Goal: Task Accomplishment & Management: Manage account settings

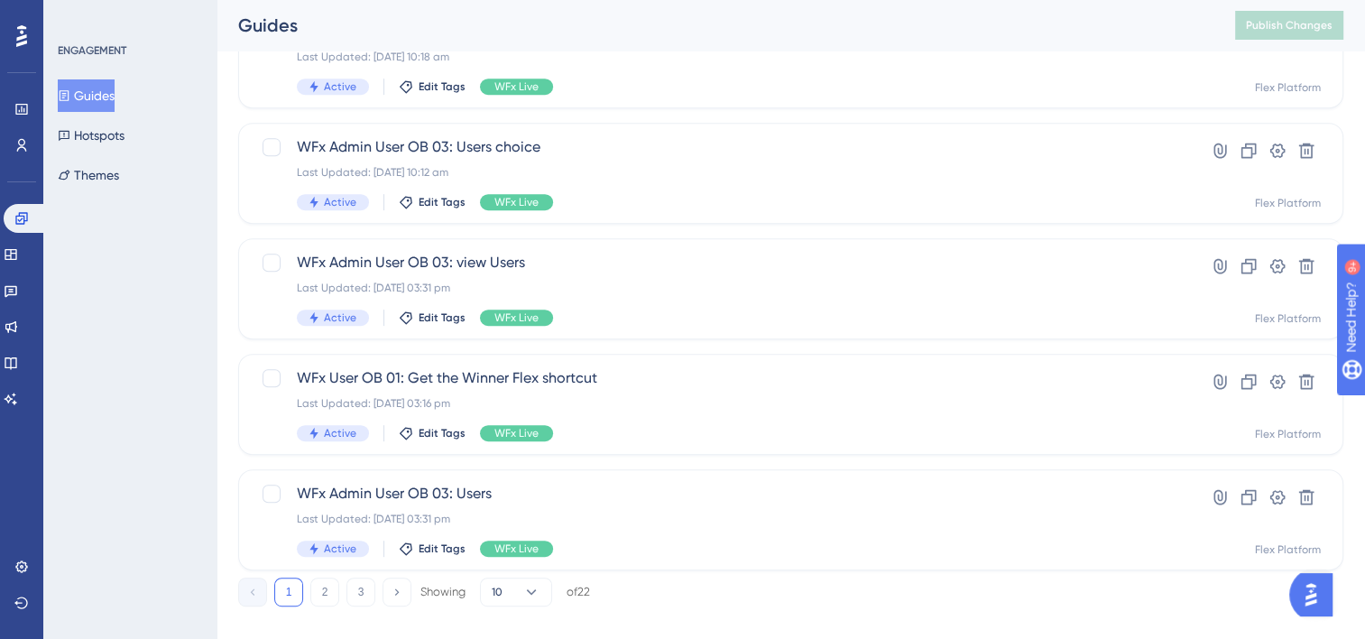
scroll to position [805, 0]
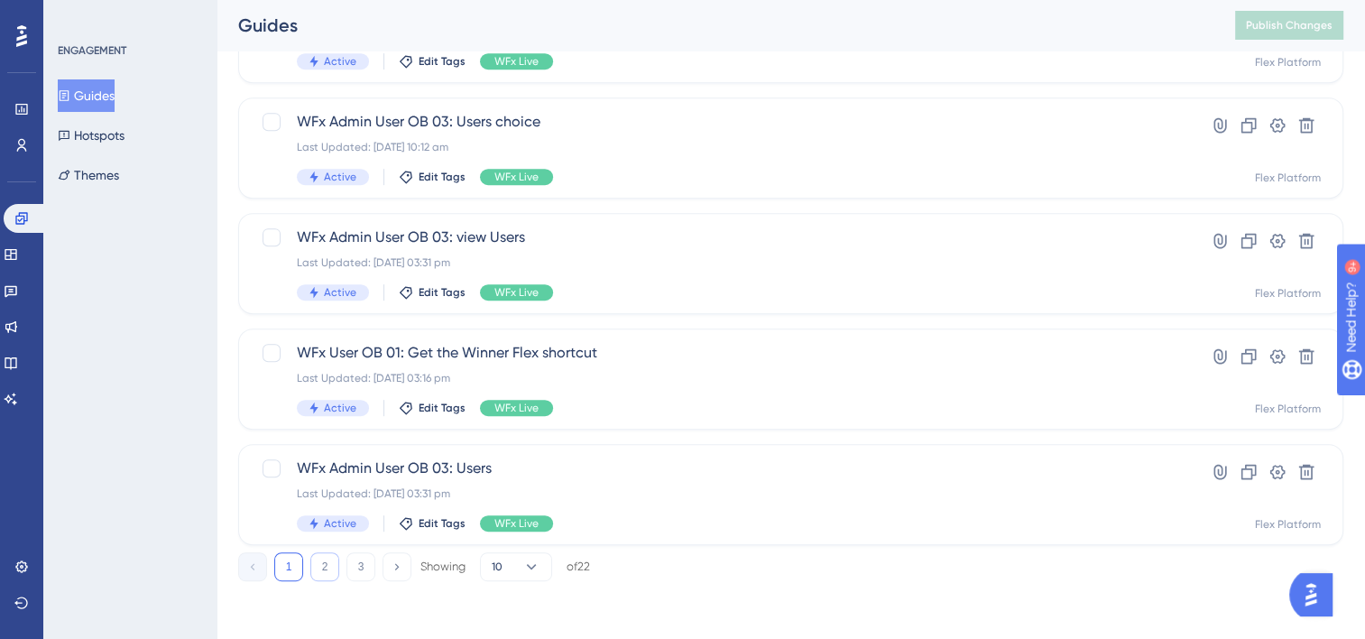
click at [325, 561] on button "2" at bounding box center [324, 566] width 29 height 29
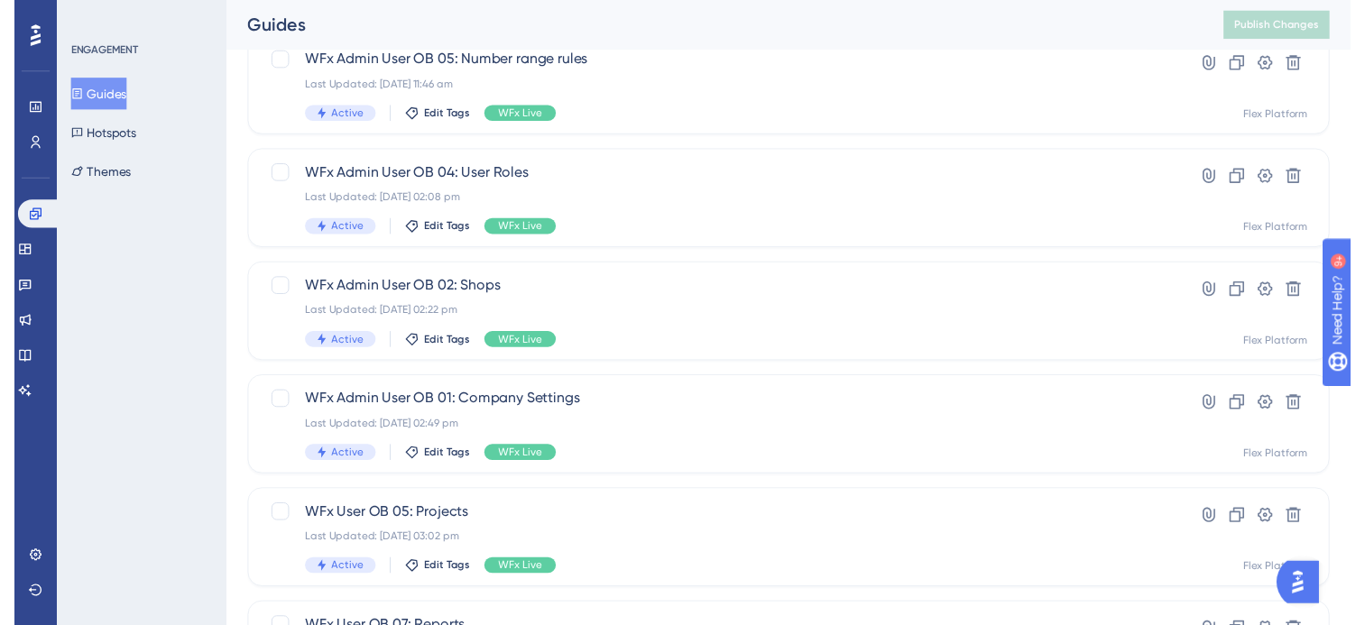
scroll to position [0, 0]
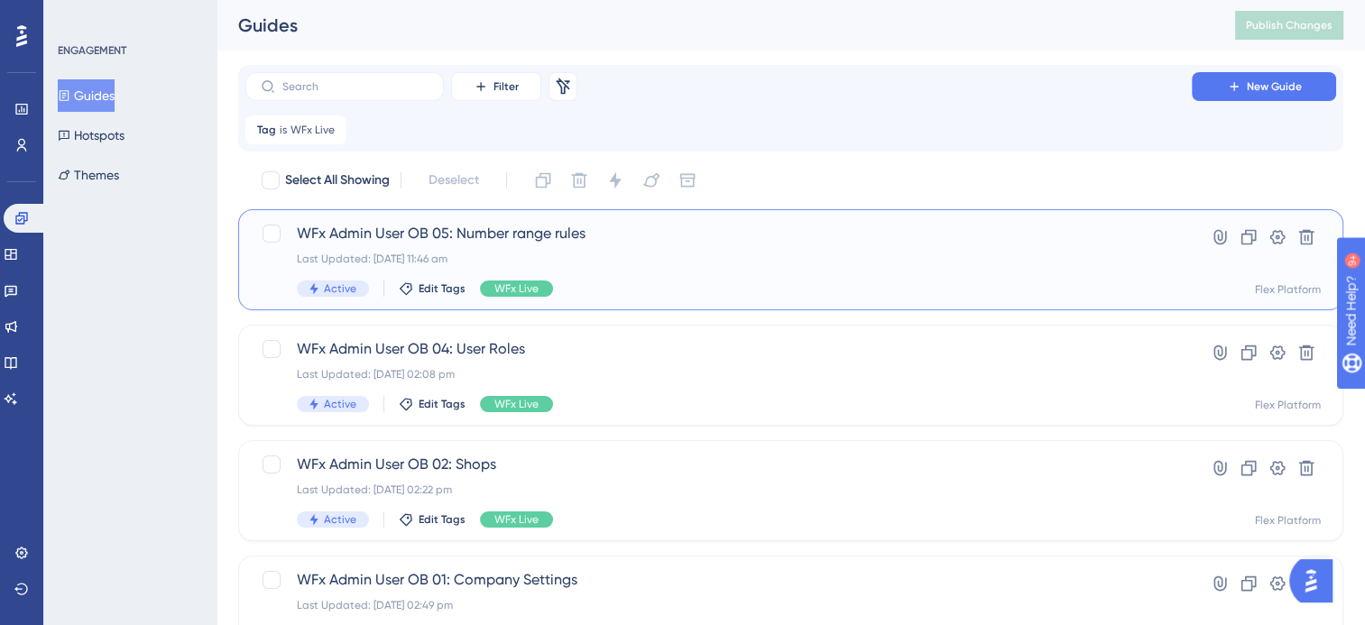
click at [609, 274] on div "WFx Admin User OB 05: Number range rules Last Updated: [DATE] 11:46 am Active E…" at bounding box center [719, 260] width 844 height 74
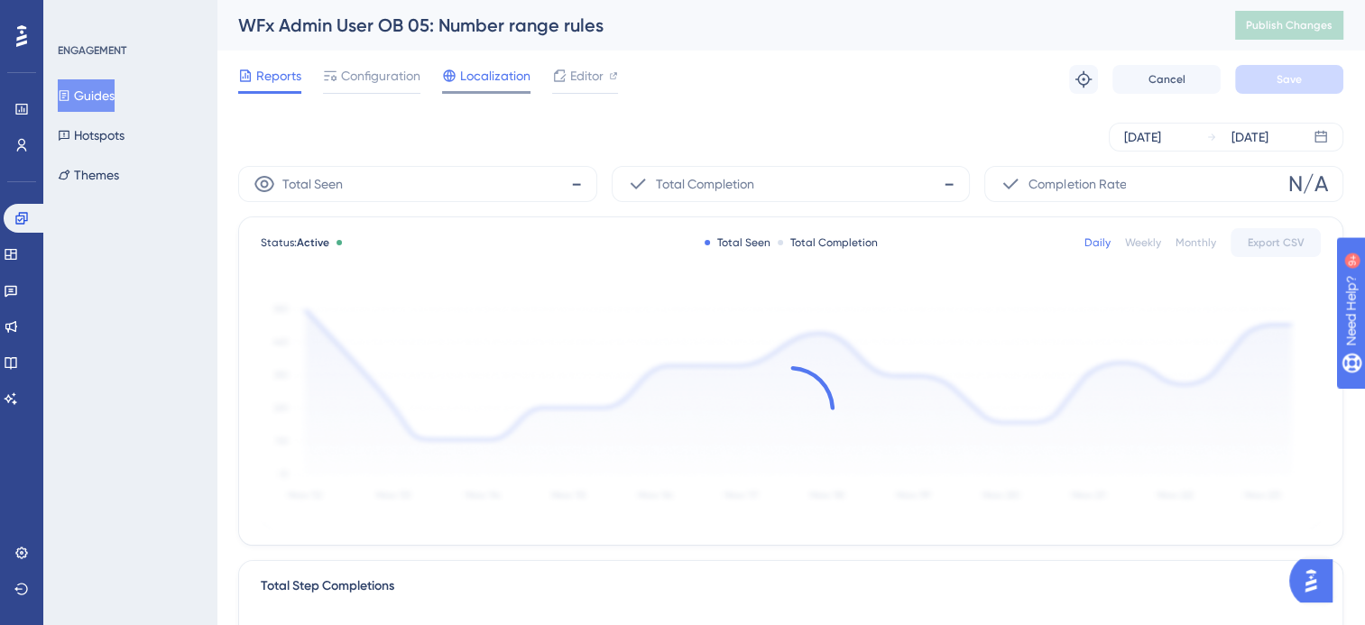
click at [483, 78] on span "Localization" at bounding box center [495, 76] width 70 height 22
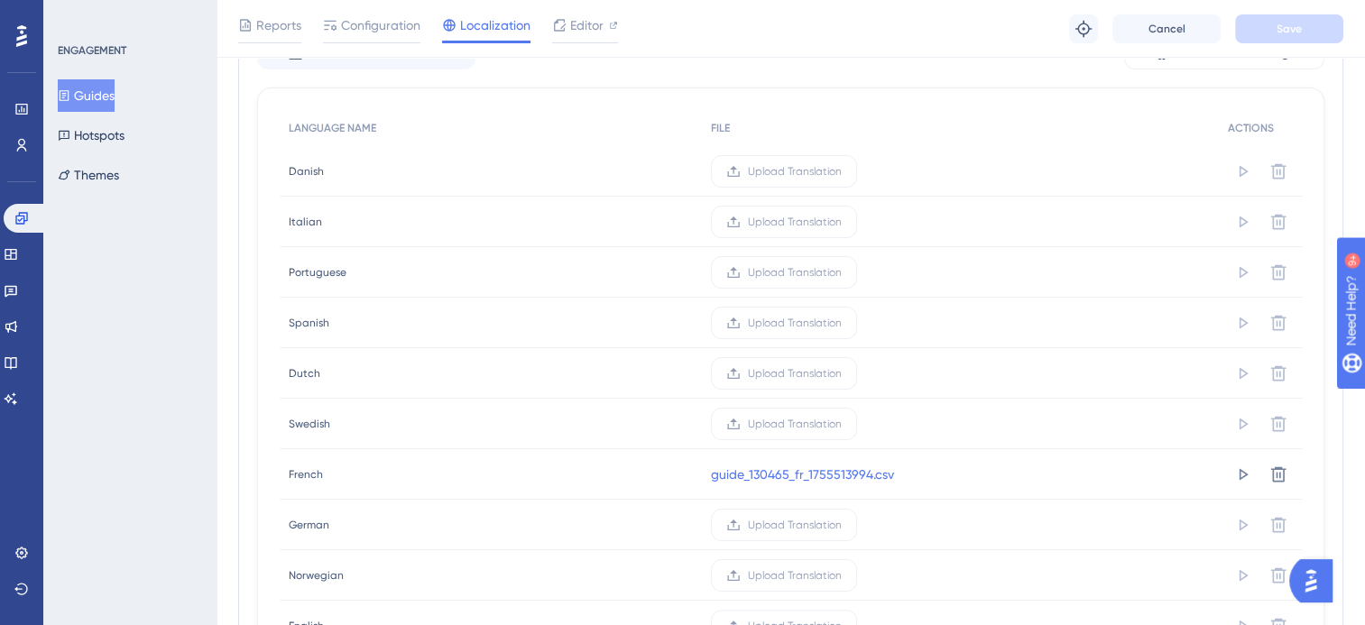
scroll to position [361, 0]
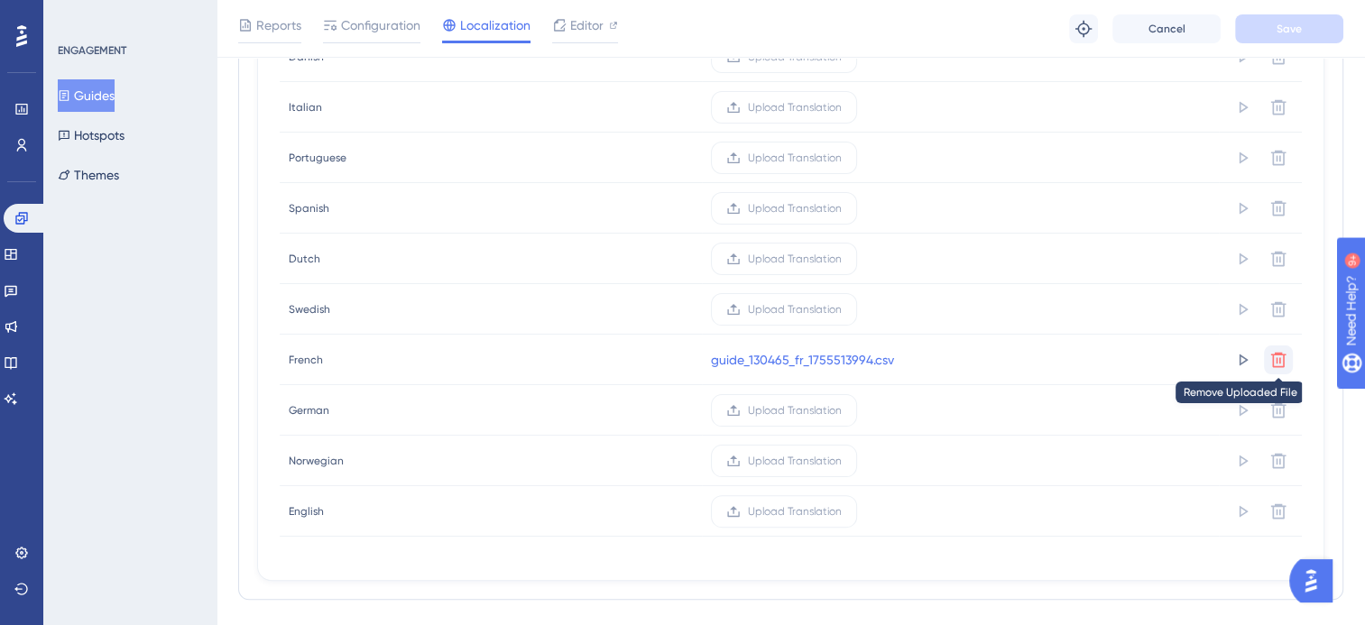
click at [1280, 354] on icon at bounding box center [1279, 360] width 18 height 18
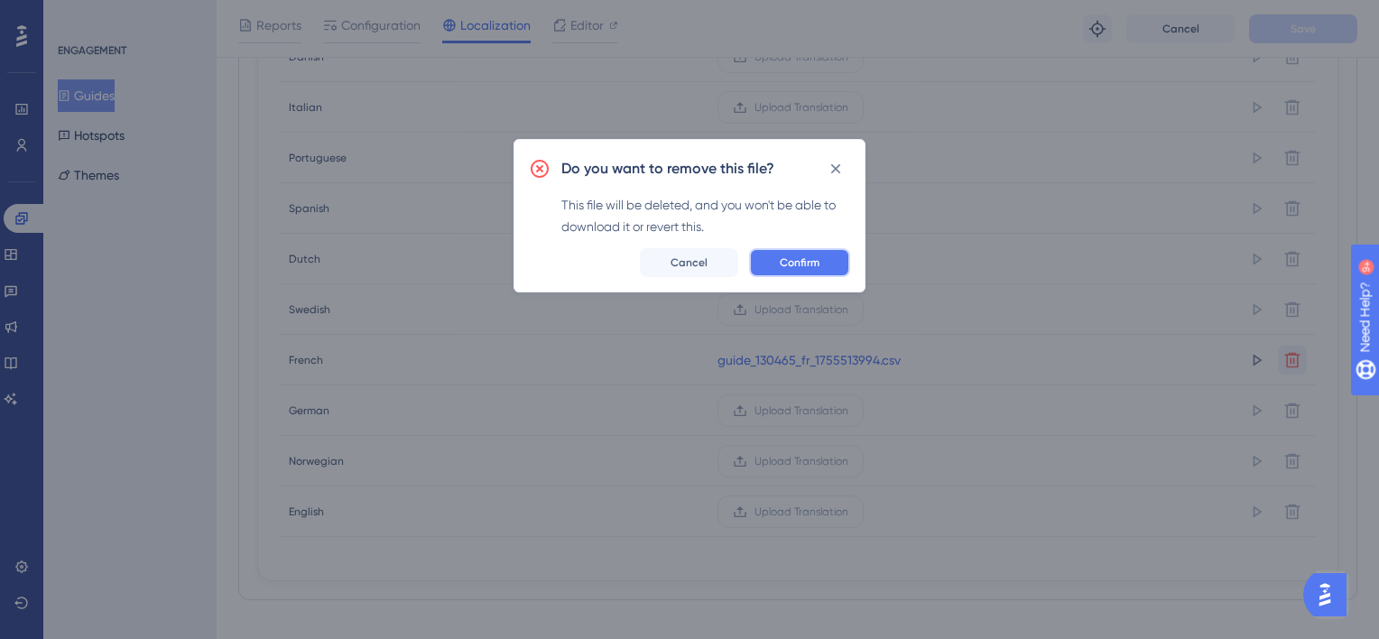
click at [816, 267] on span "Confirm" at bounding box center [800, 262] width 40 height 14
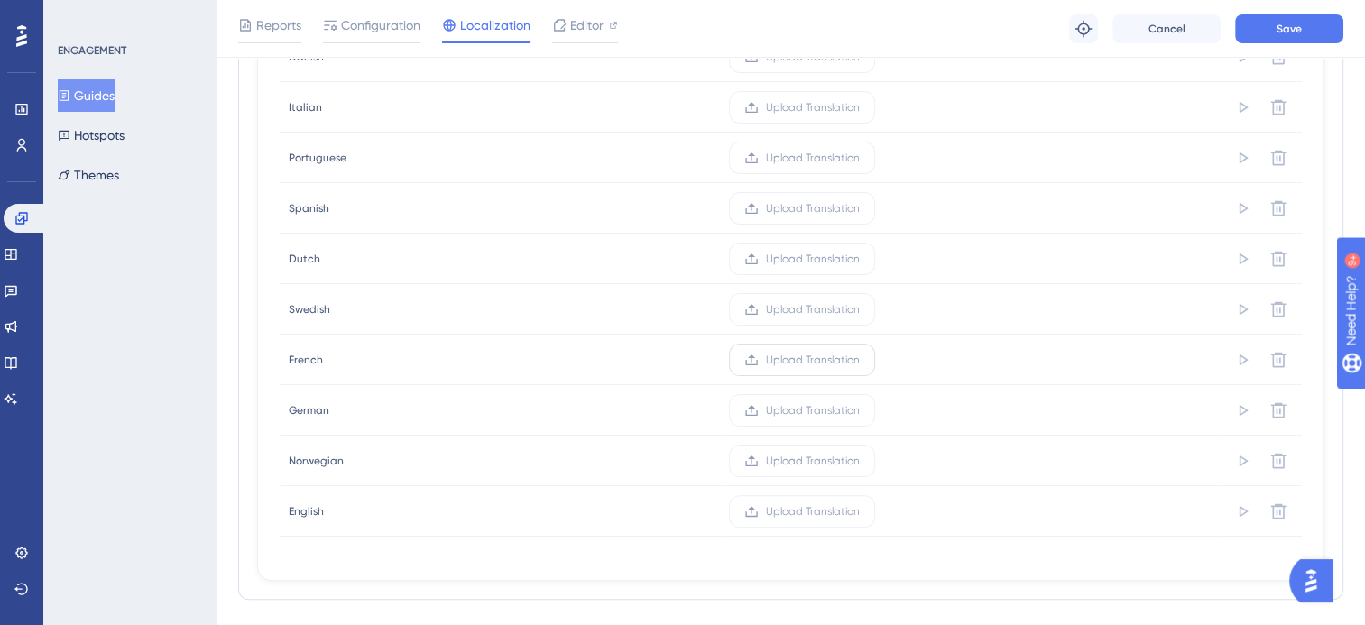
click at [805, 364] on span "Upload Translation" at bounding box center [813, 360] width 94 height 14
click at [860, 360] on input "Upload Translation" at bounding box center [860, 360] width 0 height 0
click at [1263, 30] on button "Save" at bounding box center [1289, 28] width 108 height 29
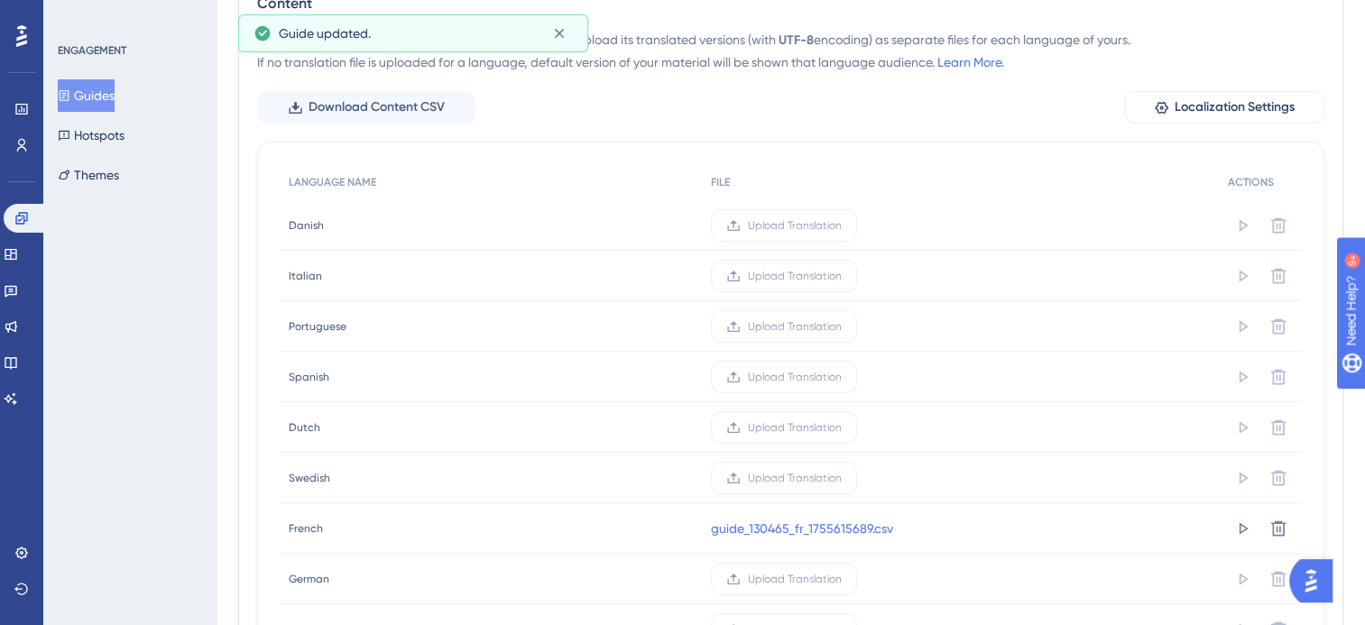
scroll to position [0, 0]
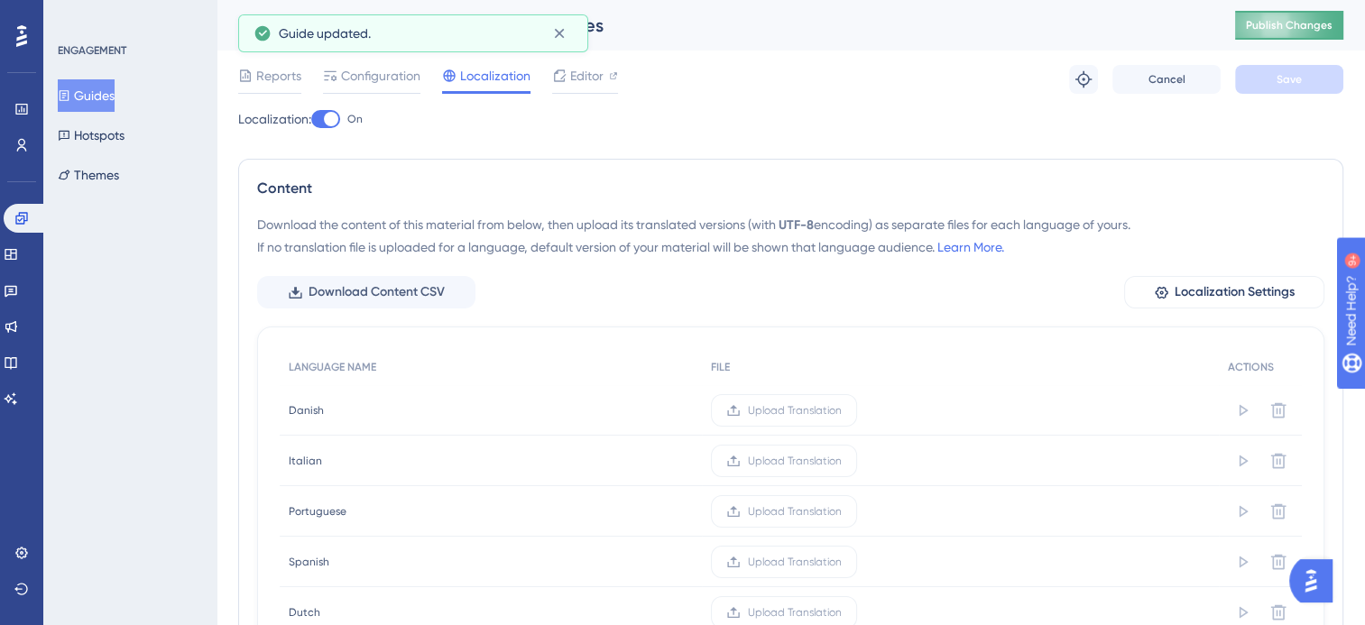
click at [1307, 25] on span "Publish Changes" at bounding box center [1289, 25] width 87 height 14
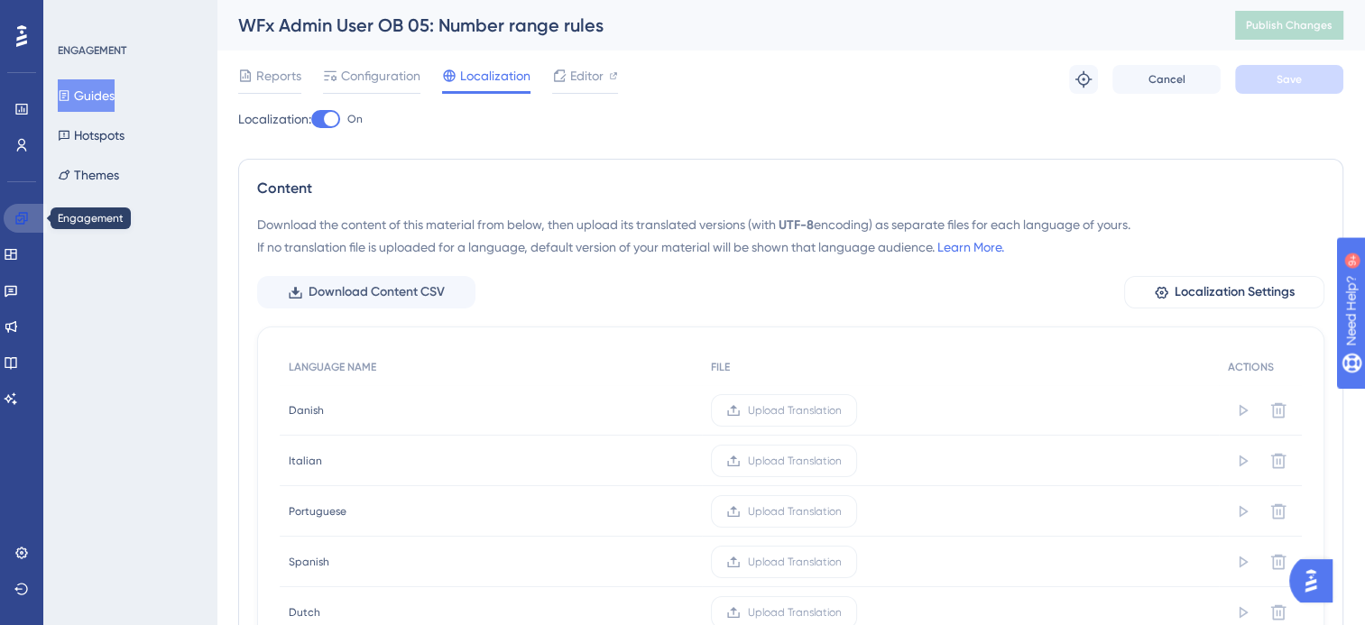
click at [14, 221] on icon at bounding box center [21, 218] width 14 height 14
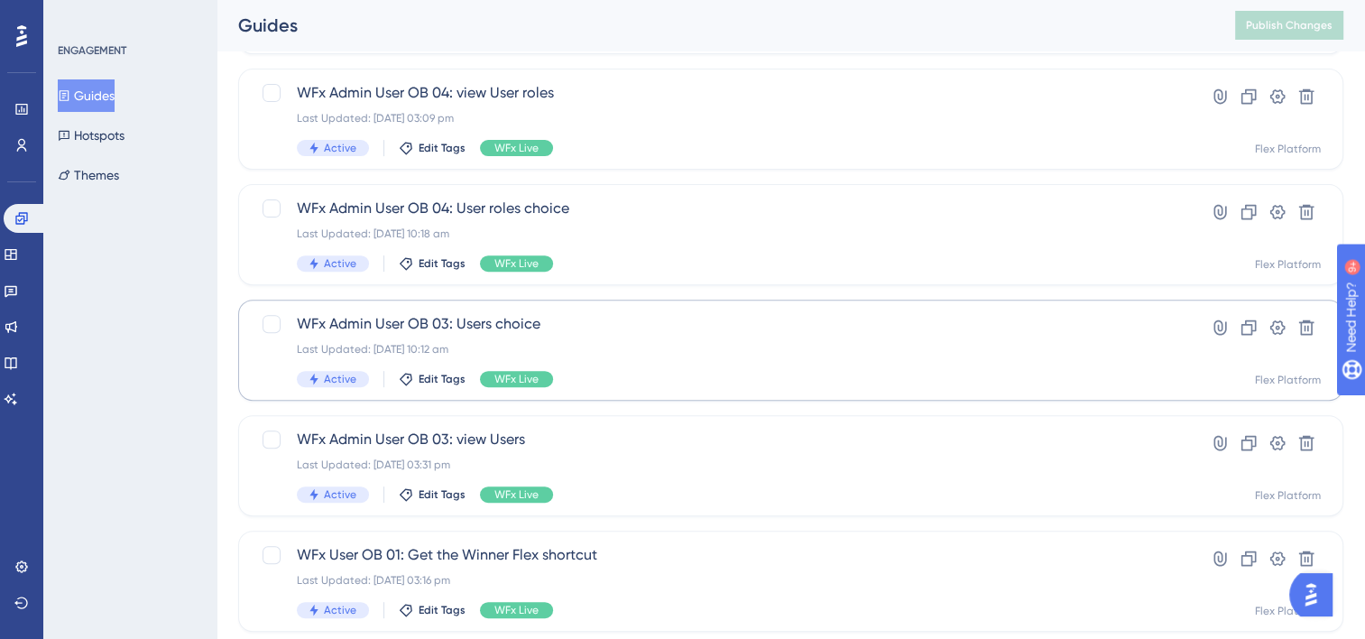
scroll to position [632, 0]
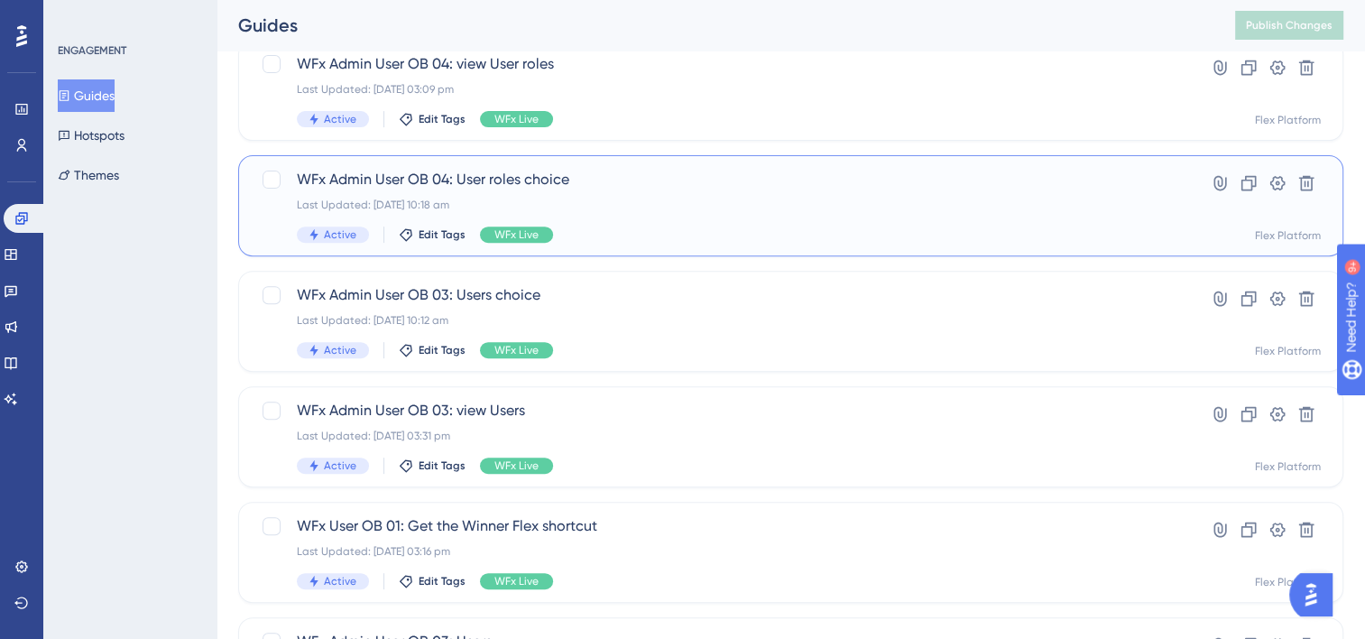
click at [675, 206] on div "Last Updated: [DATE] 10:18 am" at bounding box center [719, 205] width 844 height 14
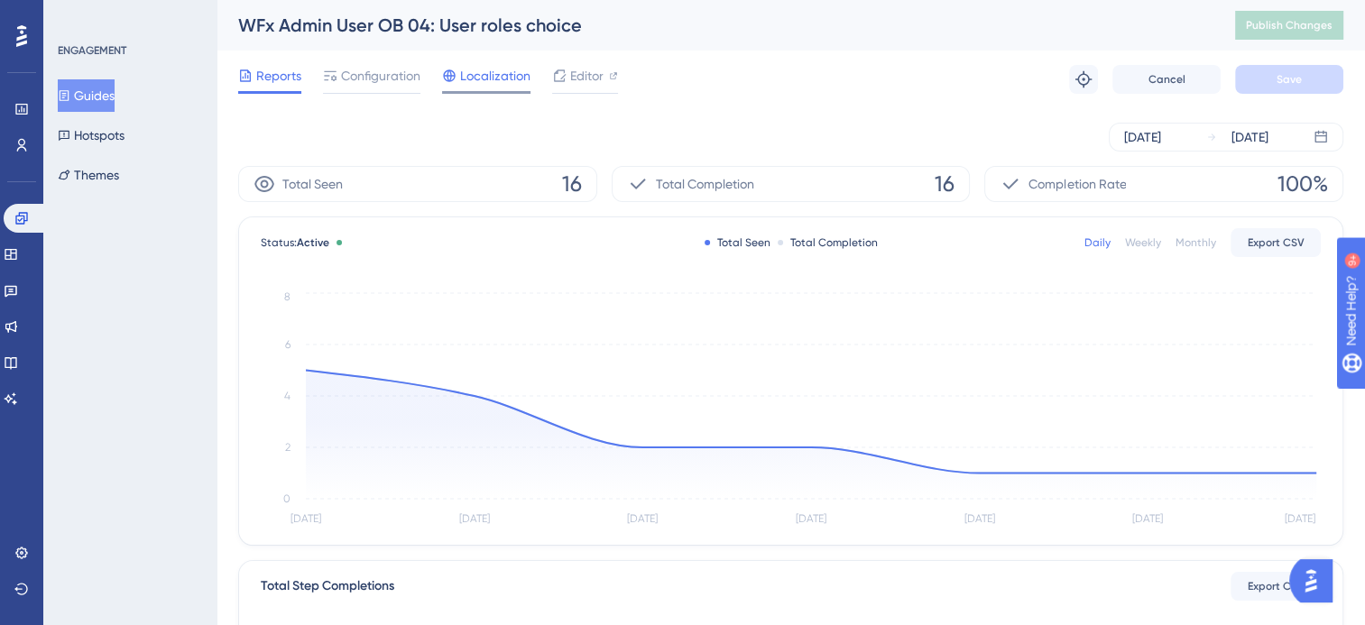
click at [495, 83] on span "Localization" at bounding box center [495, 76] width 70 height 22
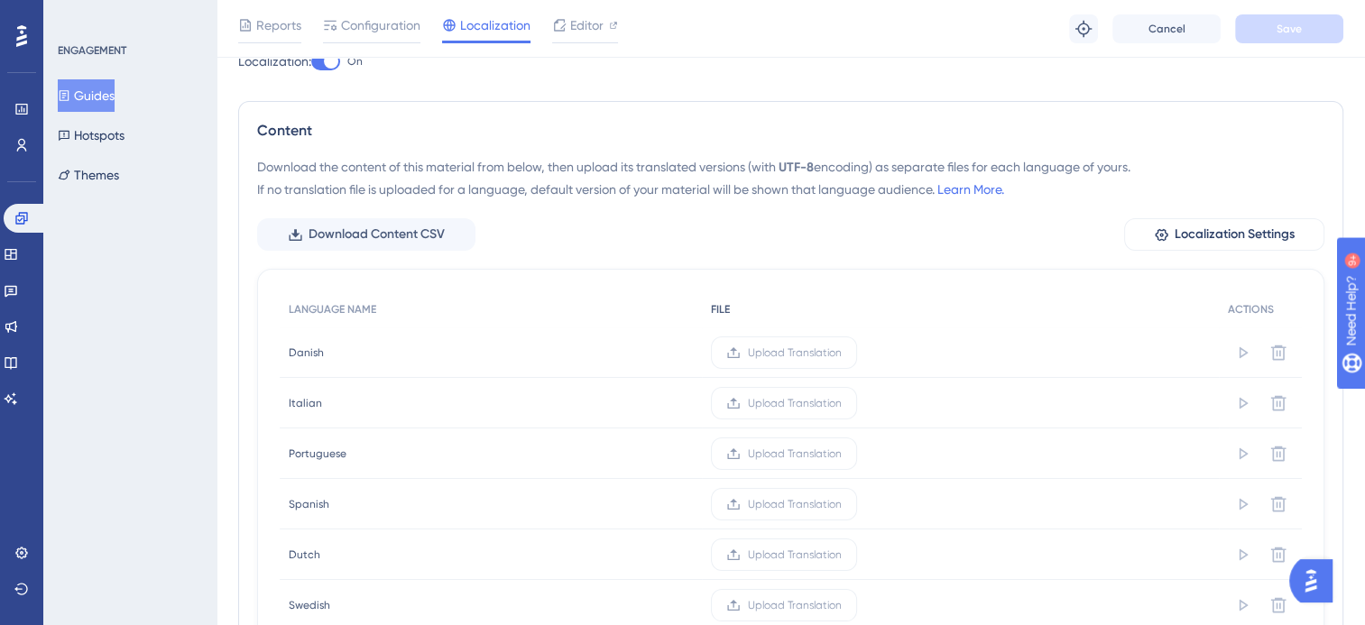
scroll to position [361, 0]
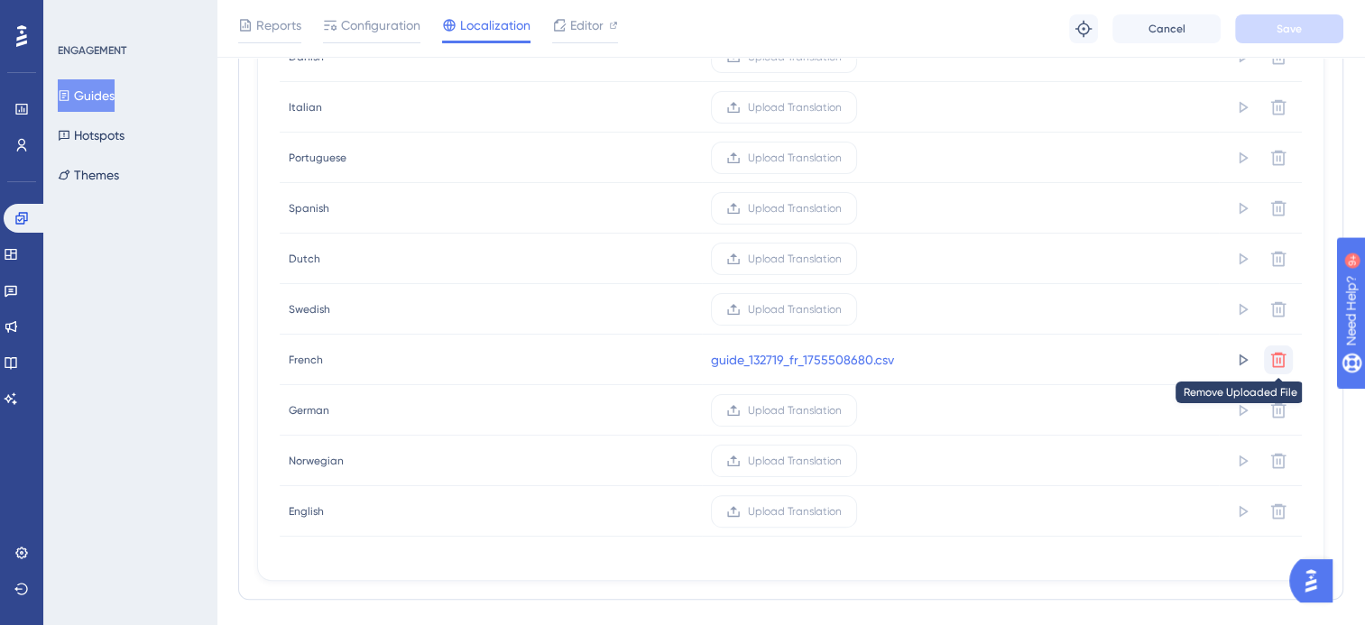
click at [1282, 358] on icon at bounding box center [1279, 360] width 18 height 18
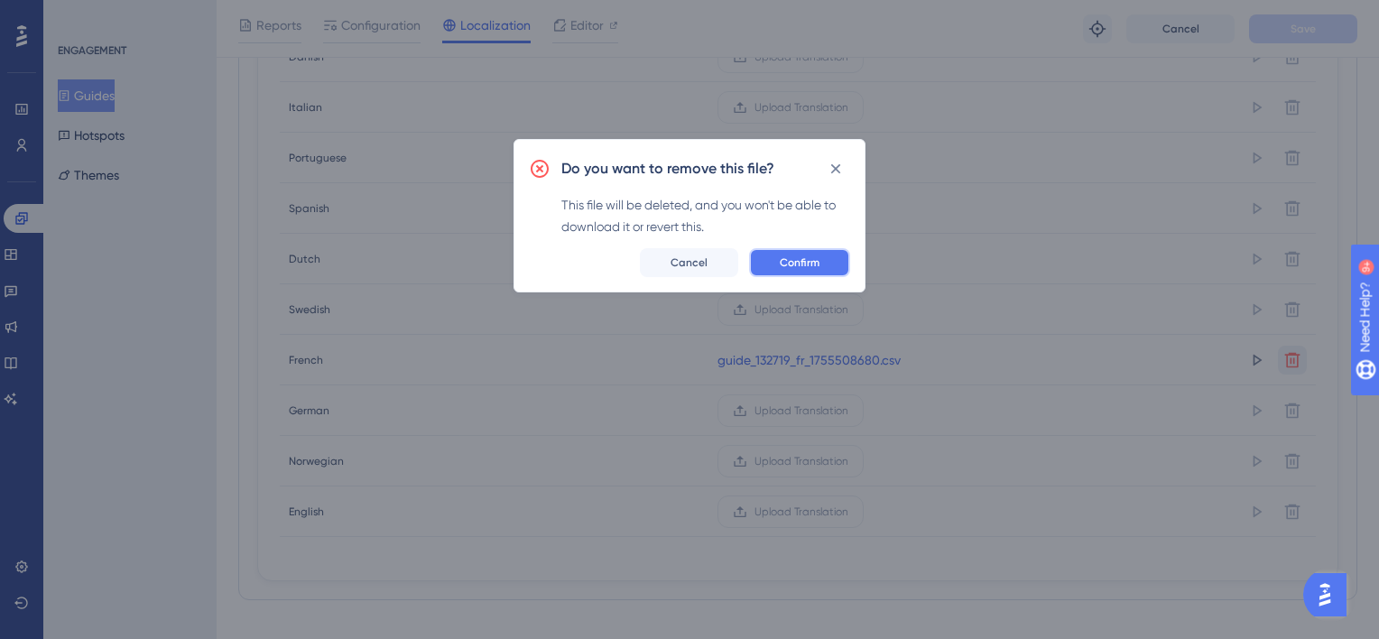
click at [830, 269] on button "Confirm" at bounding box center [799, 262] width 101 height 29
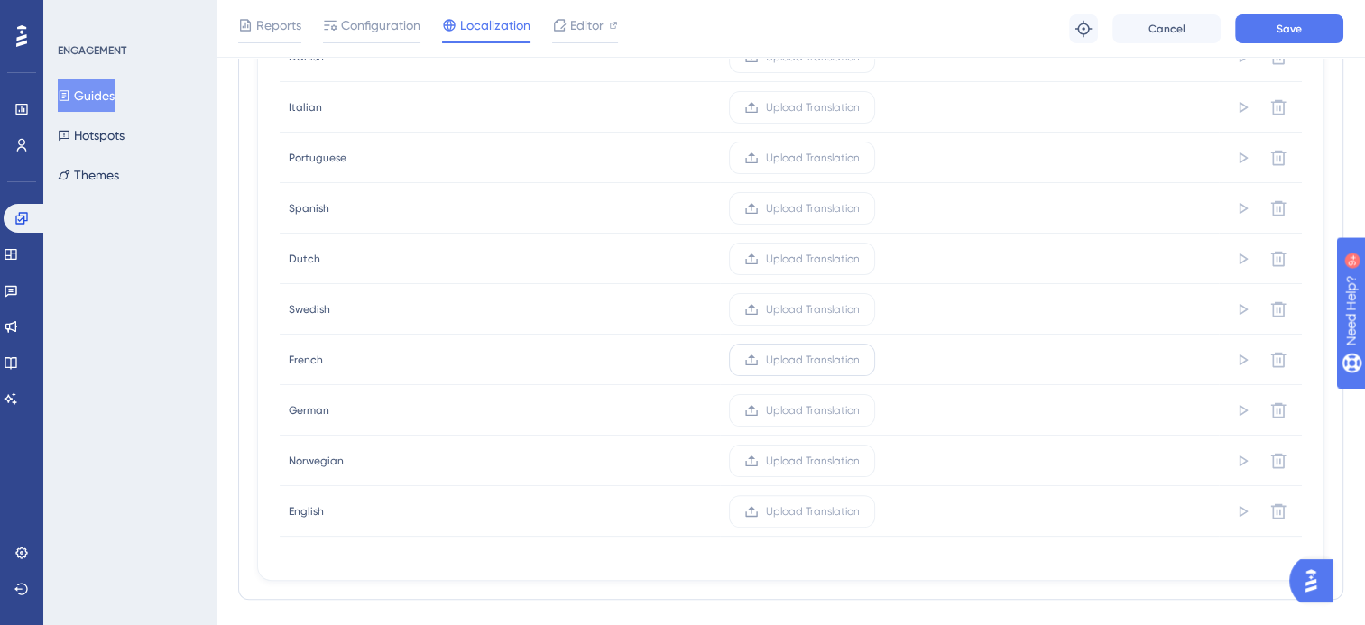
click at [823, 359] on span "Upload Translation" at bounding box center [813, 360] width 94 height 14
click at [860, 360] on input "Upload Translation" at bounding box center [860, 360] width 0 height 0
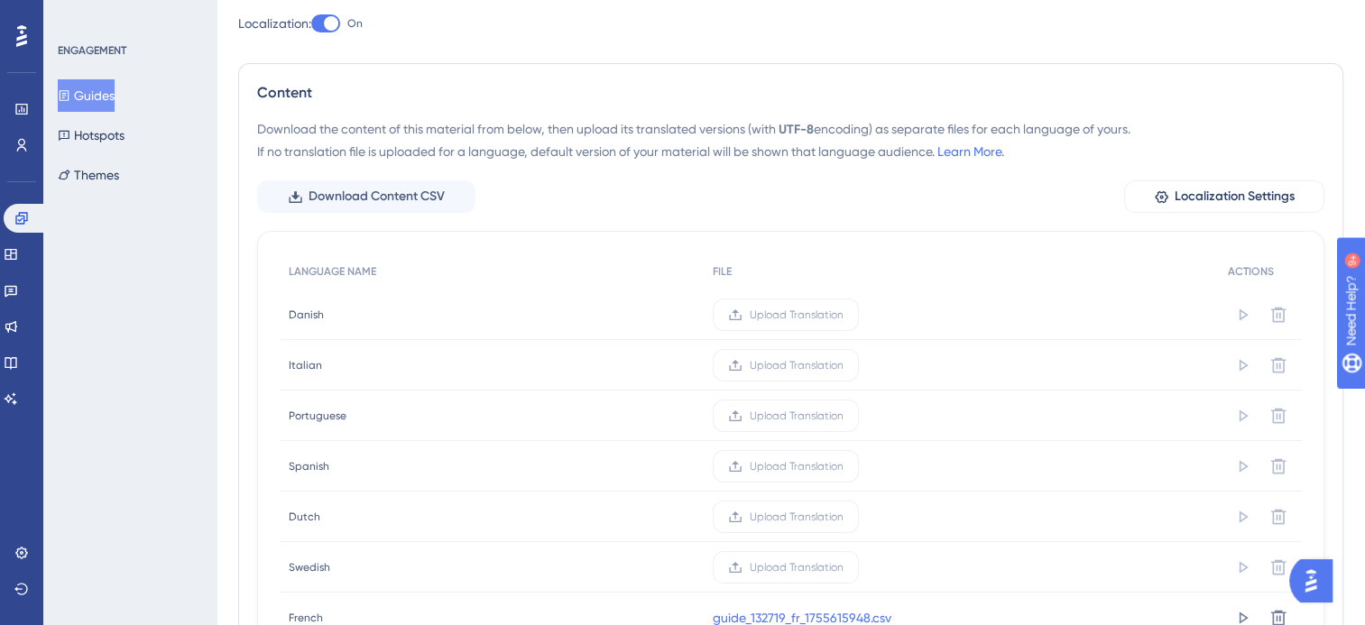
scroll to position [0, 0]
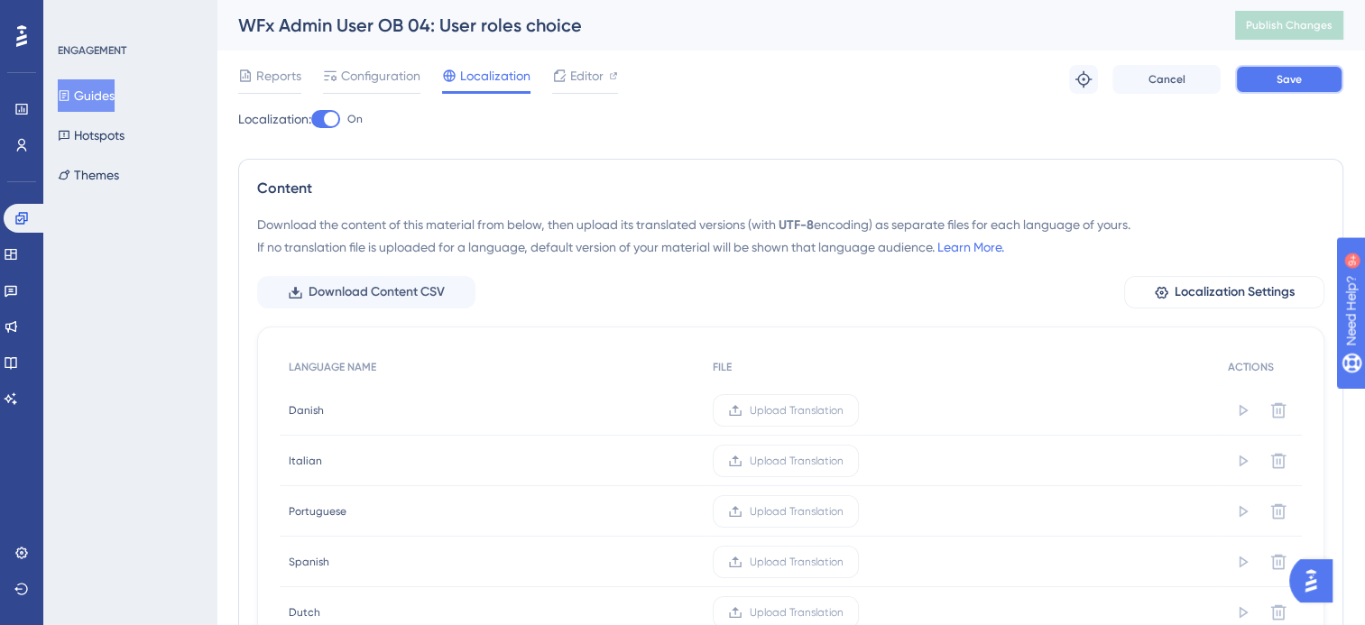
click at [1286, 79] on span "Save" at bounding box center [1289, 79] width 25 height 14
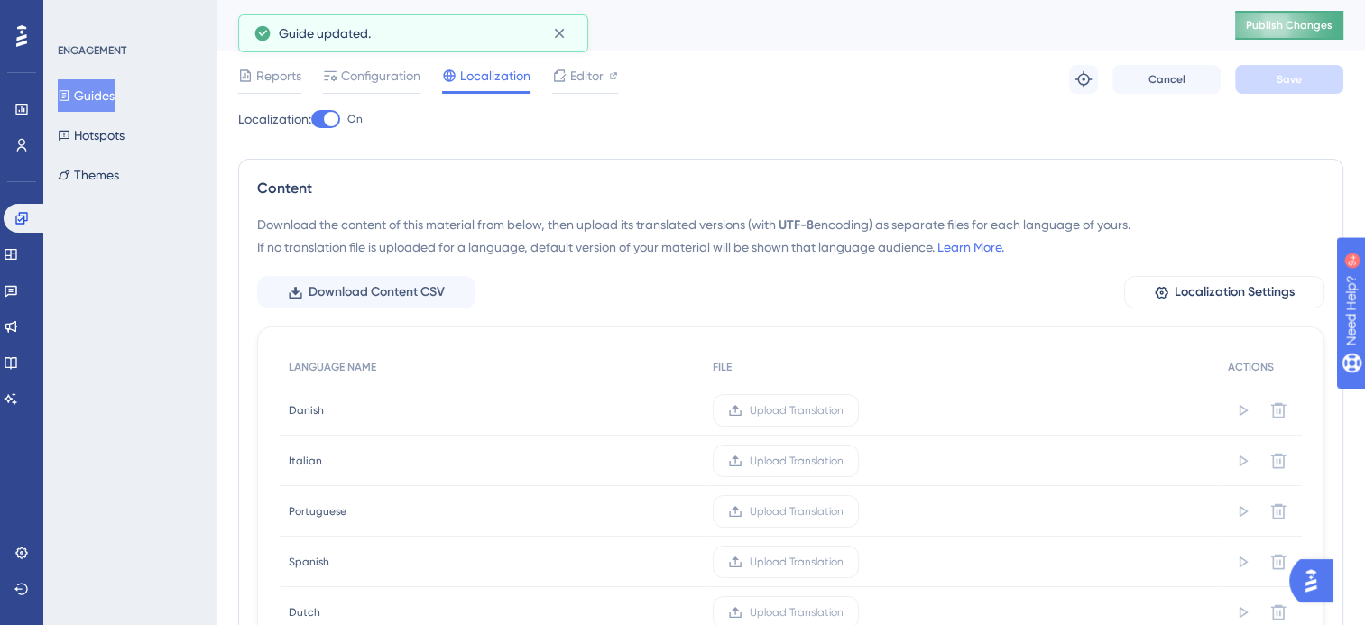
click at [1307, 21] on span "Publish Changes" at bounding box center [1289, 25] width 87 height 14
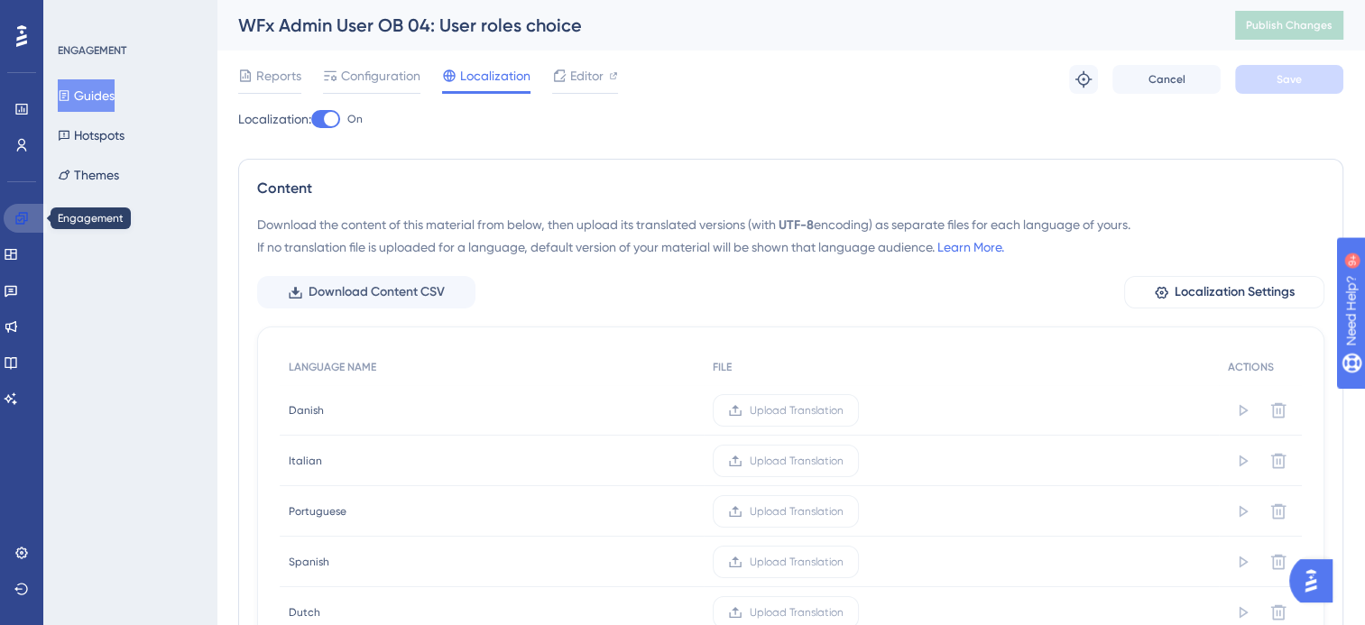
click at [18, 217] on icon at bounding box center [21, 218] width 14 height 14
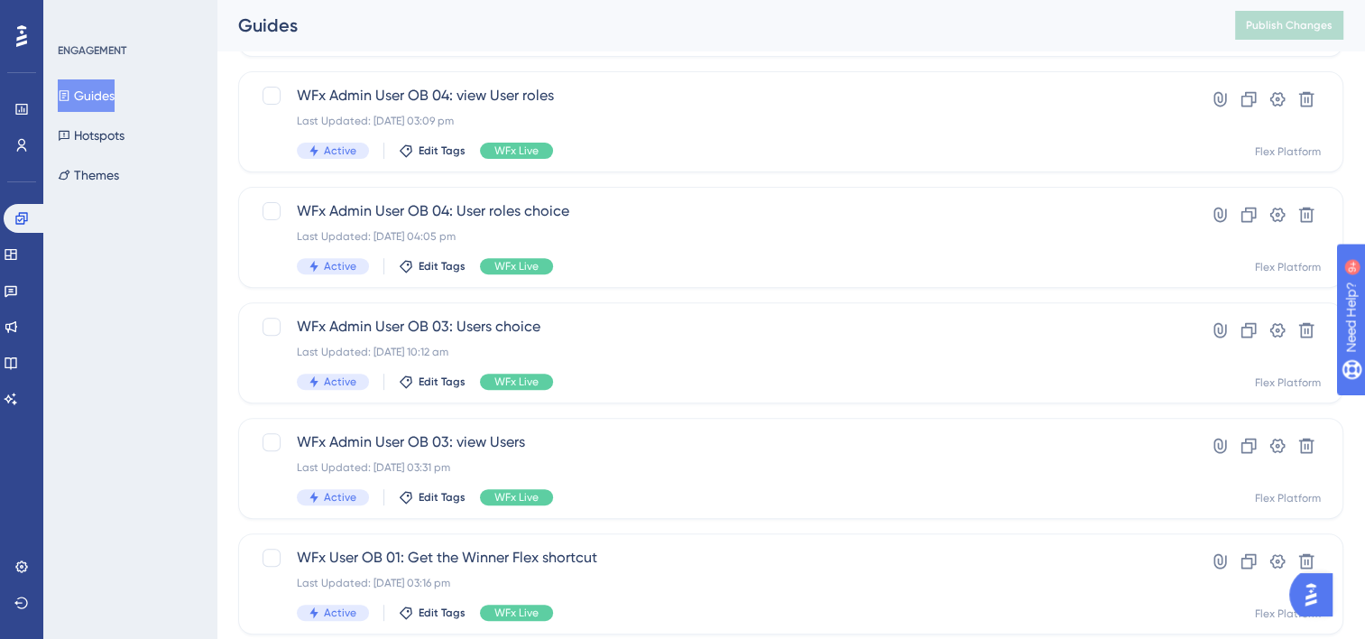
scroll to position [632, 0]
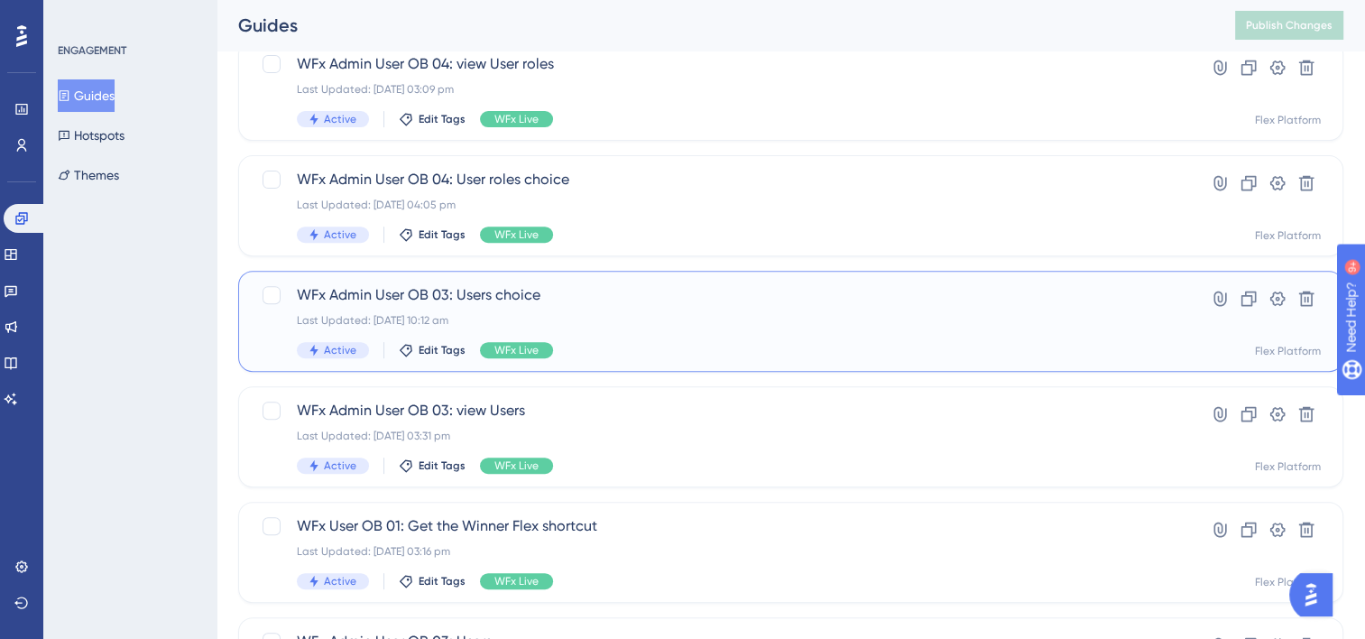
click at [587, 347] on div "Active Edit Tags WFx Live" at bounding box center [719, 350] width 844 height 16
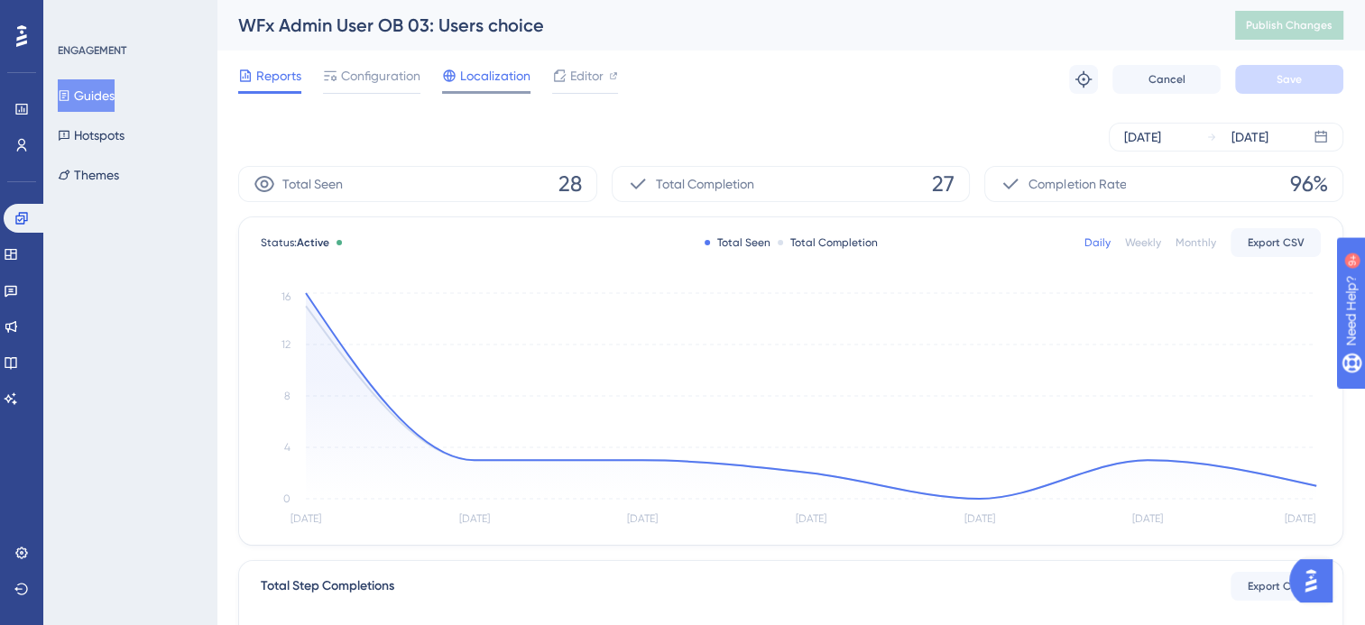
click at [486, 85] on span "Localization" at bounding box center [495, 76] width 70 height 22
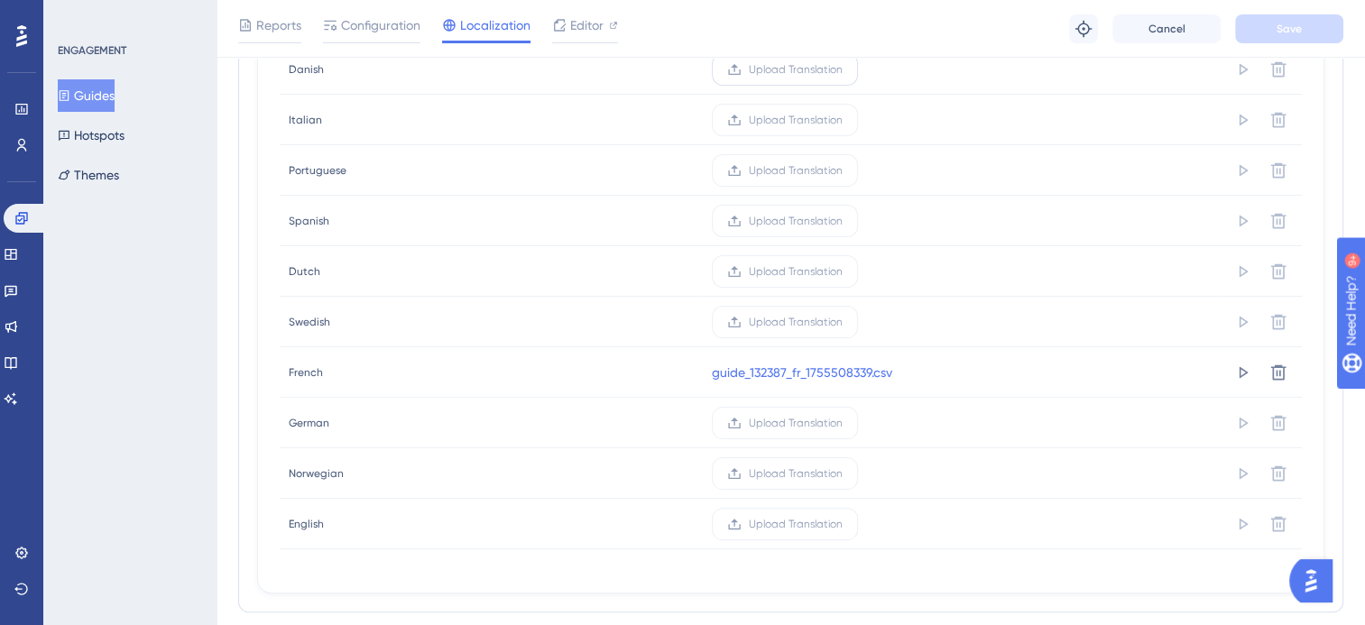
scroll to position [361, 0]
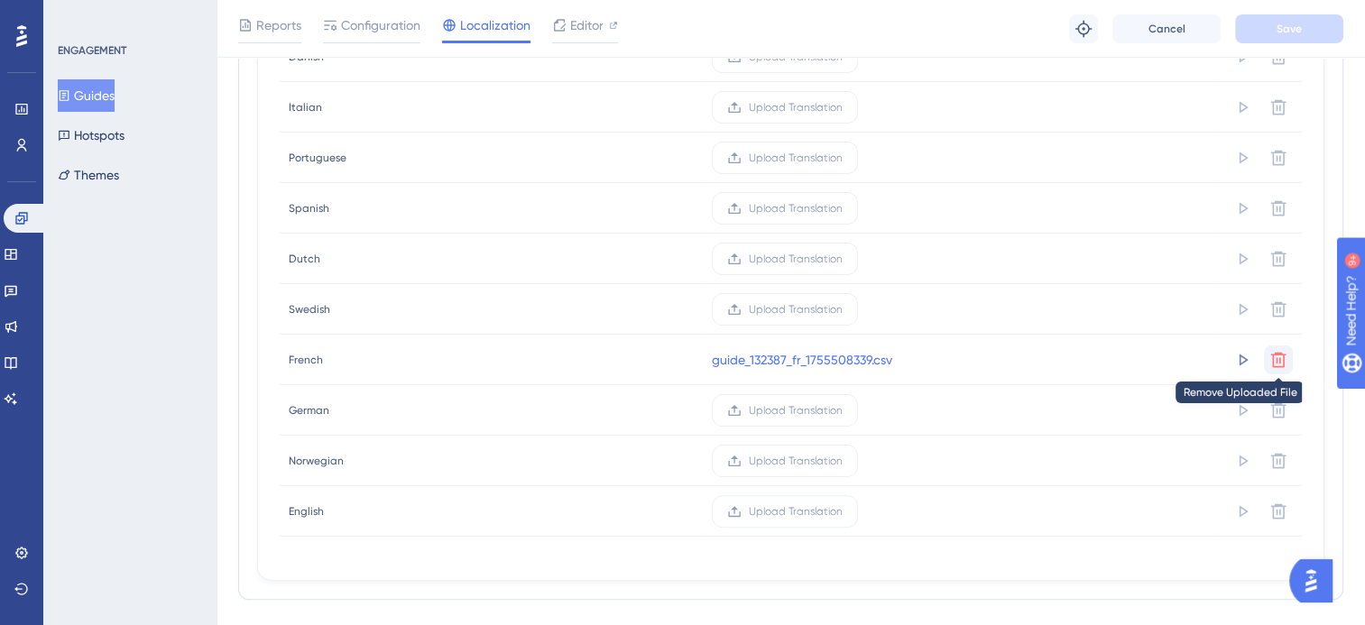
click at [1279, 357] on icon at bounding box center [1279, 360] width 18 height 18
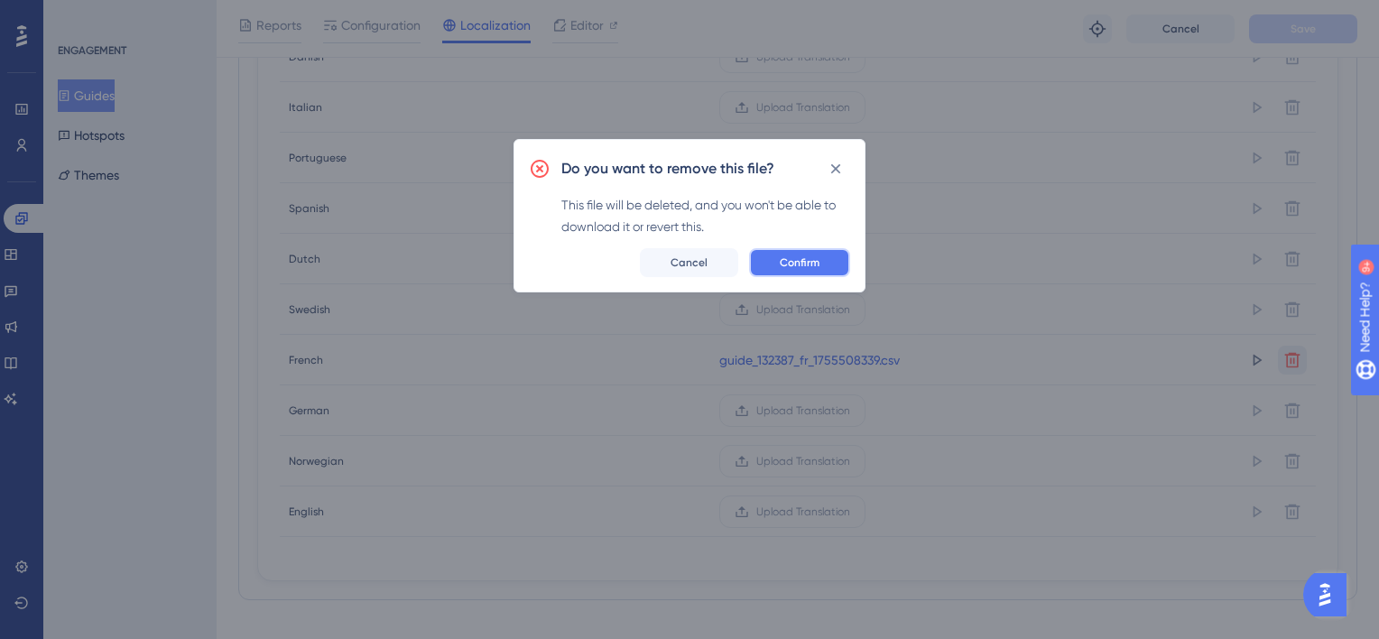
click at [796, 270] on button "Confirm" at bounding box center [799, 262] width 101 height 29
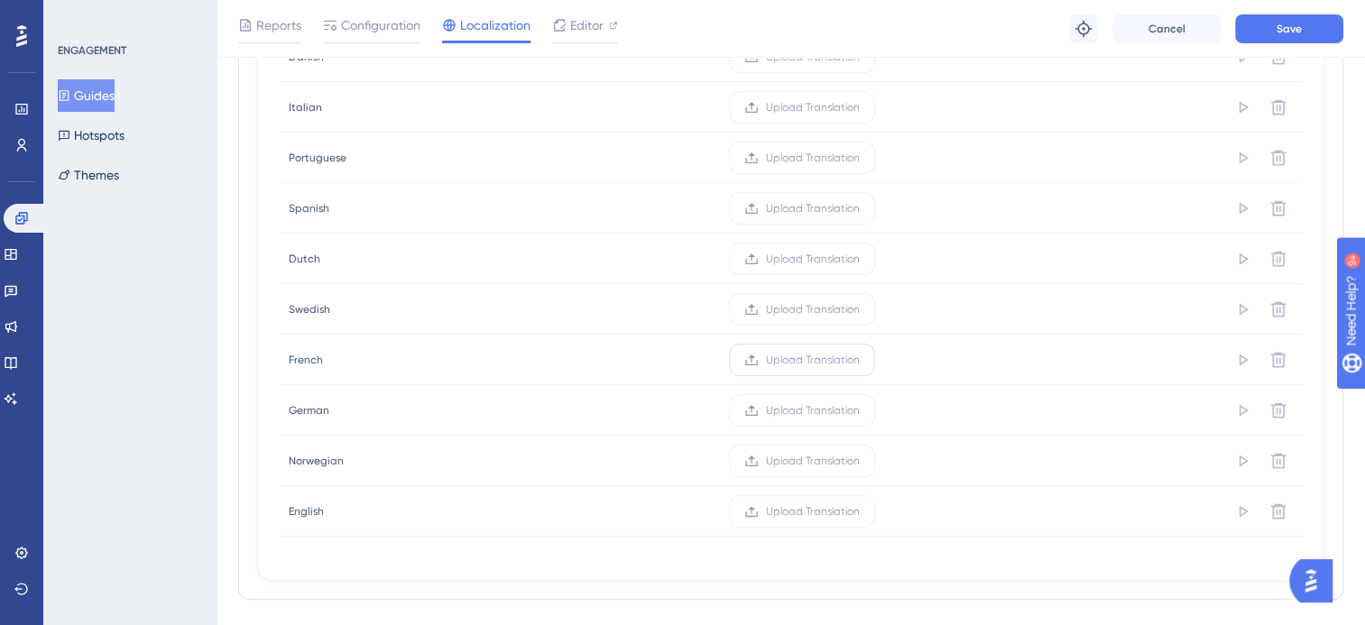
click at [784, 357] on span "Upload Translation" at bounding box center [813, 360] width 94 height 14
click at [860, 360] on input "Upload Translation" at bounding box center [860, 360] width 0 height 0
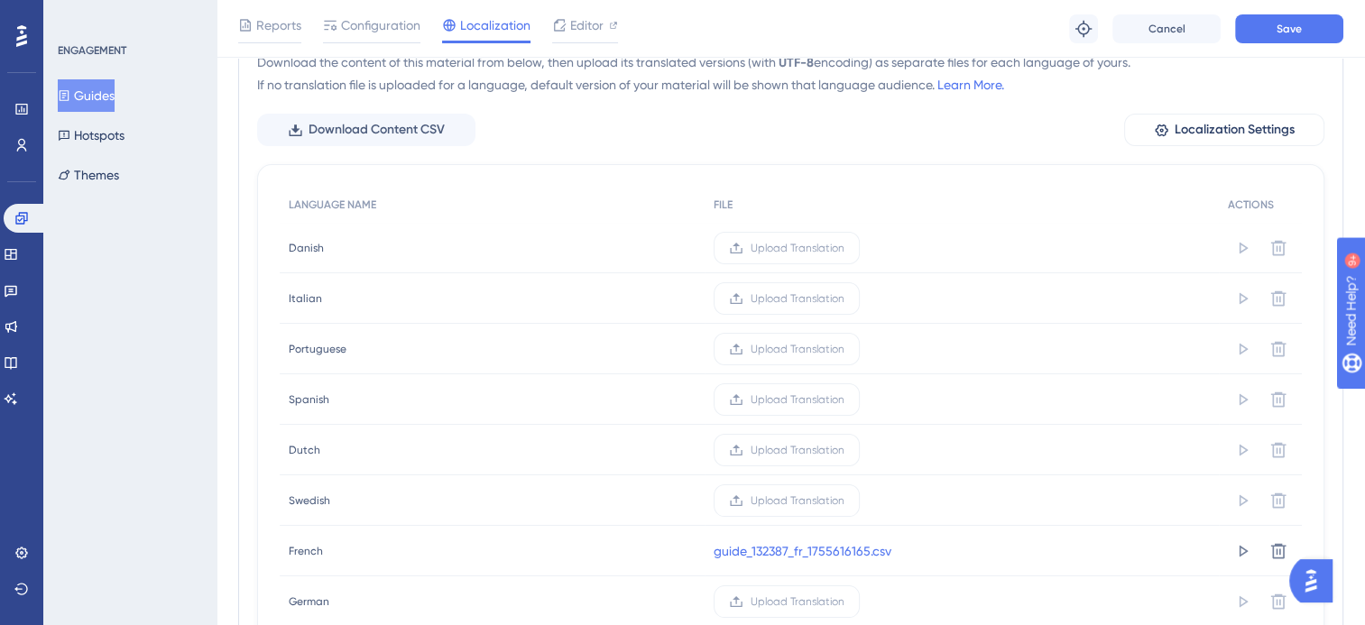
scroll to position [180, 0]
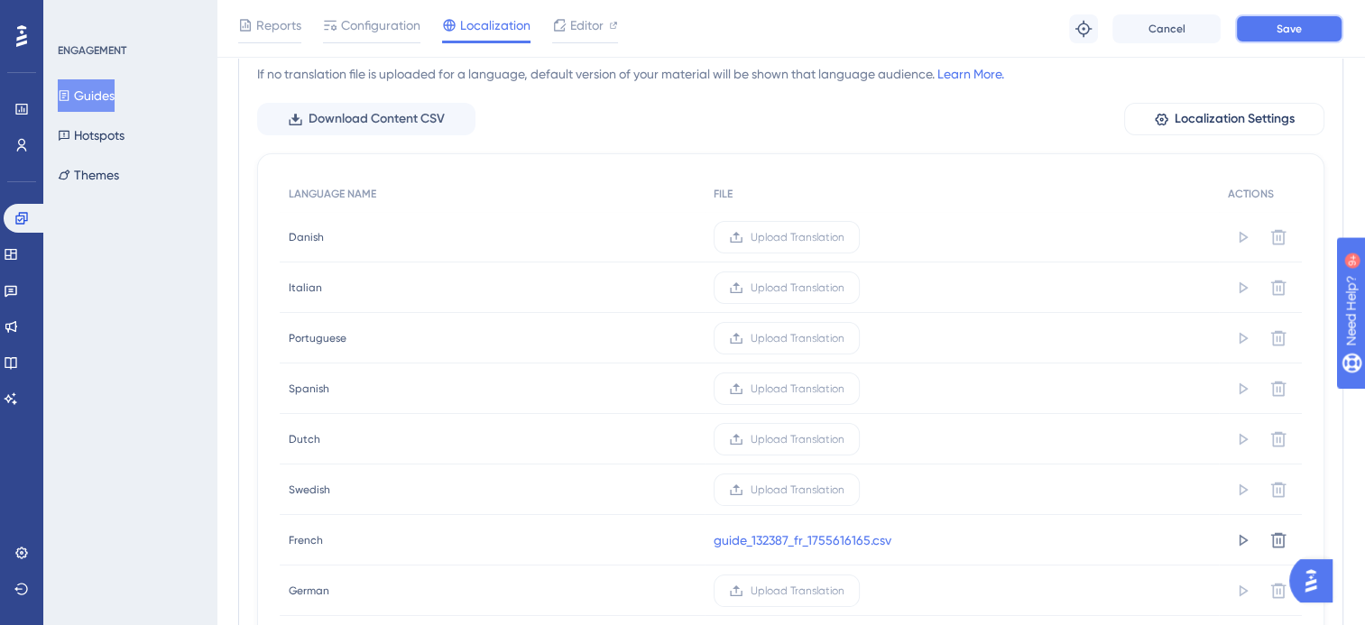
click at [1296, 32] on span "Save" at bounding box center [1289, 29] width 25 height 14
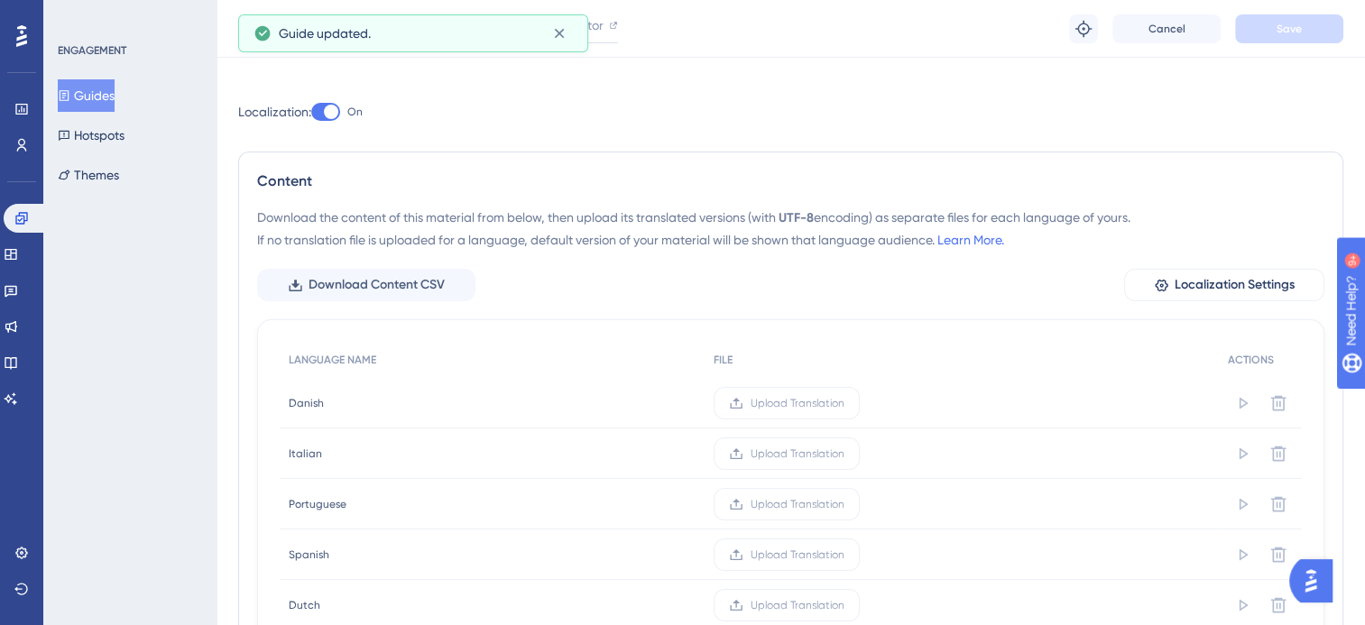
scroll to position [0, 0]
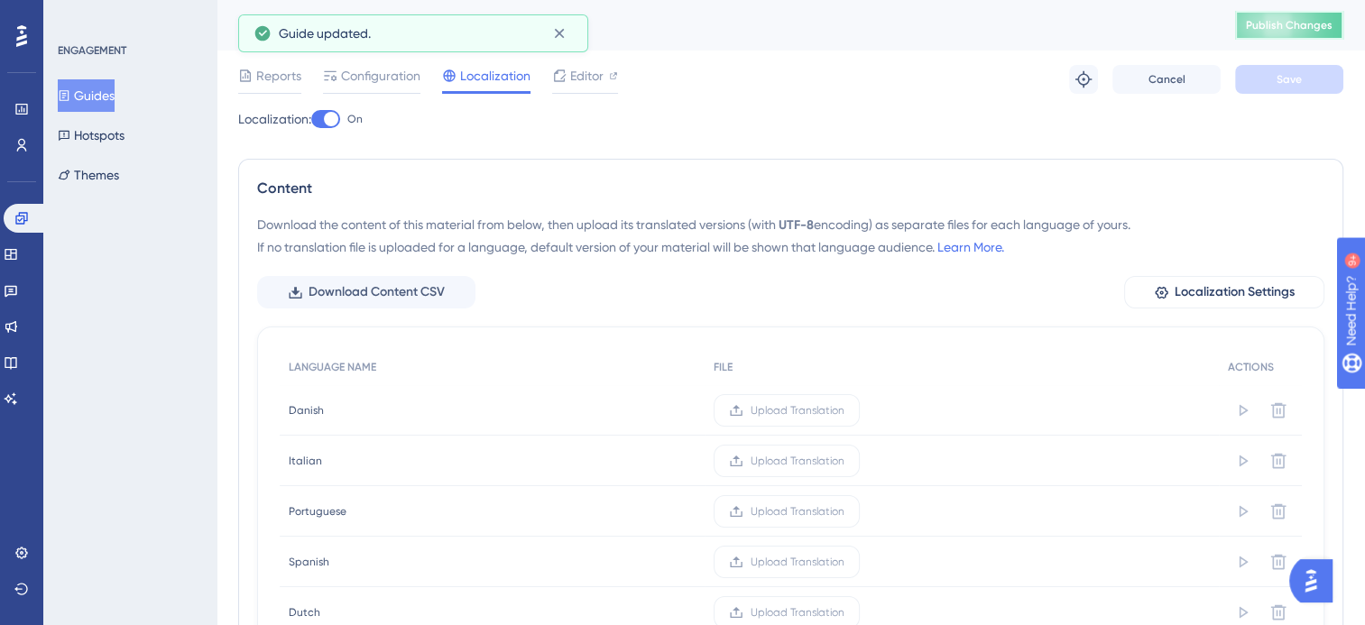
click at [1276, 31] on span "Publish Changes" at bounding box center [1289, 25] width 87 height 14
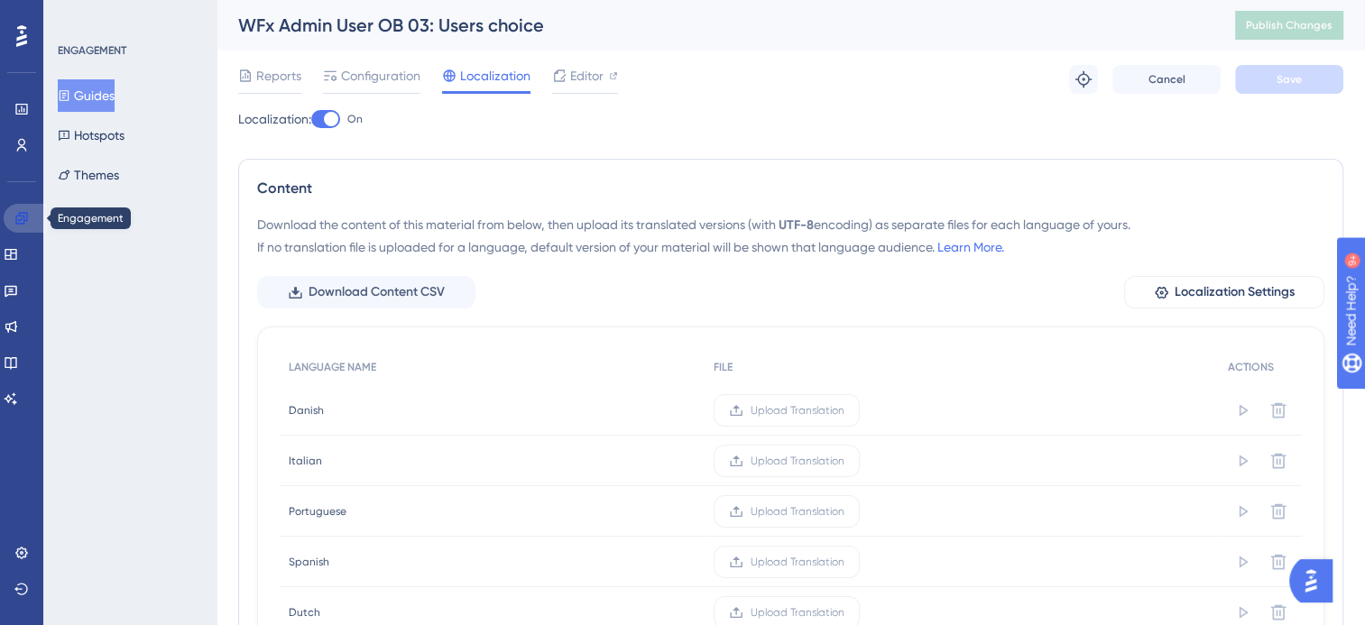
click at [14, 211] on icon at bounding box center [21, 218] width 14 height 14
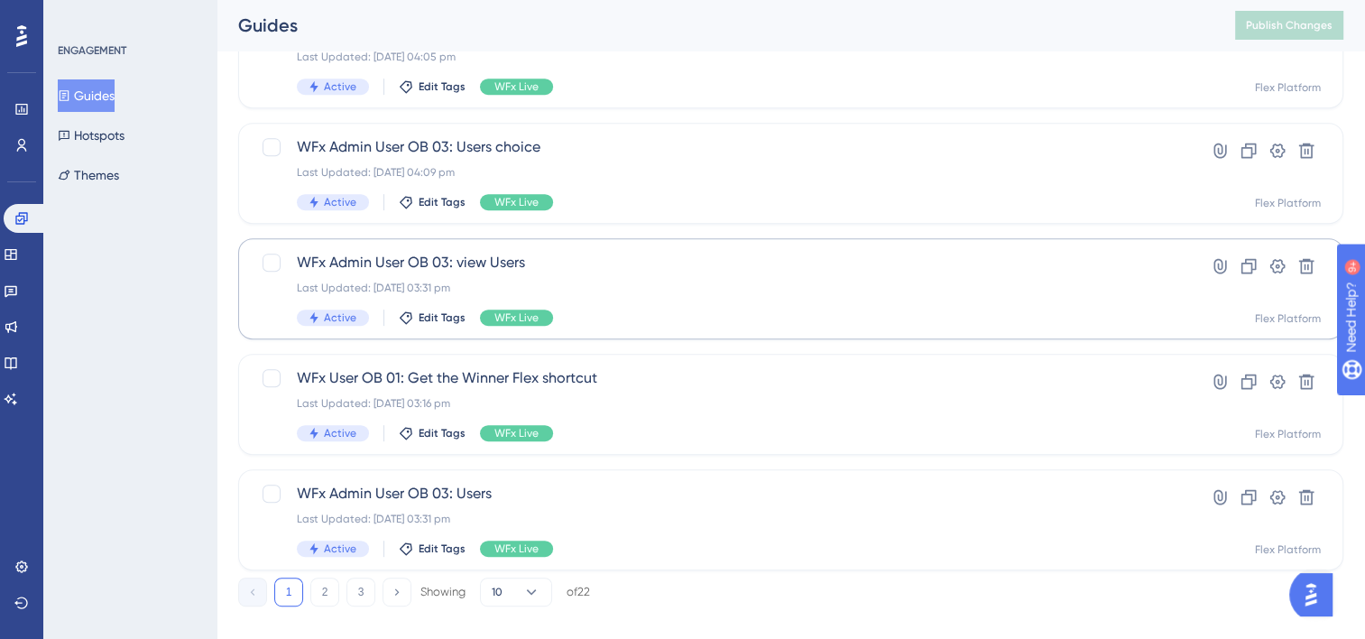
scroll to position [805, 0]
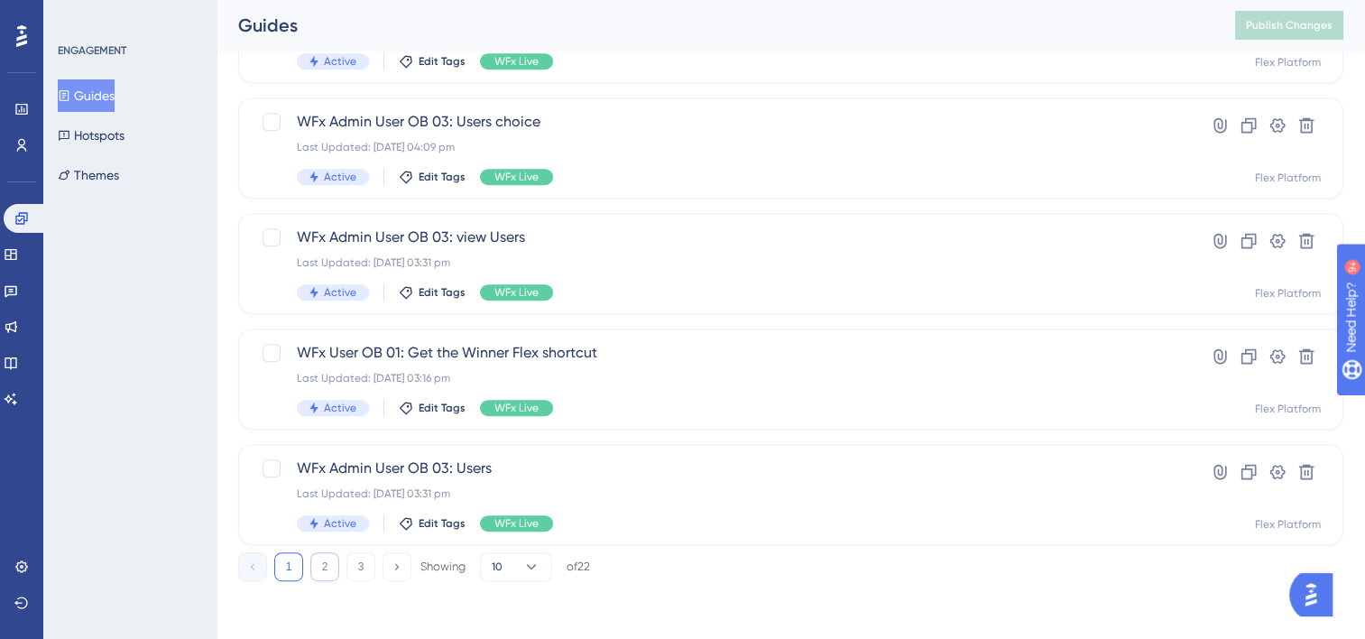
click at [324, 561] on button "2" at bounding box center [324, 566] width 29 height 29
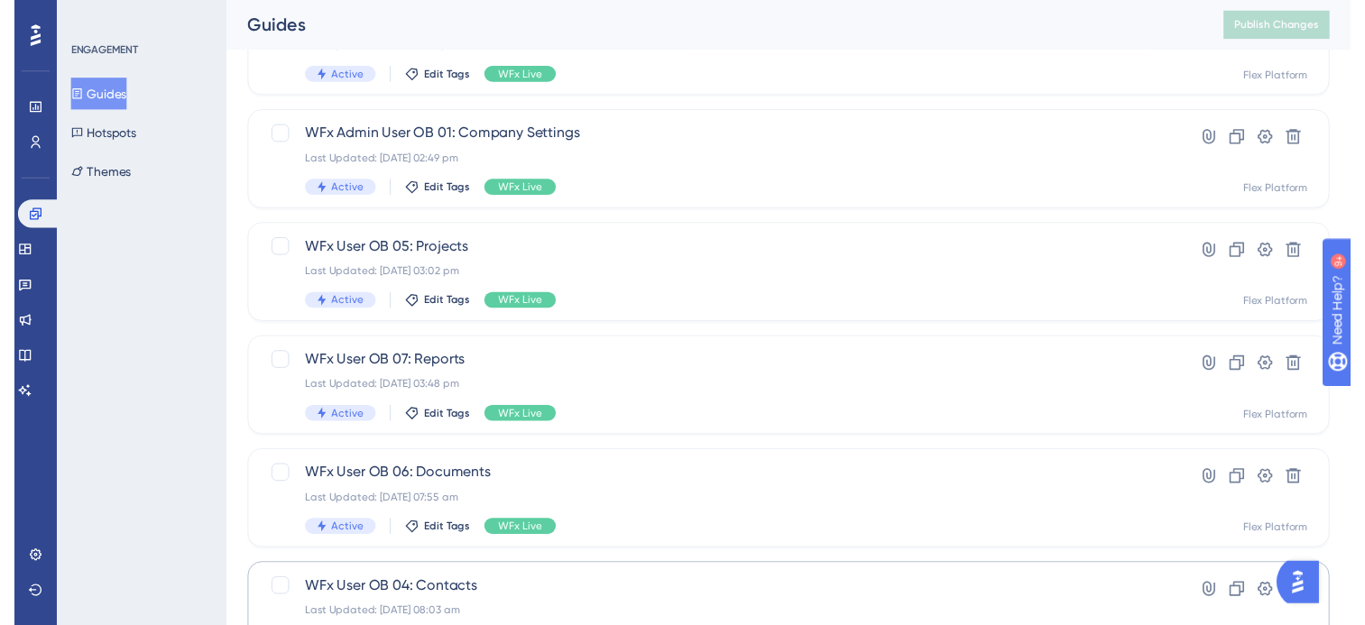
scroll to position [0, 0]
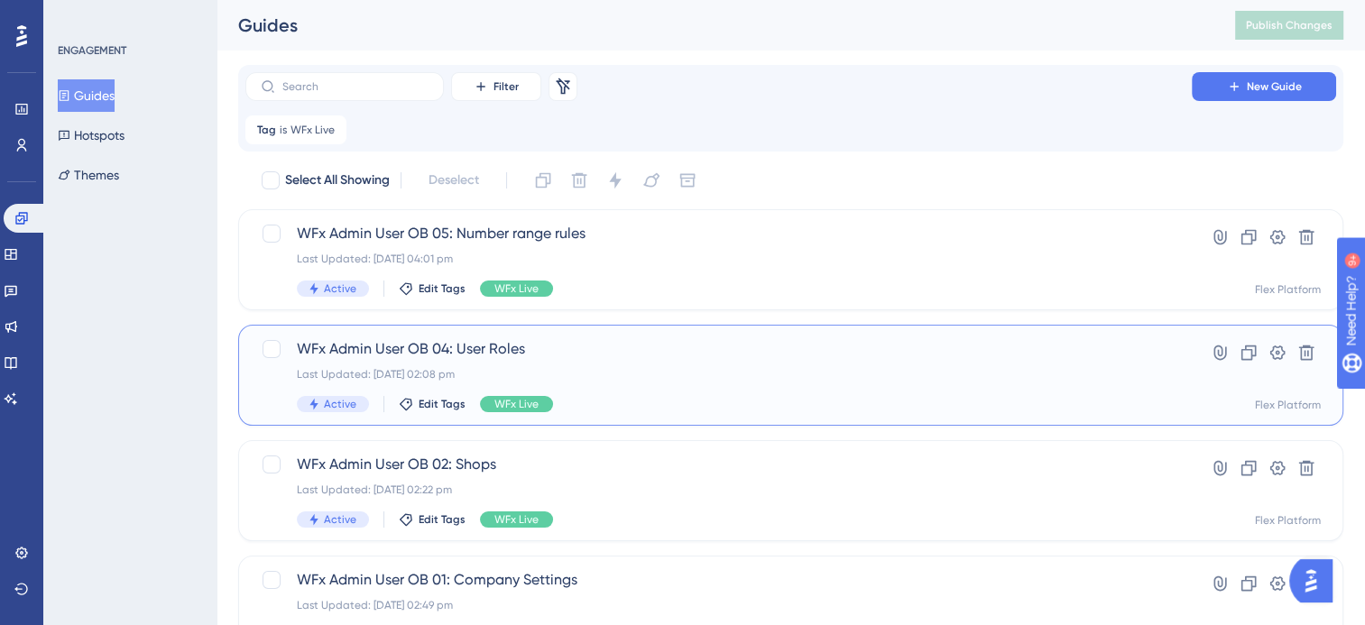
click at [609, 365] on div "WFx Admin User OB 04: User Roles Last Updated: [DATE] 02:08 pm Active Edit Tags…" at bounding box center [719, 375] width 844 height 74
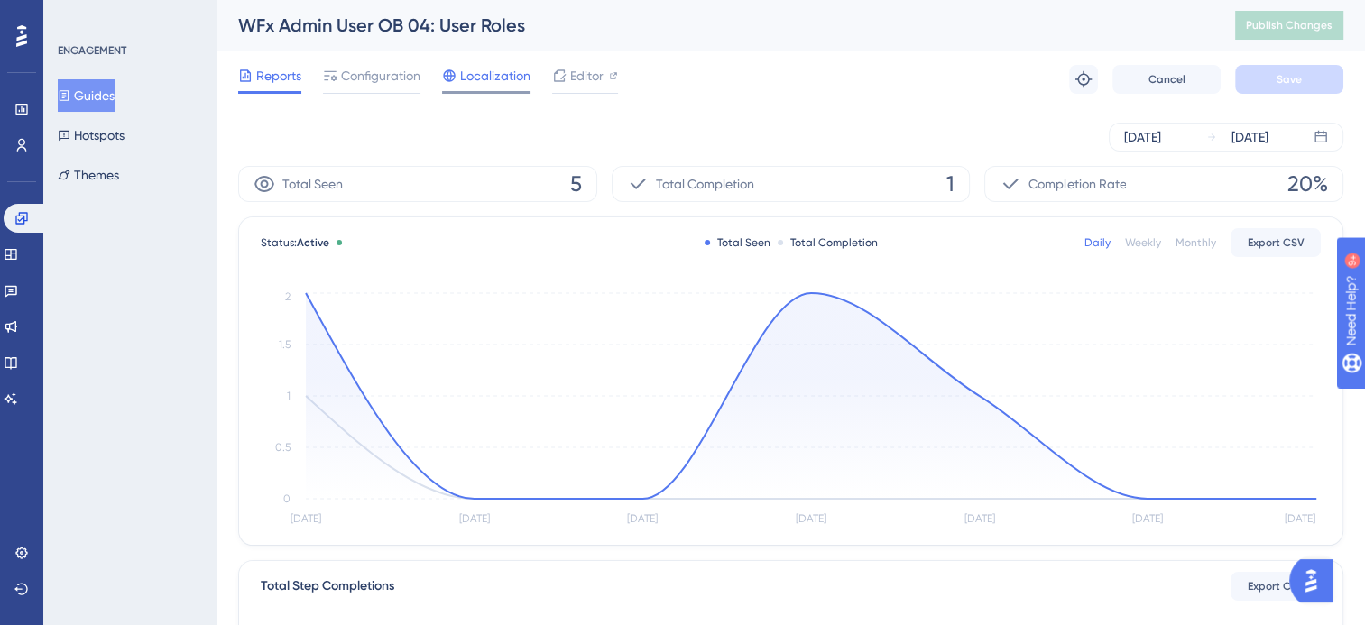
click at [487, 82] on span "Localization" at bounding box center [495, 76] width 70 height 22
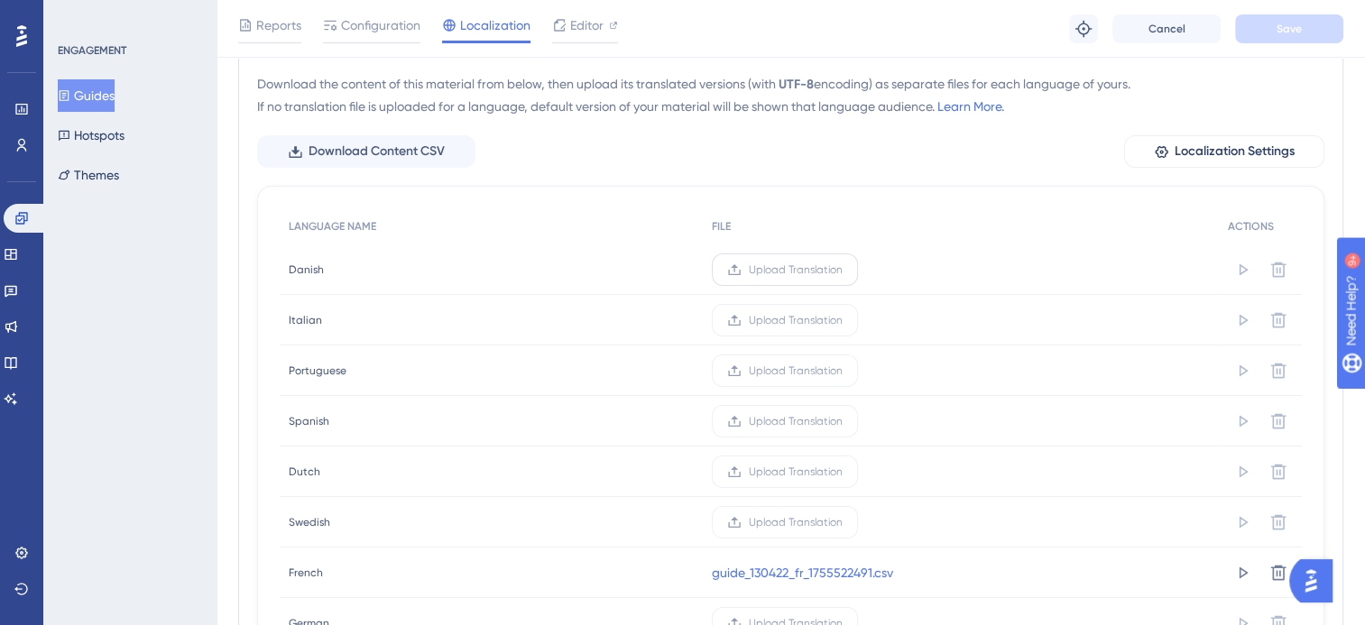
scroll to position [271, 0]
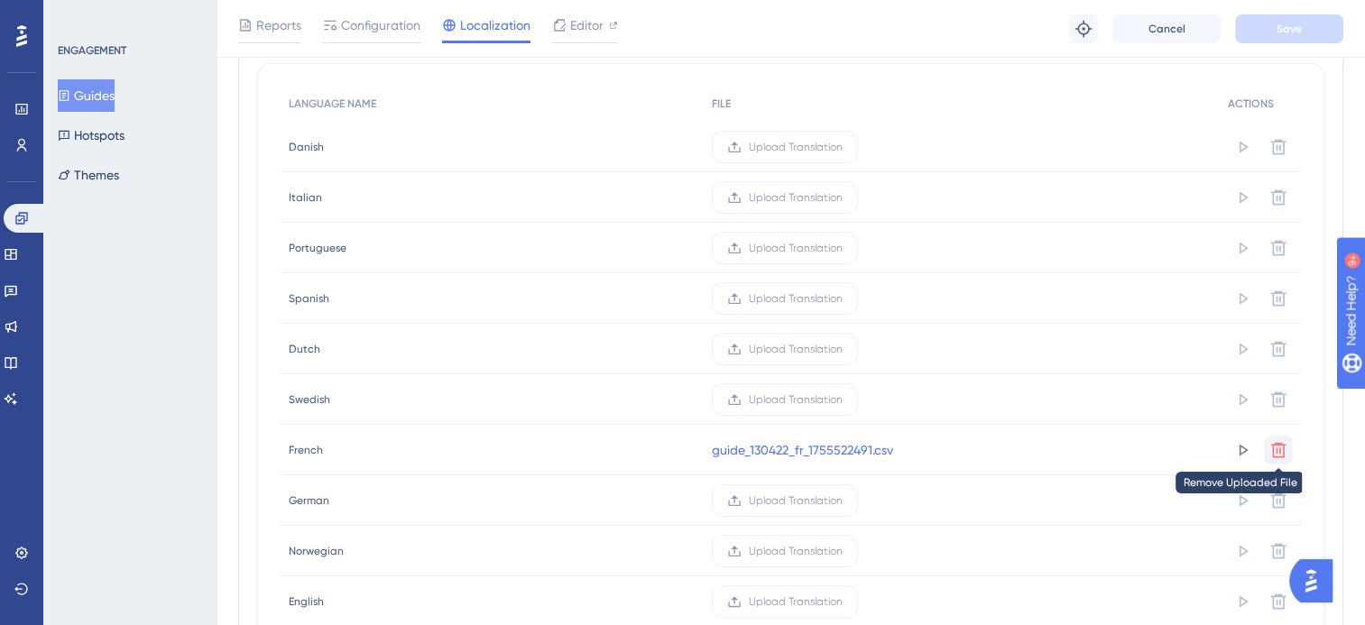
click at [1279, 444] on icon at bounding box center [1279, 450] width 18 height 18
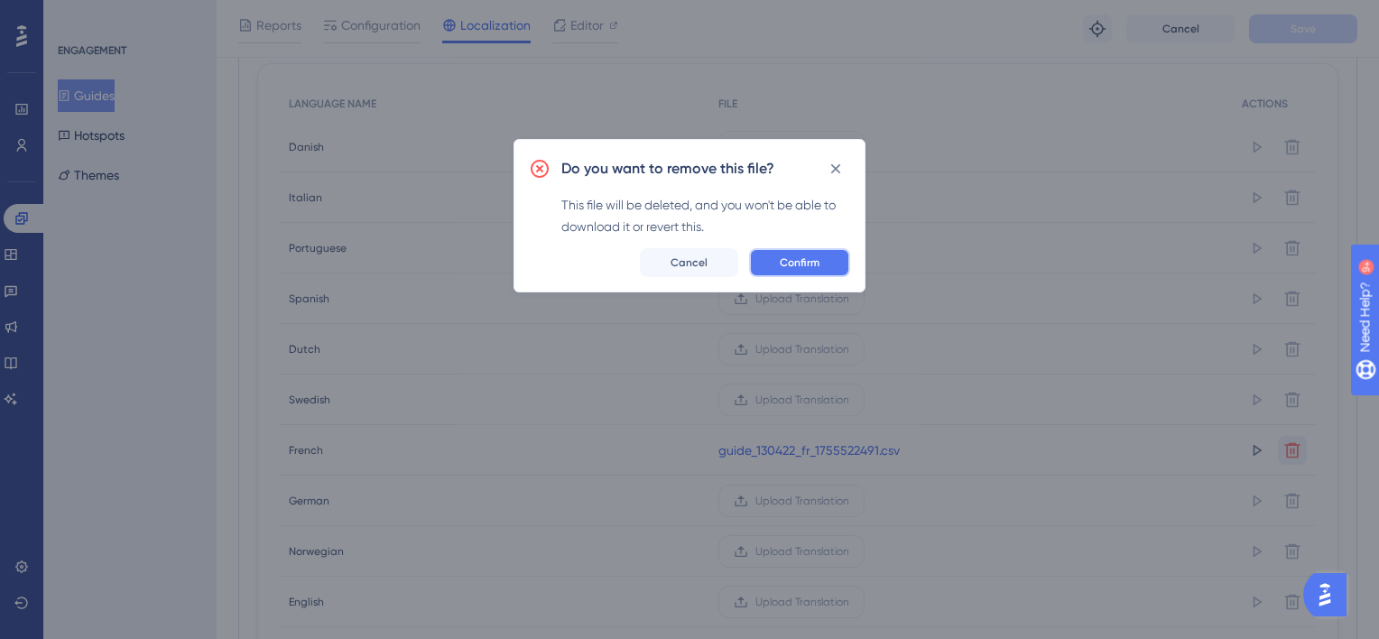
click at [818, 260] on span "Confirm" at bounding box center [800, 262] width 40 height 14
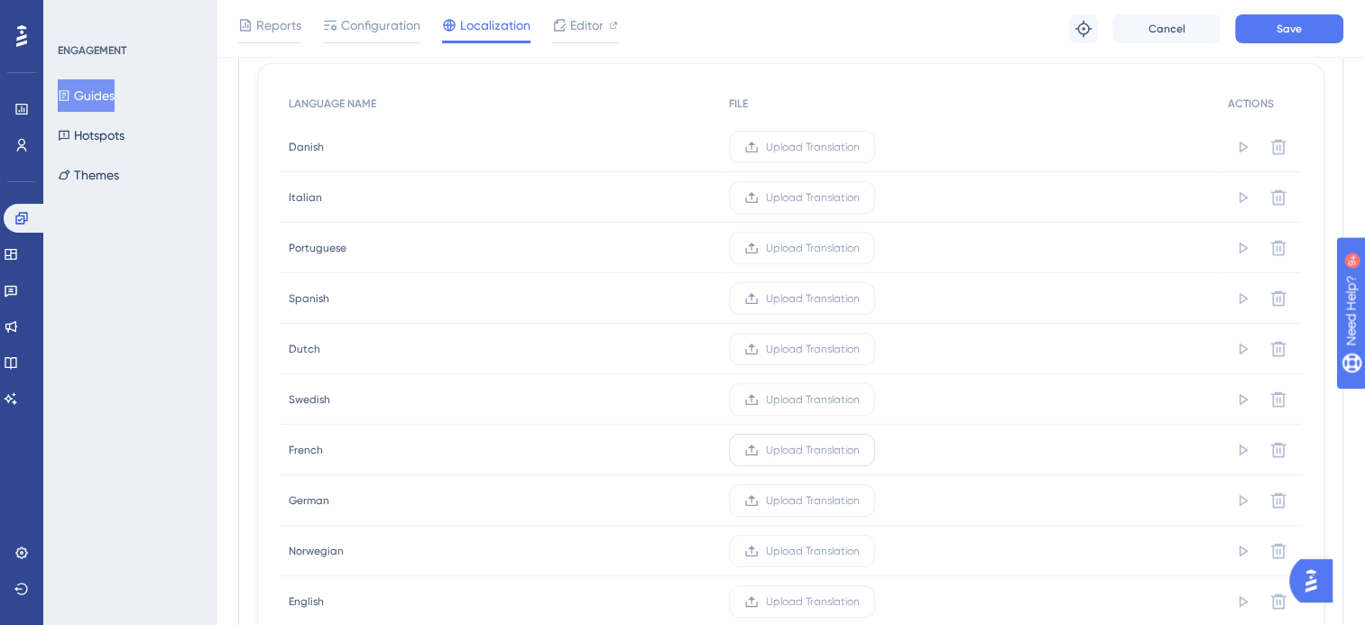
click at [803, 455] on span "Upload Translation" at bounding box center [813, 450] width 94 height 14
click at [860, 450] on input "Upload Translation" at bounding box center [860, 450] width 0 height 0
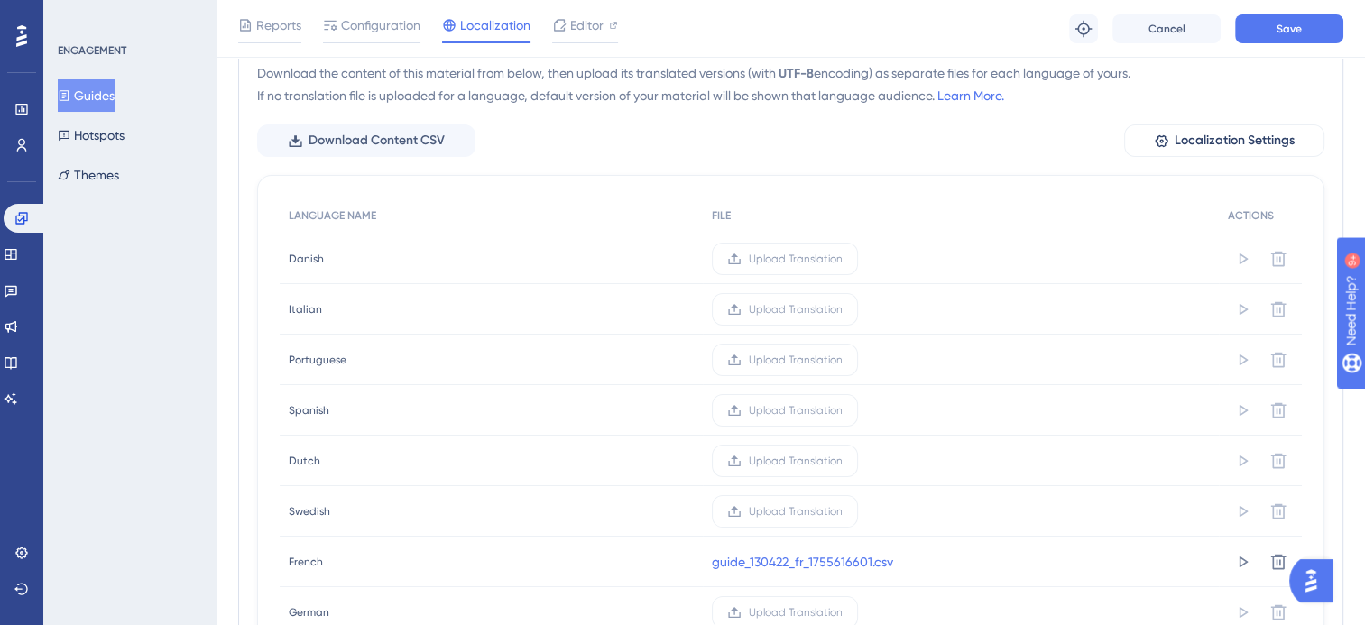
scroll to position [0, 0]
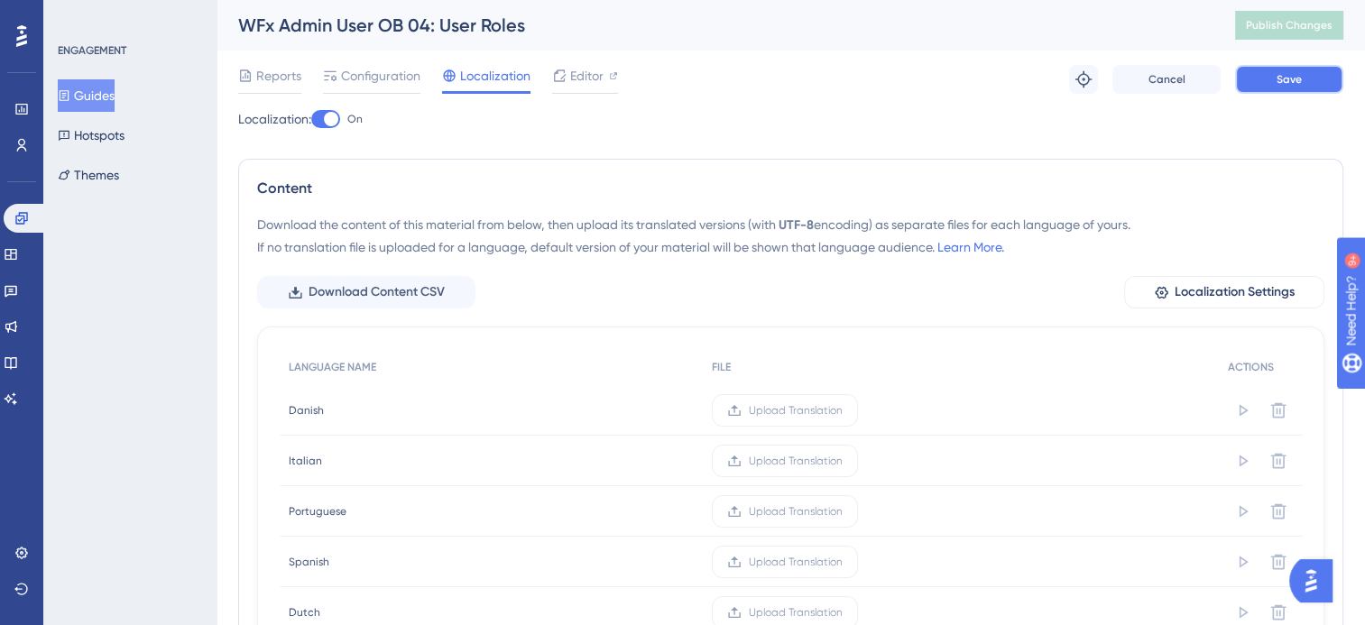
click at [1281, 88] on button "Save" at bounding box center [1289, 79] width 108 height 29
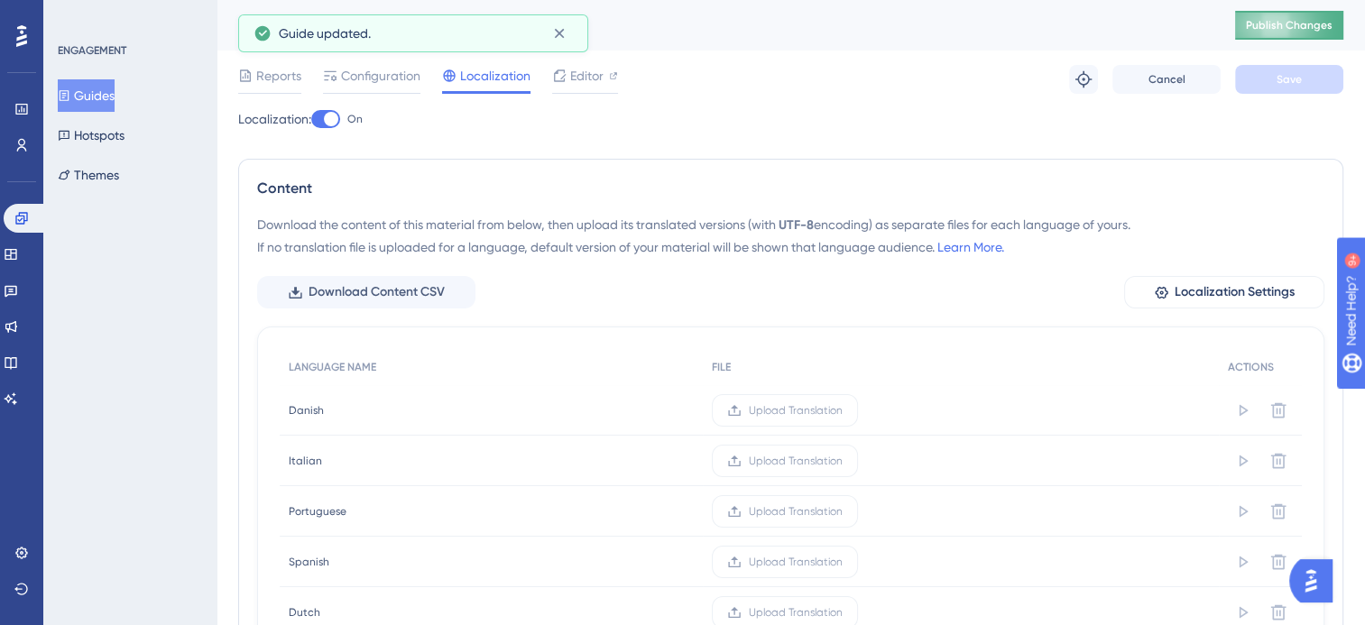
click at [1301, 27] on span "Publish Changes" at bounding box center [1289, 25] width 87 height 14
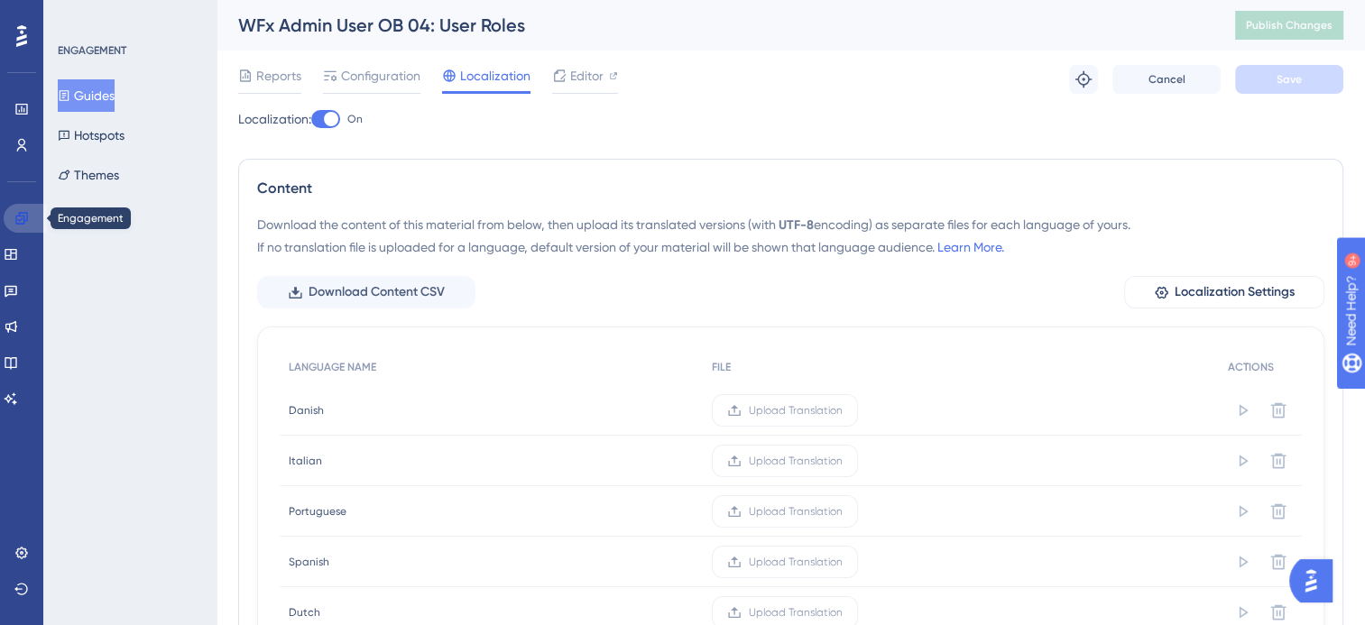
click at [20, 217] on icon at bounding box center [21, 218] width 14 height 14
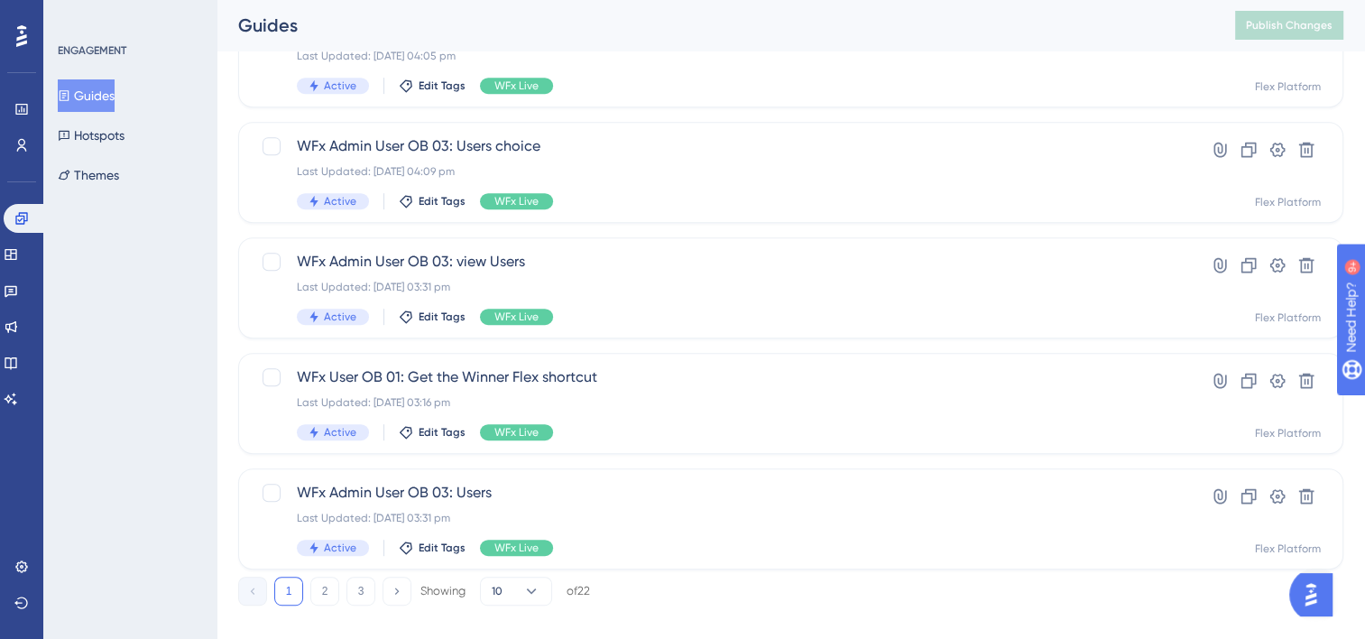
scroll to position [805, 0]
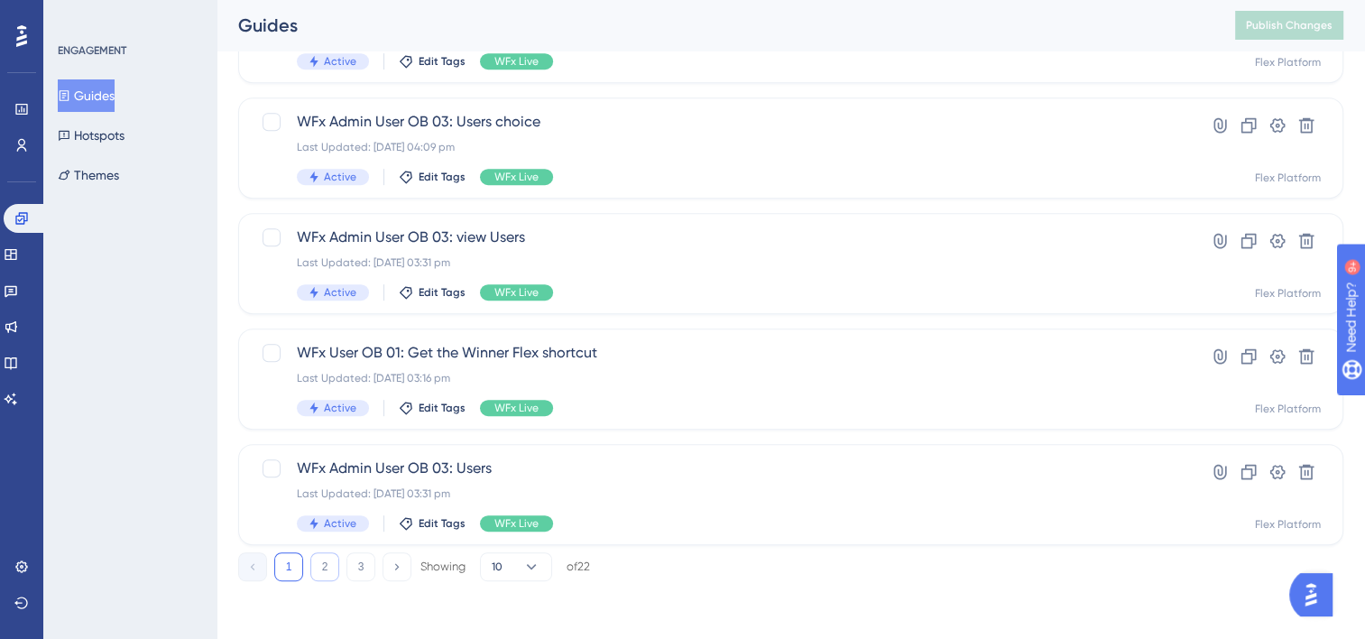
click at [333, 569] on button "2" at bounding box center [324, 566] width 29 height 29
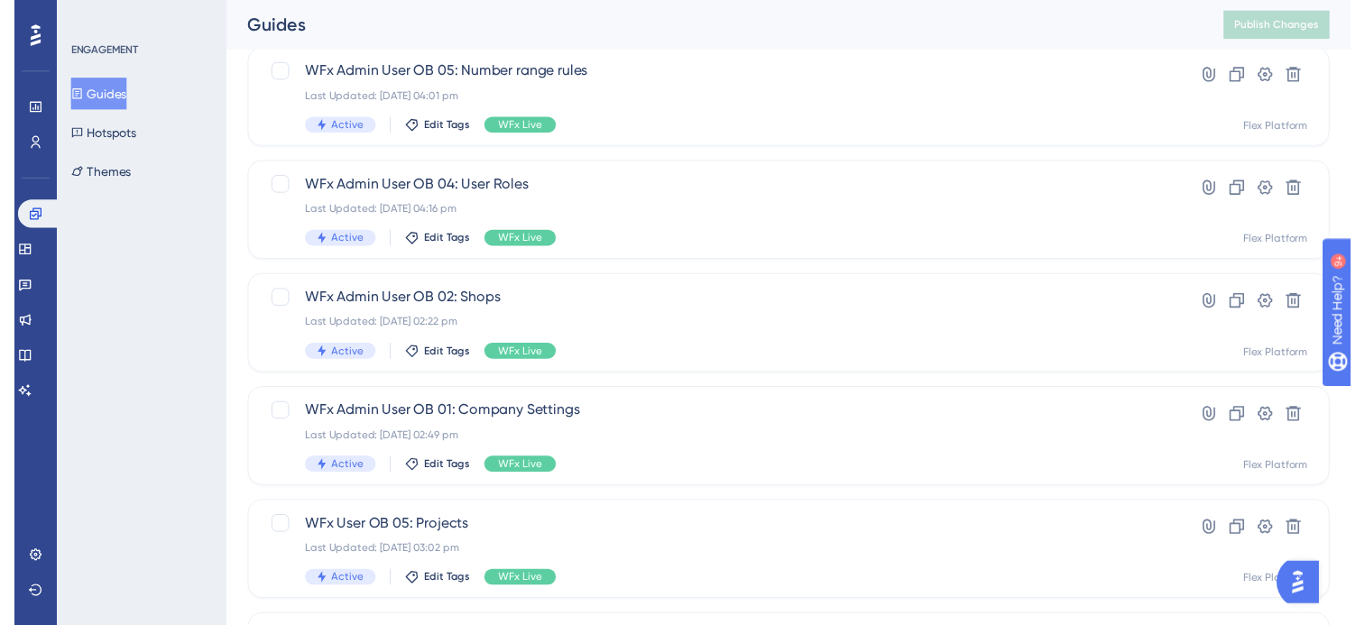
scroll to position [0, 0]
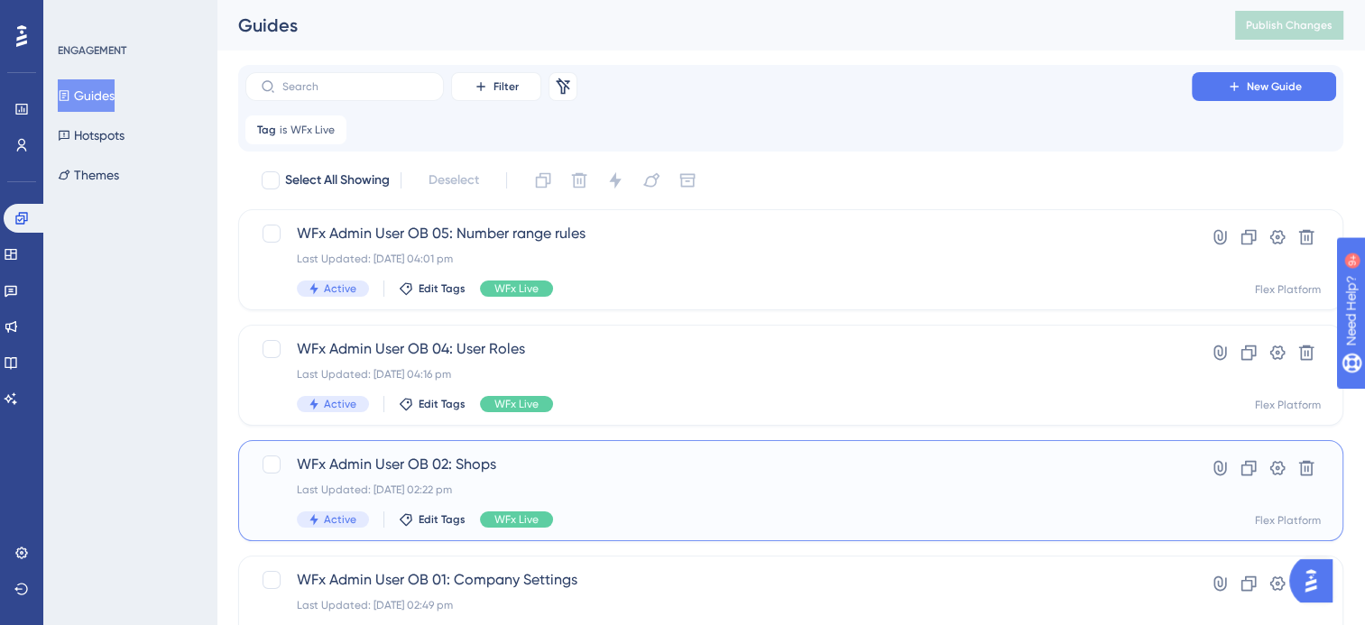
click at [622, 477] on div "WFx Admin User OB 02: Shops Last Updated: [DATE] 02:22 pm Active Edit Tags WFx …" at bounding box center [719, 491] width 844 height 74
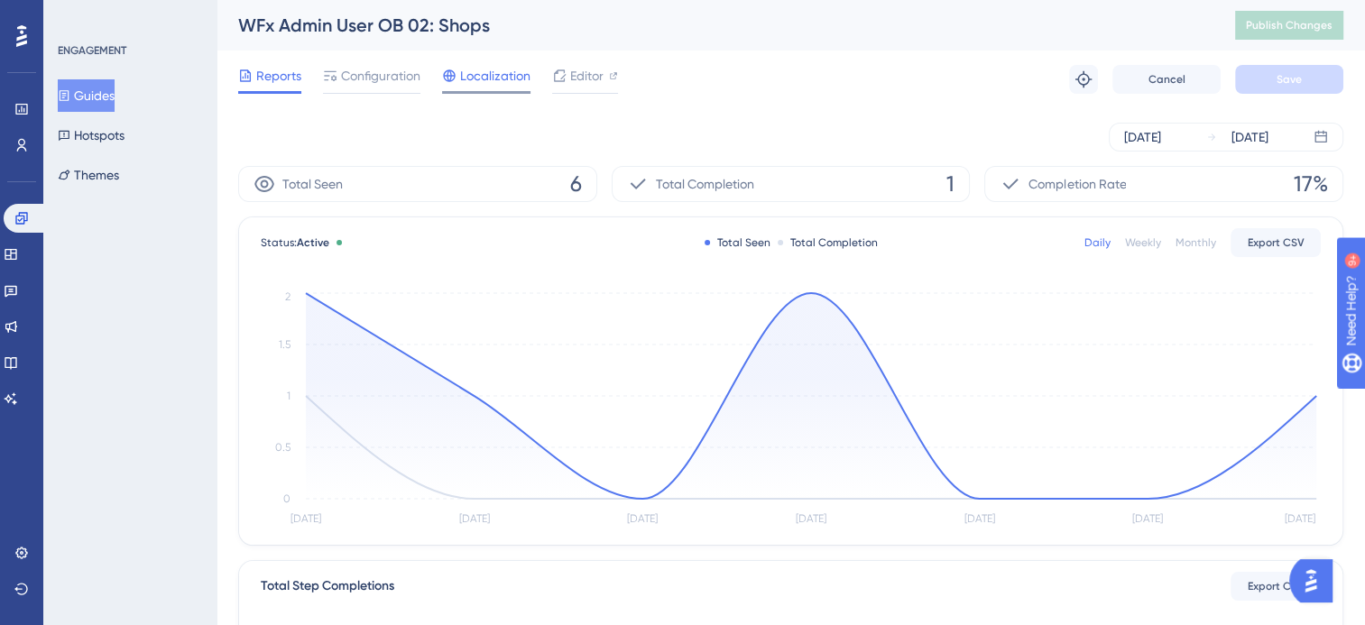
click at [510, 74] on span "Localization" at bounding box center [495, 76] width 70 height 22
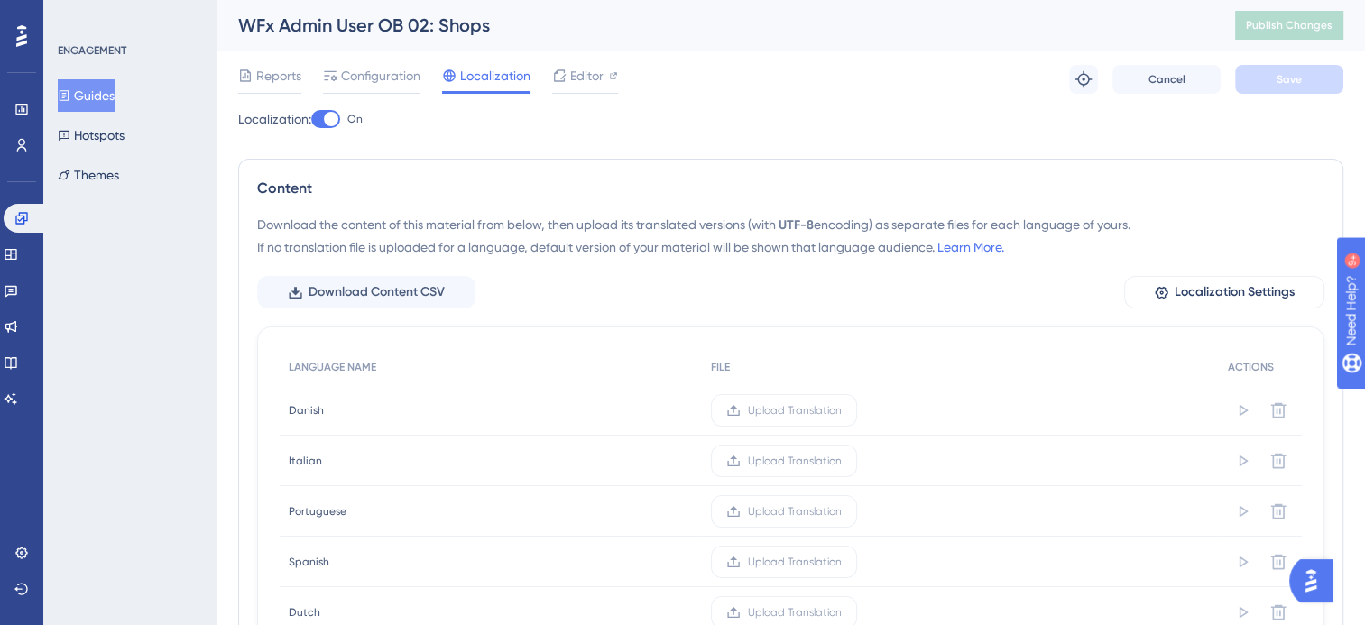
click at [463, 27] on div "WFx Admin User OB 02: Shops" at bounding box center [714, 25] width 952 height 25
copy div "WFx Admin User OB 02: Shops"
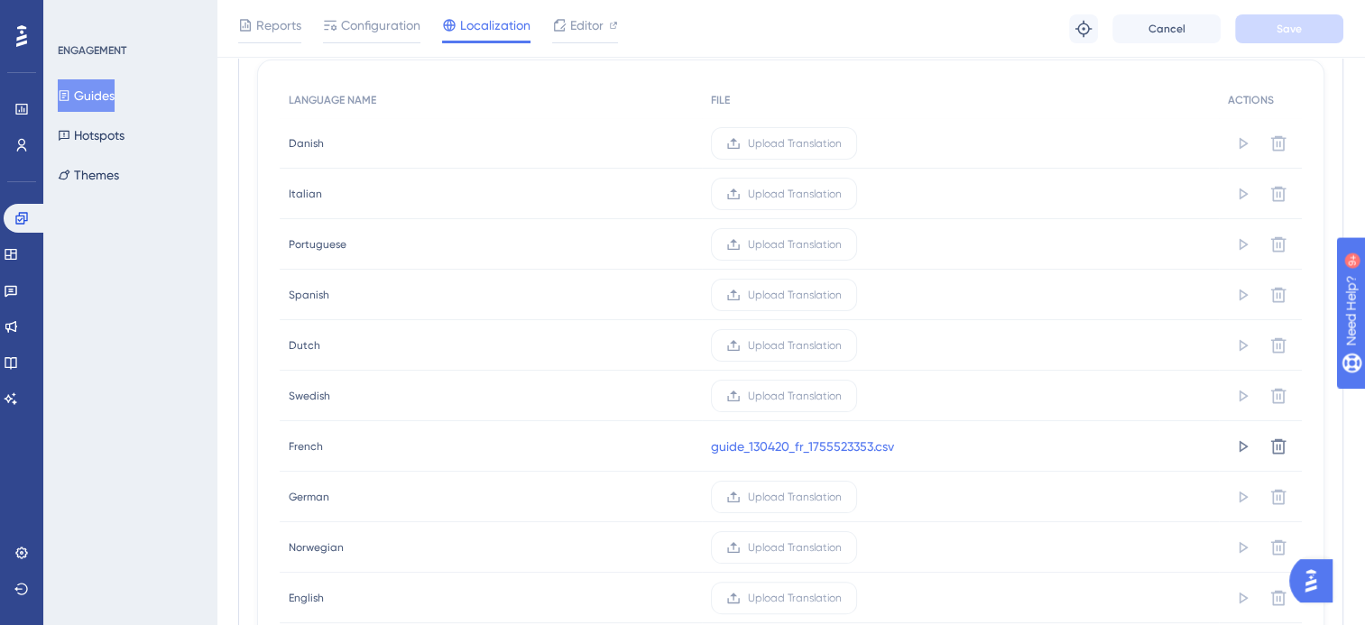
scroll to position [361, 0]
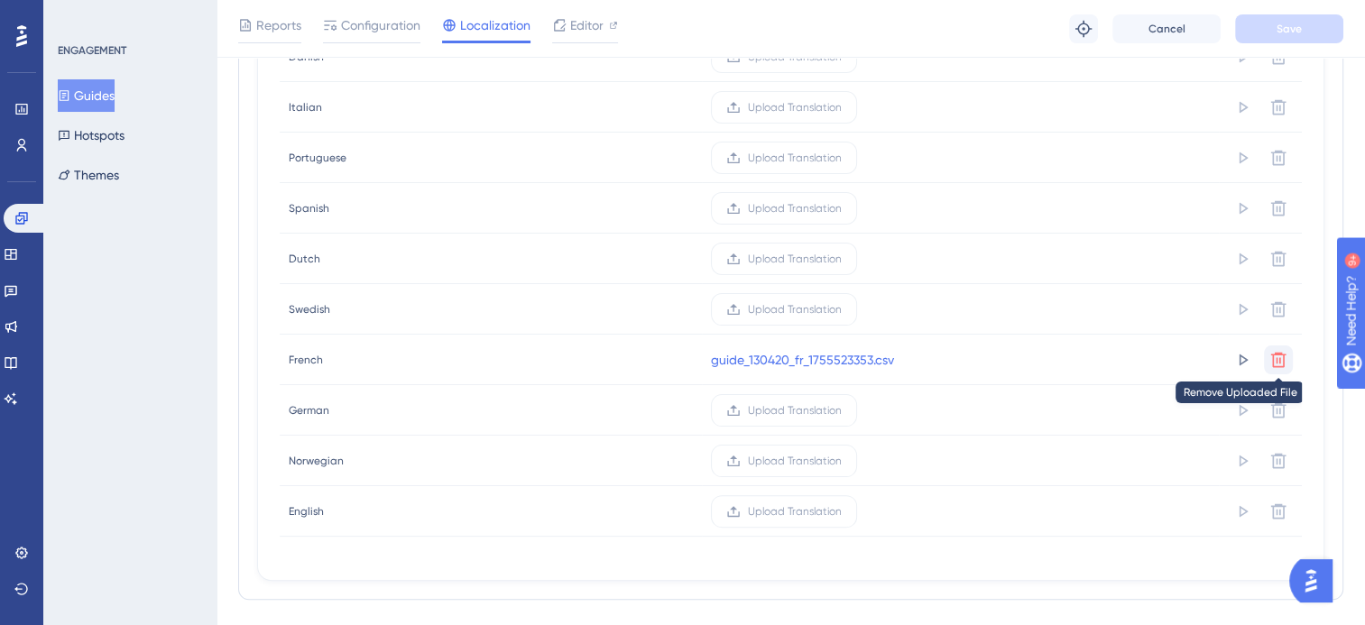
click at [1278, 356] on icon at bounding box center [1279, 360] width 18 height 18
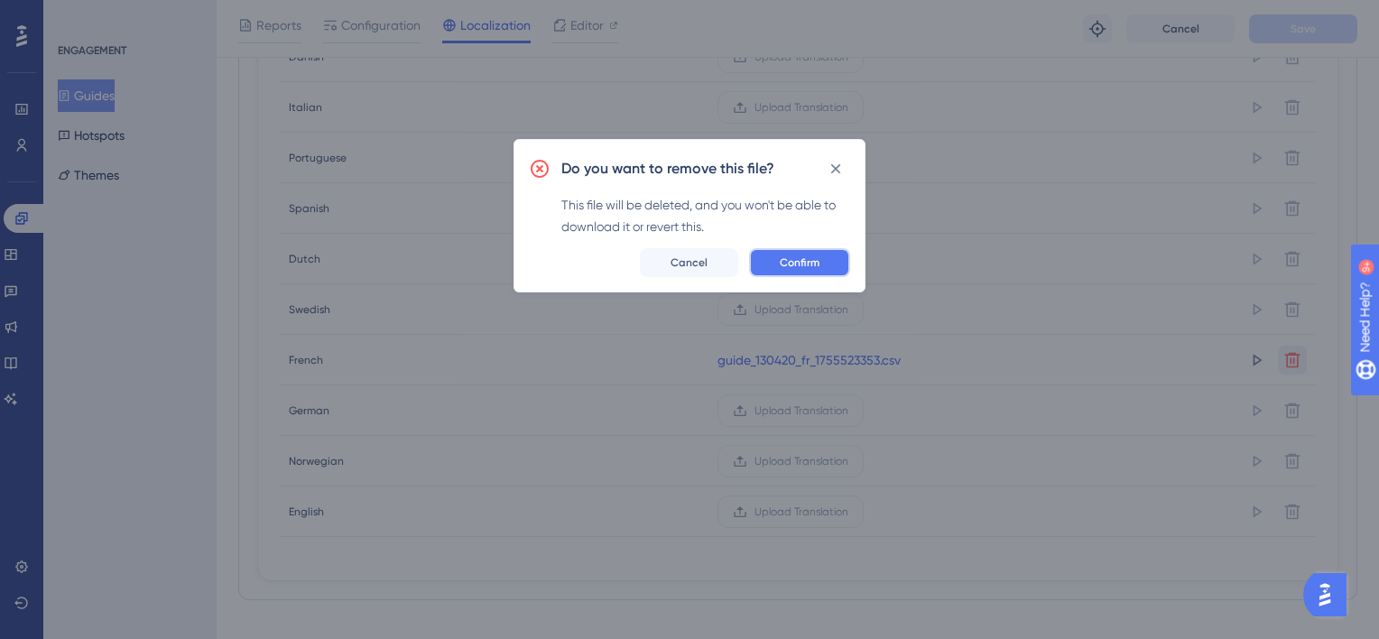
click at [823, 263] on button "Confirm" at bounding box center [799, 262] width 101 height 29
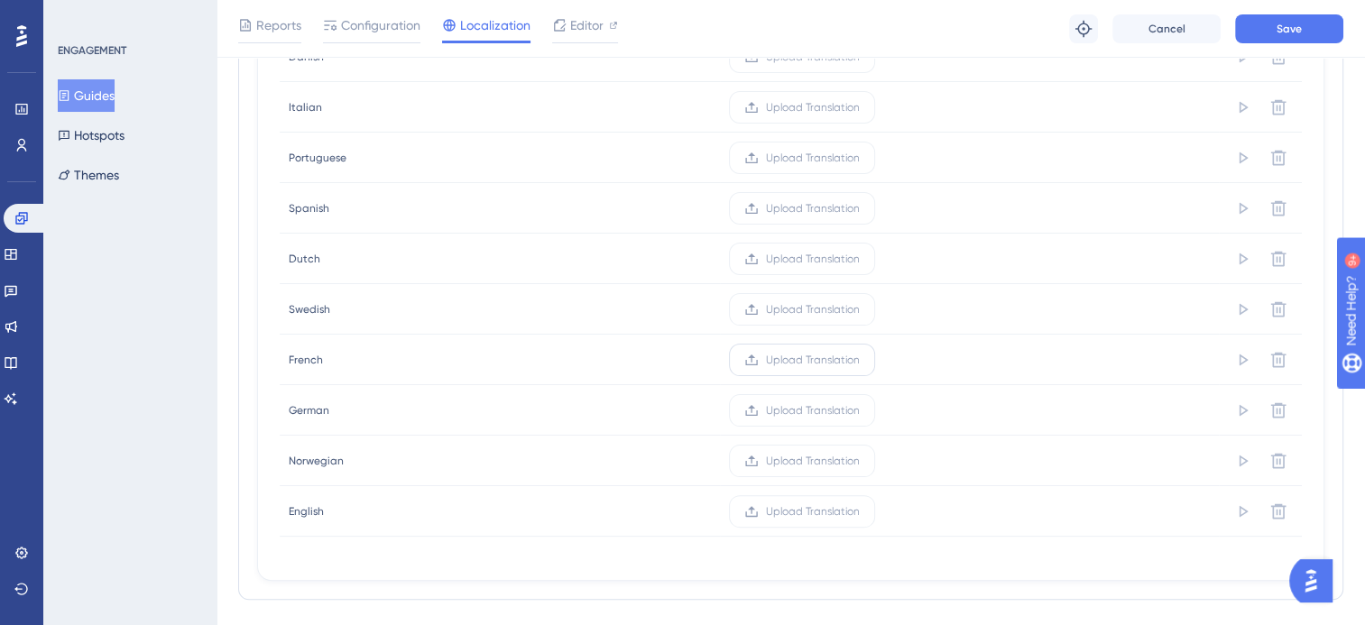
click at [815, 354] on span "Upload Translation" at bounding box center [813, 360] width 94 height 14
click at [860, 360] on input "Upload Translation" at bounding box center [860, 360] width 0 height 0
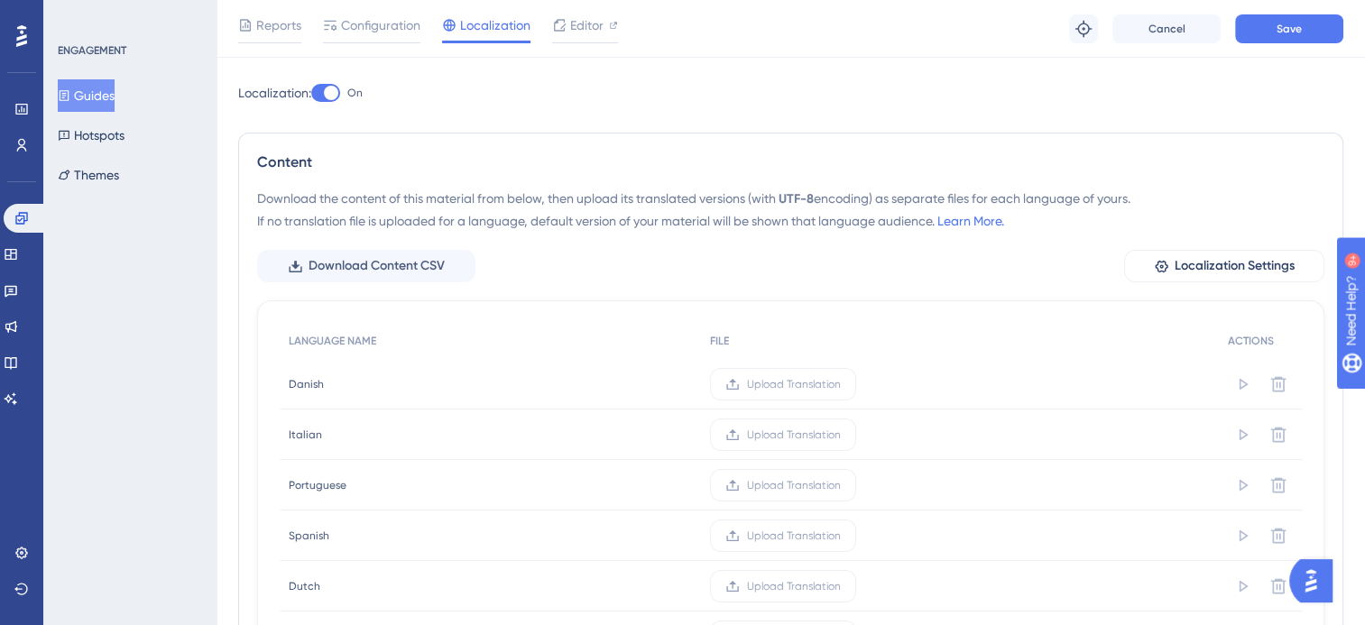
scroll to position [0, 0]
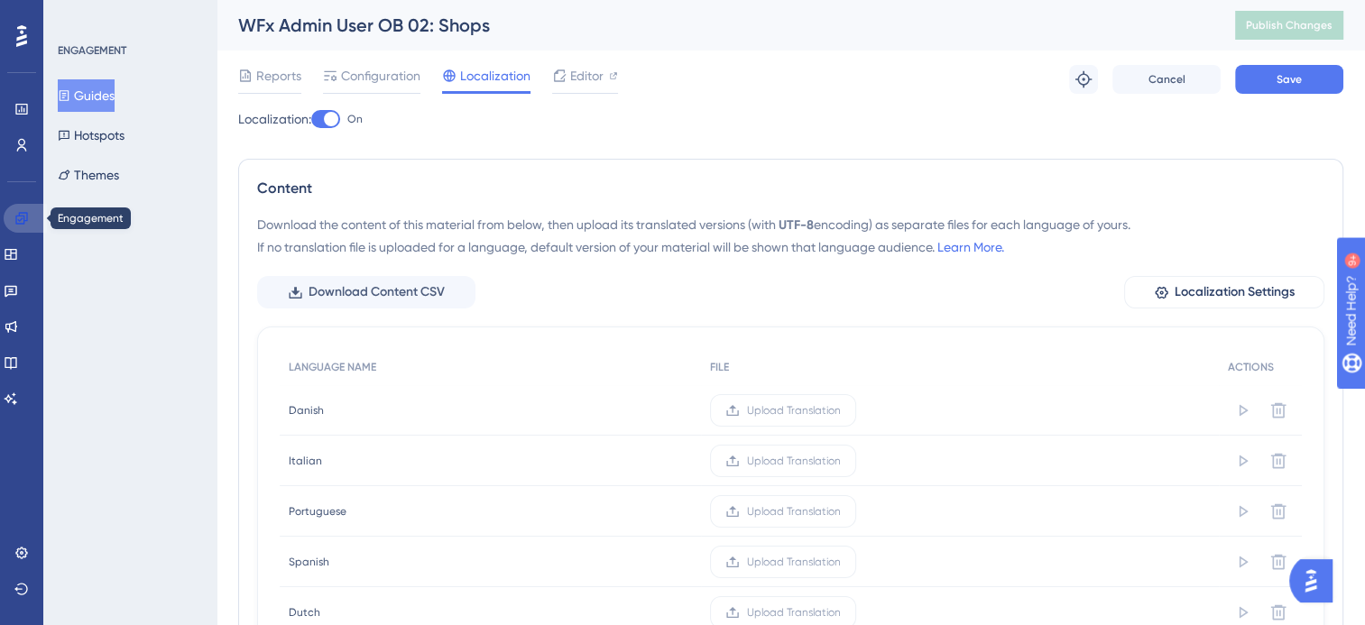
click at [29, 217] on link at bounding box center [25, 218] width 43 height 29
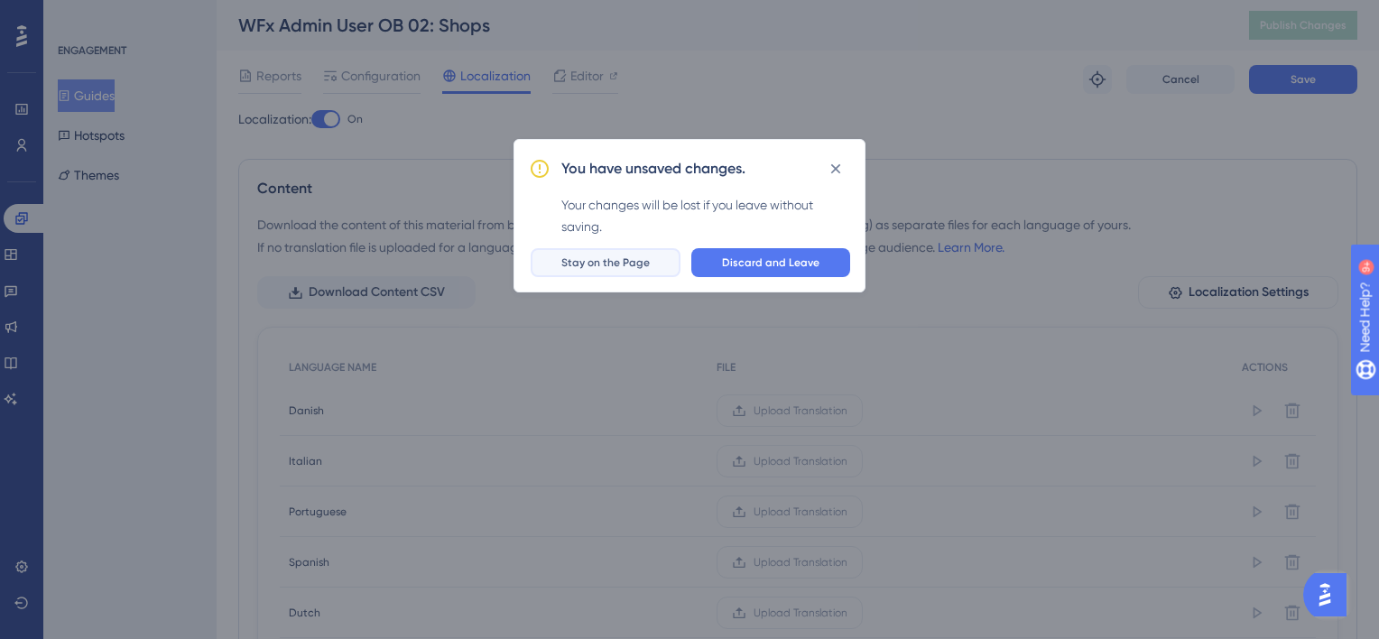
click at [639, 264] on span "Stay on the Page" at bounding box center [605, 262] width 88 height 14
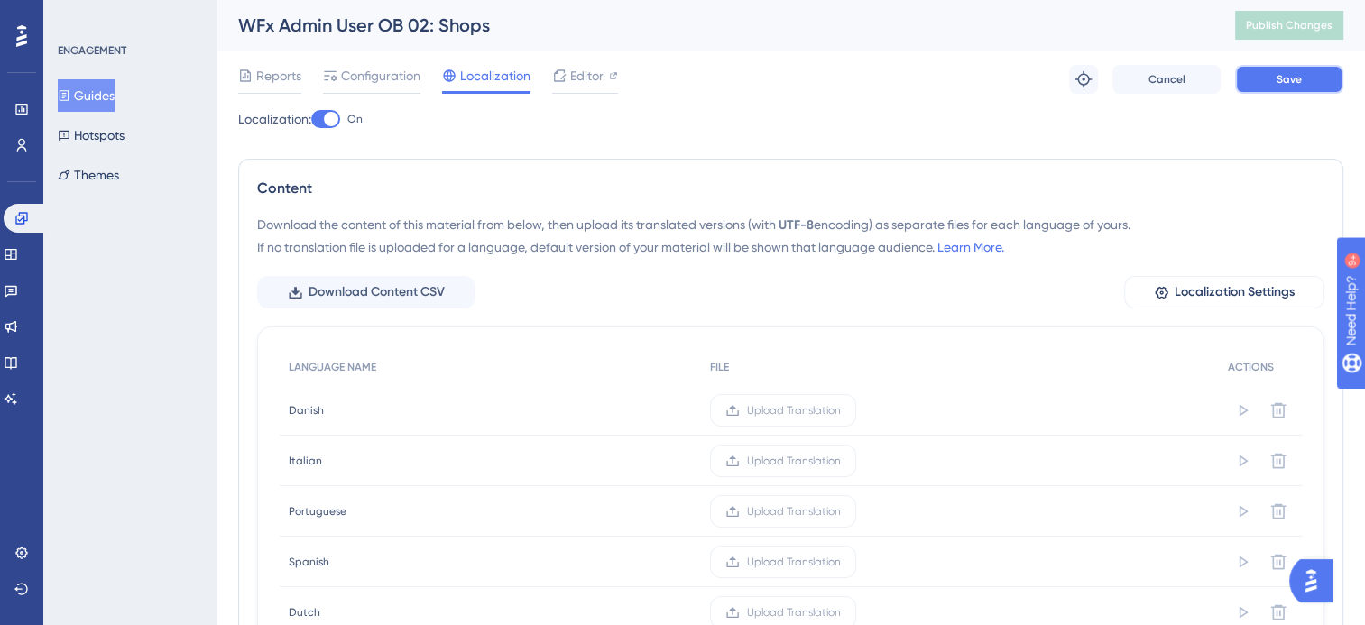
click at [1262, 79] on button "Save" at bounding box center [1289, 79] width 108 height 29
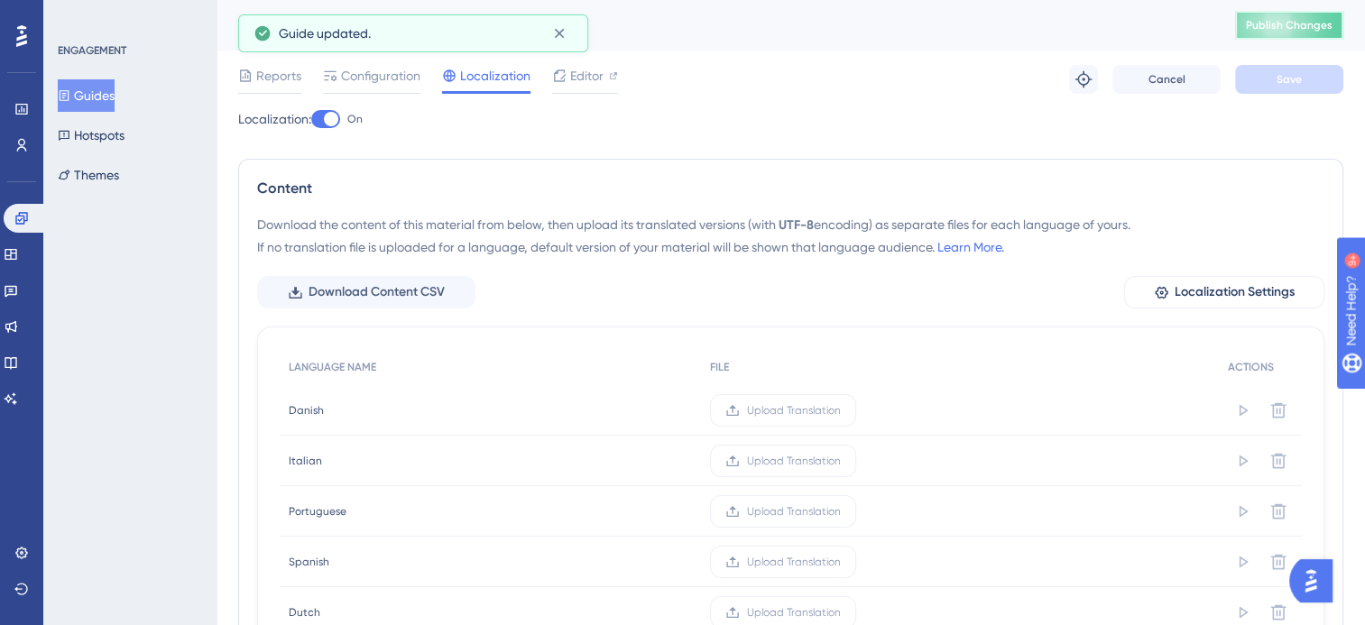
click at [1295, 28] on span "Publish Changes" at bounding box center [1289, 25] width 87 height 14
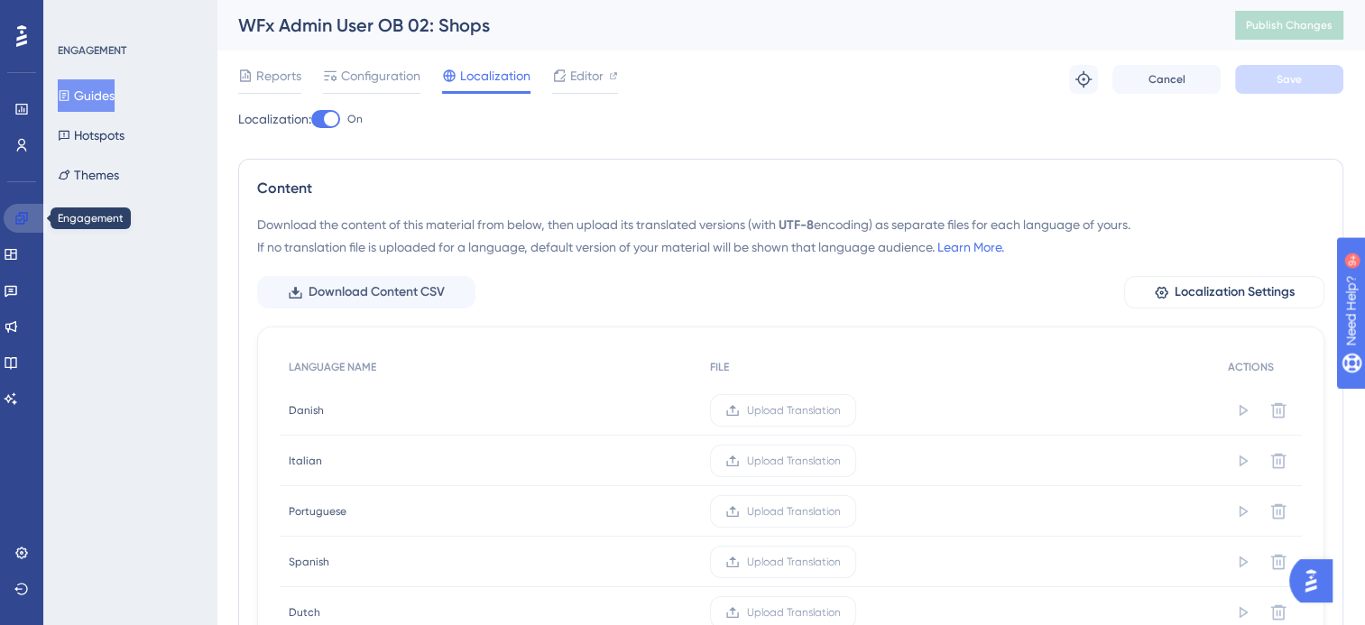
click at [11, 221] on link at bounding box center [25, 218] width 43 height 29
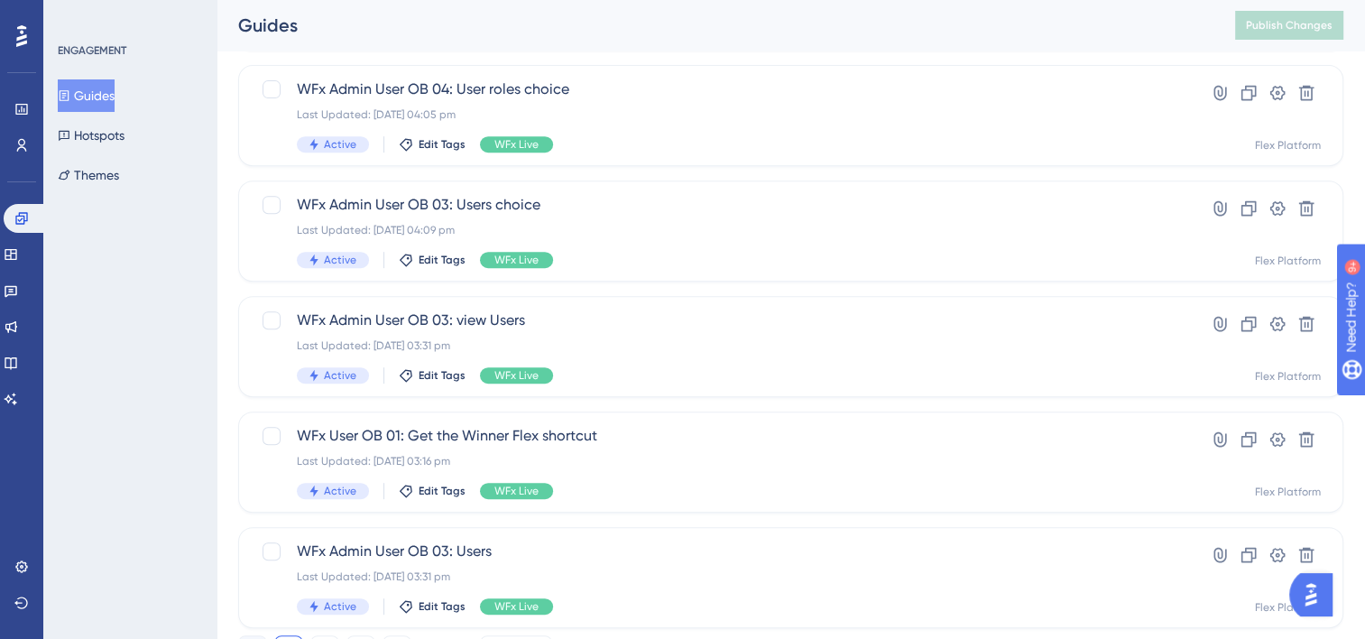
scroll to position [805, 0]
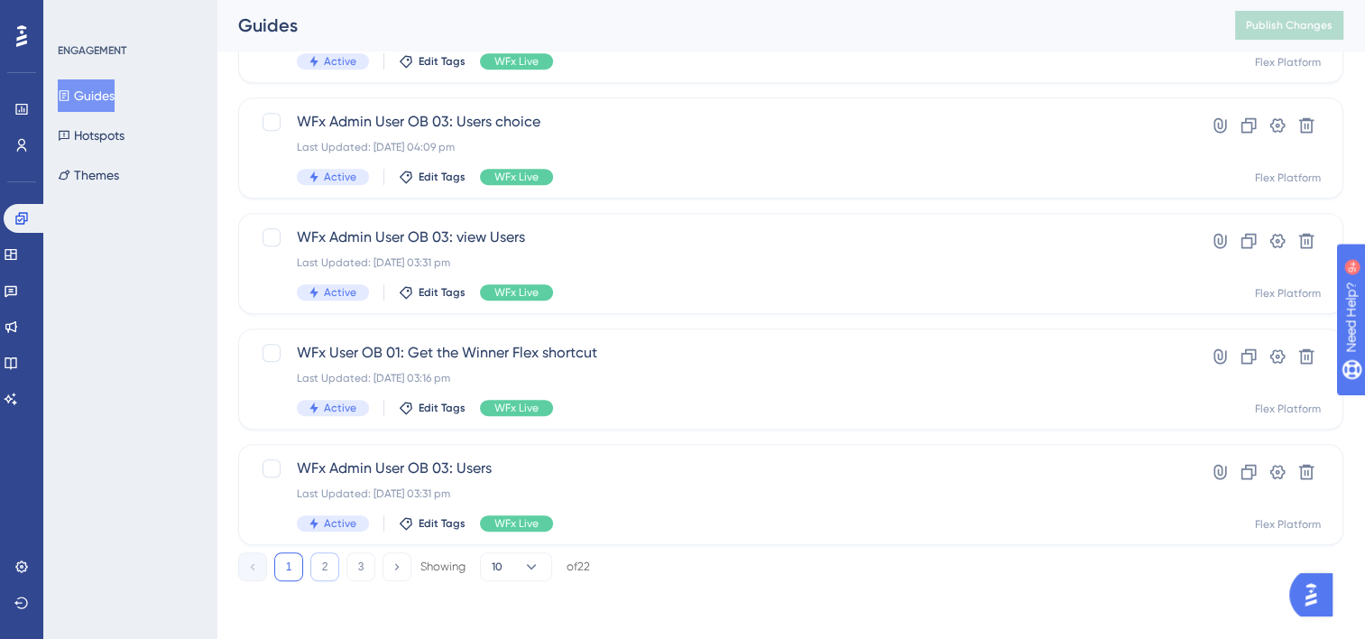
click at [328, 564] on button "2" at bounding box center [324, 566] width 29 height 29
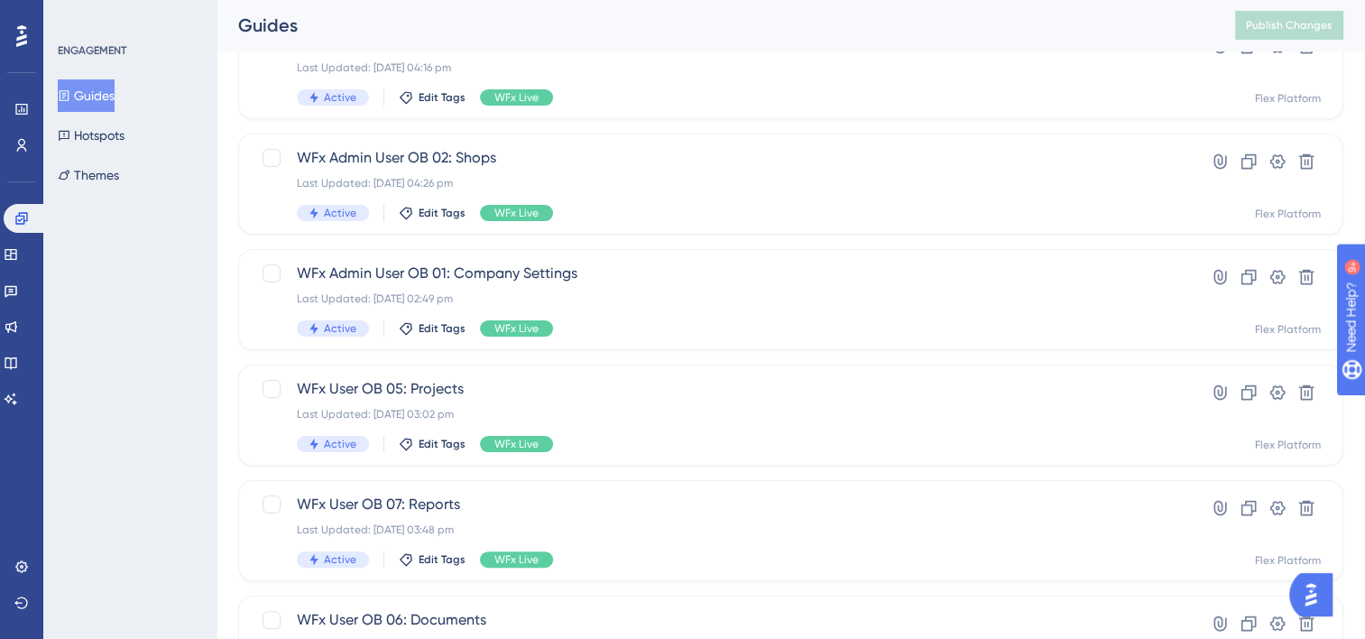
scroll to position [264, 0]
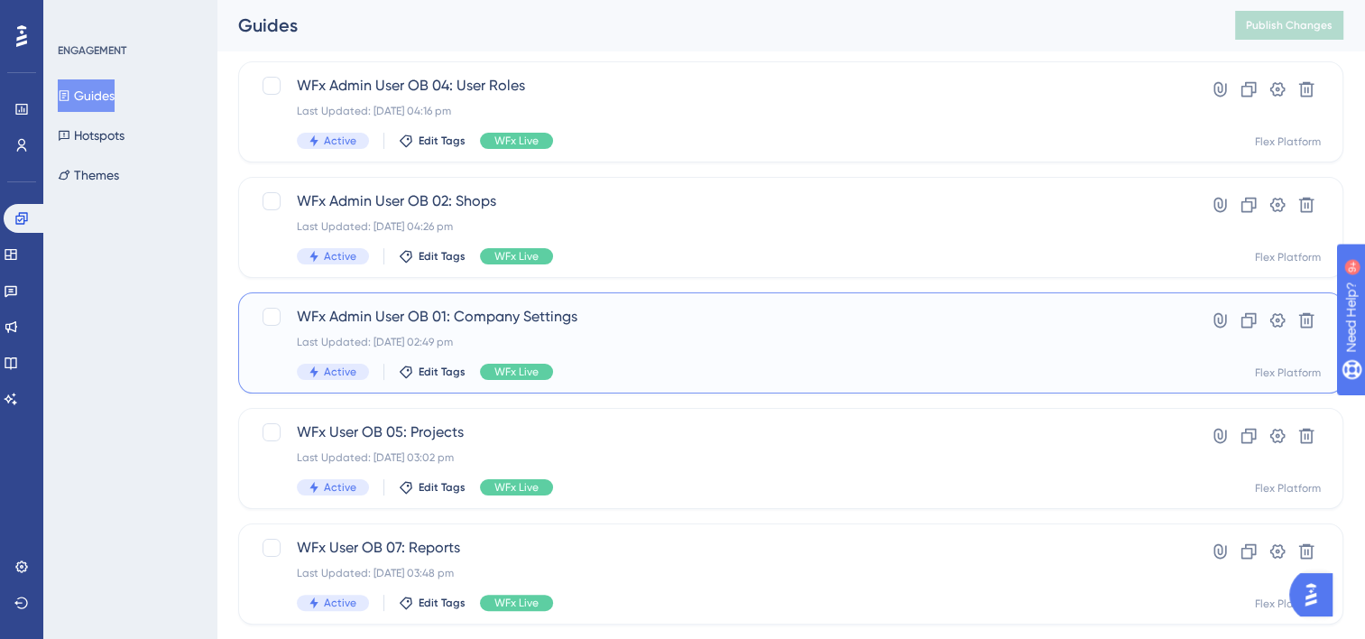
click at [596, 352] on div "WFx Admin User OB 01: Company Settings Last Updated: [DATE] 02:49 pm Active Edi…" at bounding box center [719, 343] width 844 height 74
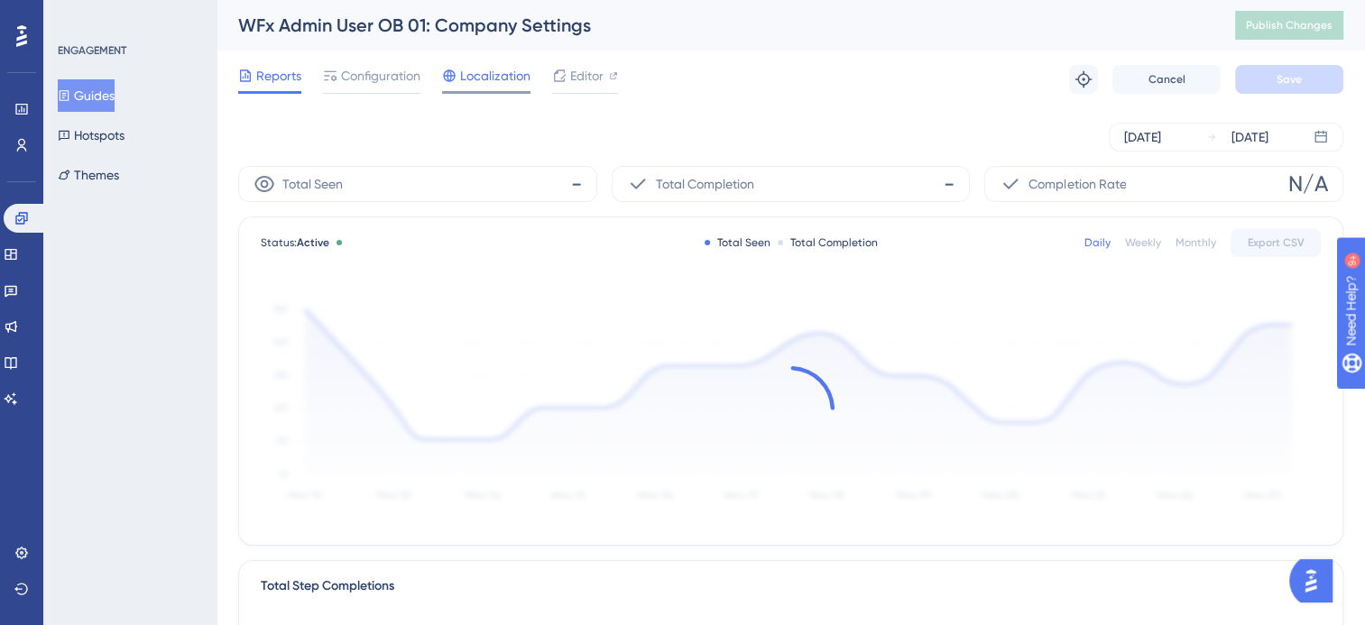
click at [517, 78] on span "Localization" at bounding box center [495, 76] width 70 height 22
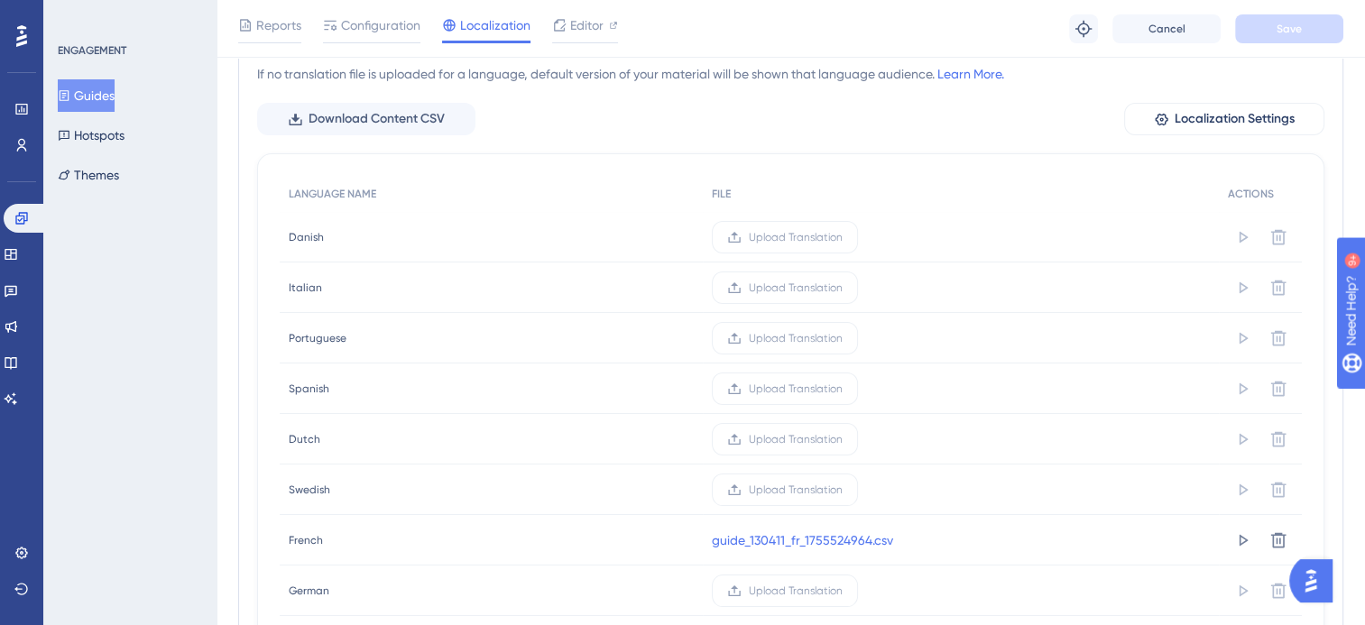
scroll to position [271, 0]
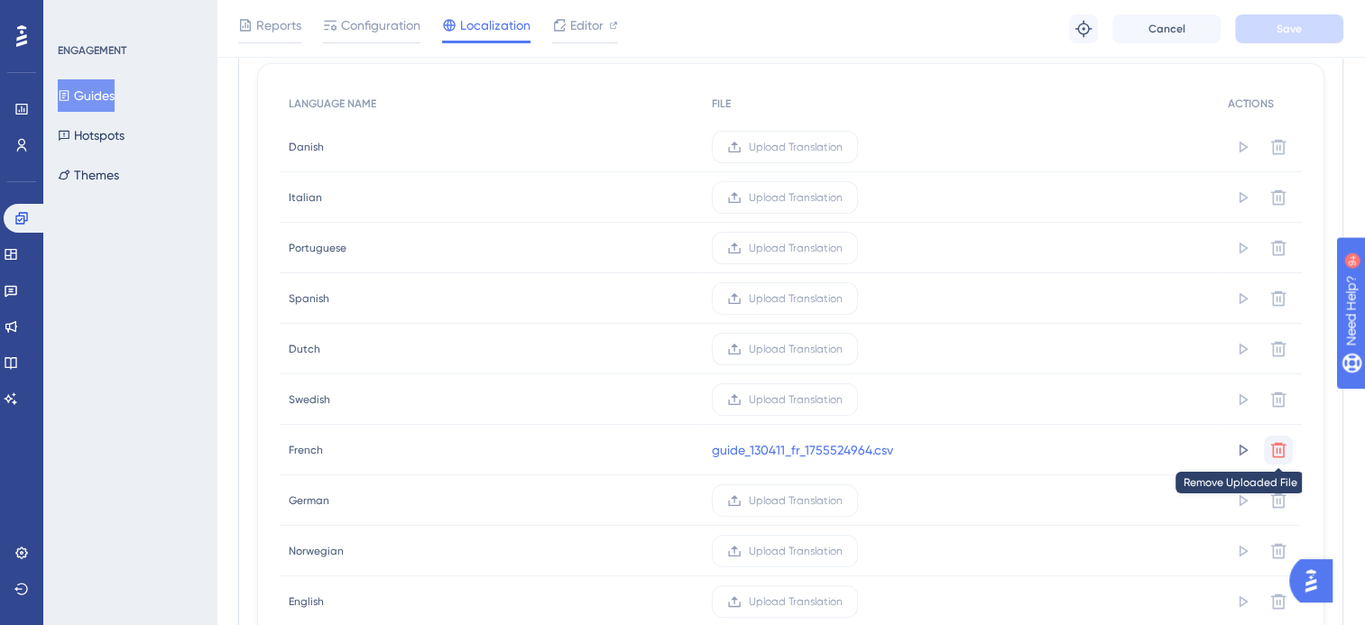
click at [1272, 447] on icon at bounding box center [1279, 450] width 18 height 18
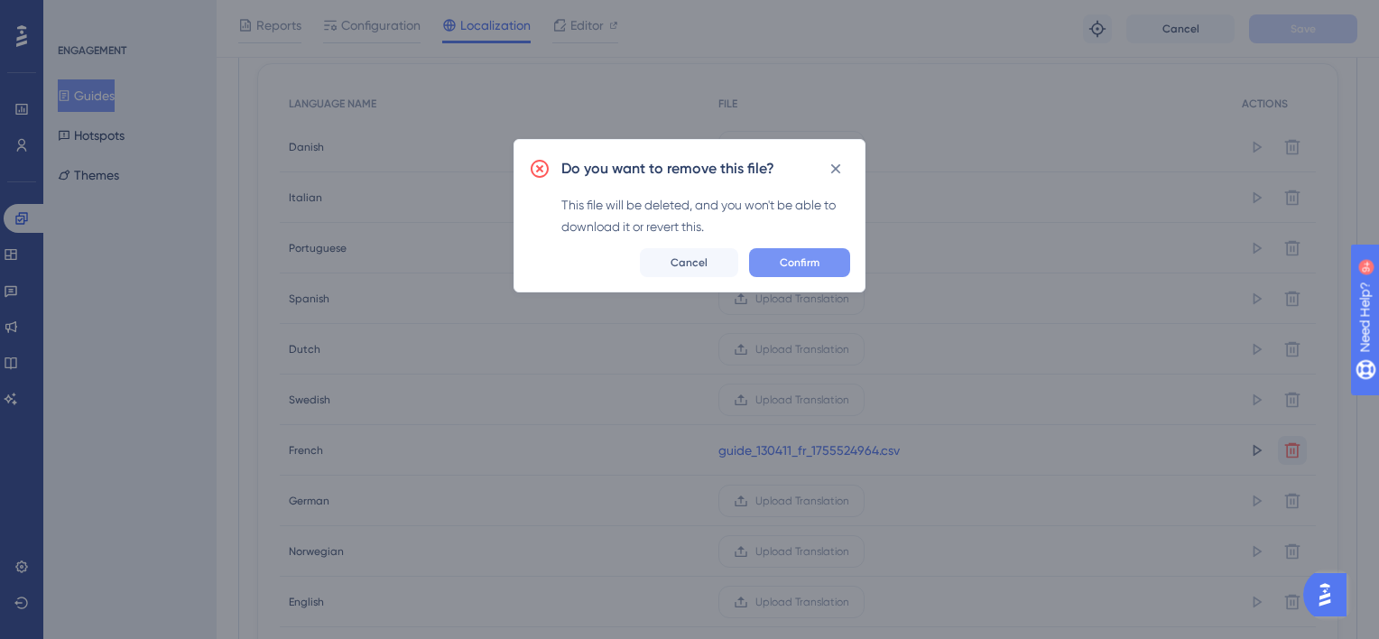
click at [822, 263] on button "Confirm" at bounding box center [799, 262] width 101 height 29
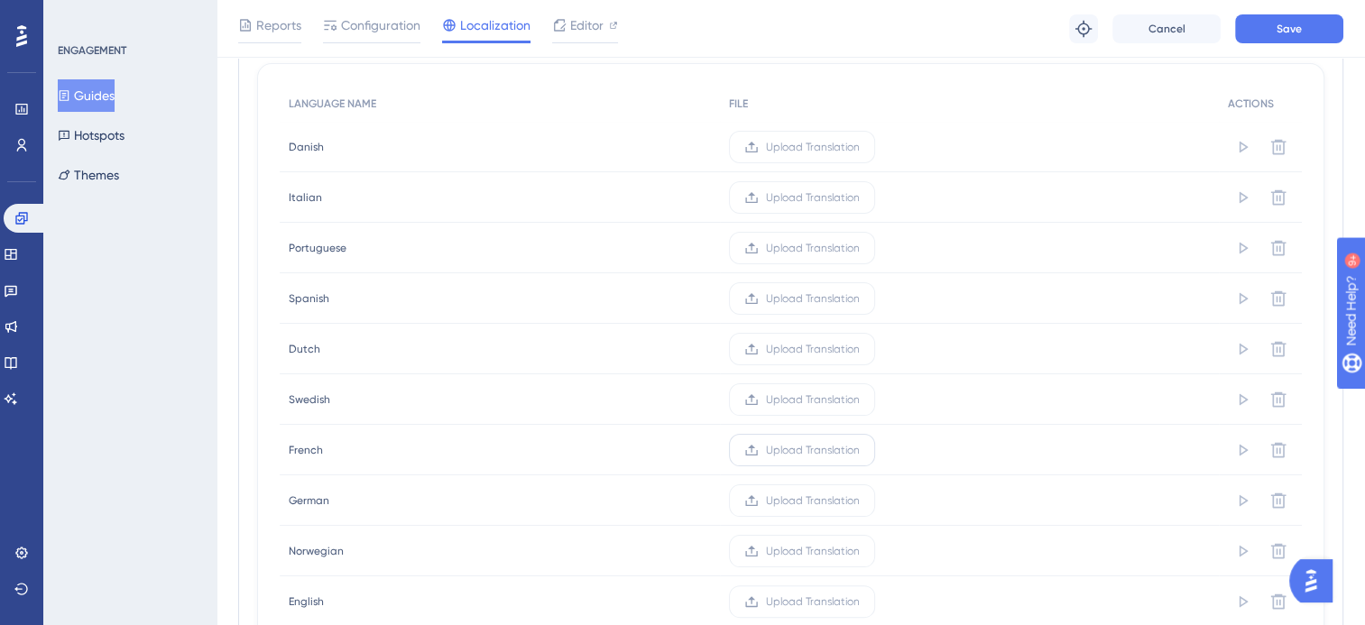
click at [800, 458] on label "Upload Translation" at bounding box center [802, 450] width 146 height 32
click at [860, 450] on input "Upload Translation" at bounding box center [860, 450] width 0 height 0
click at [1313, 38] on button "Save" at bounding box center [1289, 28] width 108 height 29
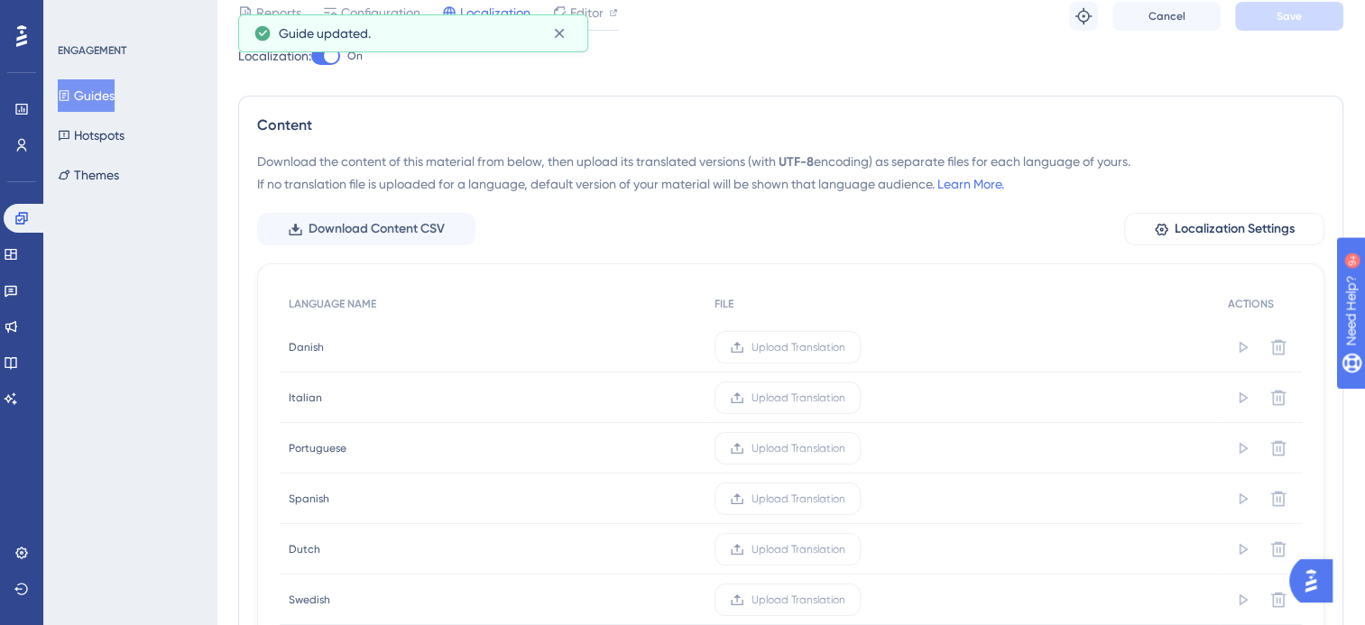
scroll to position [0, 0]
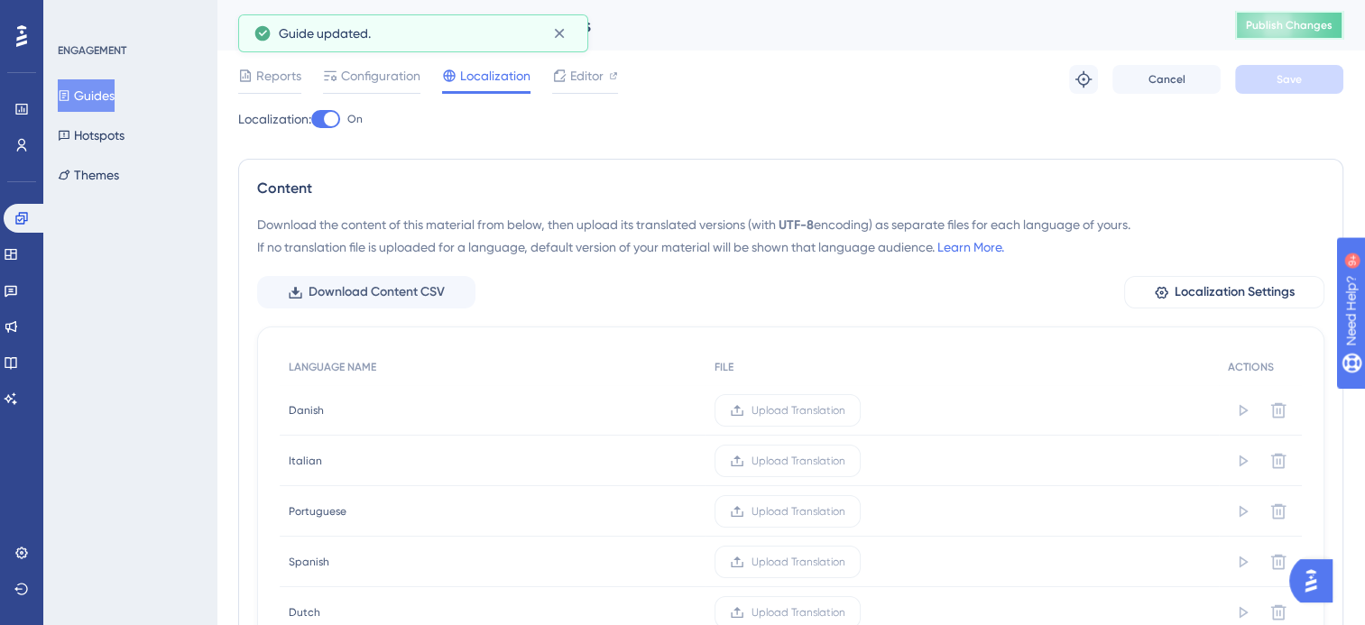
click at [1300, 25] on span "Publish Changes" at bounding box center [1289, 25] width 87 height 14
click at [23, 216] on icon at bounding box center [21, 218] width 12 height 12
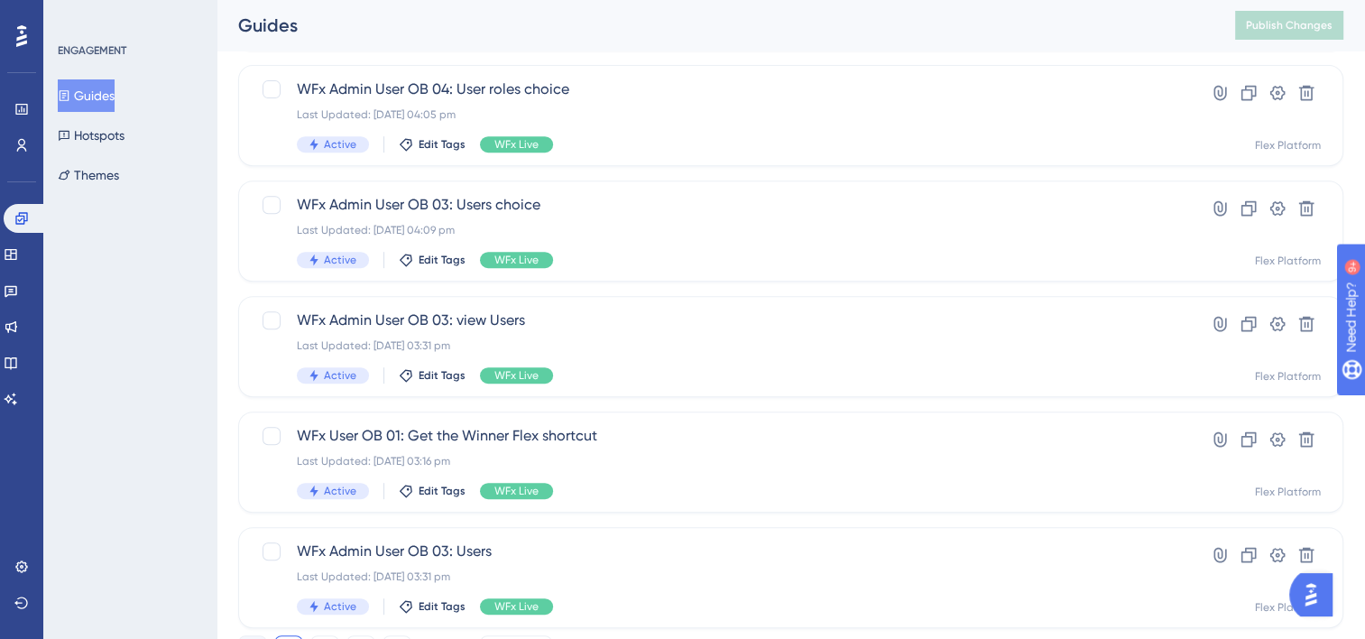
scroll to position [805, 0]
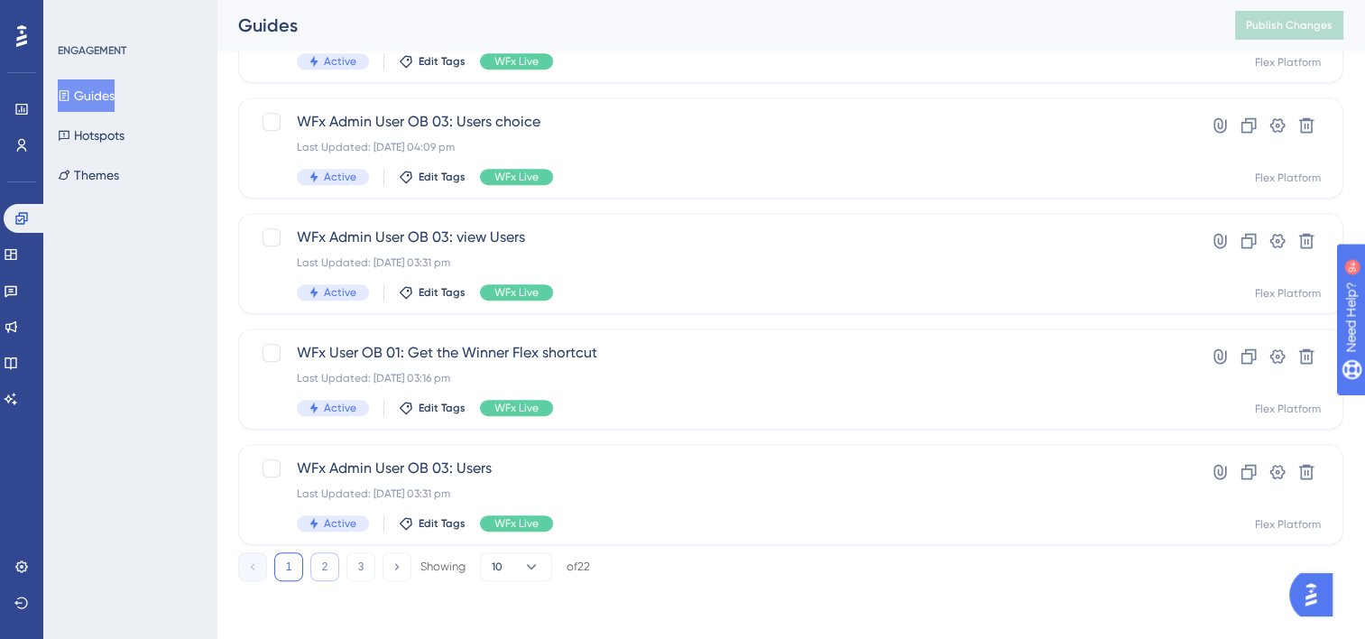
click at [332, 569] on button "2" at bounding box center [324, 566] width 29 height 29
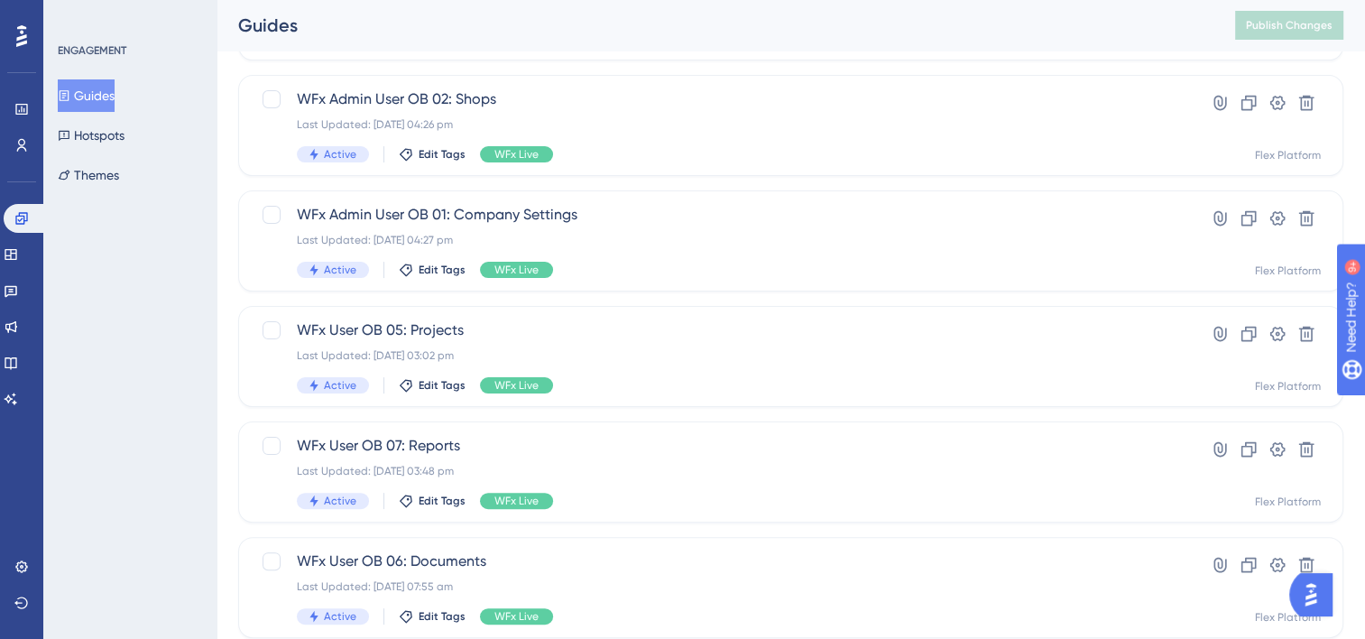
scroll to position [354, 0]
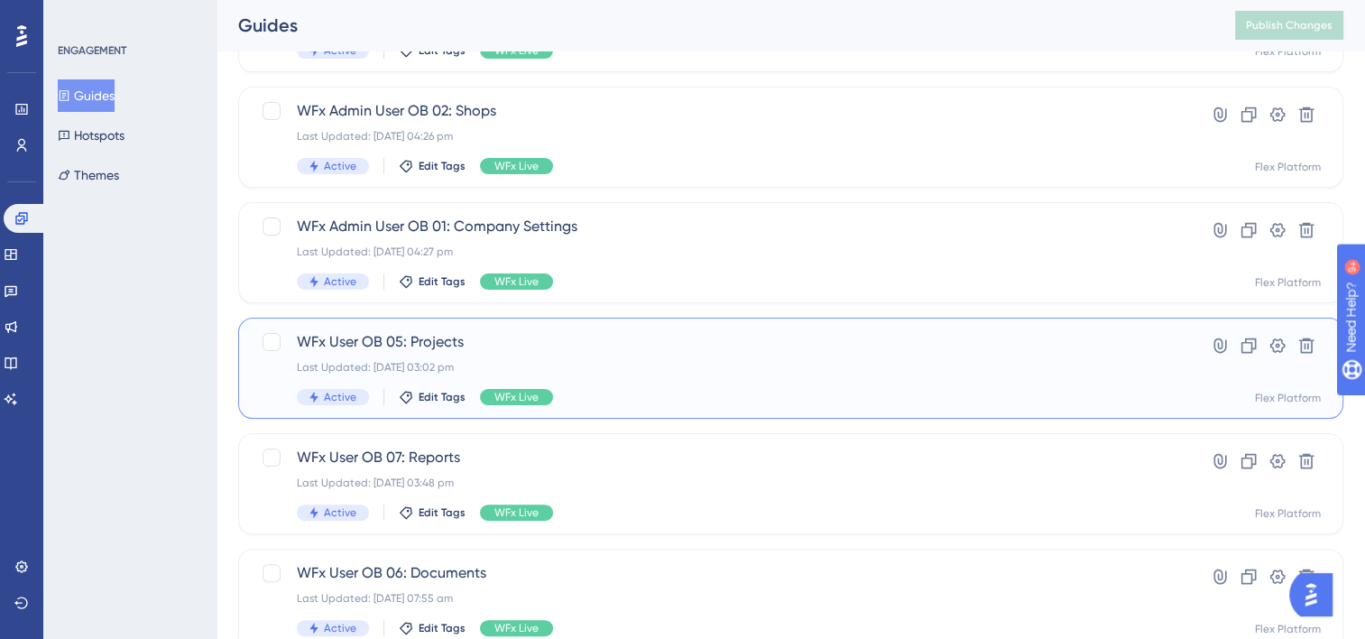
click at [671, 372] on div "Last Updated: [DATE] 03:02 pm" at bounding box center [719, 367] width 844 height 14
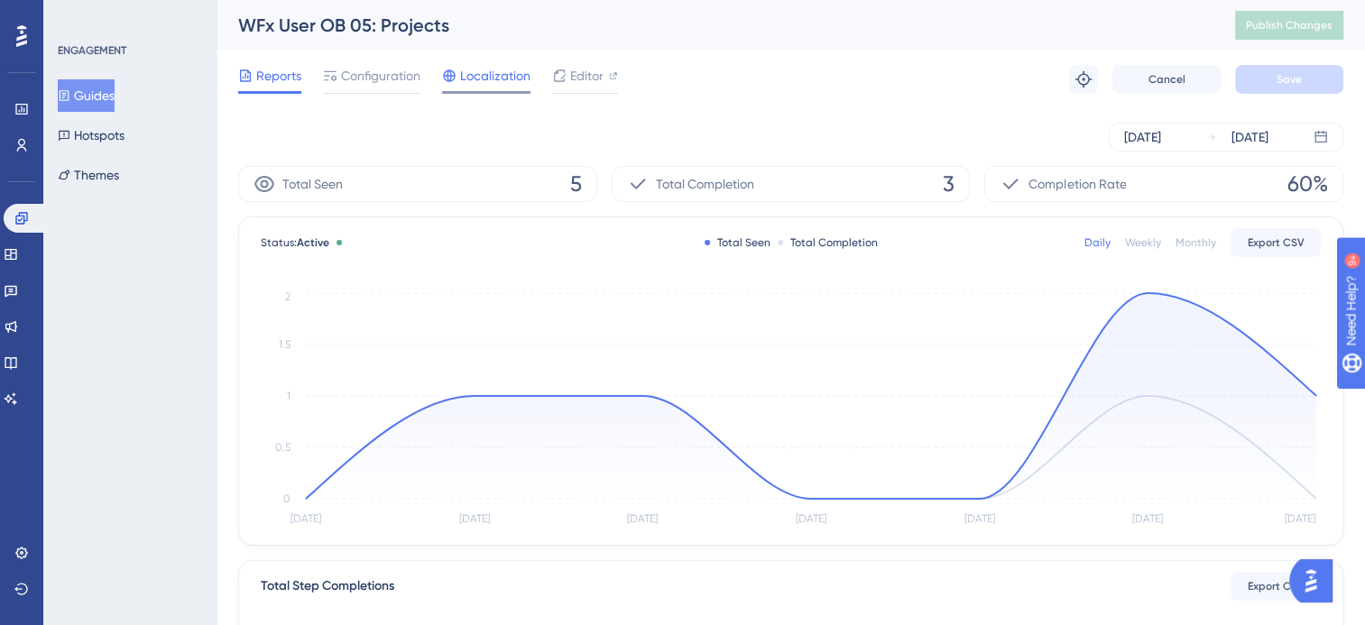
click at [484, 72] on span "Localization" at bounding box center [495, 76] width 70 height 22
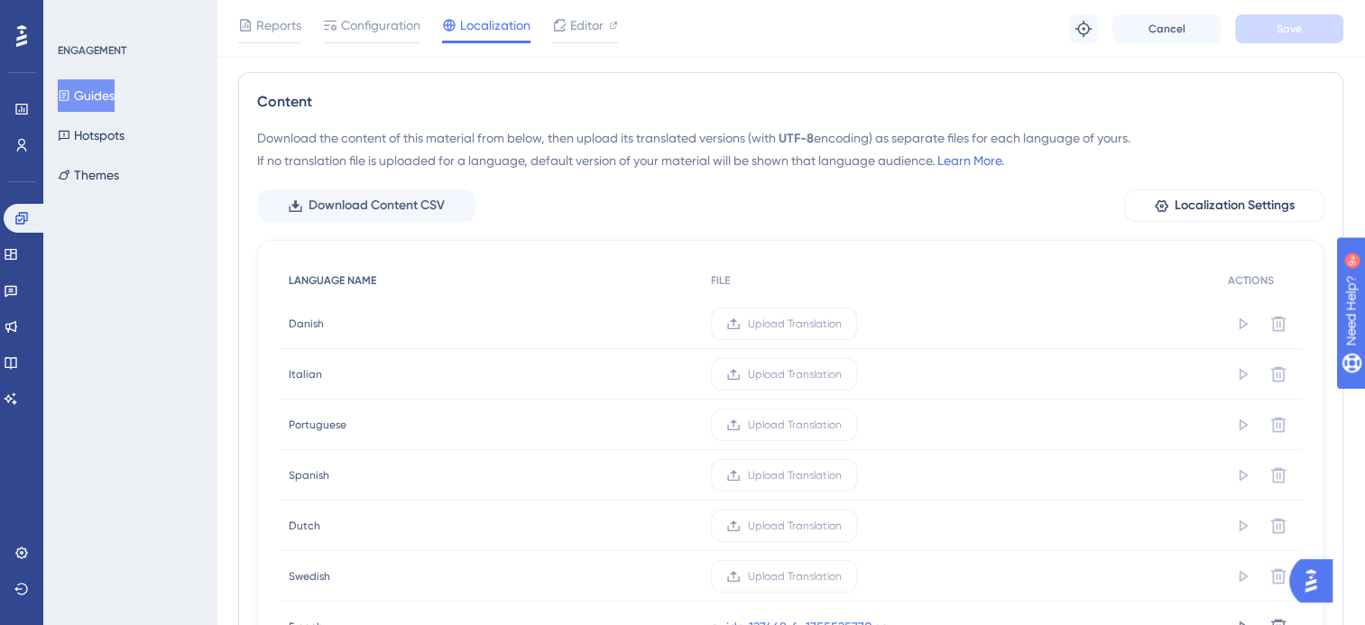
scroll to position [271, 0]
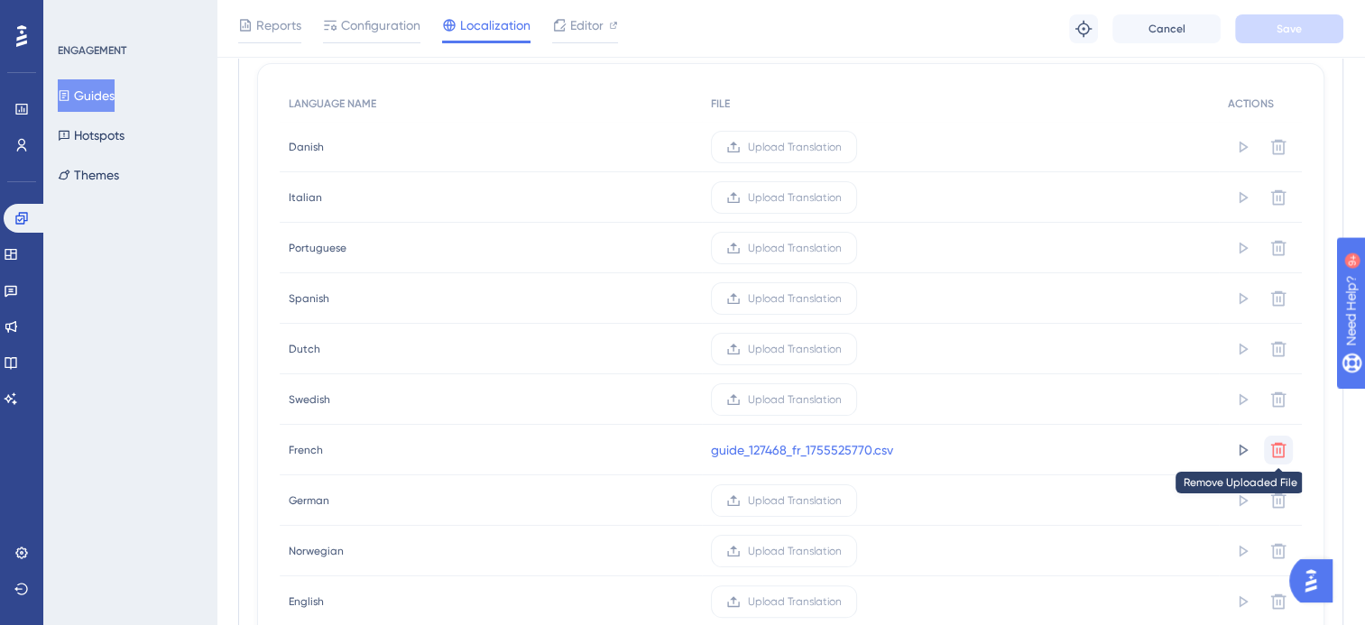
click at [1274, 446] on icon at bounding box center [1279, 450] width 18 height 18
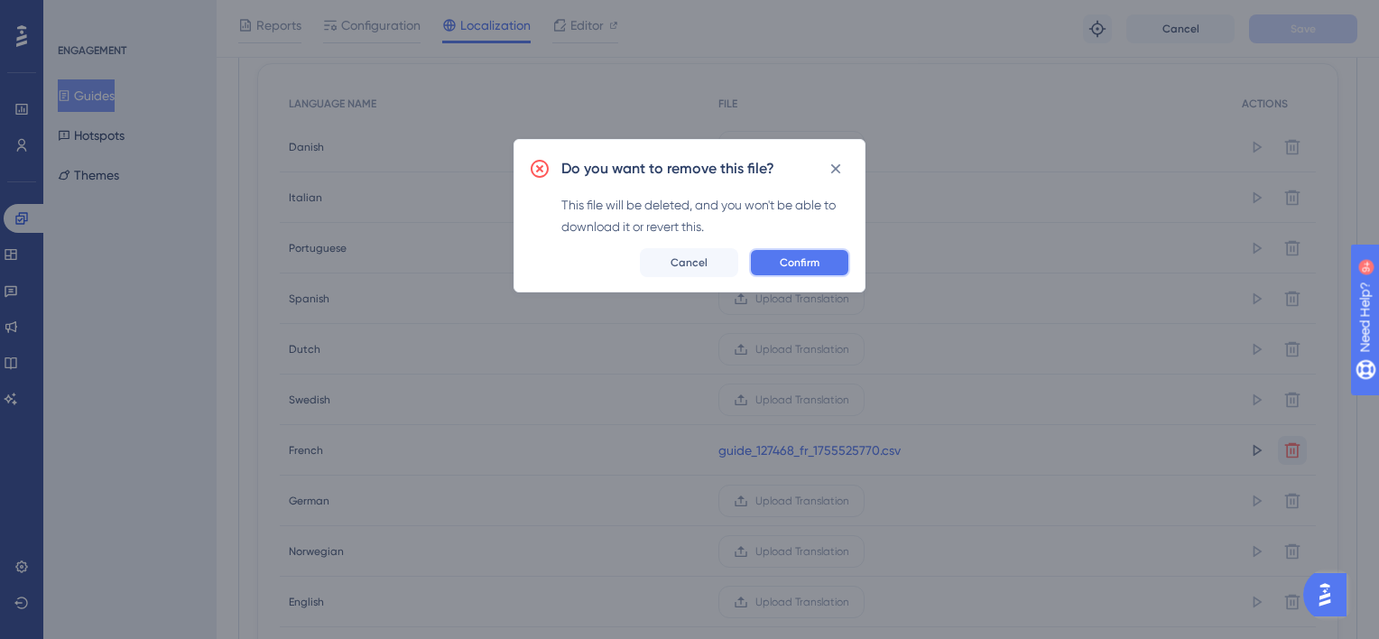
click at [805, 261] on span "Confirm" at bounding box center [800, 262] width 40 height 14
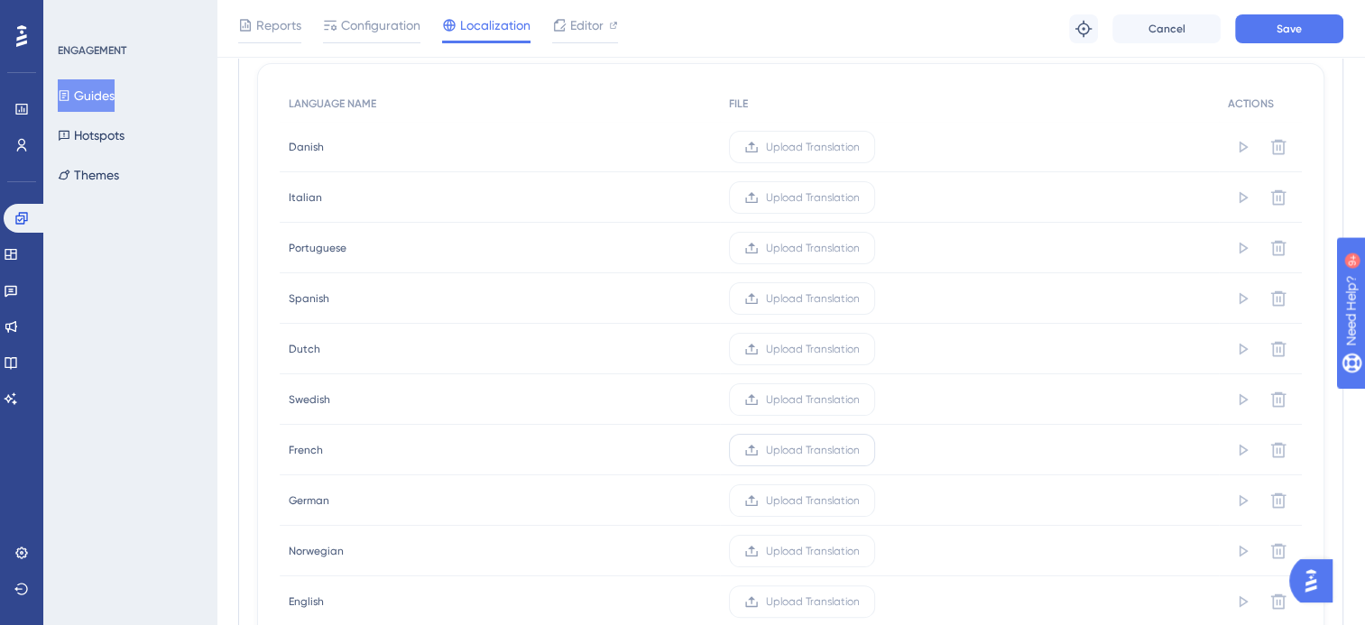
click at [765, 442] on label "Upload Translation" at bounding box center [802, 450] width 146 height 32
click at [860, 450] on input "Upload Translation" at bounding box center [860, 450] width 0 height 0
click at [1255, 33] on button "Save" at bounding box center [1289, 28] width 108 height 29
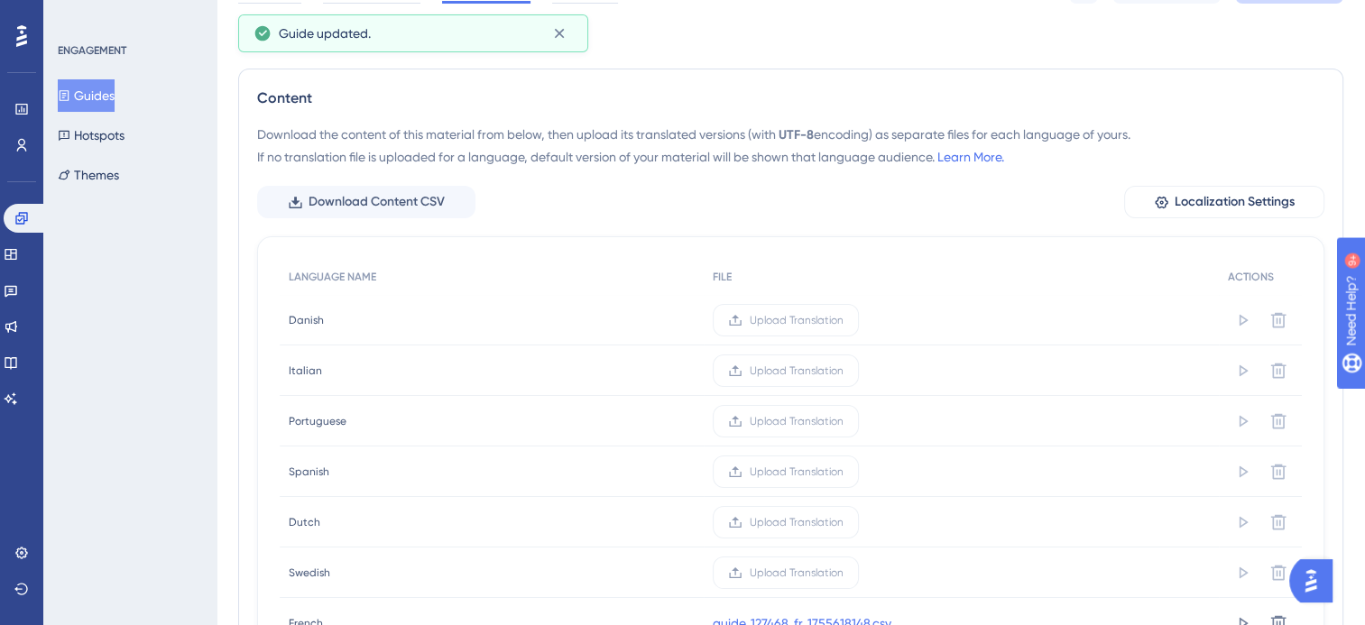
scroll to position [0, 0]
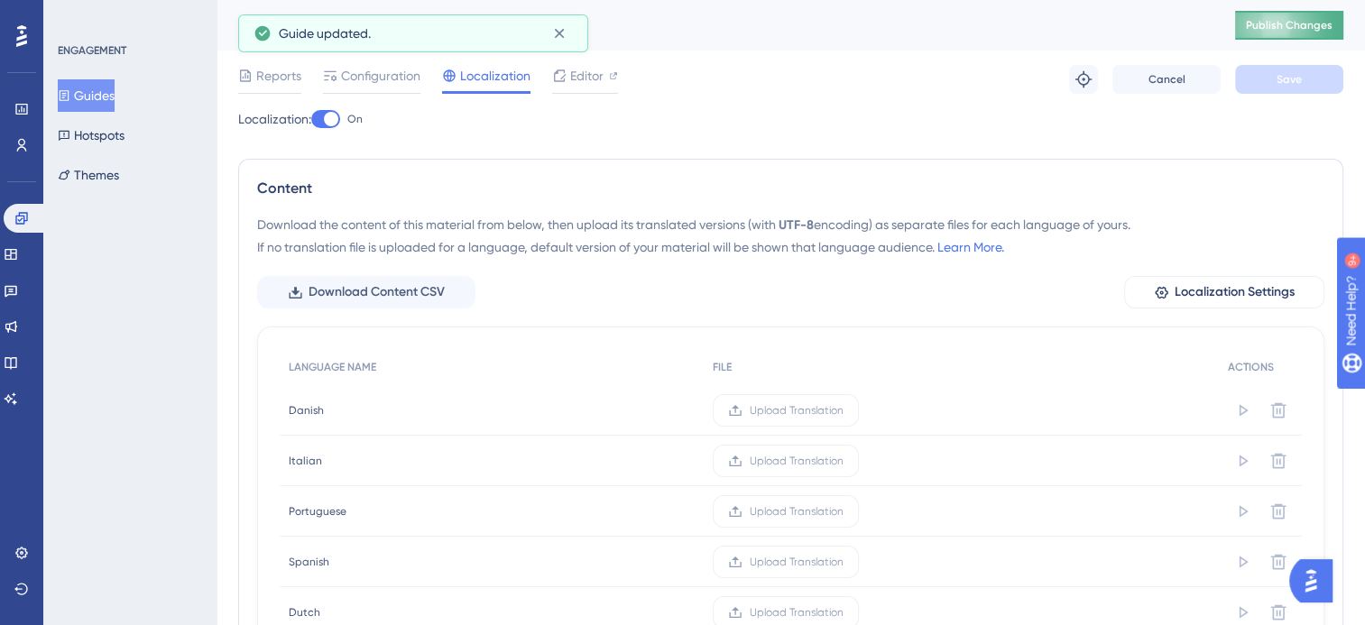
click at [1279, 23] on span "Publish Changes" at bounding box center [1289, 25] width 87 height 14
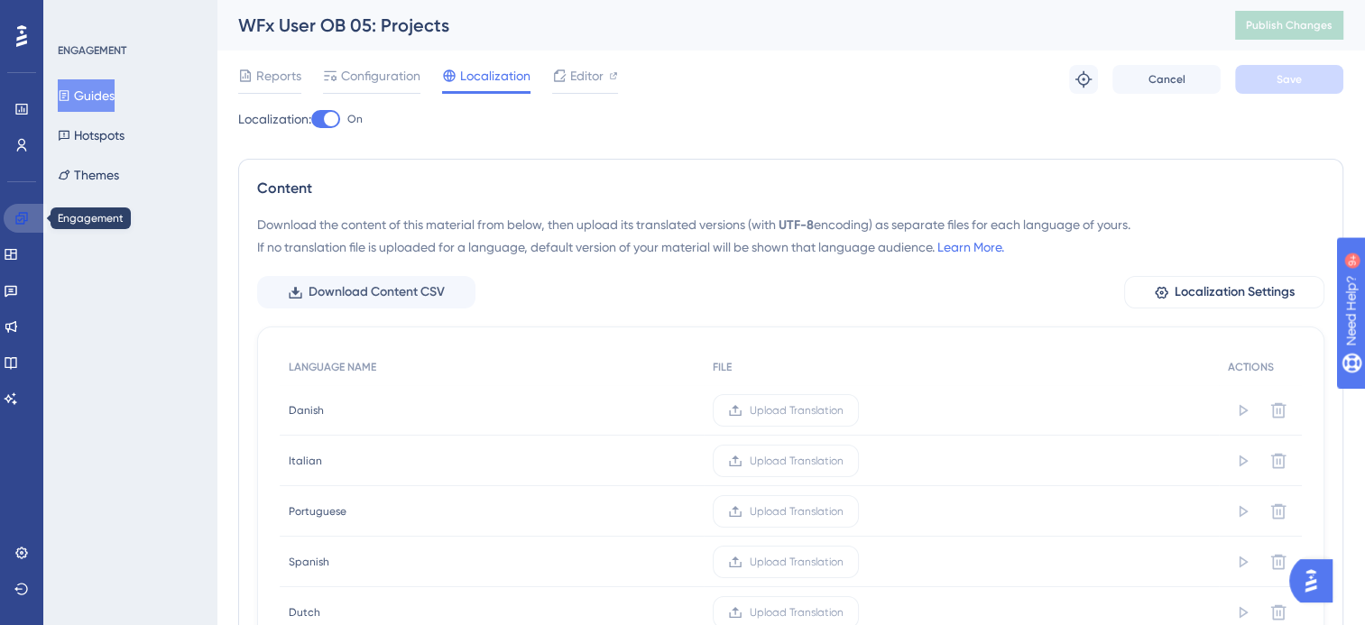
click at [20, 217] on icon at bounding box center [21, 218] width 14 height 14
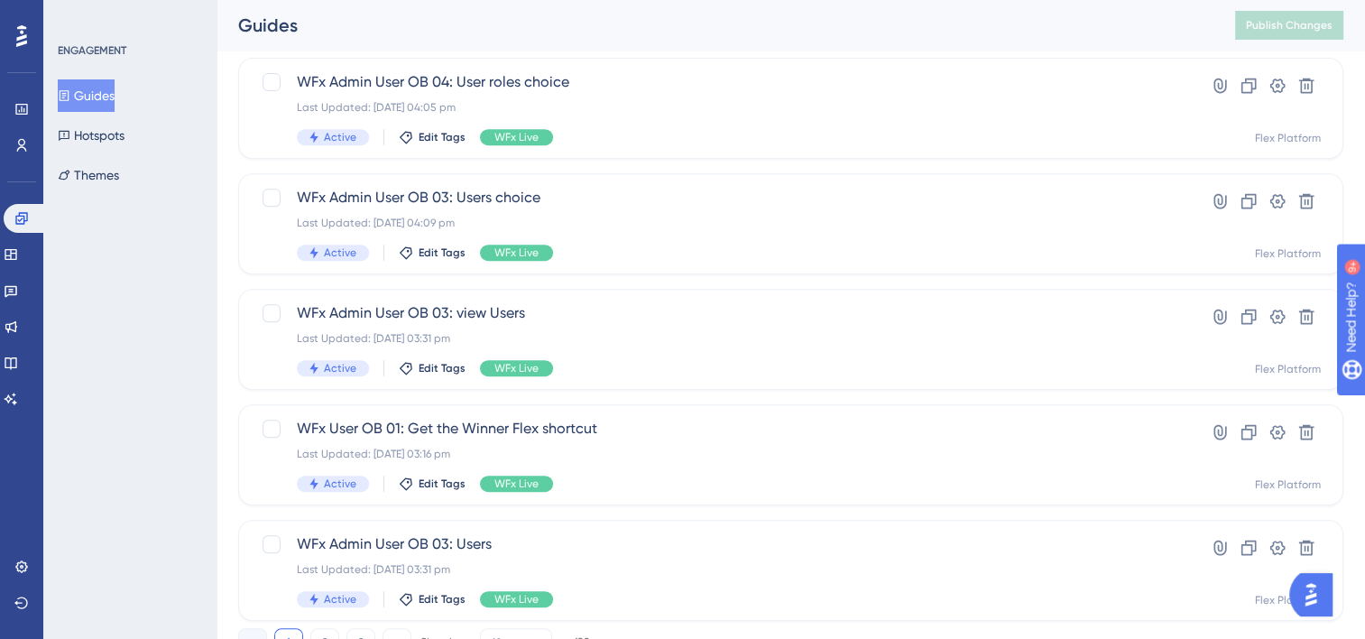
scroll to position [805, 0]
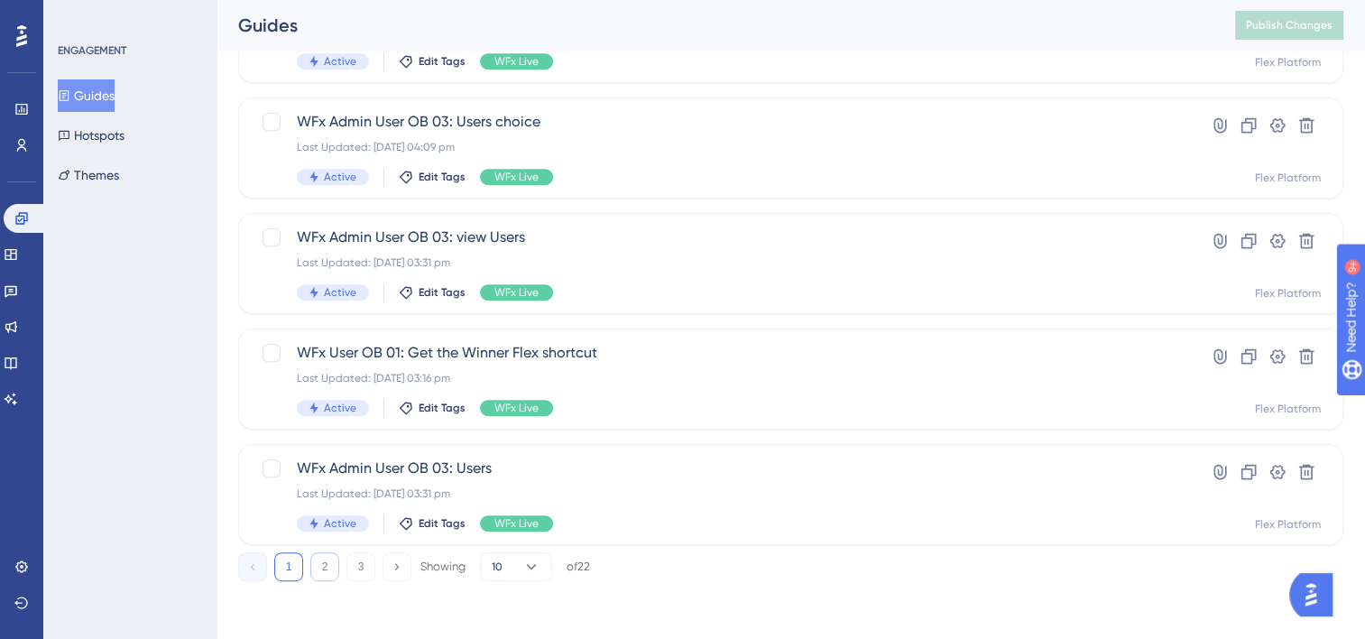
click at [324, 567] on button "2" at bounding box center [324, 566] width 29 height 29
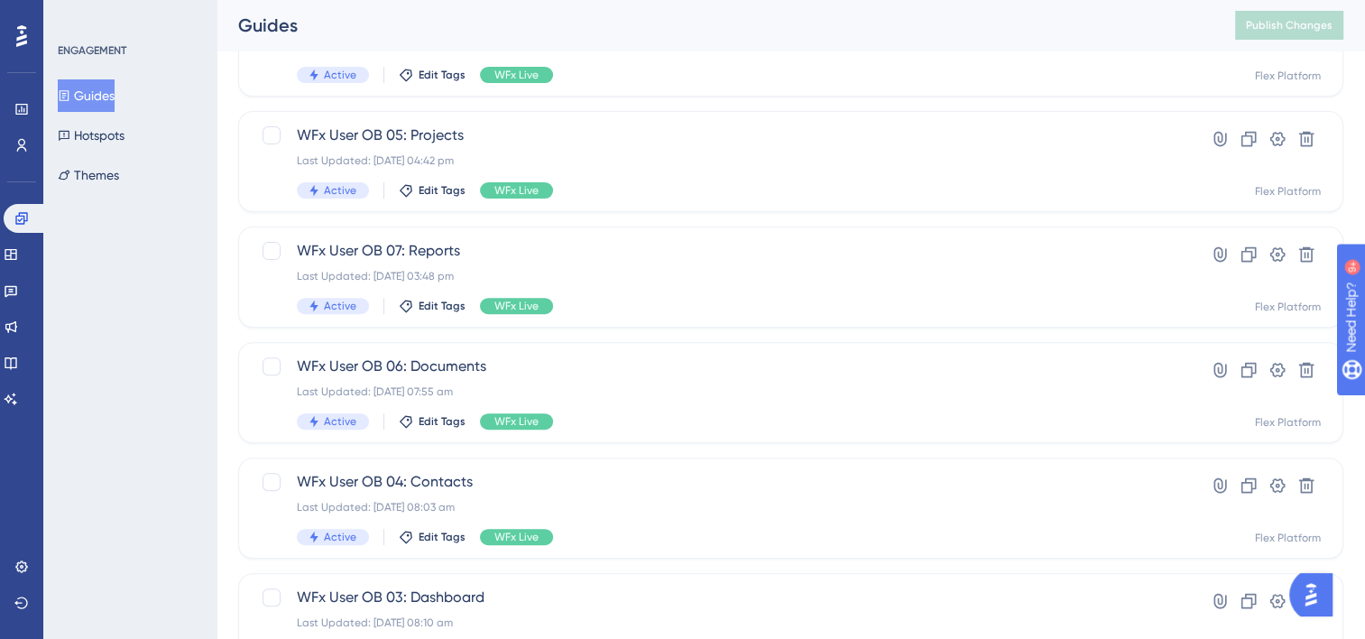
scroll to position [534, 0]
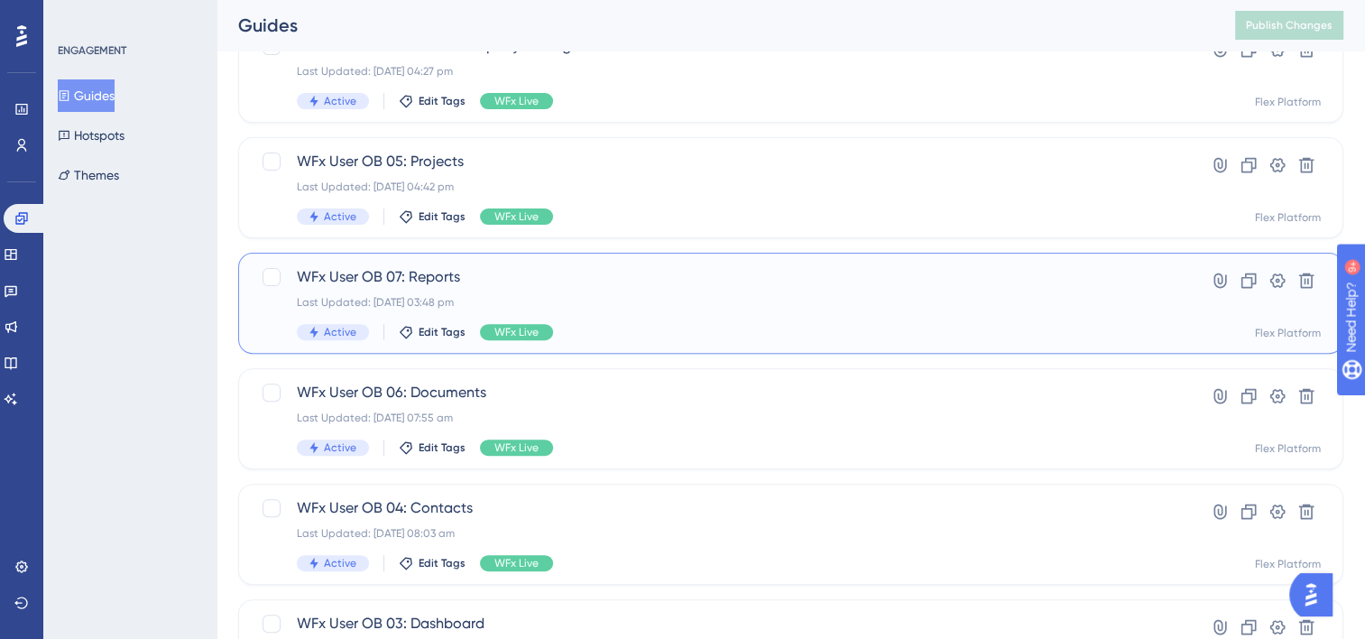
click at [667, 308] on div "Last Updated: [DATE] 03:48 pm" at bounding box center [719, 302] width 844 height 14
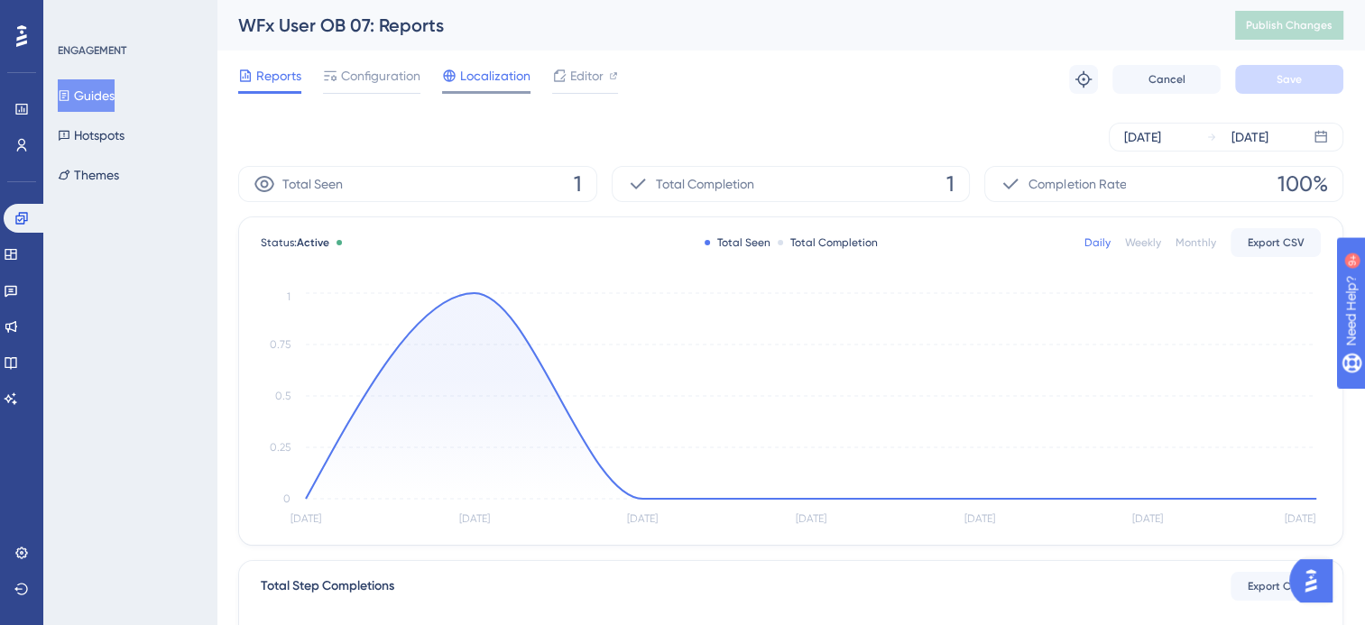
click at [487, 83] on span "Localization" at bounding box center [495, 76] width 70 height 22
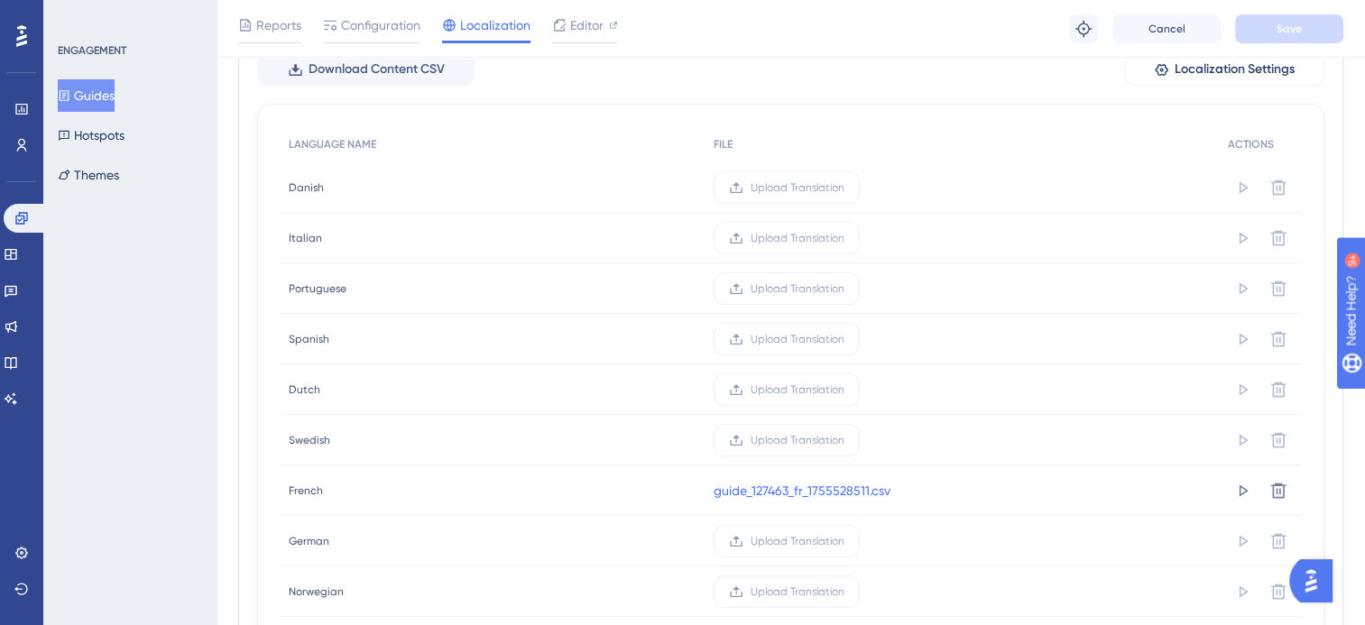
scroll to position [271, 0]
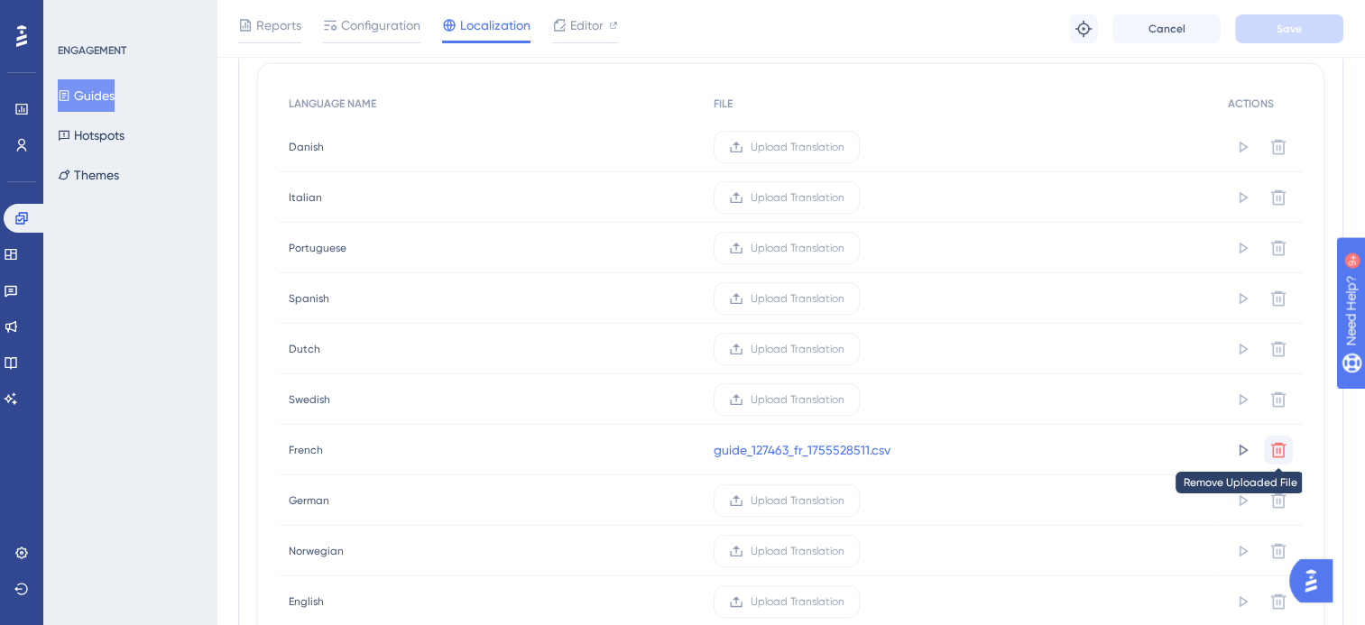
click at [1282, 455] on icon at bounding box center [1279, 449] width 15 height 15
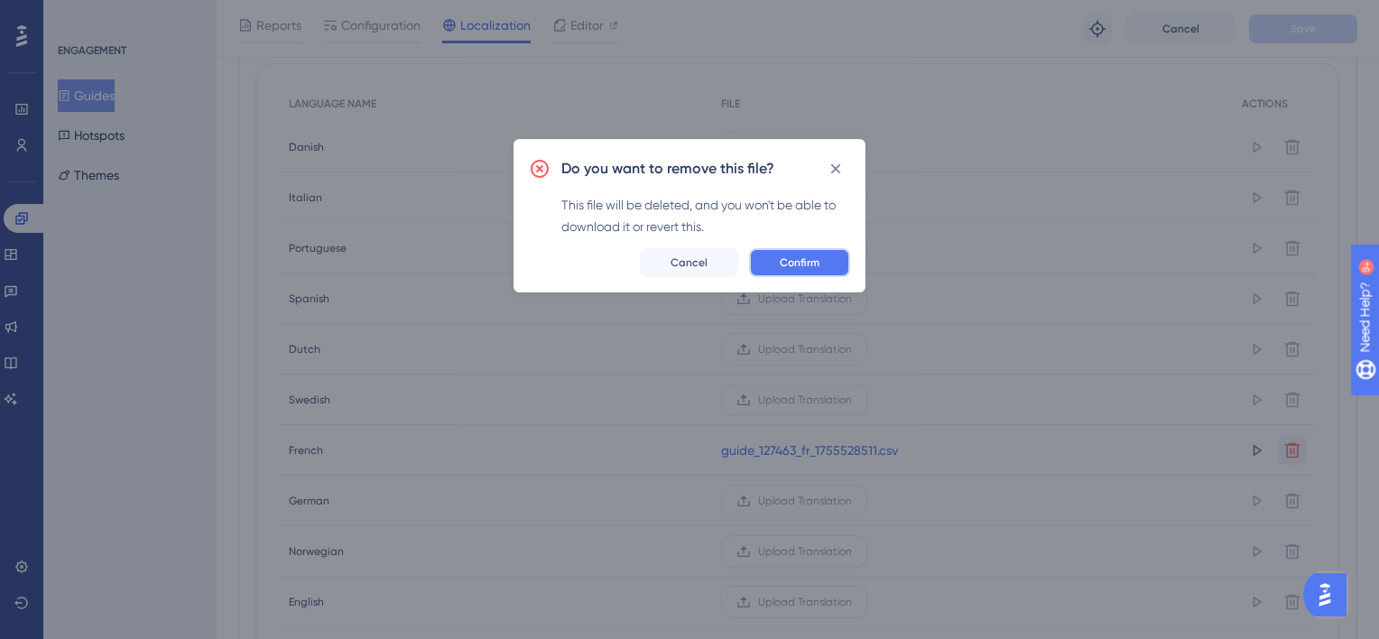
click at [825, 261] on button "Confirm" at bounding box center [799, 262] width 101 height 29
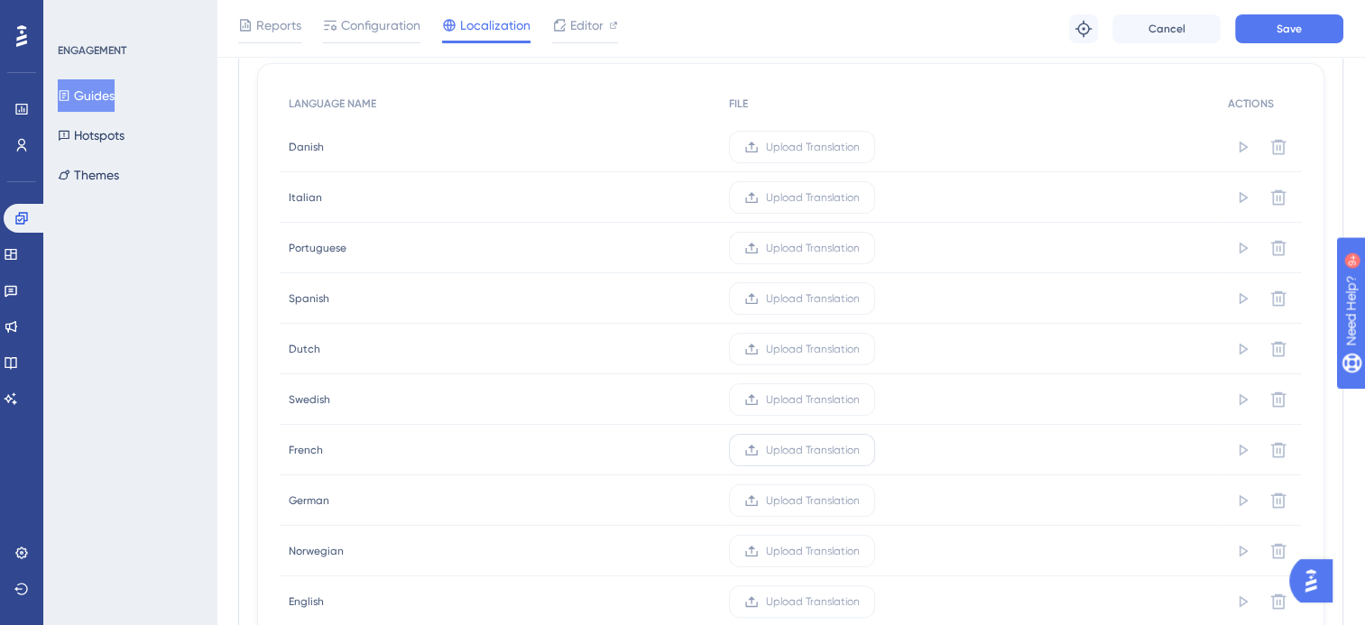
click at [806, 451] on span "Upload Translation" at bounding box center [813, 450] width 94 height 14
click at [860, 450] on input "Upload Translation" at bounding box center [860, 450] width 0 height 0
click at [1260, 35] on button "Save" at bounding box center [1289, 28] width 108 height 29
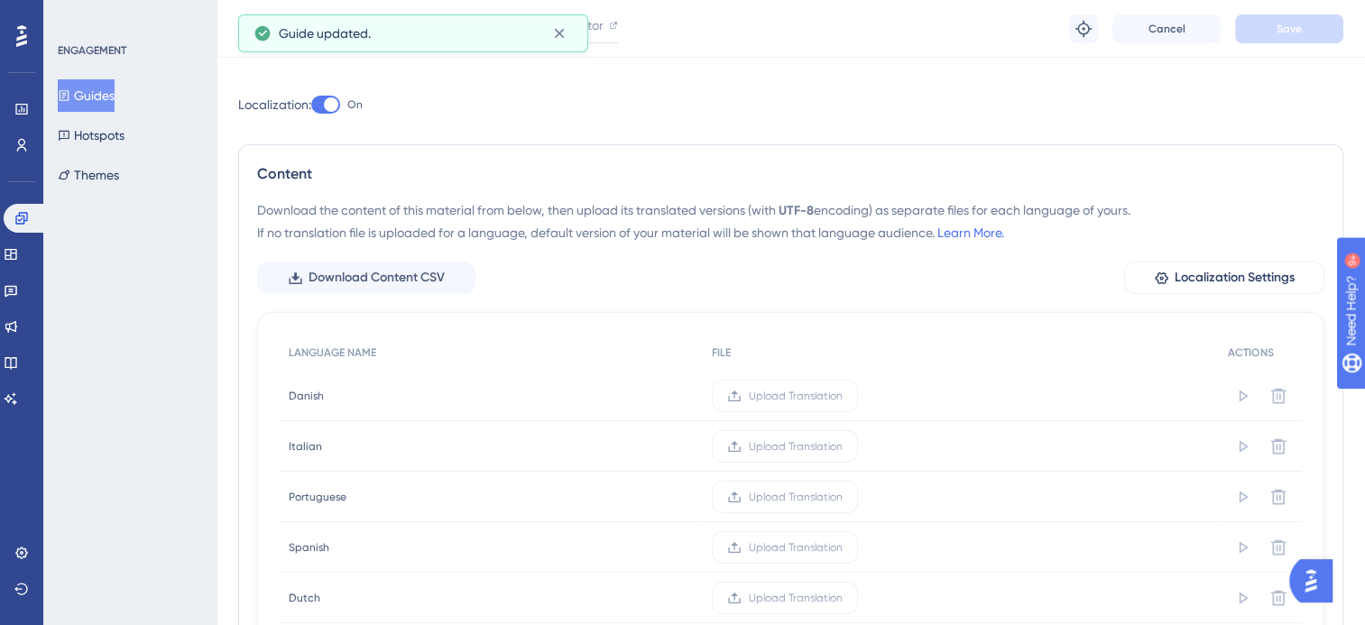
scroll to position [0, 0]
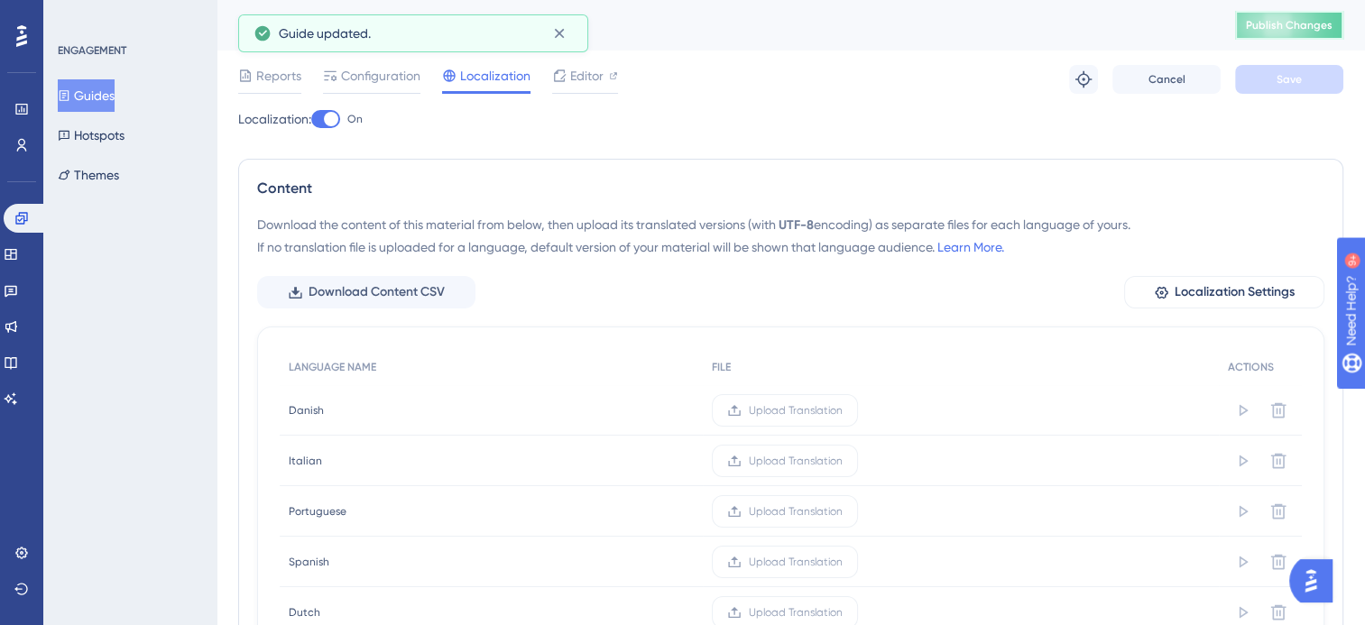
click at [1265, 23] on span "Publish Changes" at bounding box center [1289, 25] width 87 height 14
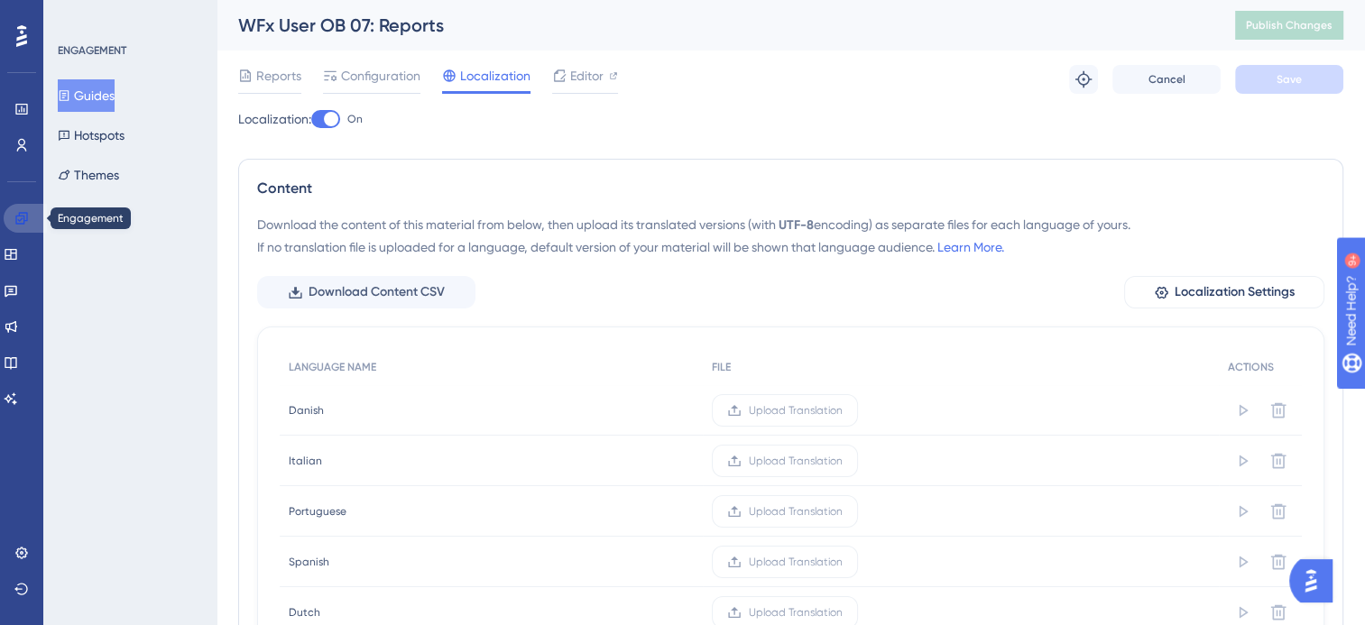
click at [23, 219] on icon at bounding box center [21, 218] width 14 height 14
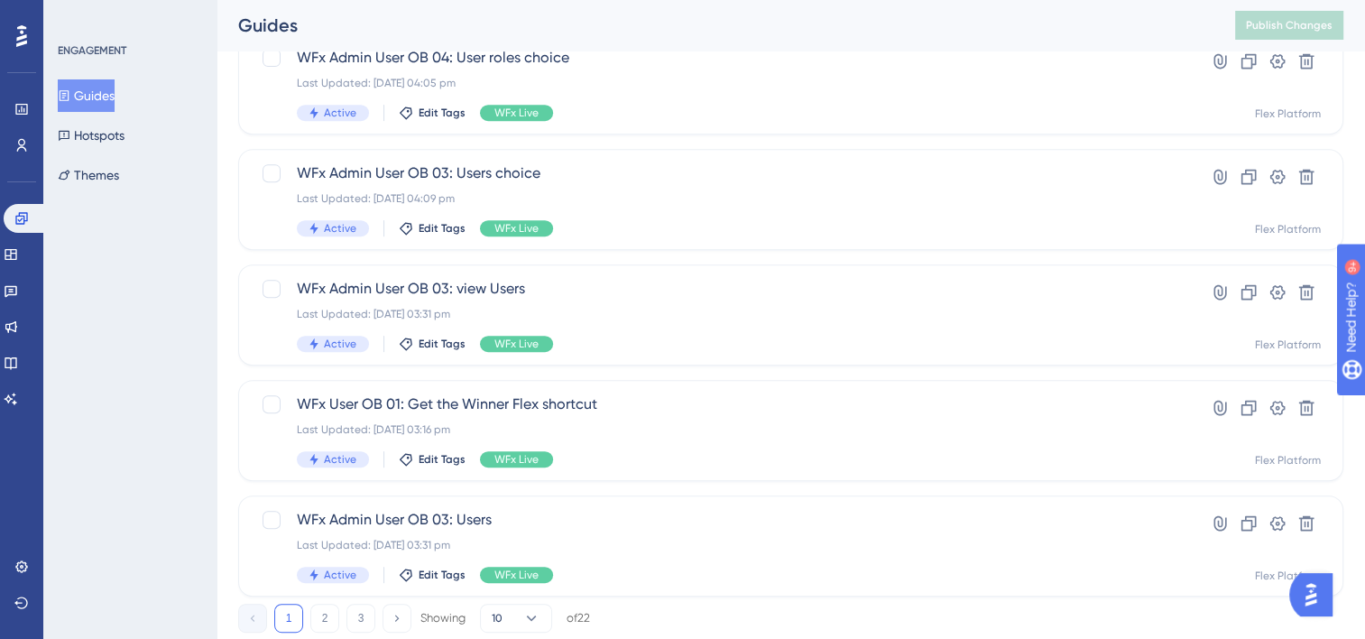
scroll to position [805, 0]
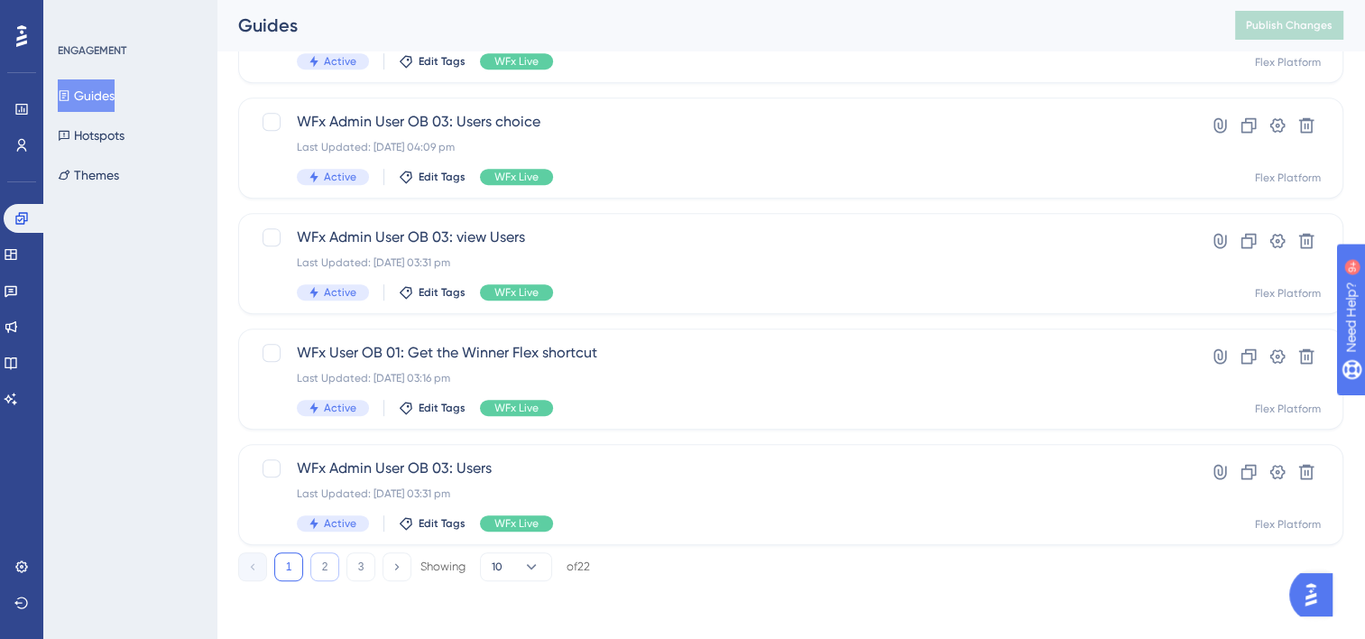
click at [334, 562] on button "2" at bounding box center [324, 566] width 29 height 29
click at [643, 148] on div "Last Updated: [DATE] 07:55 am" at bounding box center [719, 147] width 844 height 14
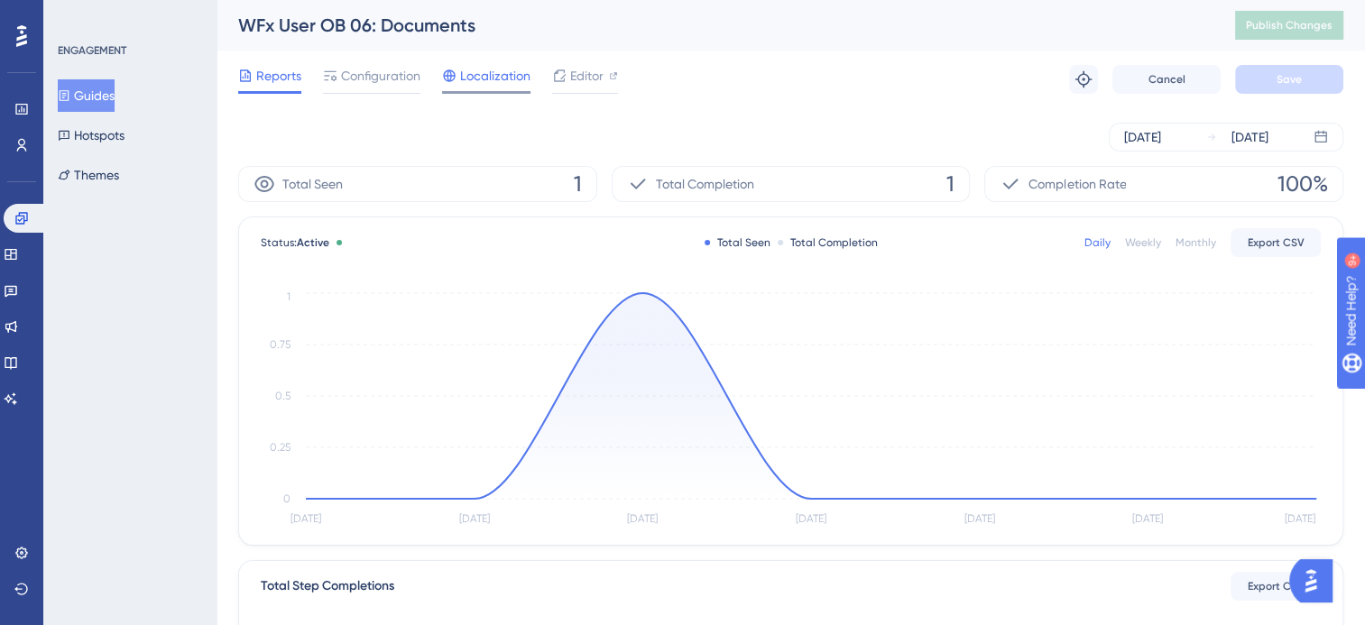
click at [456, 75] on icon at bounding box center [449, 76] width 14 height 14
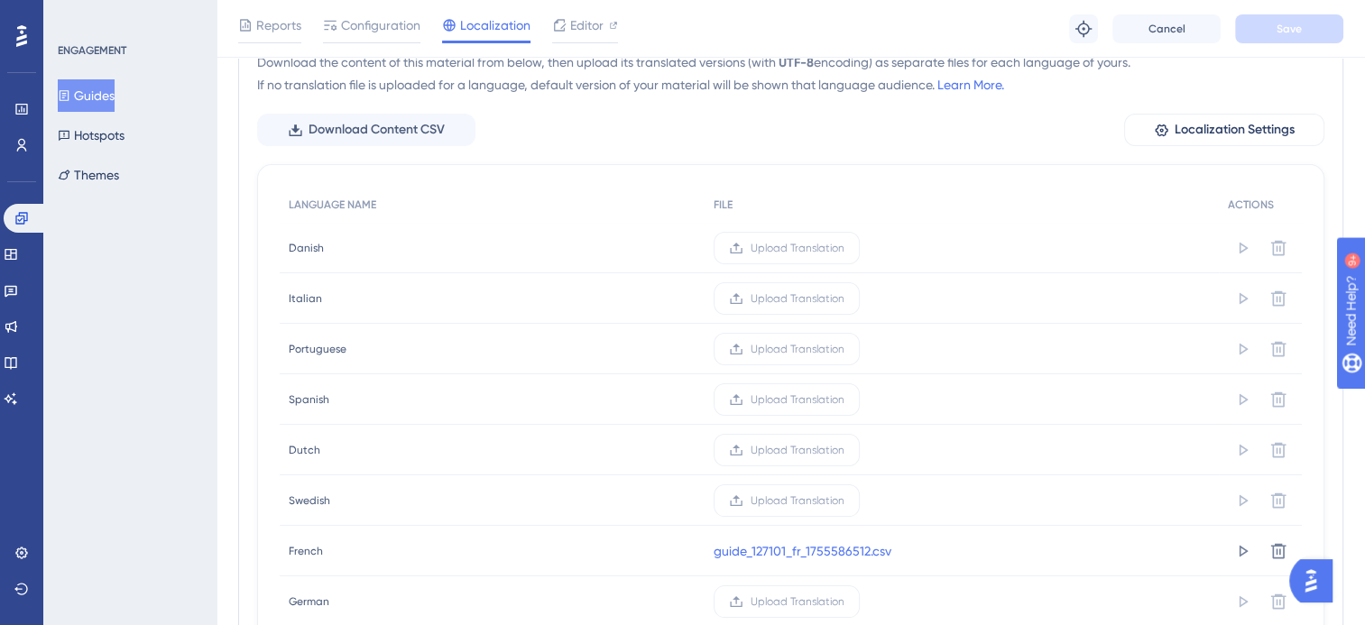
scroll to position [271, 0]
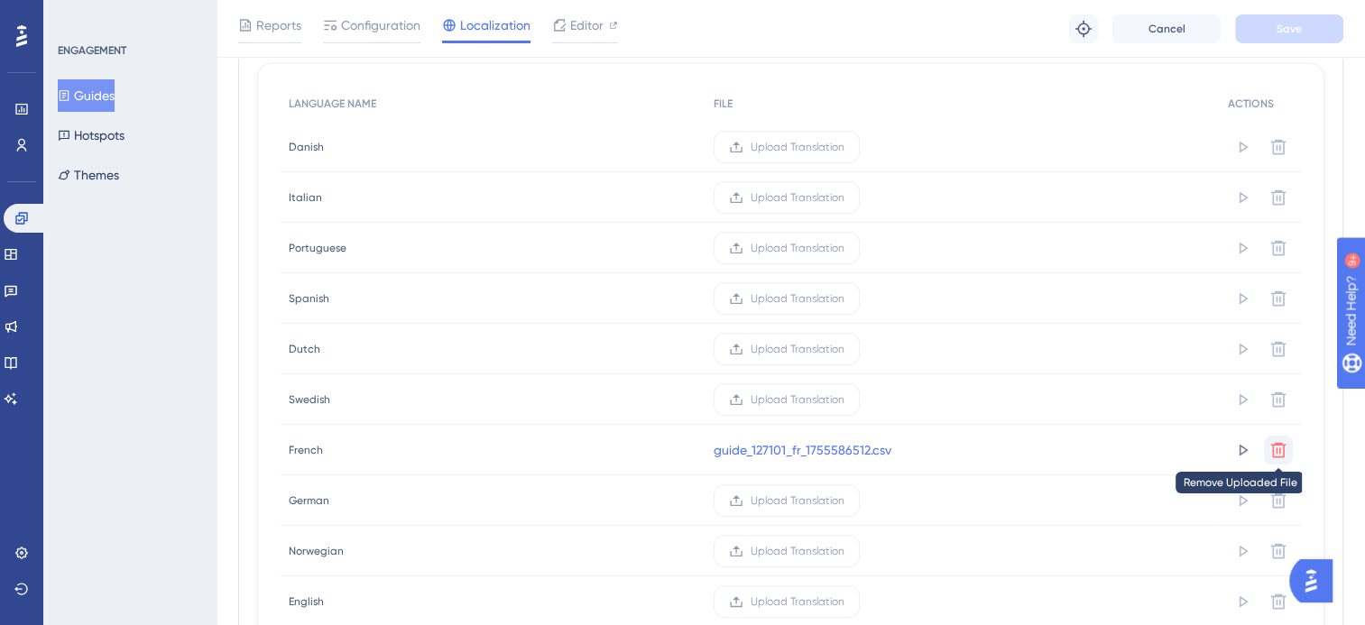
click at [1289, 451] on button at bounding box center [1278, 450] width 29 height 29
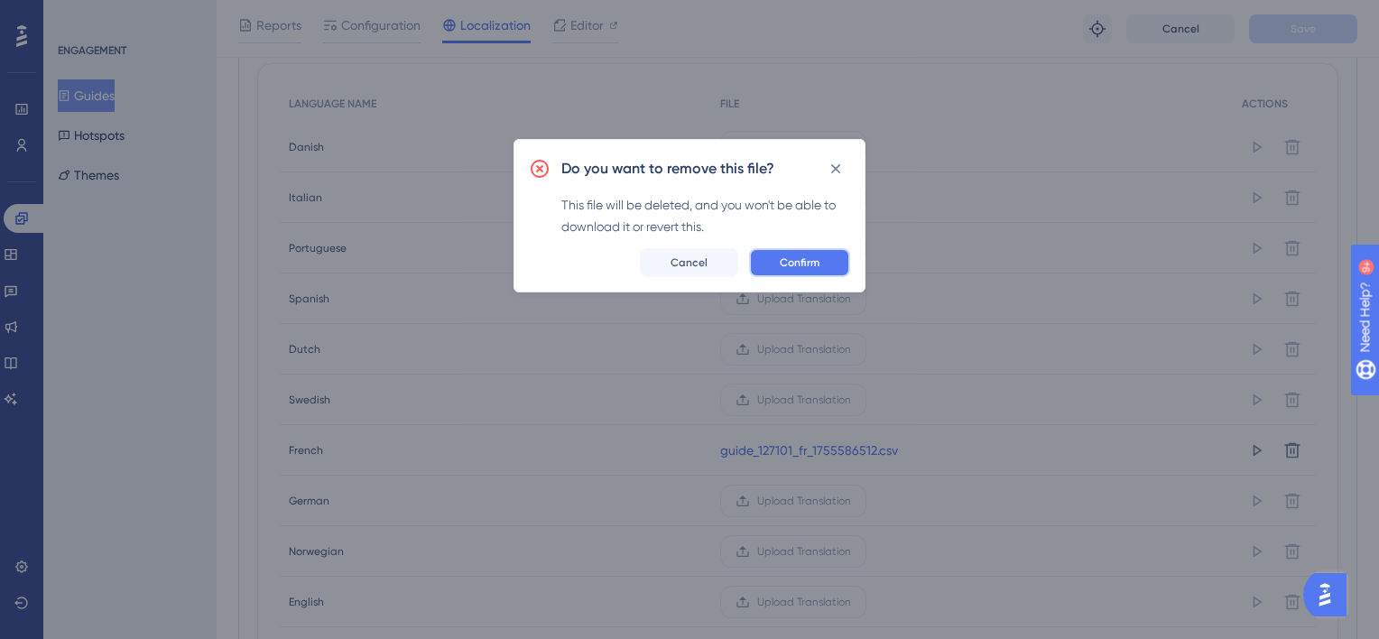
click at [818, 264] on span "Confirm" at bounding box center [800, 262] width 40 height 14
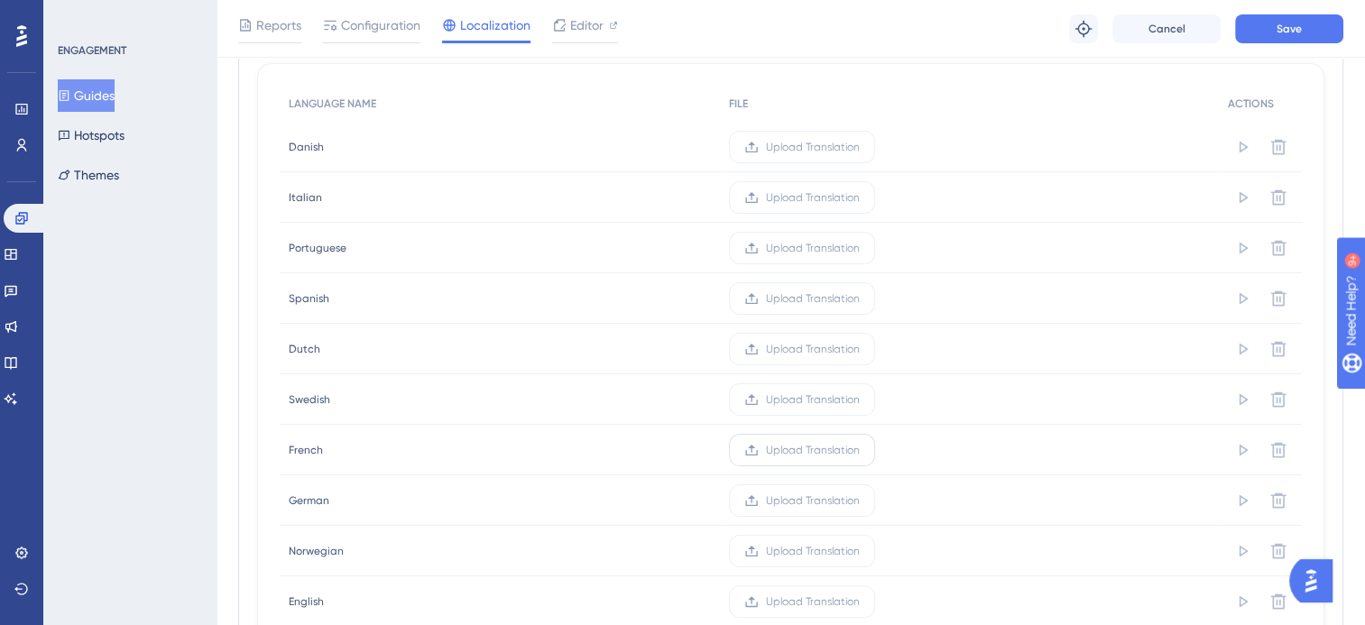
click at [796, 444] on span "Upload Translation" at bounding box center [813, 450] width 94 height 14
click at [860, 450] on input "Upload Translation" at bounding box center [860, 450] width 0 height 0
click at [1316, 38] on button "Save" at bounding box center [1289, 28] width 108 height 29
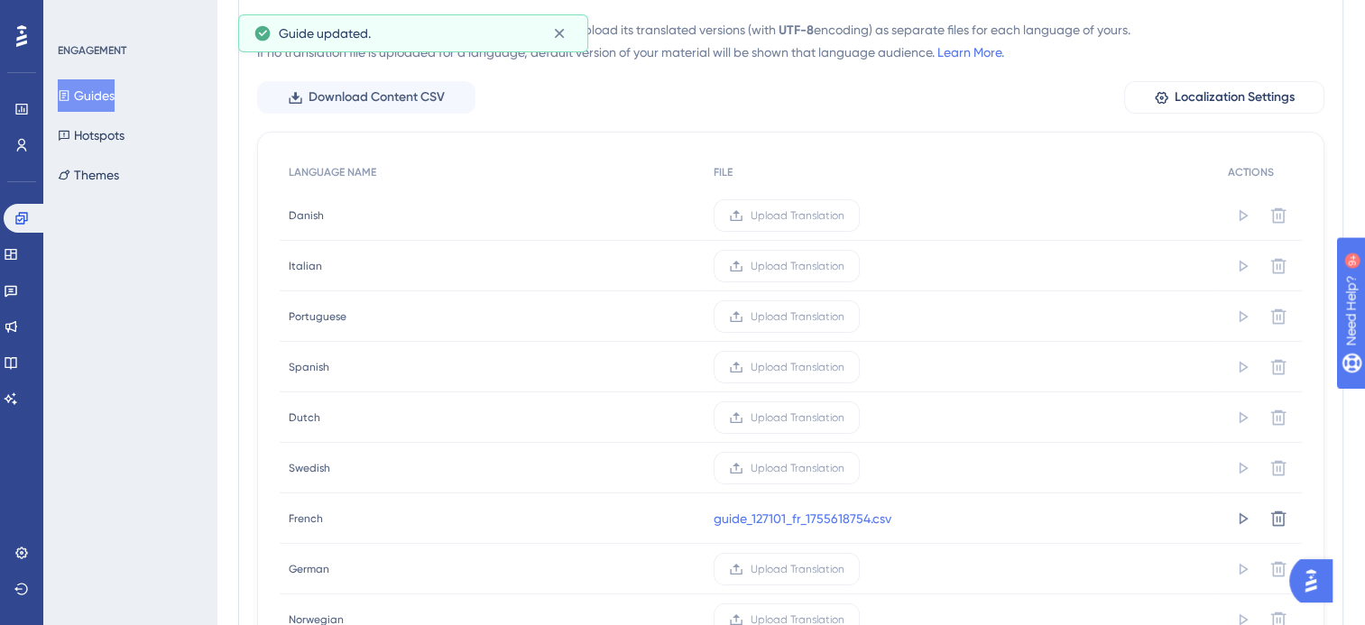
scroll to position [0, 0]
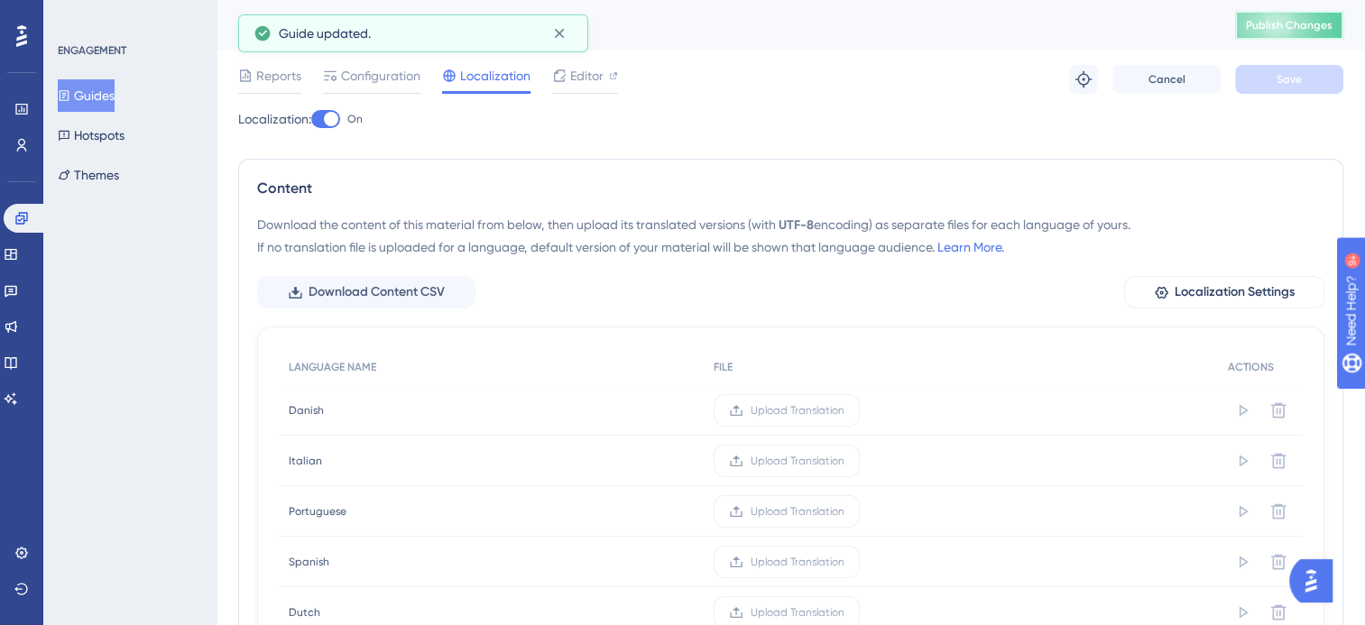
click at [1316, 29] on span "Publish Changes" at bounding box center [1289, 25] width 87 height 14
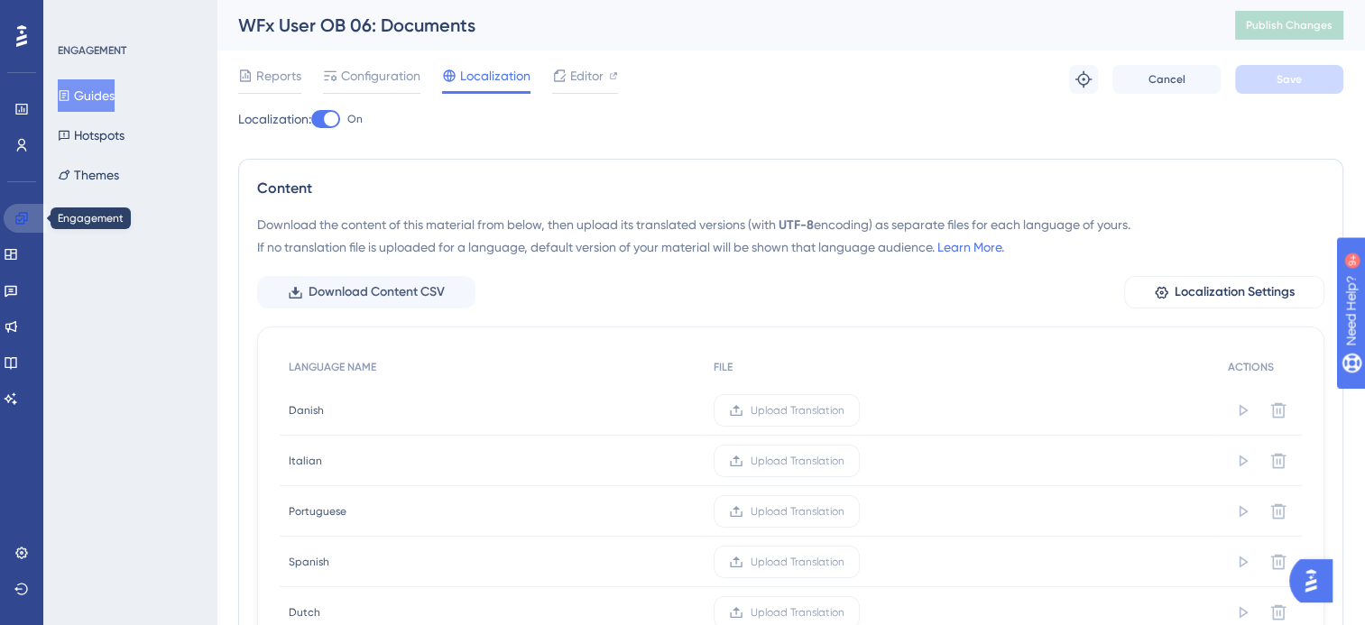
click at [23, 221] on icon at bounding box center [21, 218] width 14 height 14
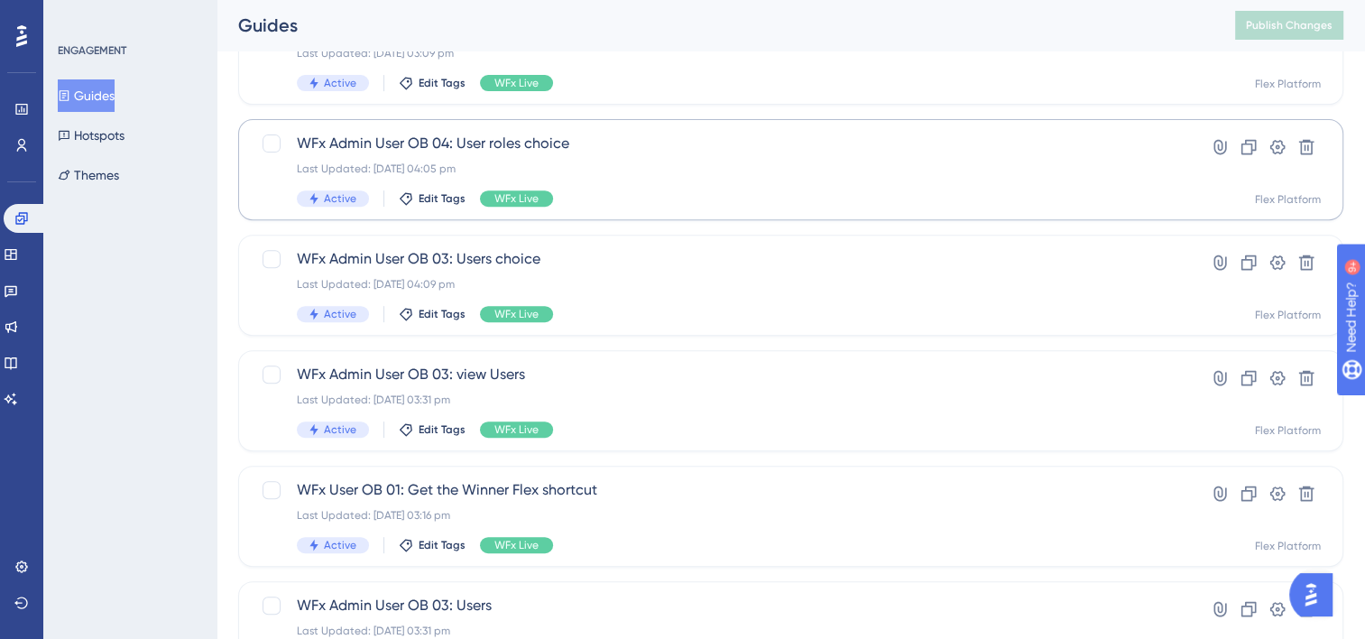
scroll to position [805, 0]
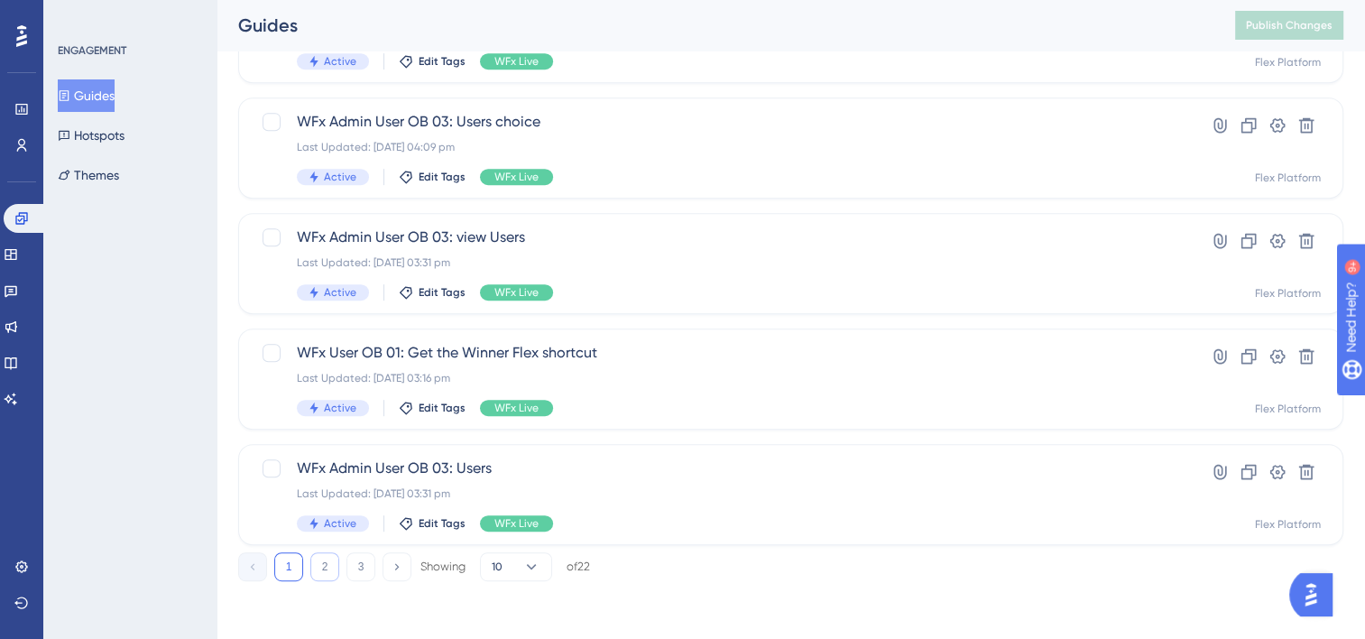
click at [317, 566] on button "2" at bounding box center [324, 566] width 29 height 29
click at [597, 247] on span "WFx User OB 04: Contacts" at bounding box center [719, 238] width 844 height 22
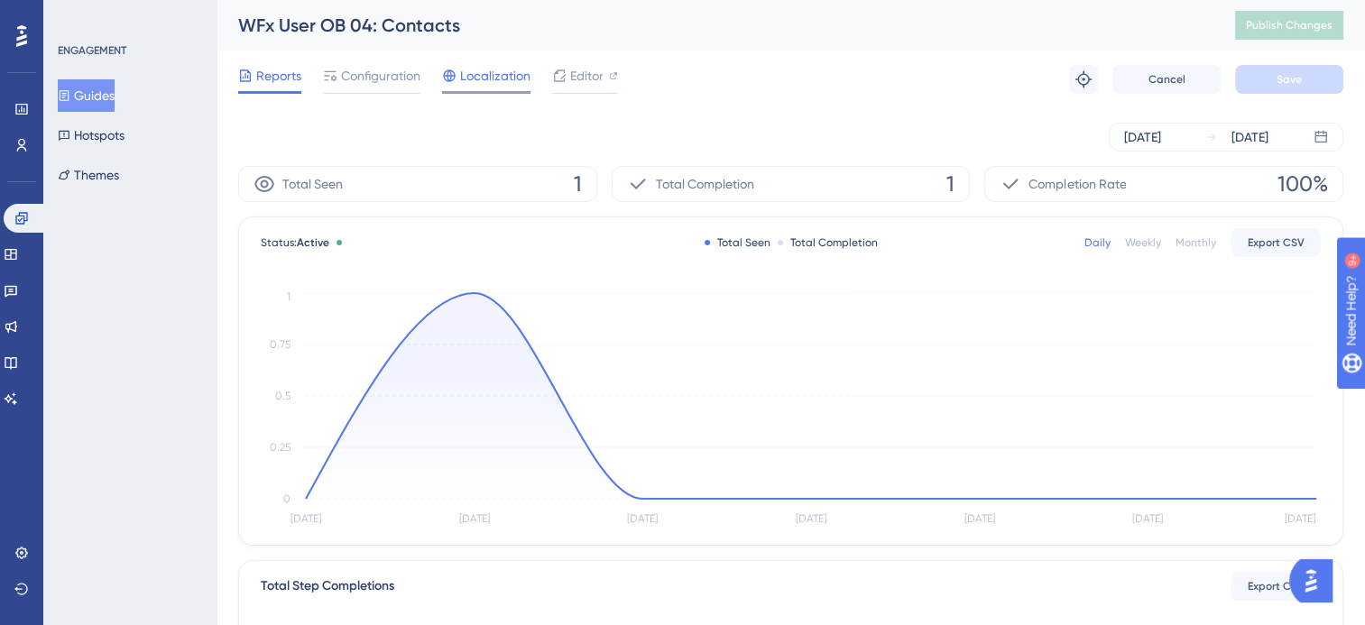
click at [523, 84] on span "Localization" at bounding box center [495, 76] width 70 height 22
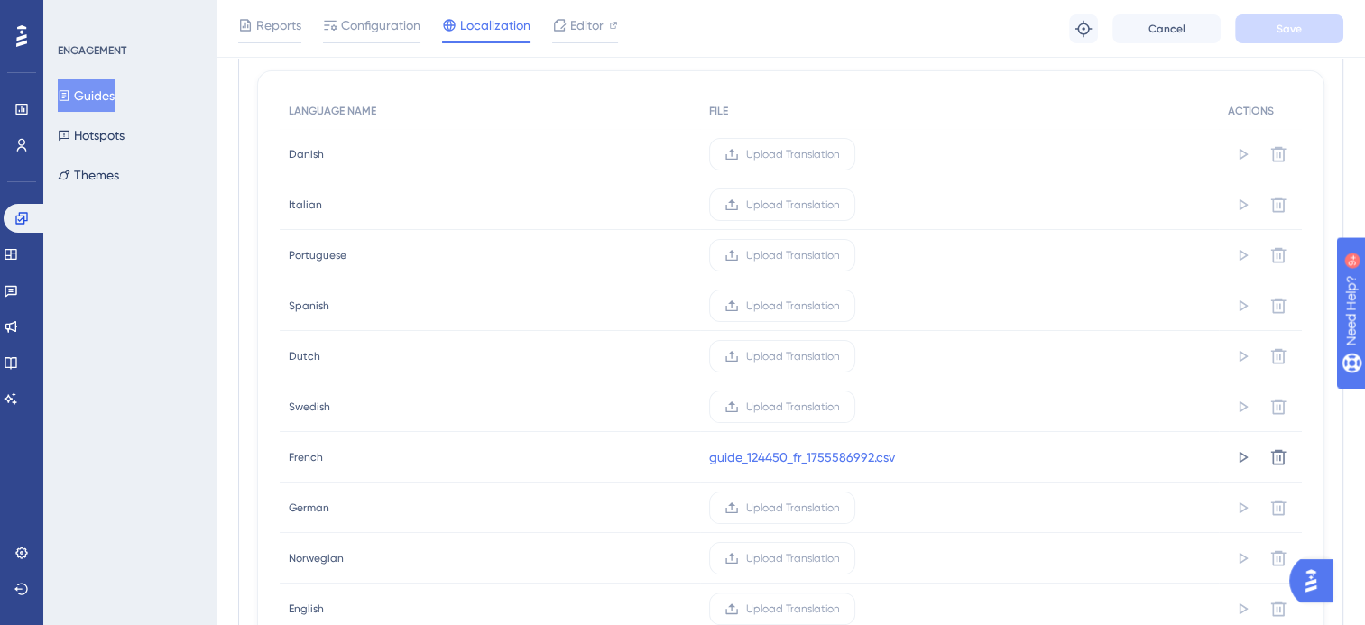
scroll to position [271, 0]
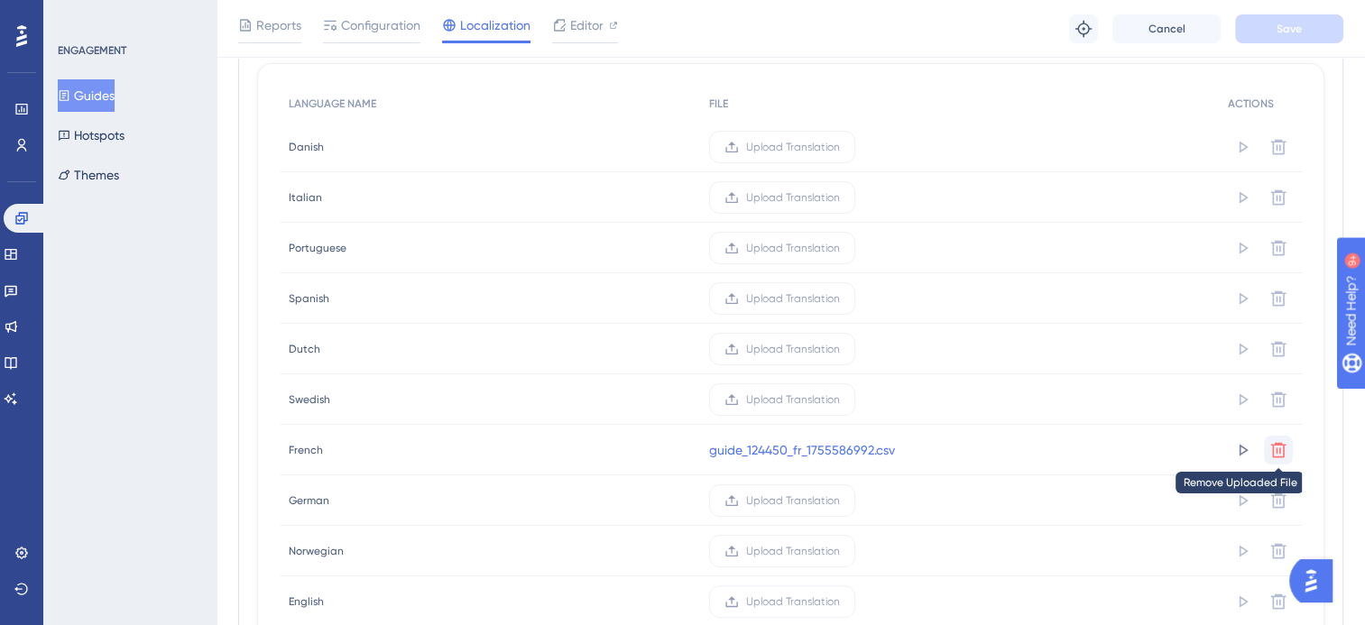
click at [1274, 449] on icon at bounding box center [1279, 450] width 18 height 18
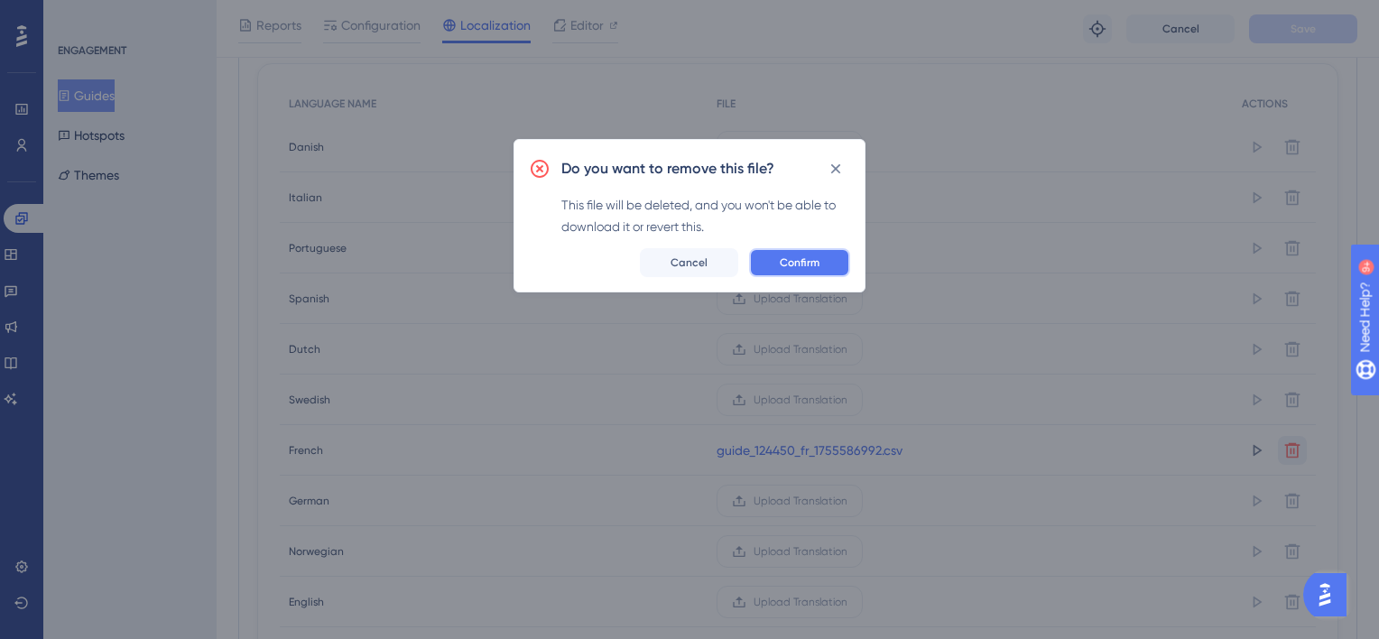
click at [803, 264] on span "Confirm" at bounding box center [800, 262] width 40 height 14
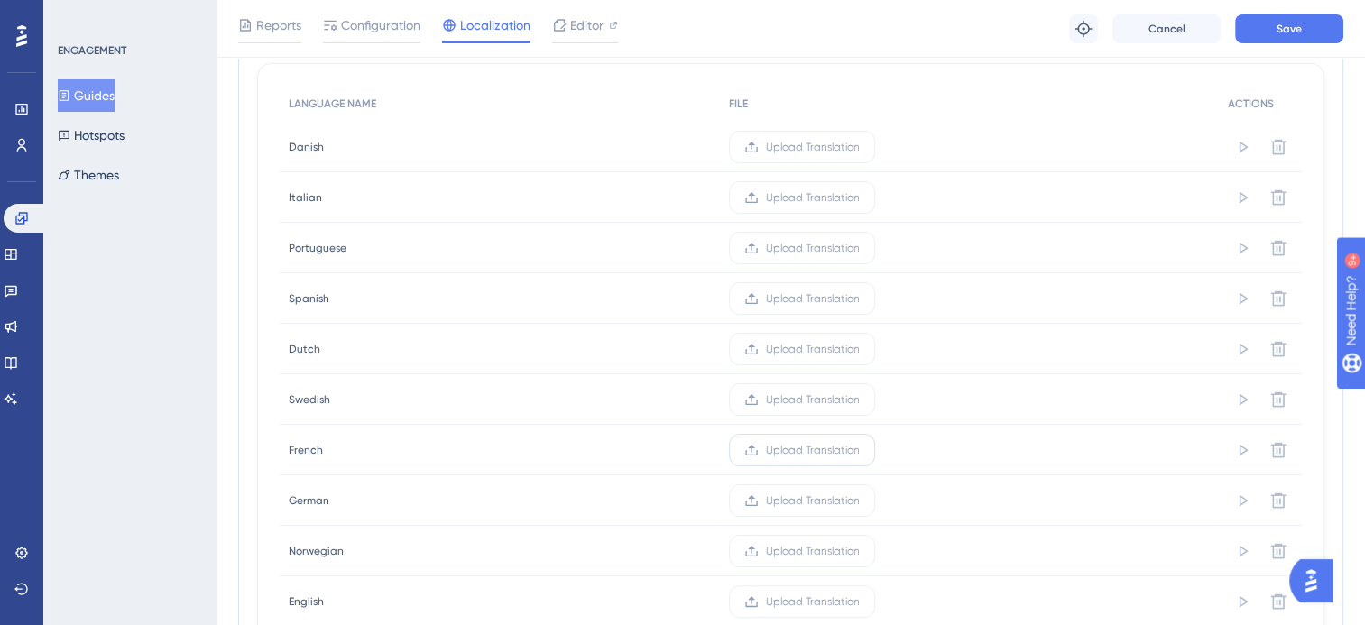
click at [783, 450] on span "Upload Translation" at bounding box center [813, 450] width 94 height 14
click at [860, 450] on input "Upload Translation" at bounding box center [860, 450] width 0 height 0
click at [1281, 22] on span "Save" at bounding box center [1289, 29] width 25 height 14
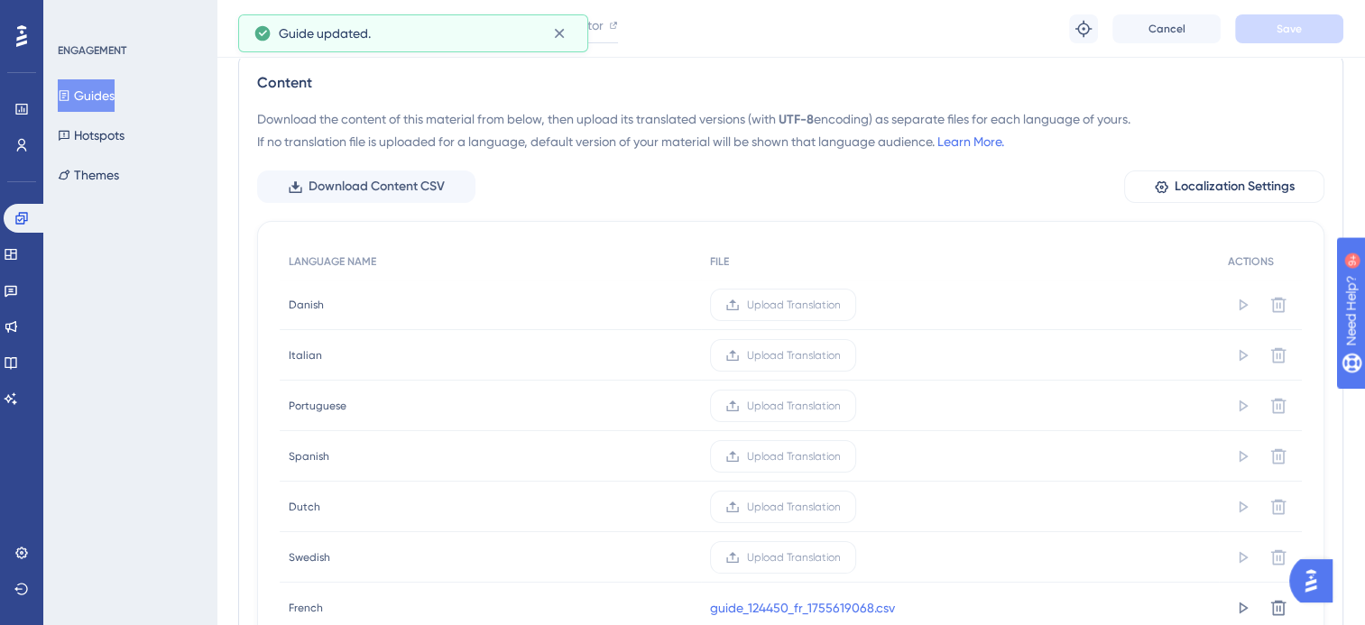
scroll to position [0, 0]
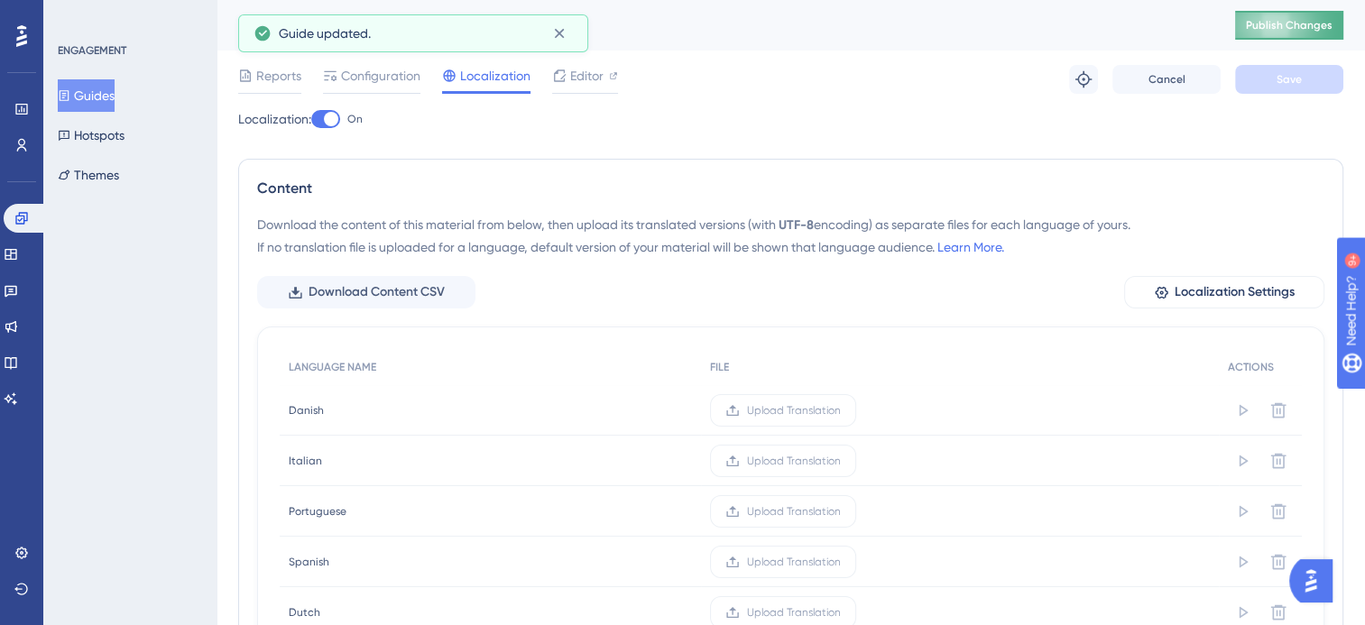
click at [1300, 27] on span "Publish Changes" at bounding box center [1289, 25] width 87 height 14
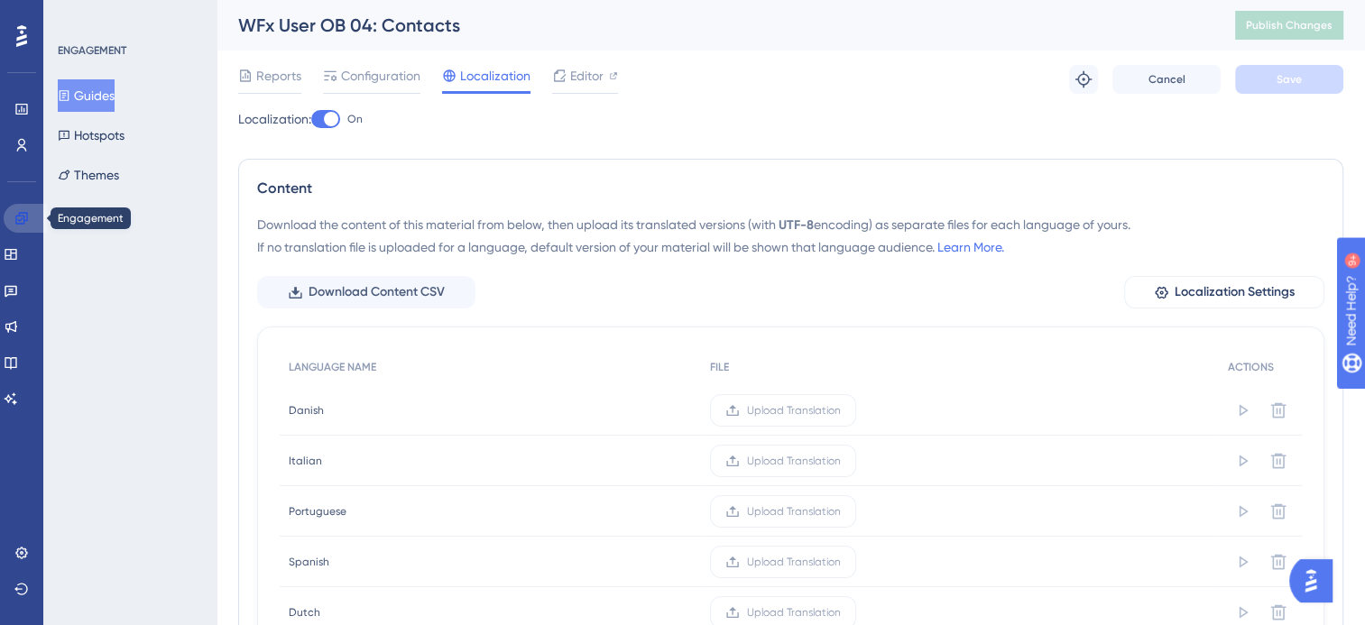
click at [22, 220] on icon at bounding box center [21, 218] width 14 height 14
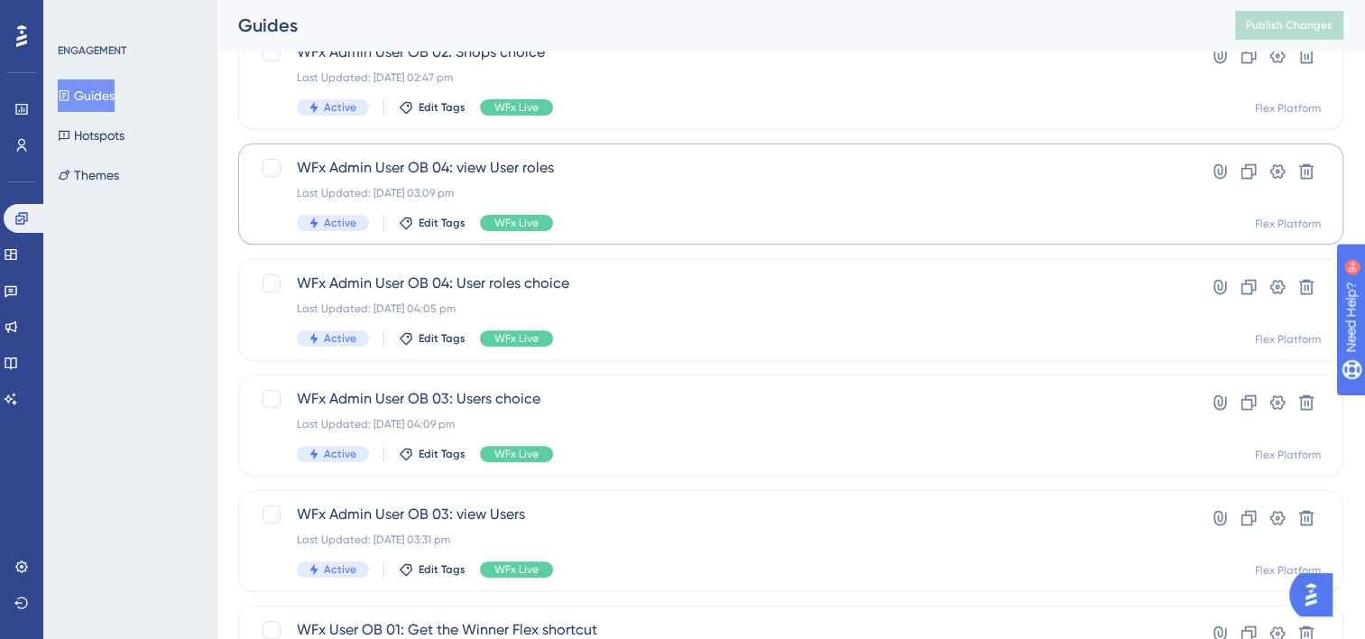
scroll to position [805, 0]
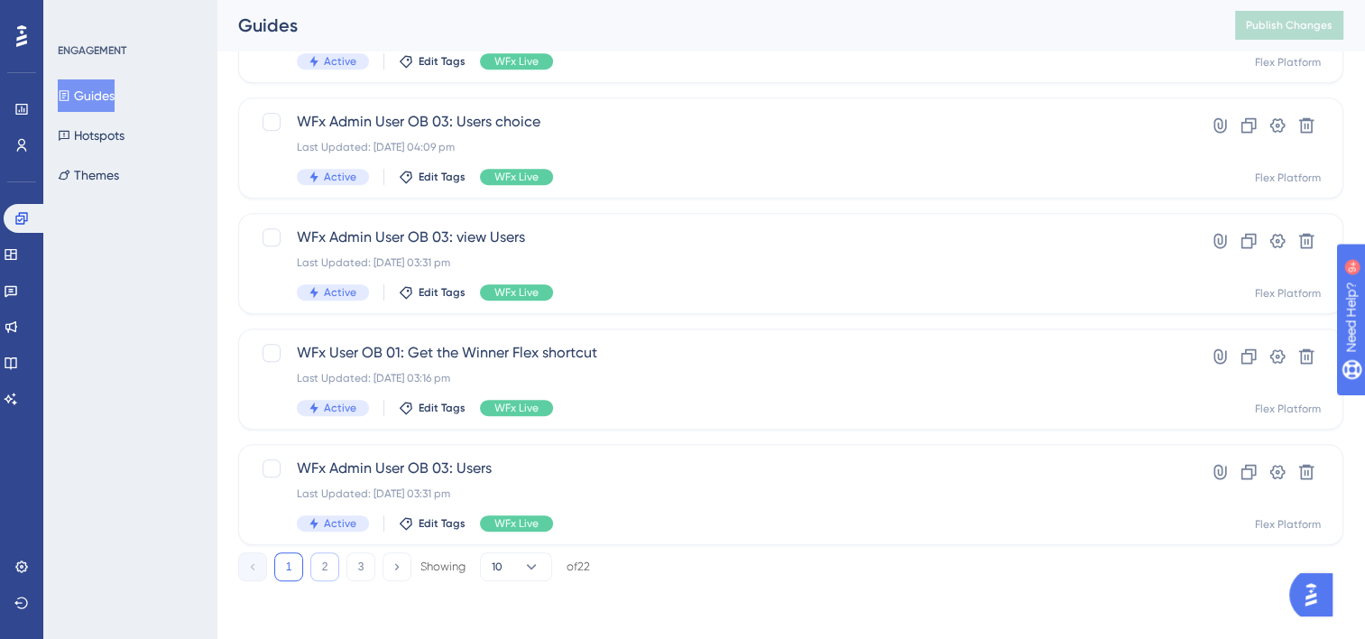
click at [333, 566] on button "2" at bounding box center [324, 566] width 29 height 29
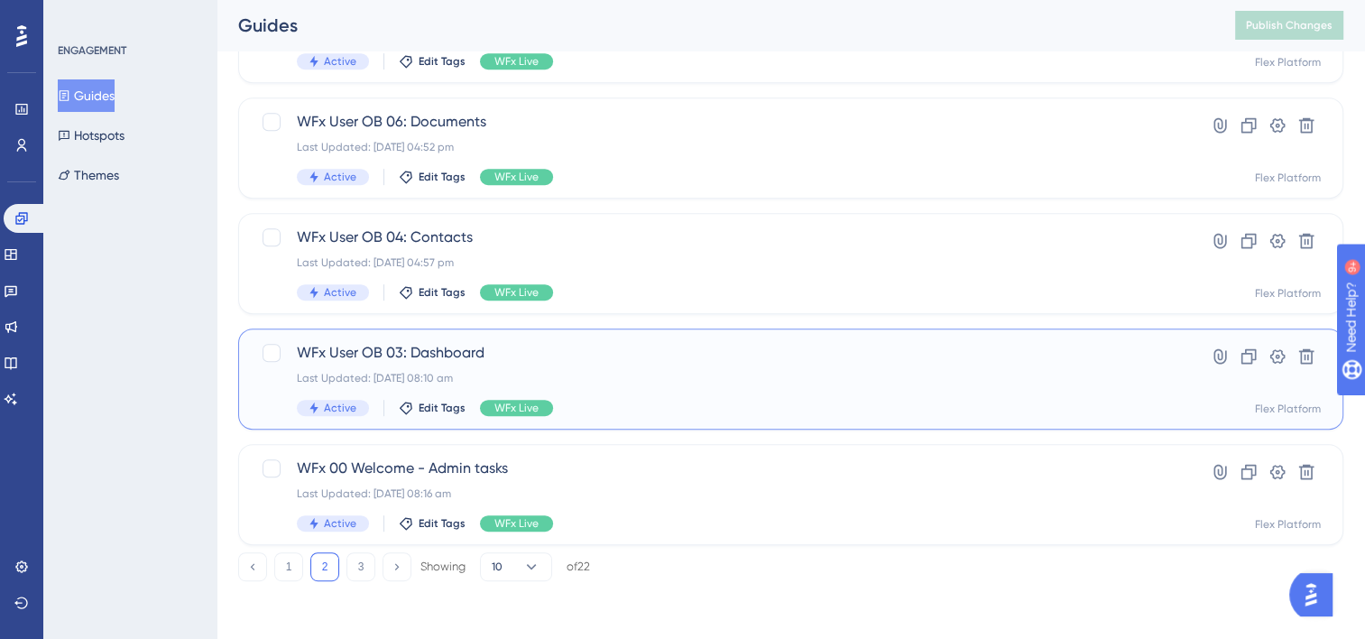
click at [560, 351] on span "WFx User OB 03: Dashboard" at bounding box center [719, 353] width 844 height 22
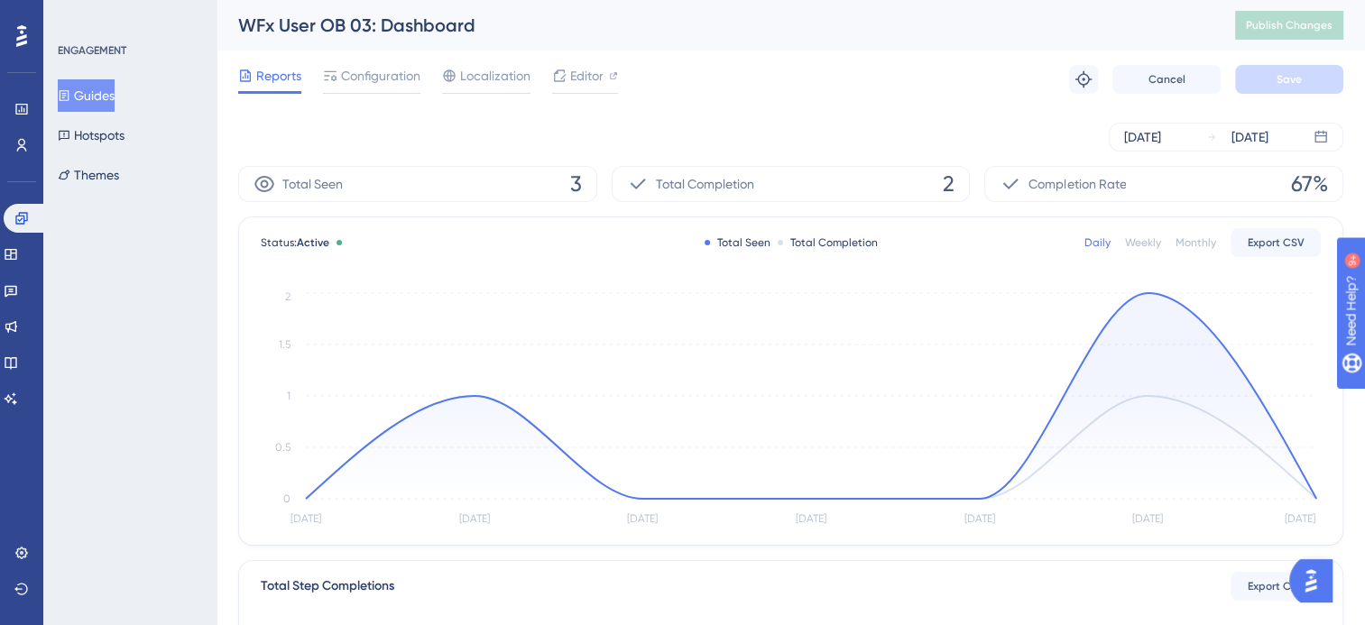
click at [532, 79] on div "Reports Configuration Localization Editor" at bounding box center [428, 79] width 380 height 29
click at [517, 73] on span "Localization" at bounding box center [495, 76] width 70 height 22
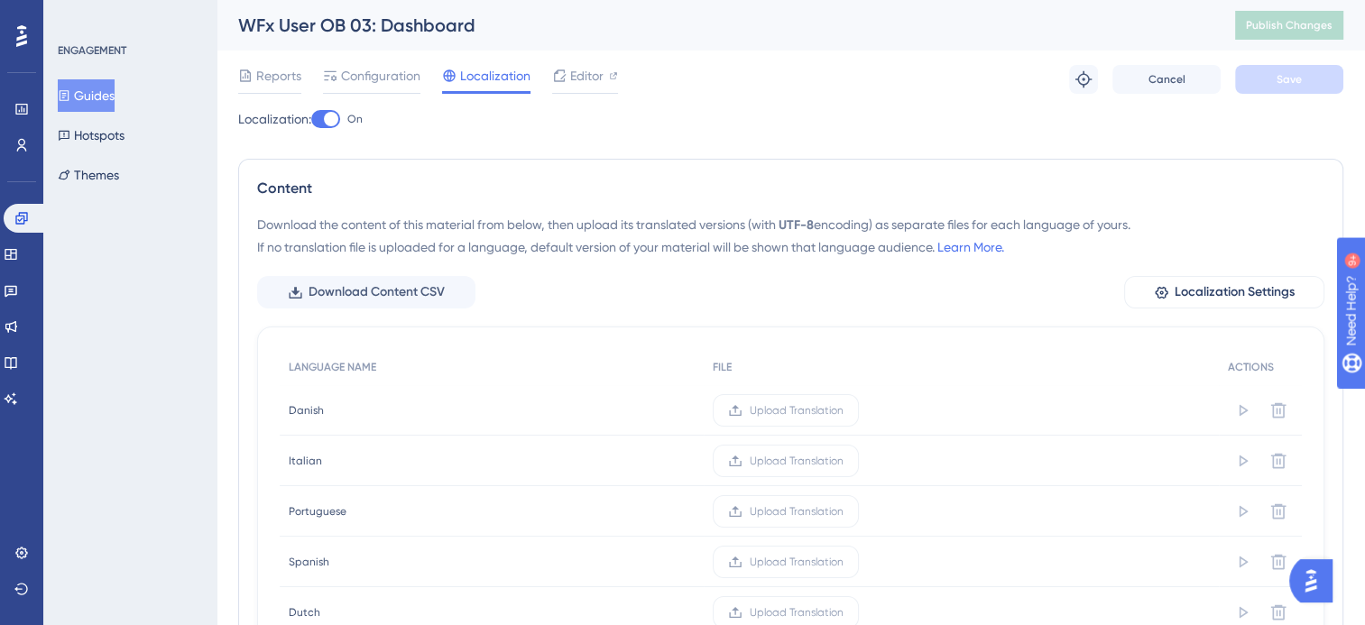
scroll to position [399, 0]
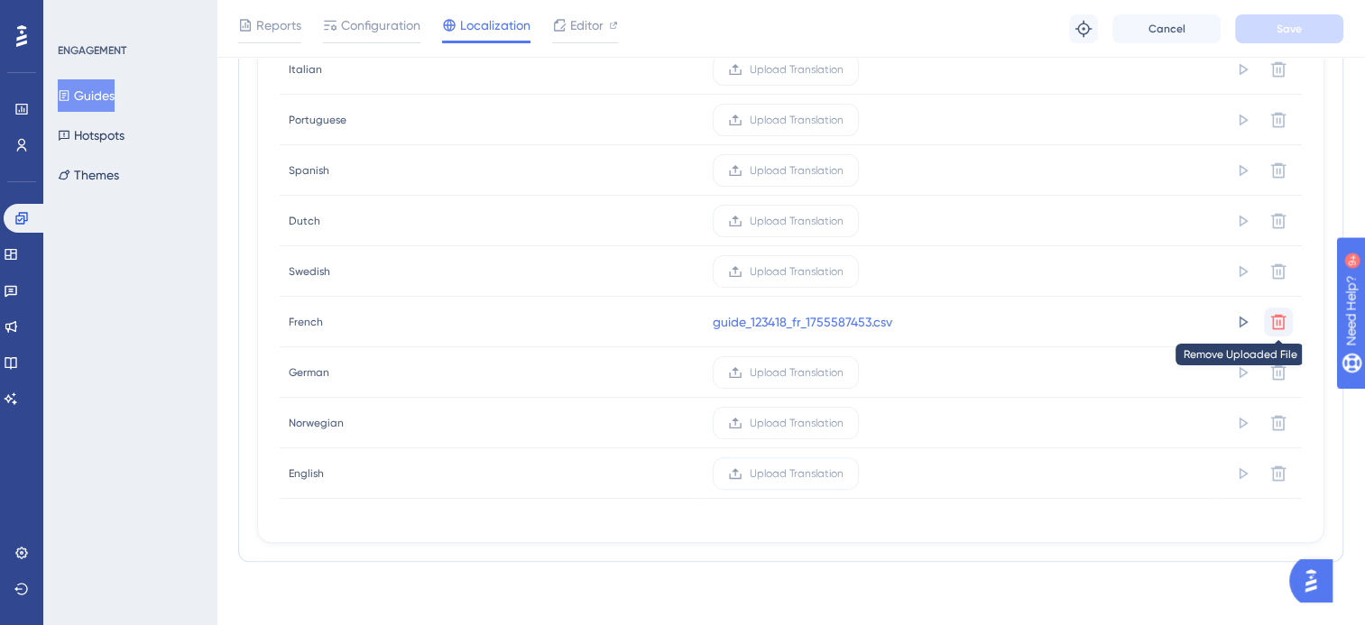
click at [1282, 323] on icon at bounding box center [1279, 322] width 18 height 18
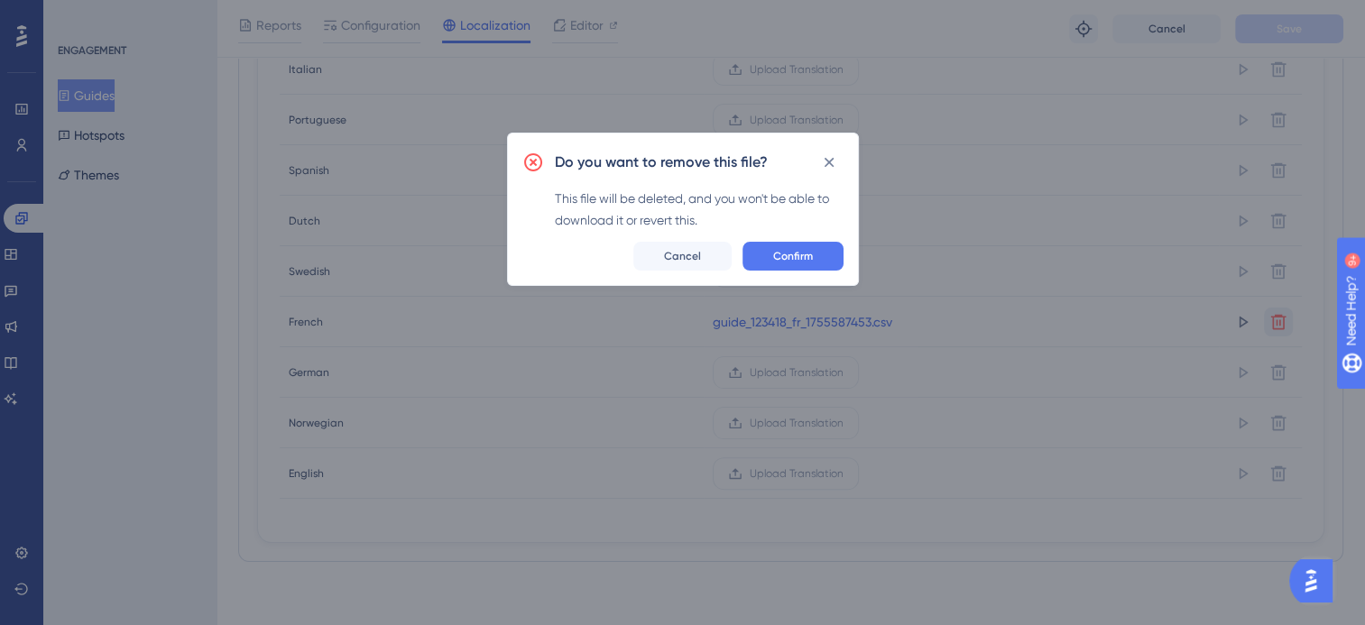
scroll to position [393, 0]
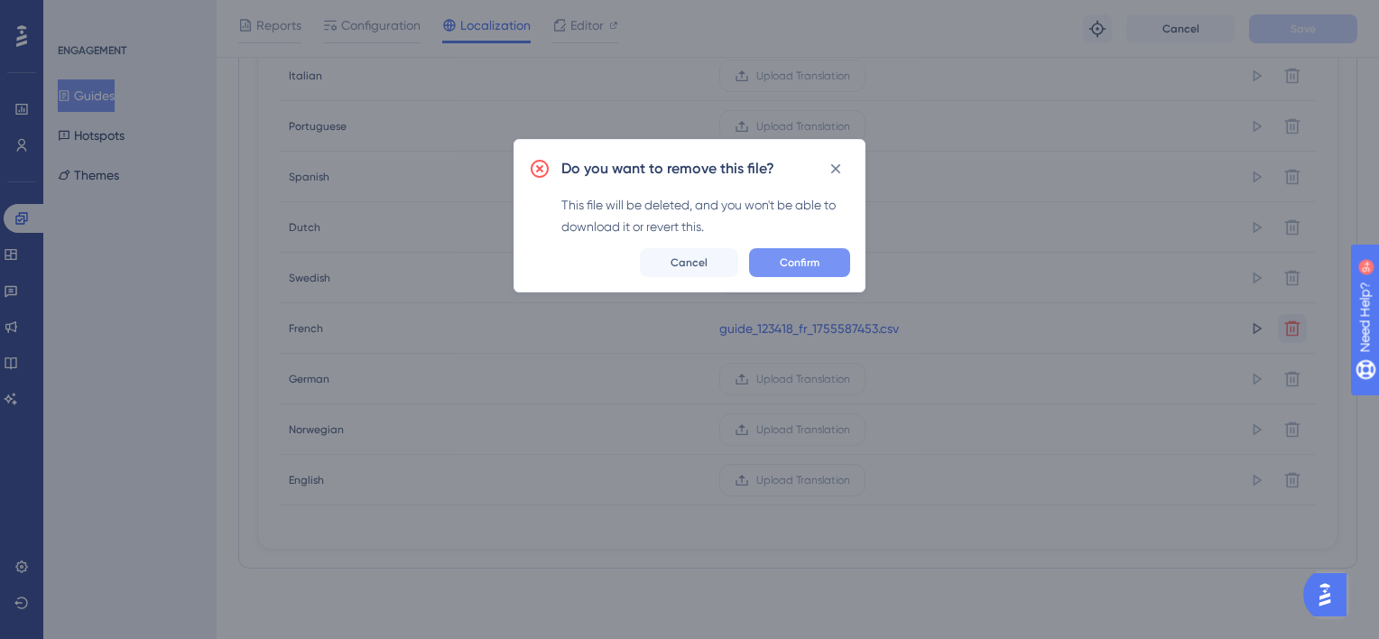
click at [817, 268] on span "Confirm" at bounding box center [800, 262] width 40 height 14
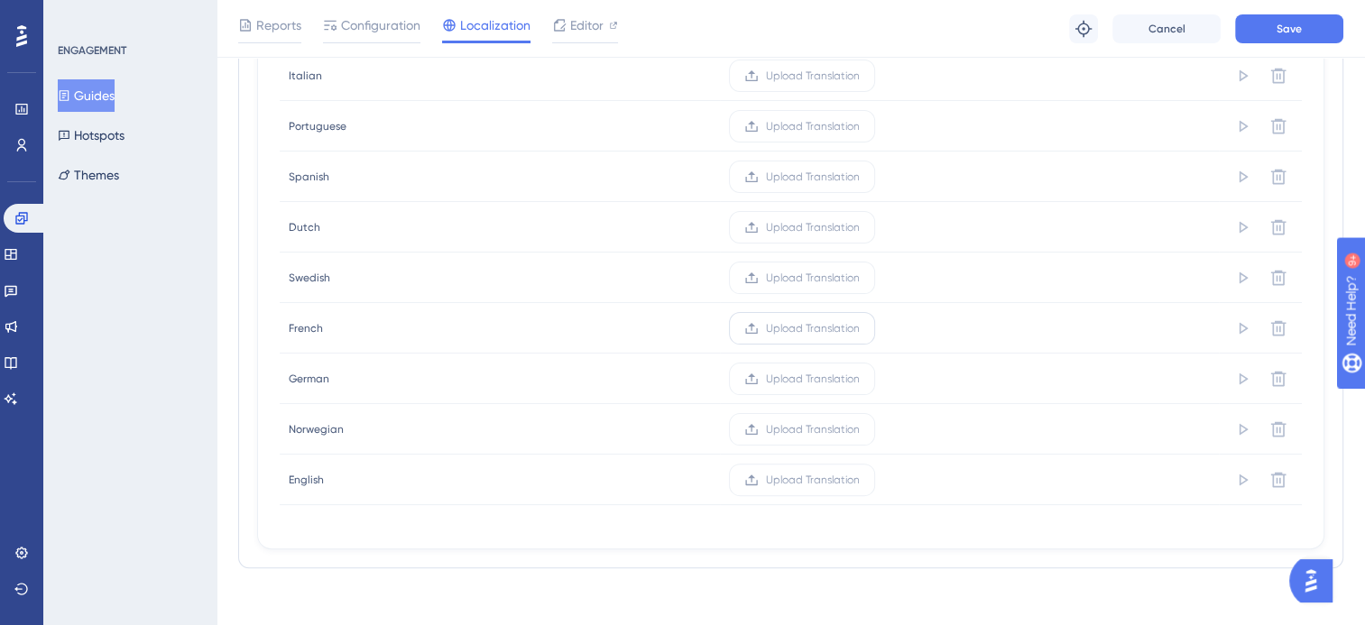
click at [777, 326] on span "Upload Translation" at bounding box center [813, 328] width 94 height 14
click at [860, 328] on input "Upload Translation" at bounding box center [860, 328] width 0 height 0
click at [1239, 27] on button "Save" at bounding box center [1289, 28] width 108 height 29
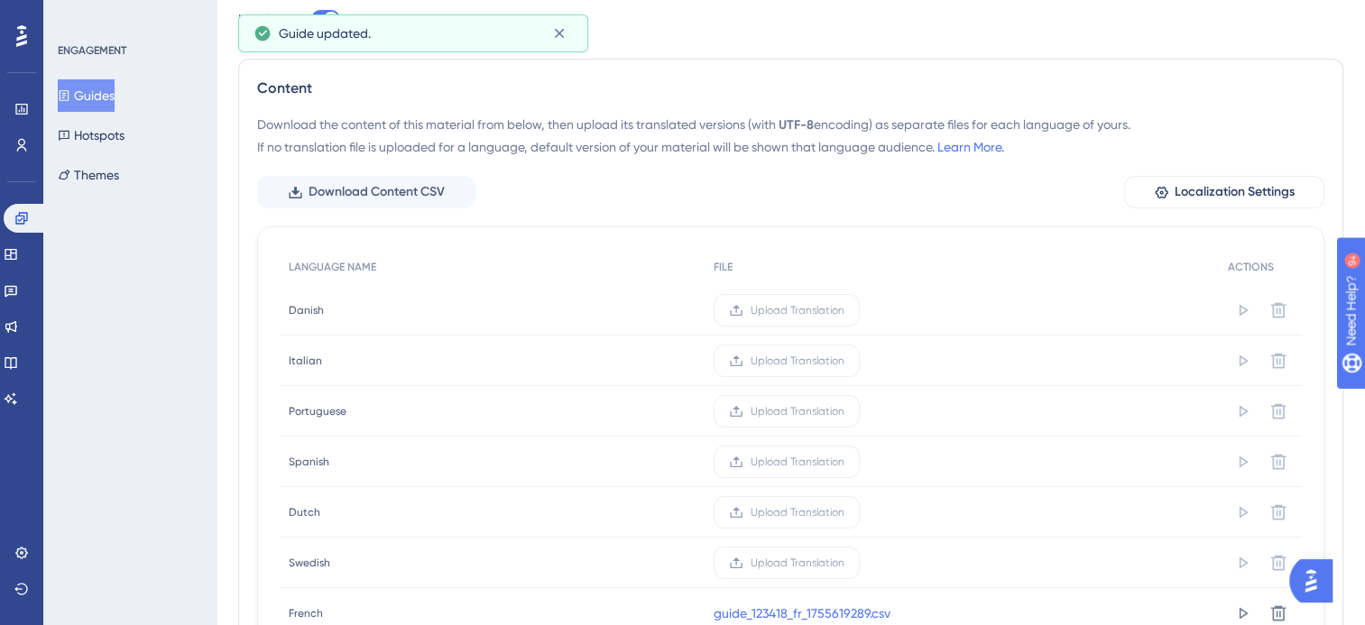
scroll to position [0, 0]
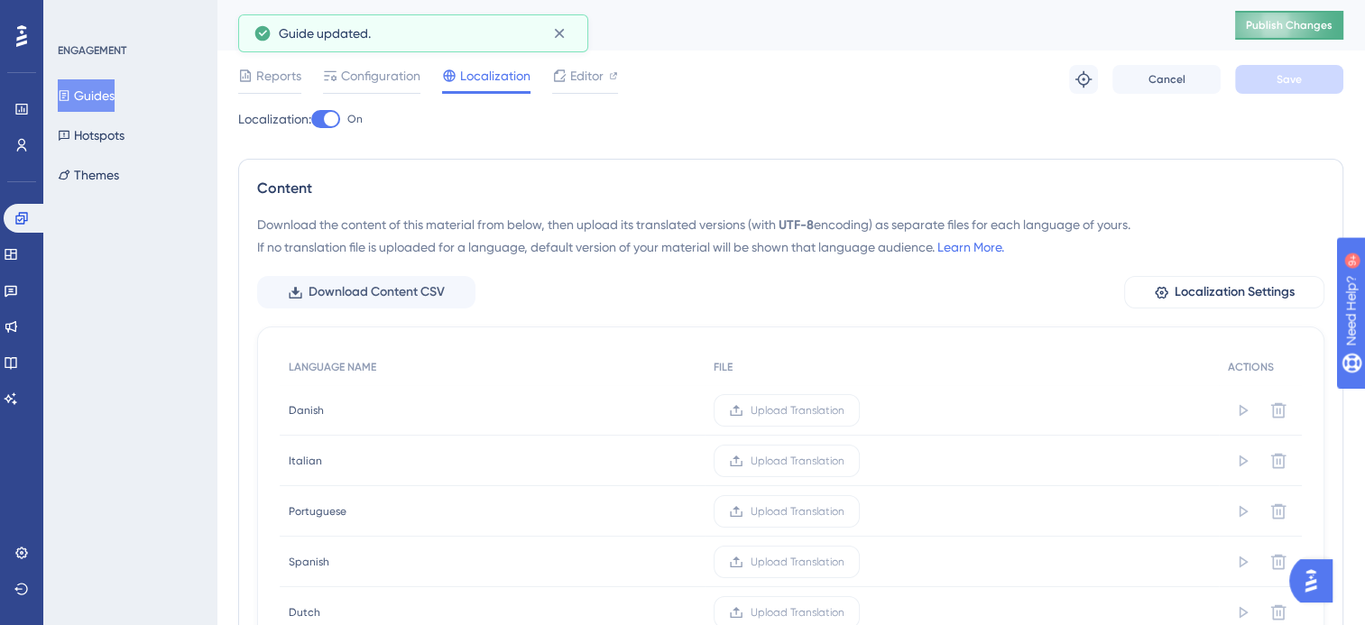
click at [1273, 26] on span "Publish Changes" at bounding box center [1289, 25] width 87 height 14
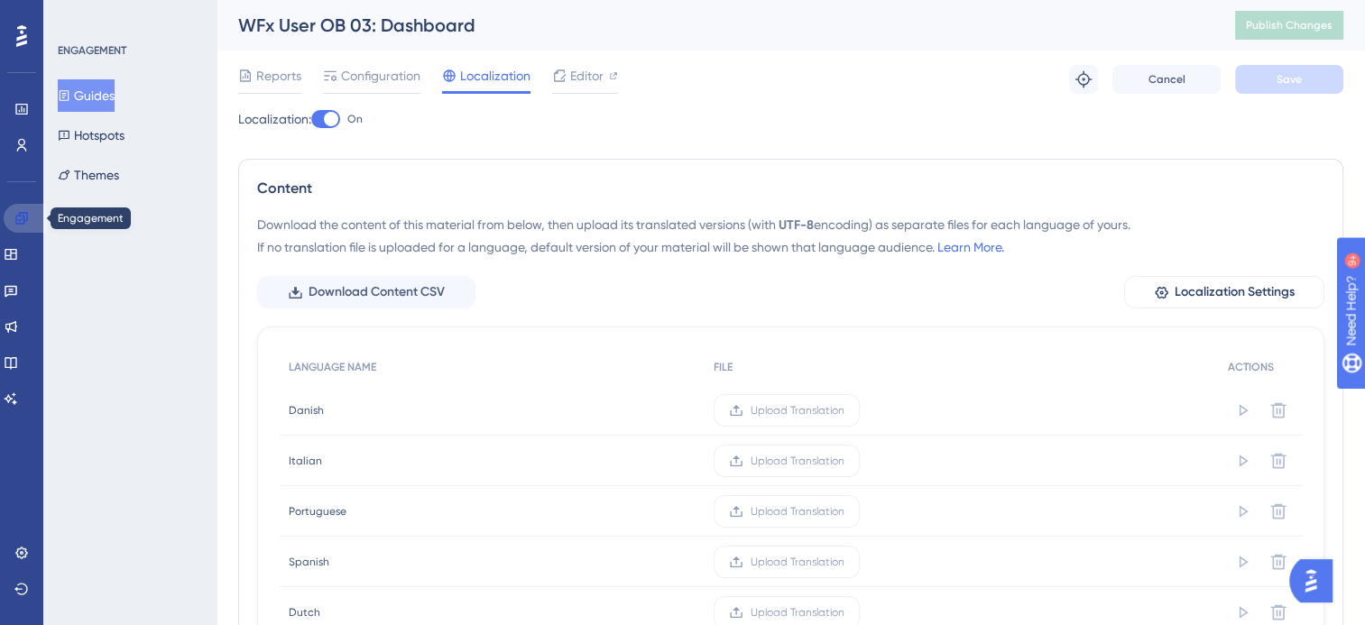
click at [28, 209] on link at bounding box center [25, 218] width 43 height 29
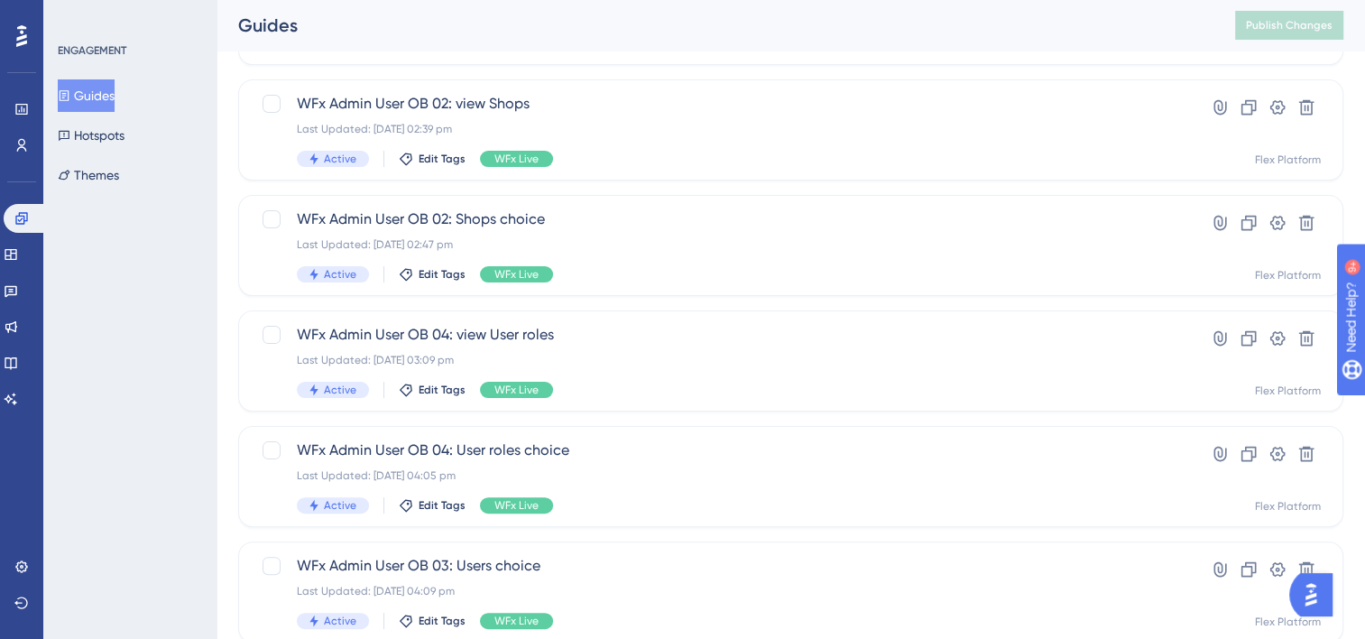
scroll to position [805, 0]
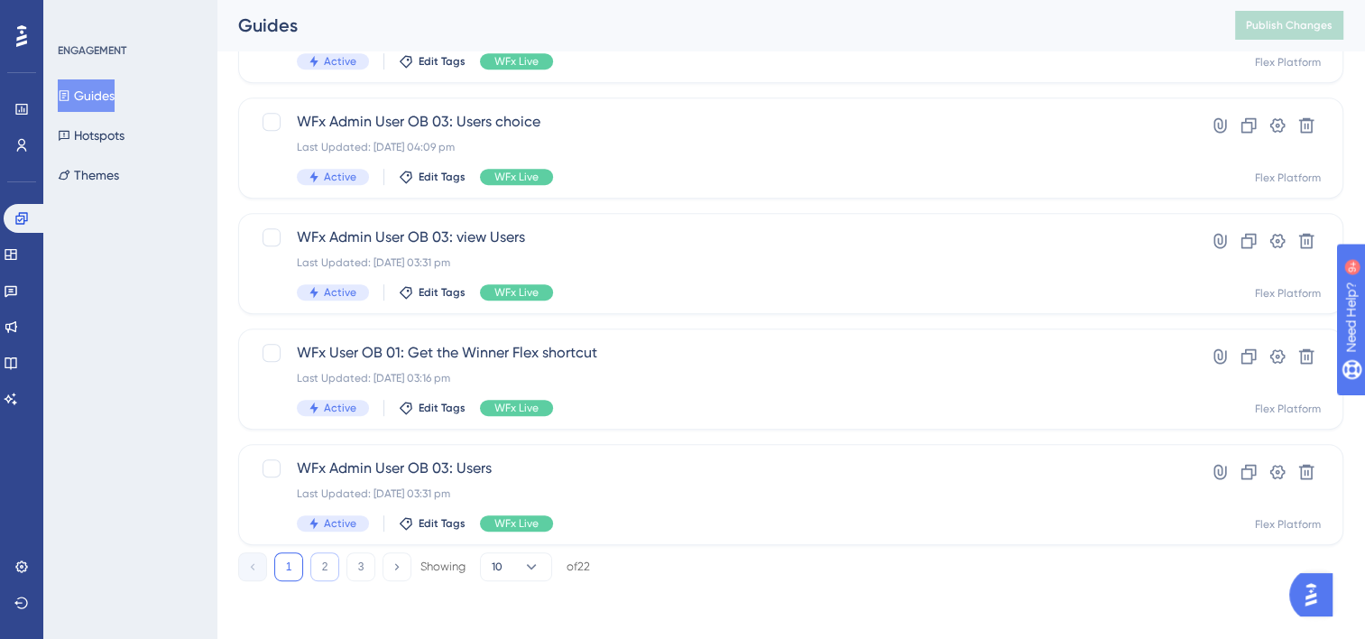
click at [331, 564] on button "2" at bounding box center [324, 566] width 29 height 29
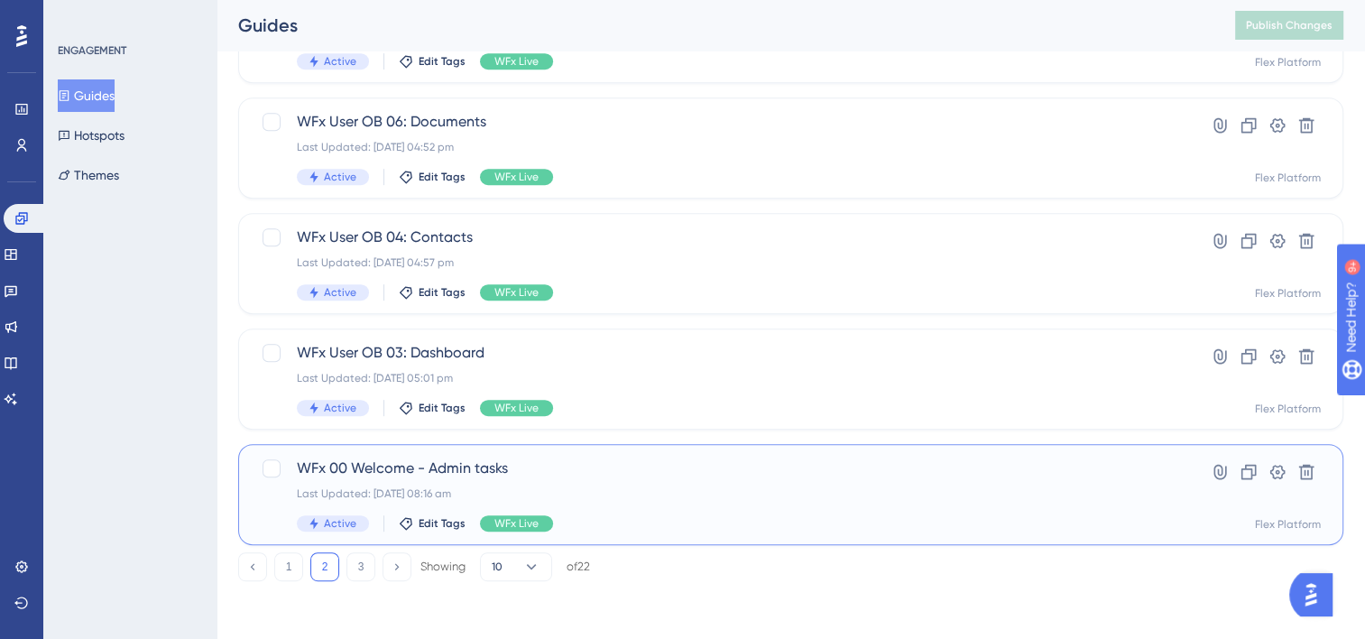
click at [588, 487] on div "Last Updated: [DATE] 08:16 am" at bounding box center [719, 493] width 844 height 14
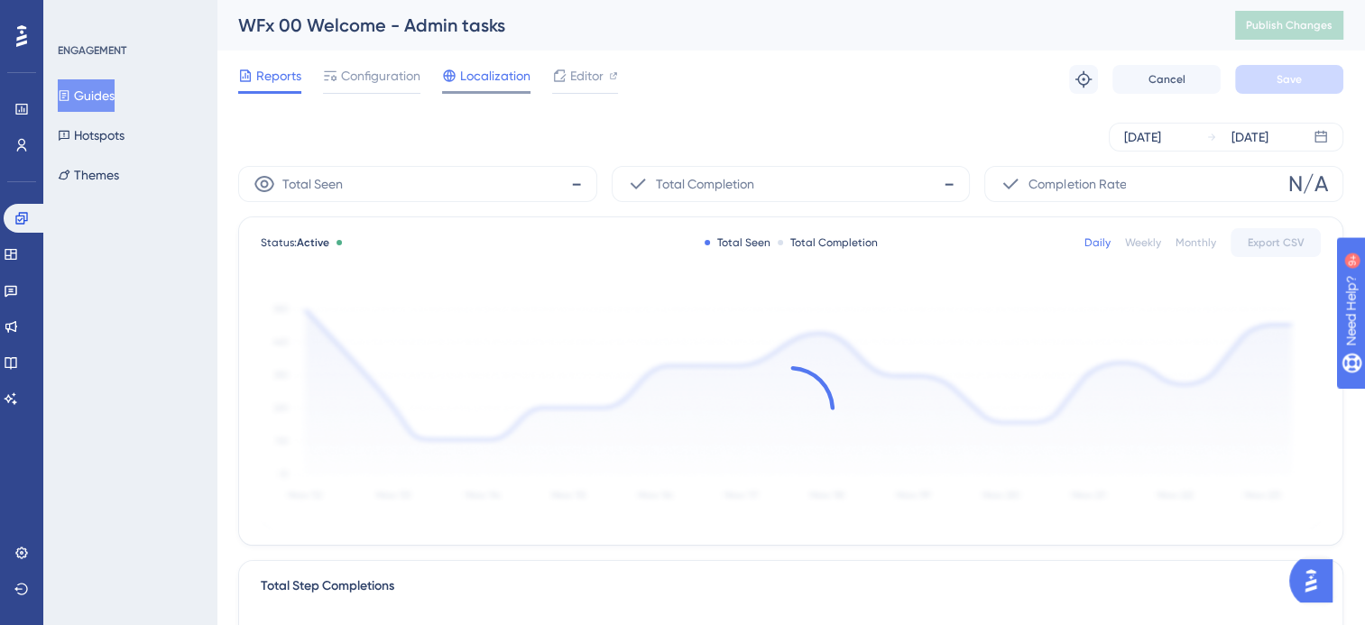
click at [489, 69] on span "Localization" at bounding box center [495, 76] width 70 height 22
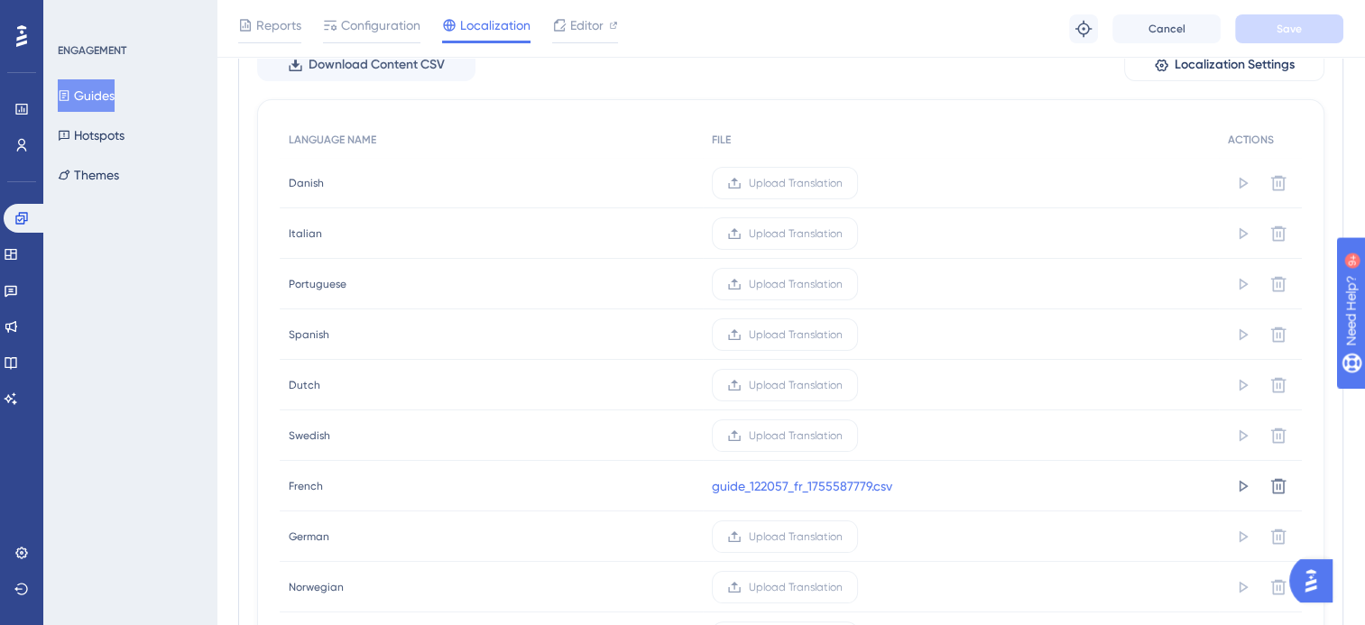
scroll to position [271, 0]
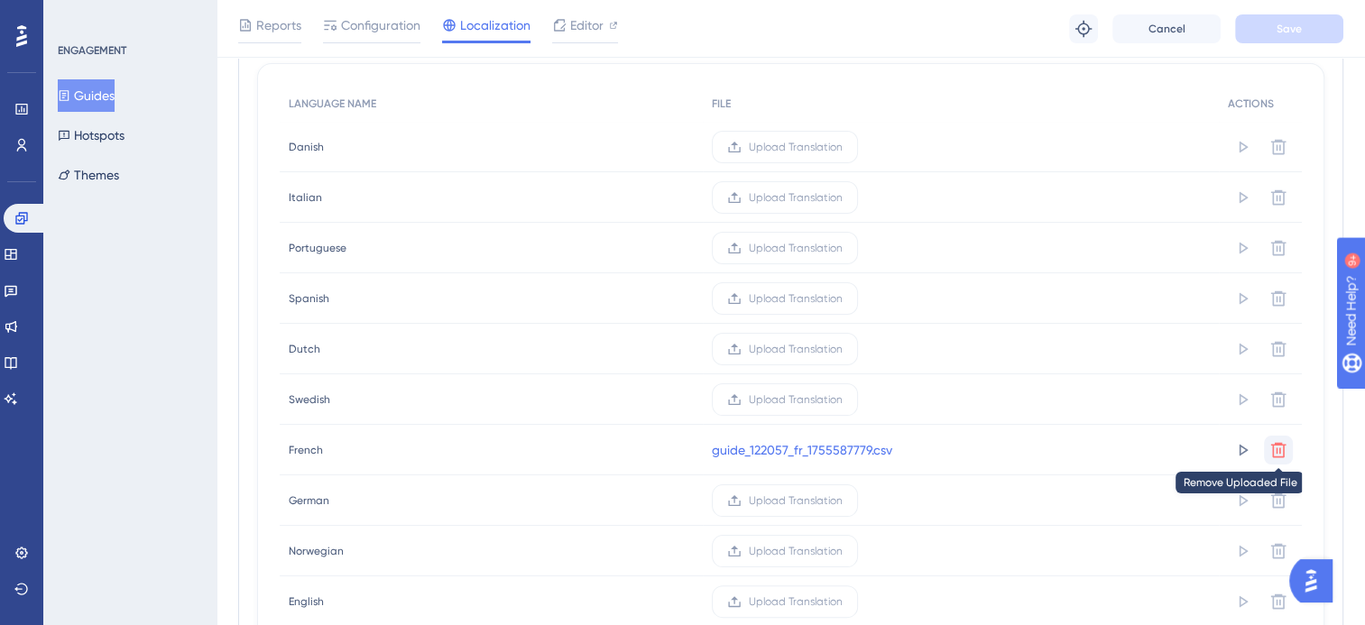
click at [1276, 443] on icon at bounding box center [1279, 449] width 15 height 15
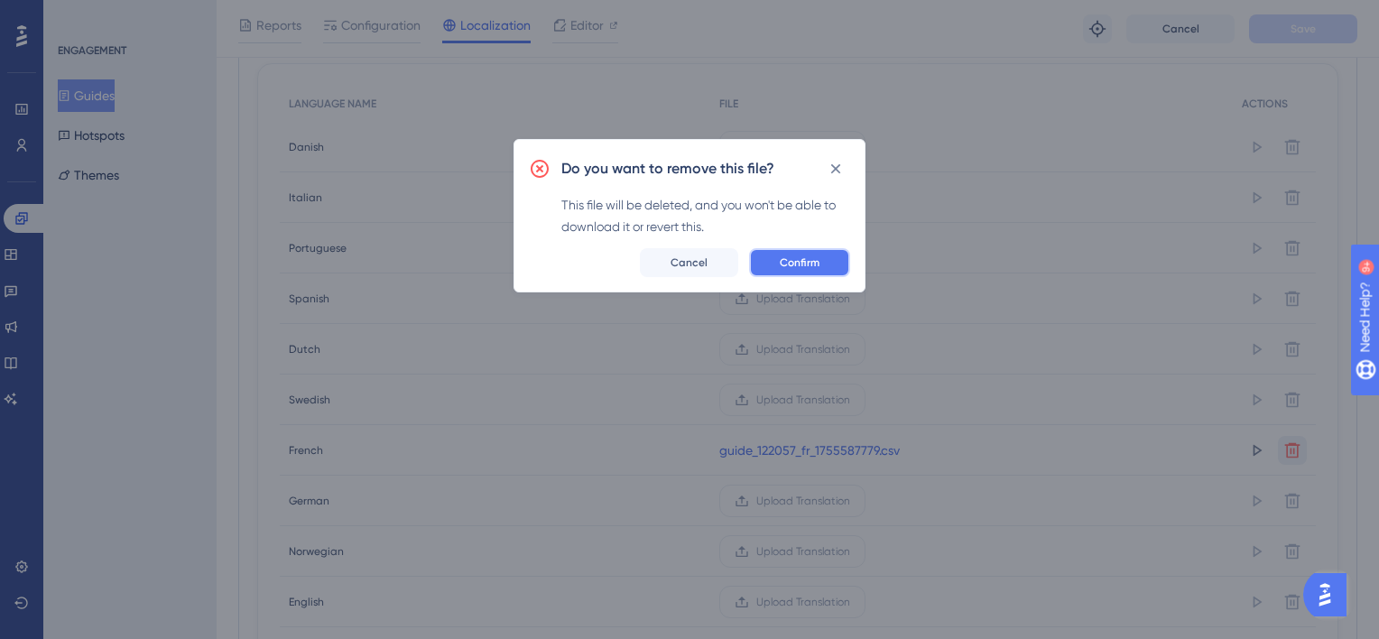
click at [791, 262] on span "Confirm" at bounding box center [800, 262] width 40 height 14
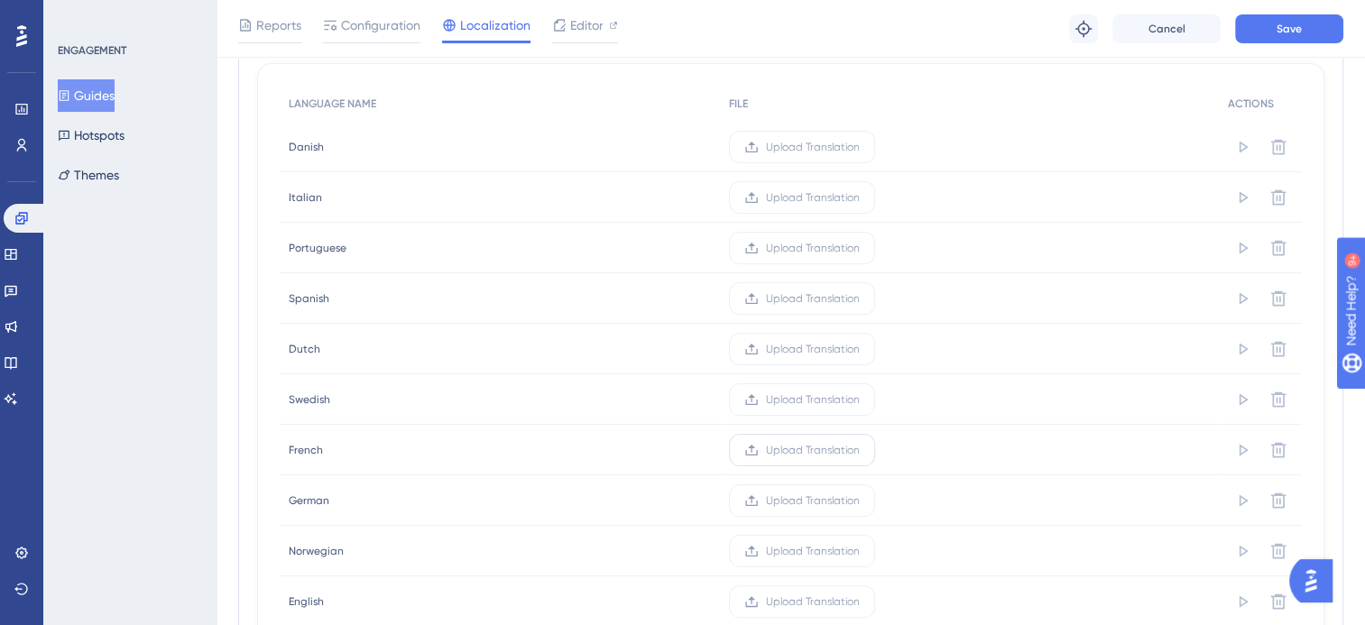
click at [754, 445] on icon at bounding box center [751, 450] width 12 height 11
click at [860, 450] on input "Upload Translation" at bounding box center [860, 450] width 0 height 0
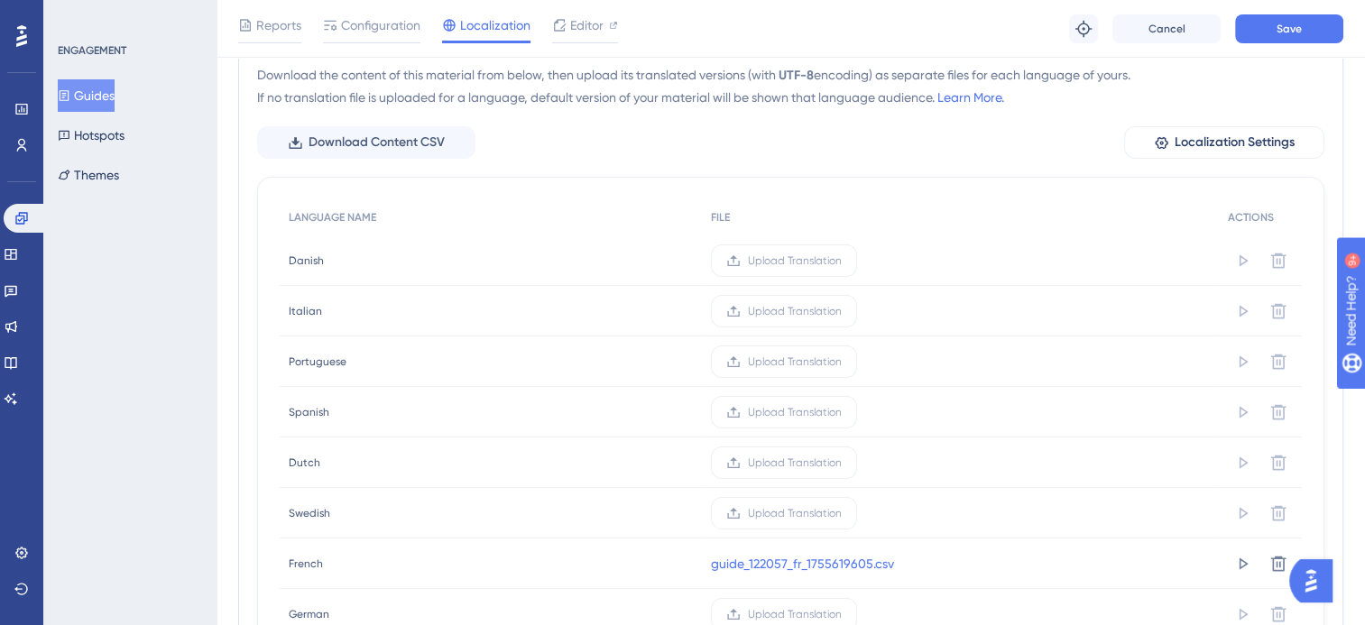
scroll to position [180, 0]
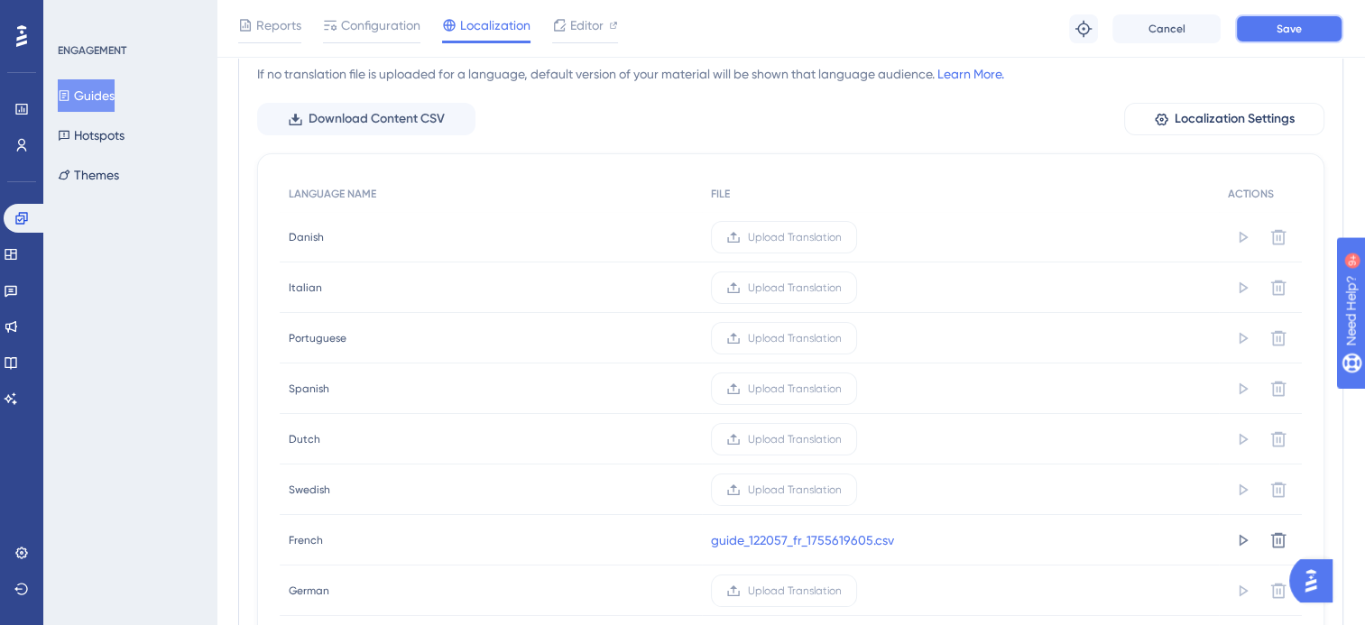
click at [1277, 32] on span "Save" at bounding box center [1289, 29] width 25 height 14
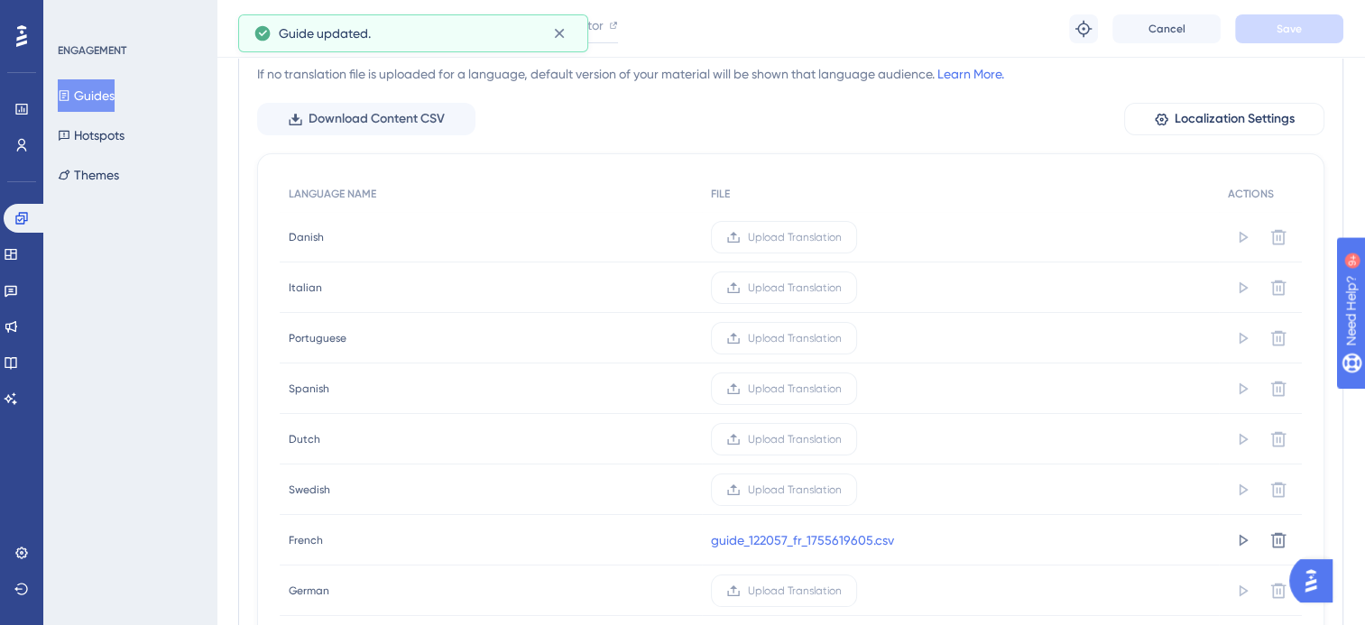
scroll to position [0, 0]
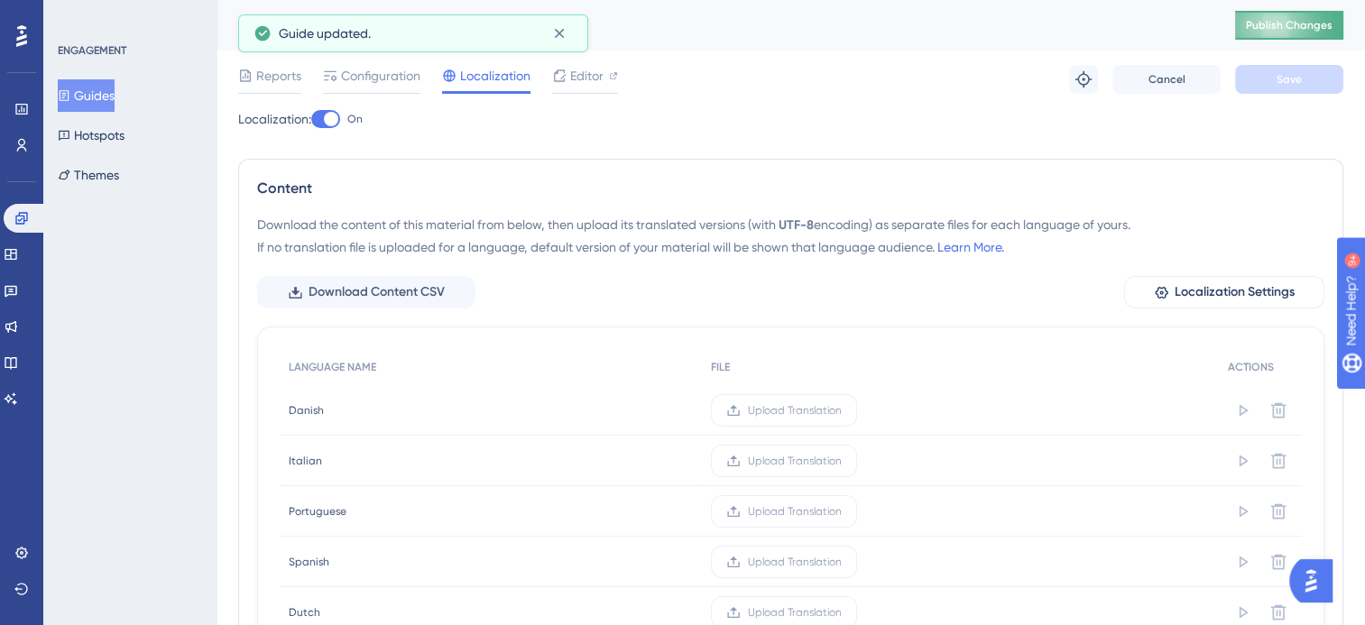
click at [1284, 18] on button "Publish Changes" at bounding box center [1289, 25] width 108 height 29
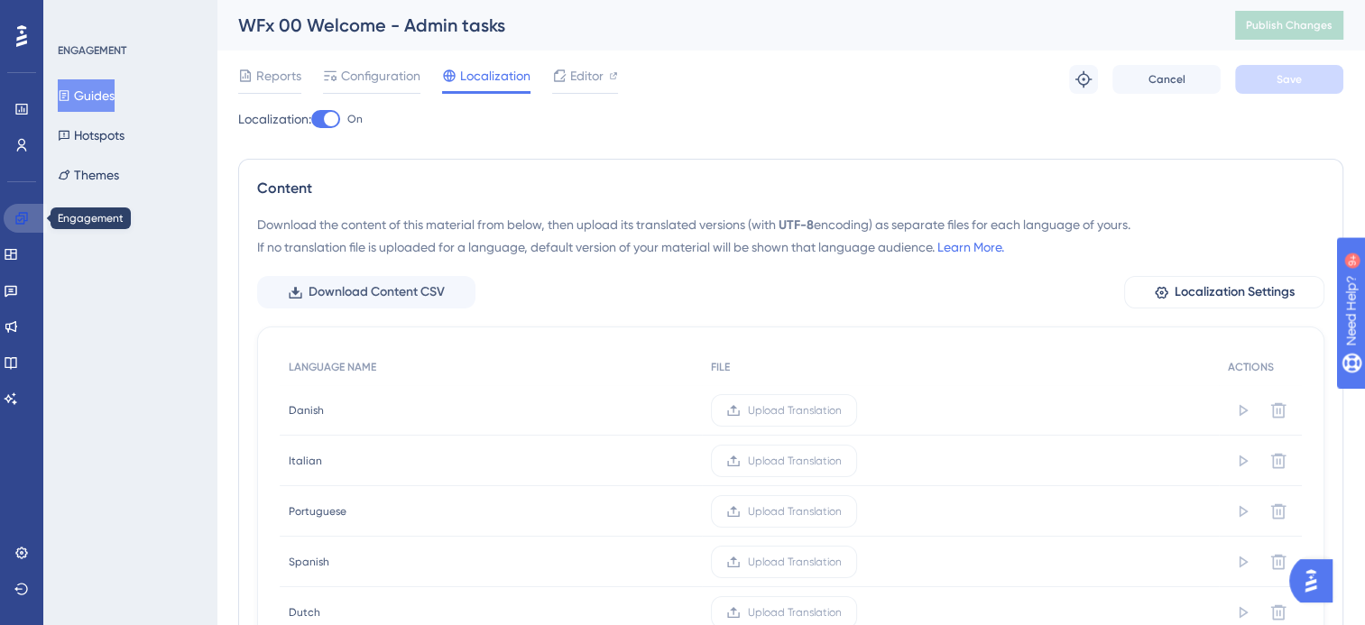
click at [11, 214] on link at bounding box center [25, 218] width 43 height 29
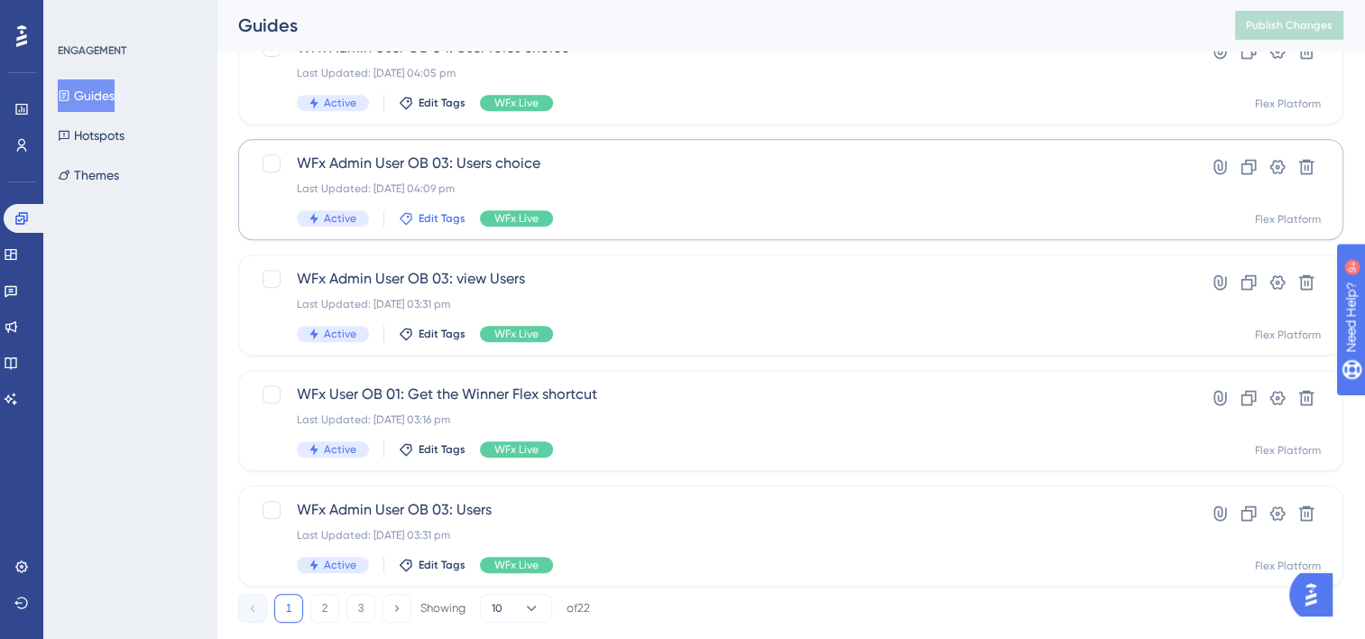
scroll to position [805, 0]
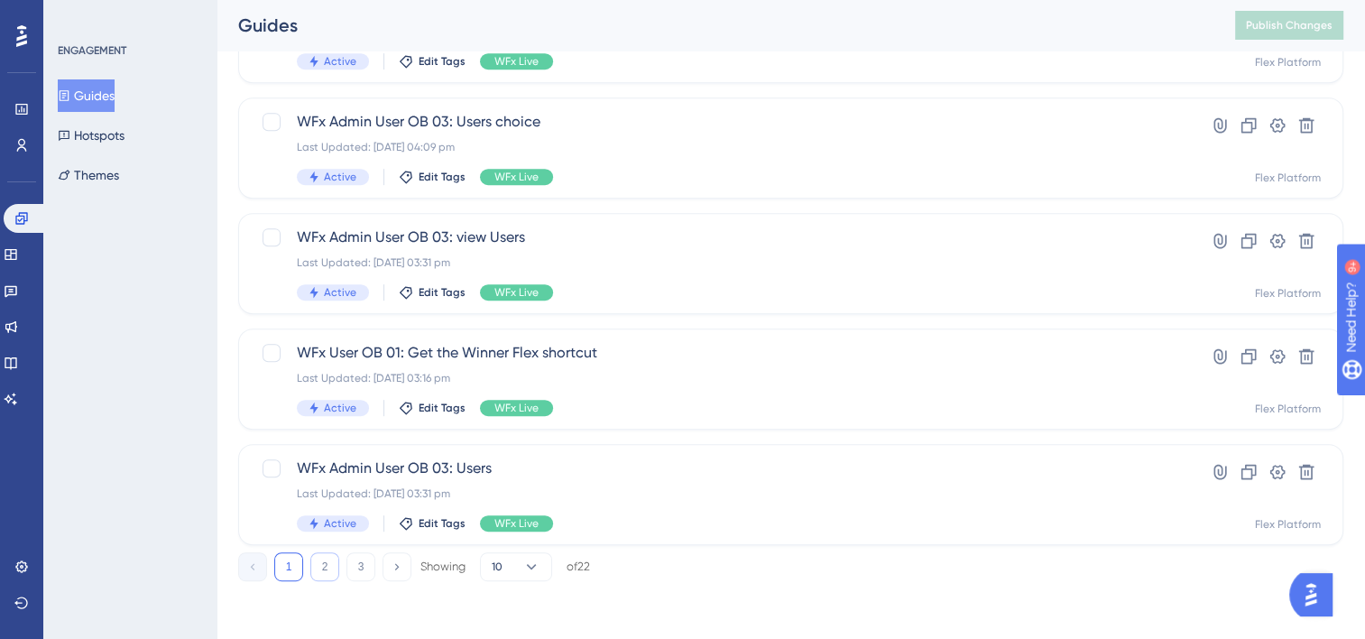
click at [329, 570] on button "2" at bounding box center [324, 566] width 29 height 29
click at [365, 566] on button "3" at bounding box center [361, 566] width 29 height 29
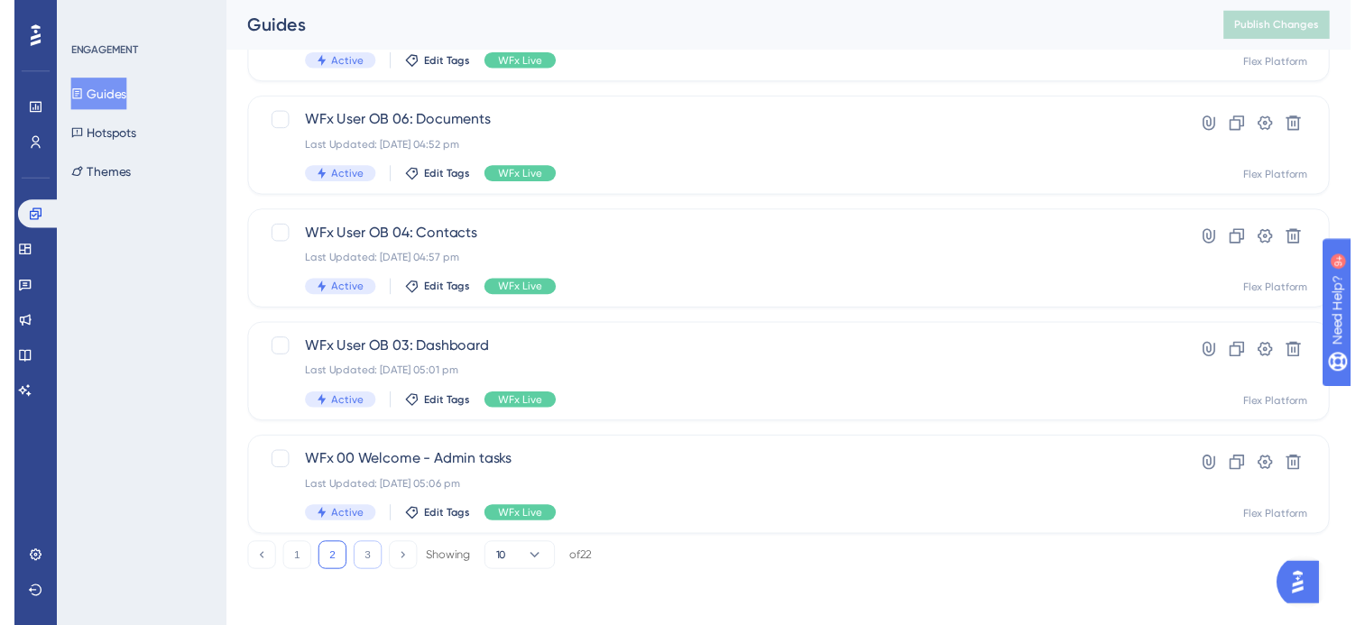
scroll to position [0, 0]
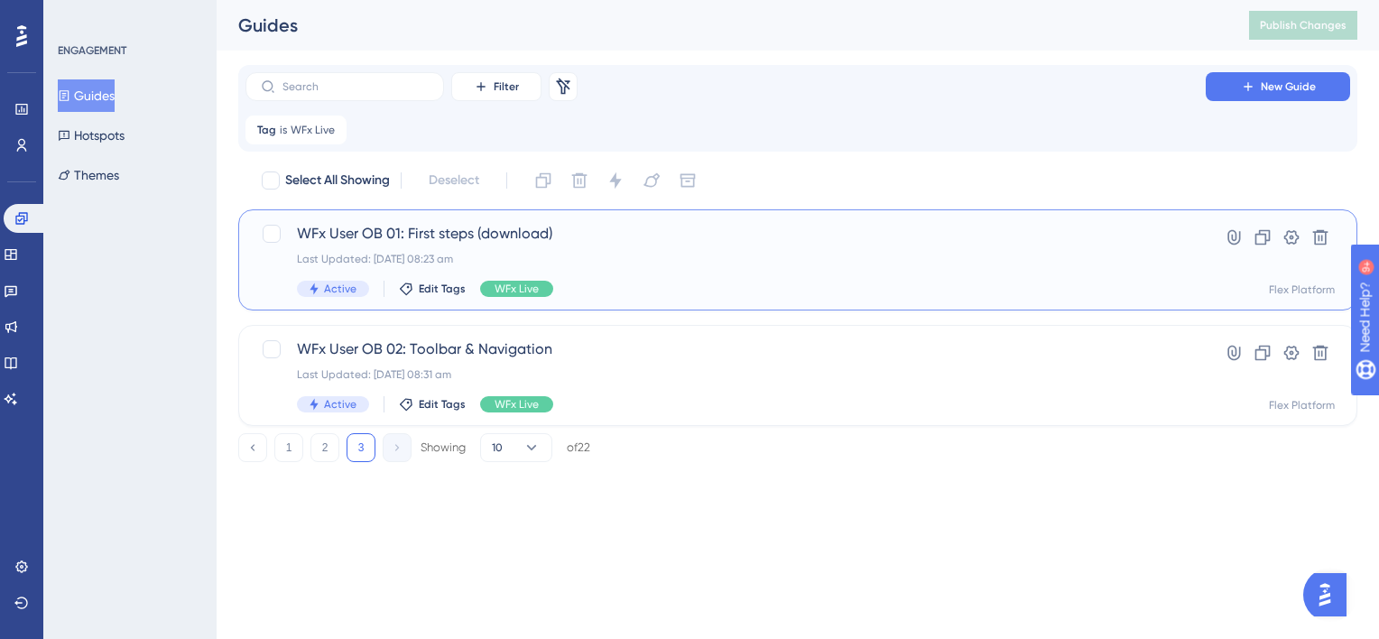
click at [611, 271] on div "WFx User OB 01: First steps (download) Last Updated: [DATE] 08:23 am Active Edi…" at bounding box center [725, 260] width 857 height 74
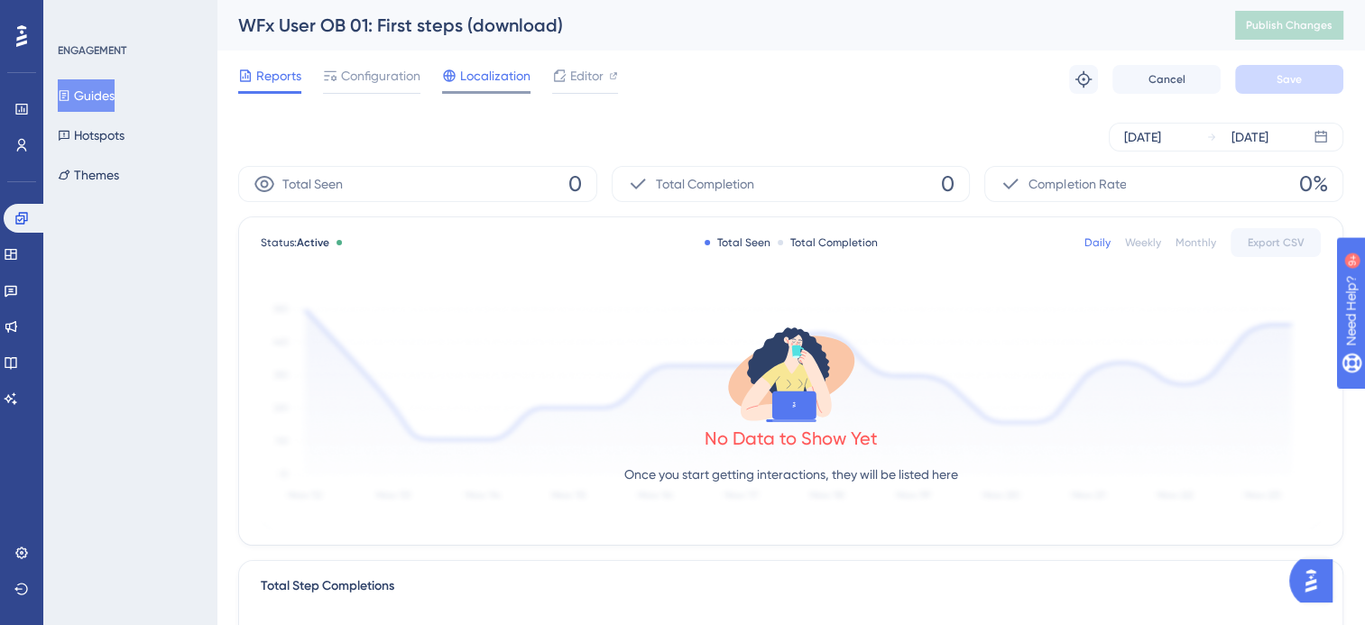
click at [516, 77] on span "Localization" at bounding box center [495, 76] width 70 height 22
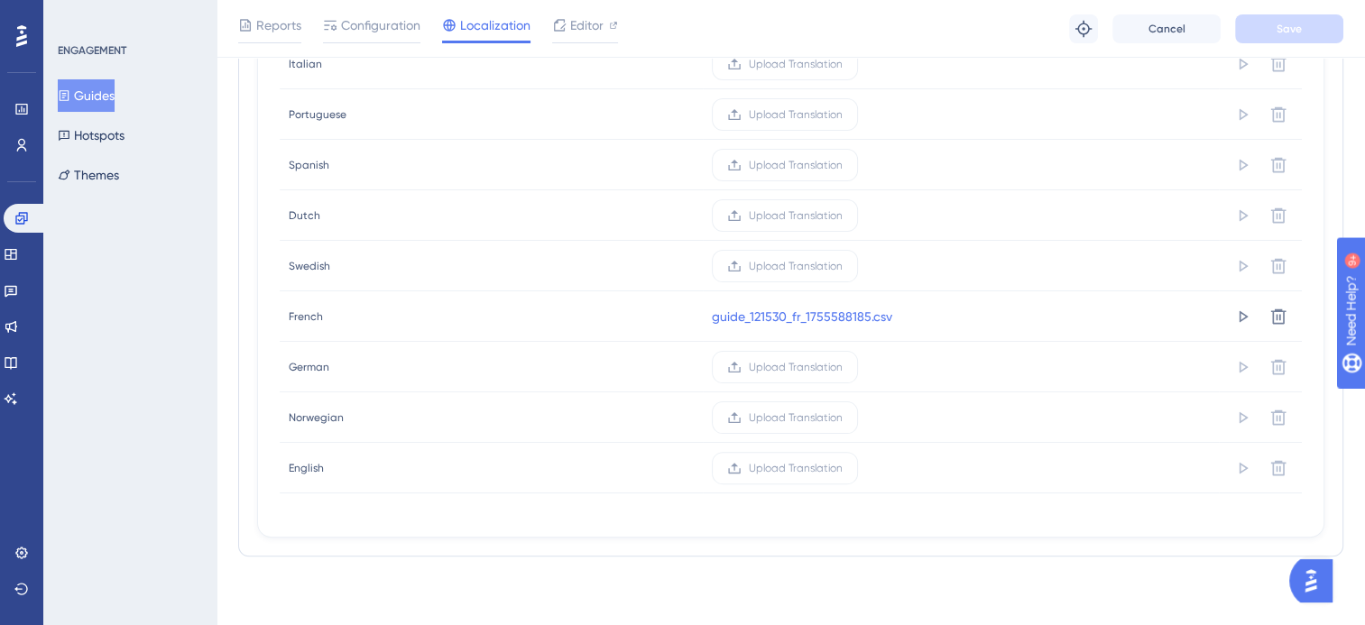
scroll to position [406, 0]
click at [1282, 312] on icon at bounding box center [1279, 315] width 18 height 18
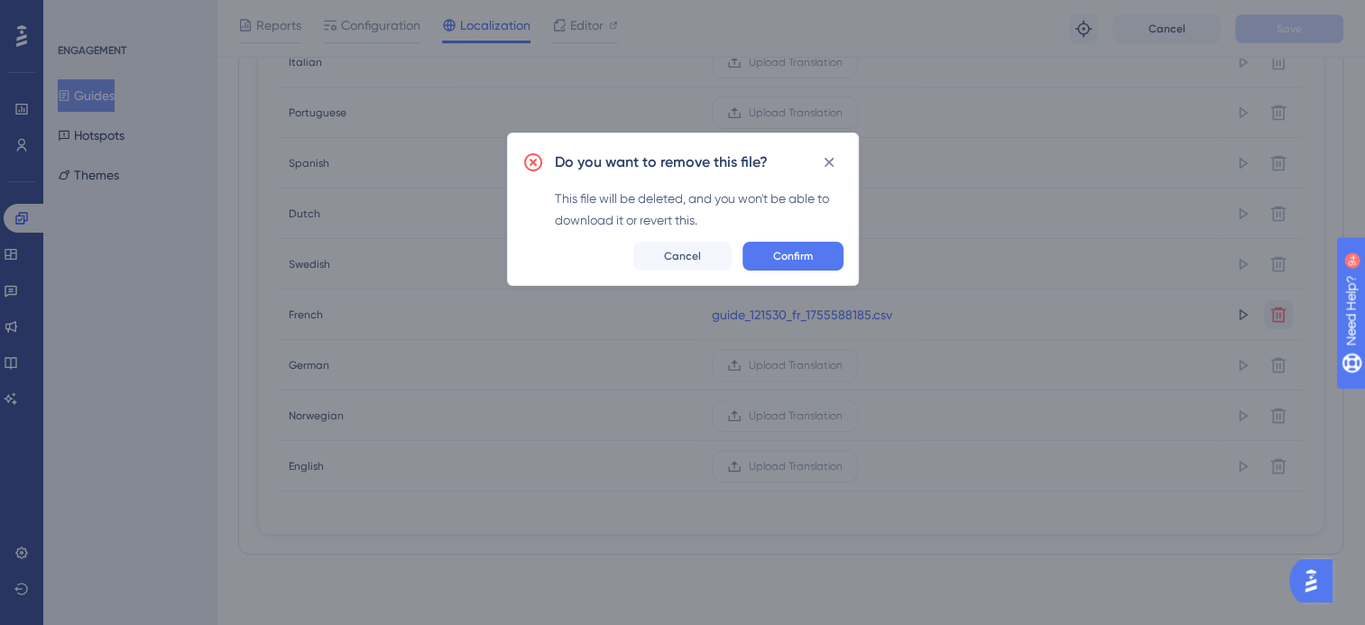
scroll to position [393, 0]
click at [807, 266] on span "Confirm" at bounding box center [800, 262] width 40 height 14
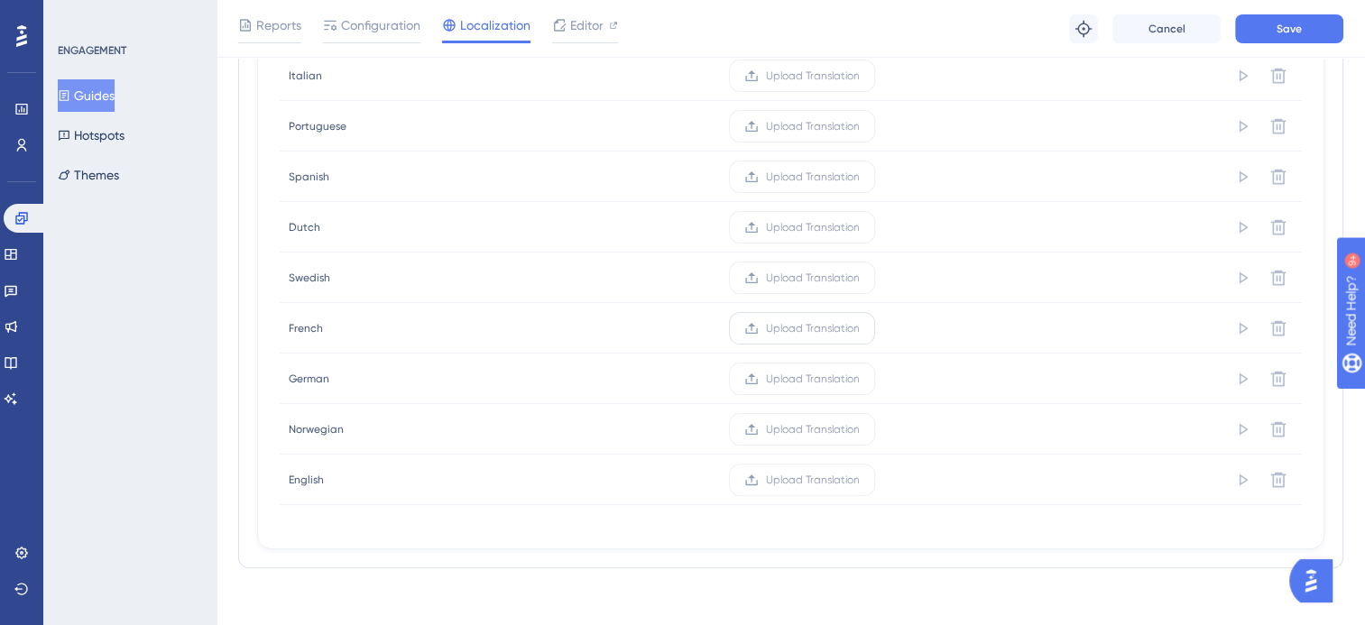
click at [816, 326] on span "Upload Translation" at bounding box center [813, 328] width 94 height 14
click at [860, 328] on input "Upload Translation" at bounding box center [860, 328] width 0 height 0
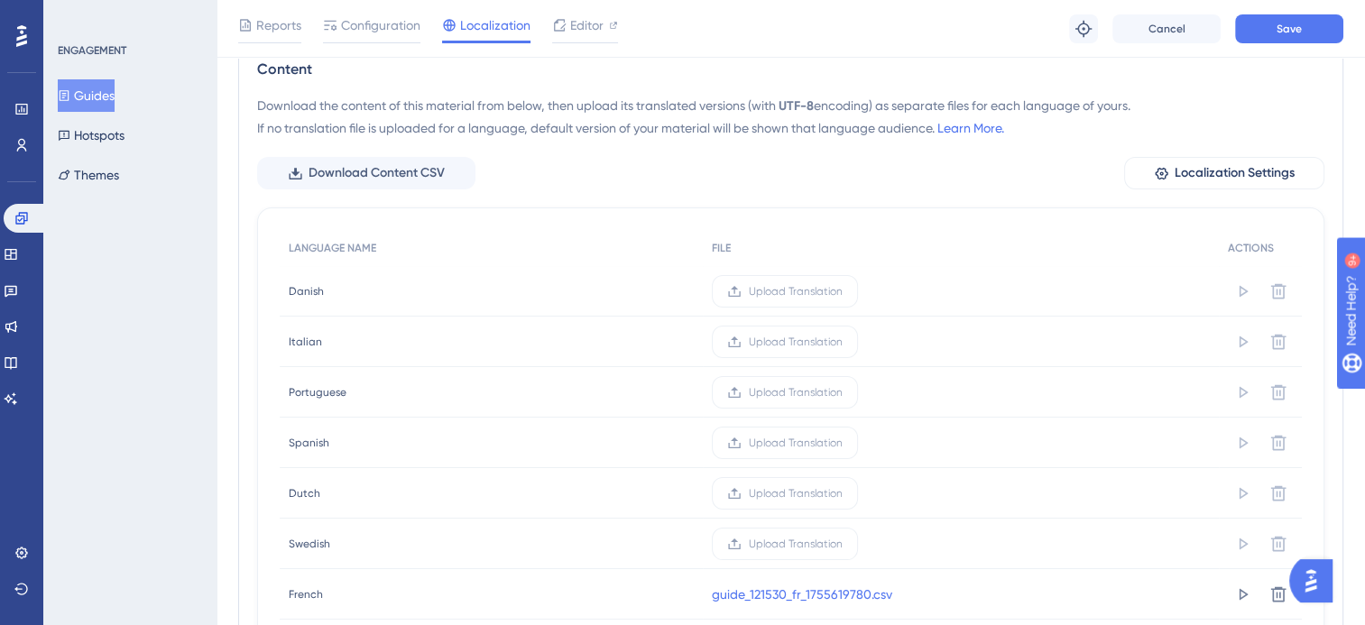
scroll to position [0, 0]
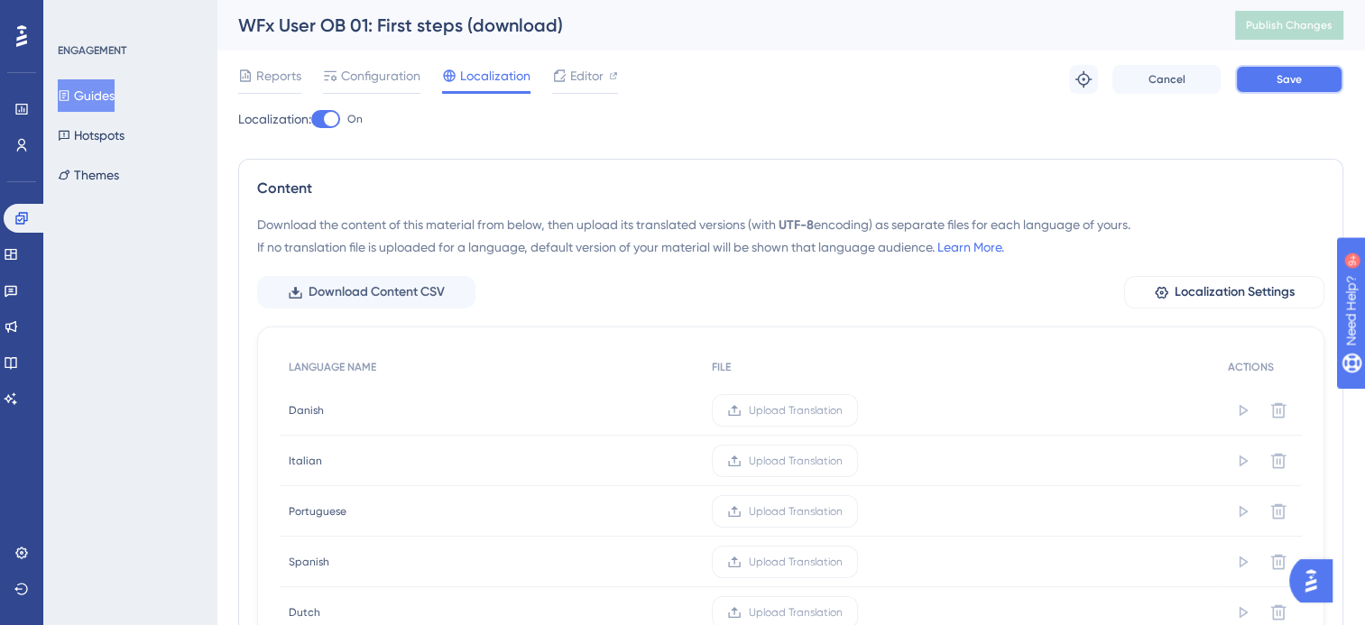
click at [1265, 80] on button "Save" at bounding box center [1289, 79] width 108 height 29
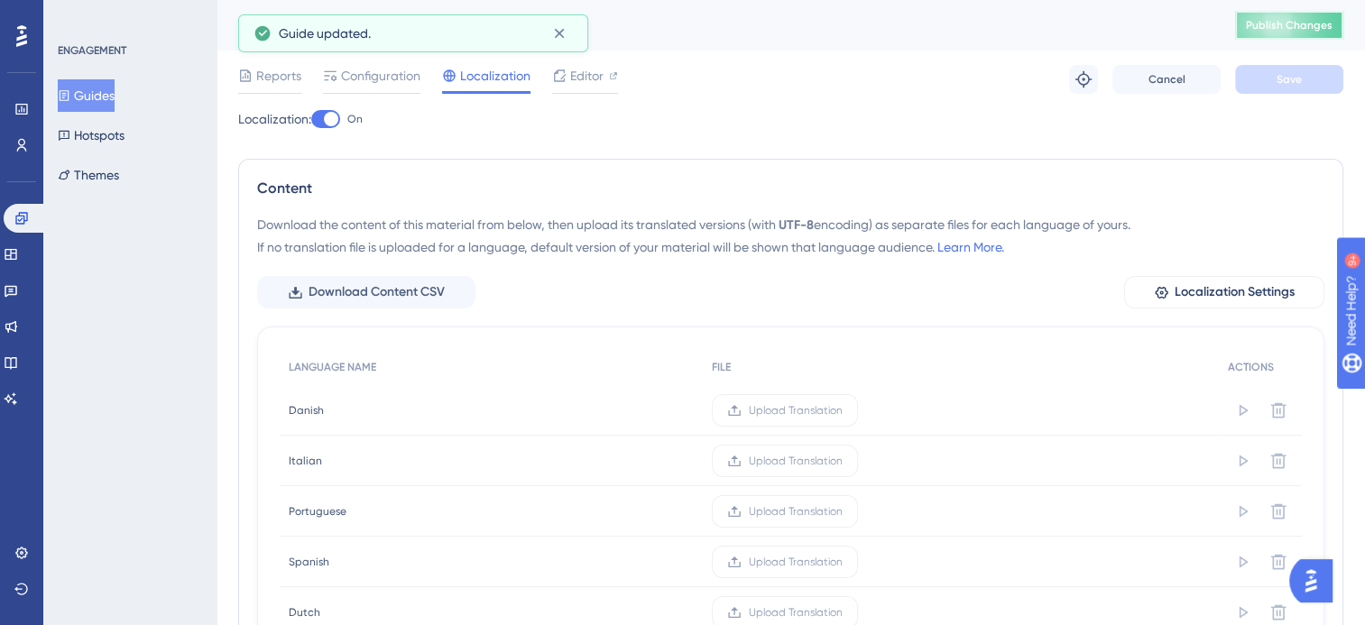
click at [1290, 29] on span "Publish Changes" at bounding box center [1289, 25] width 87 height 14
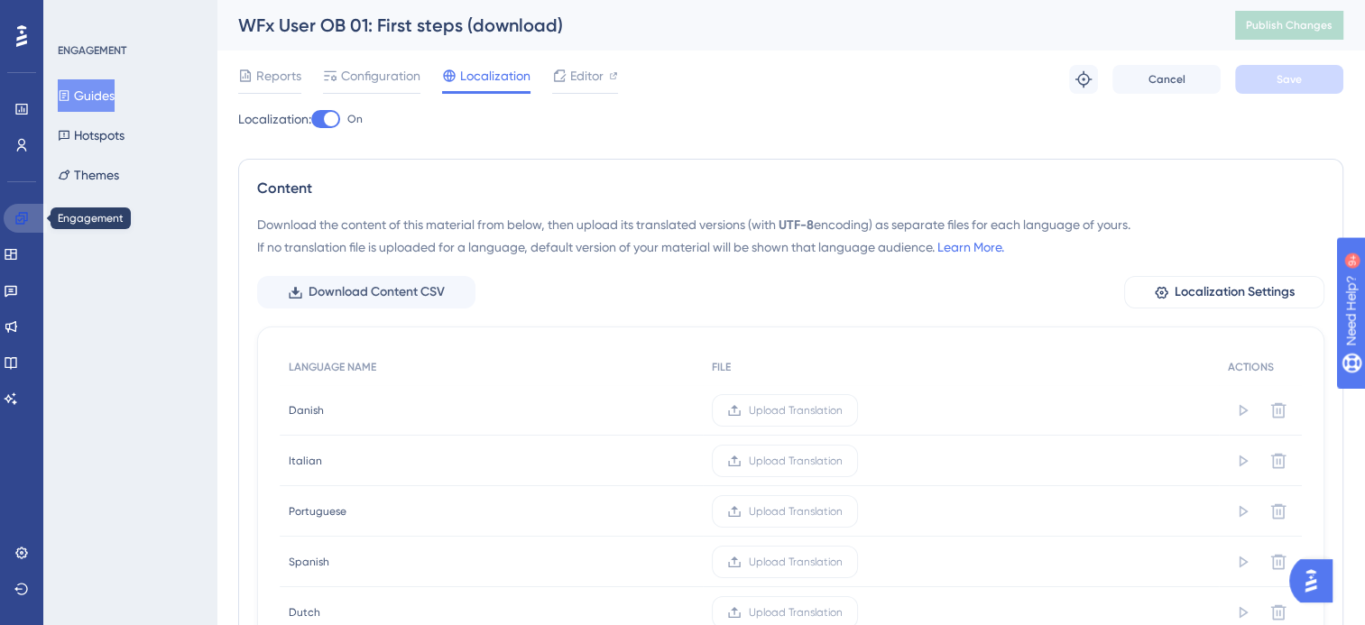
click at [15, 222] on icon at bounding box center [21, 218] width 12 height 12
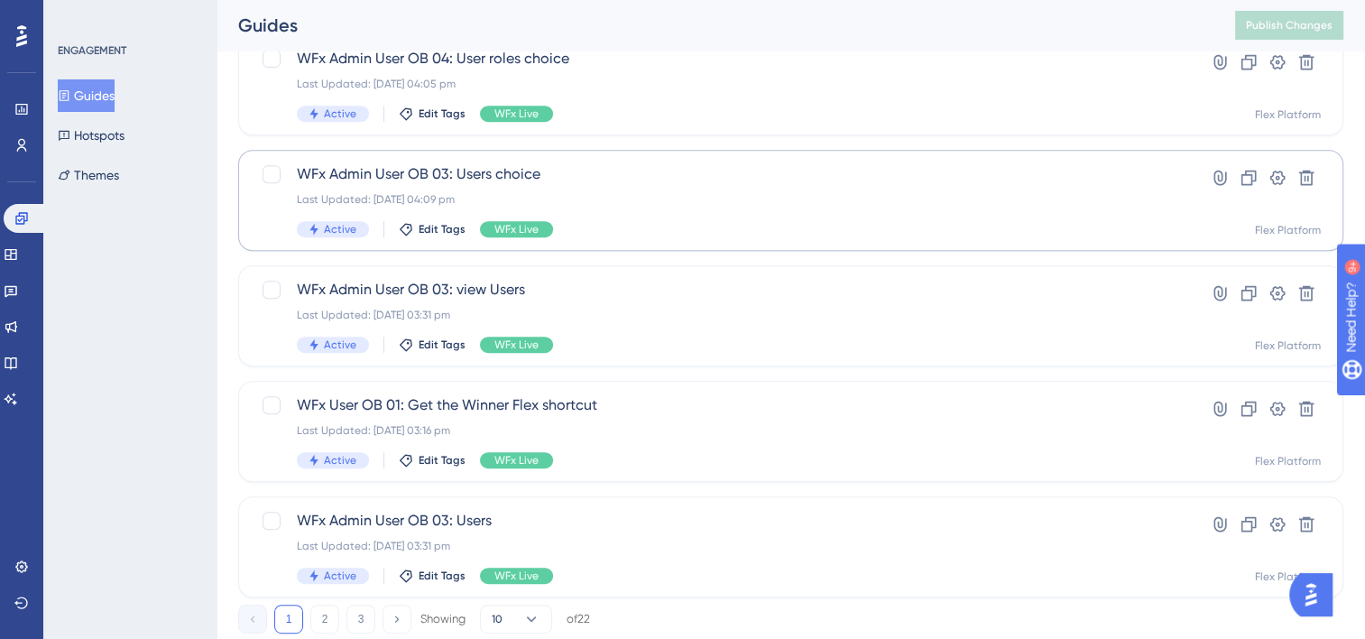
scroll to position [805, 0]
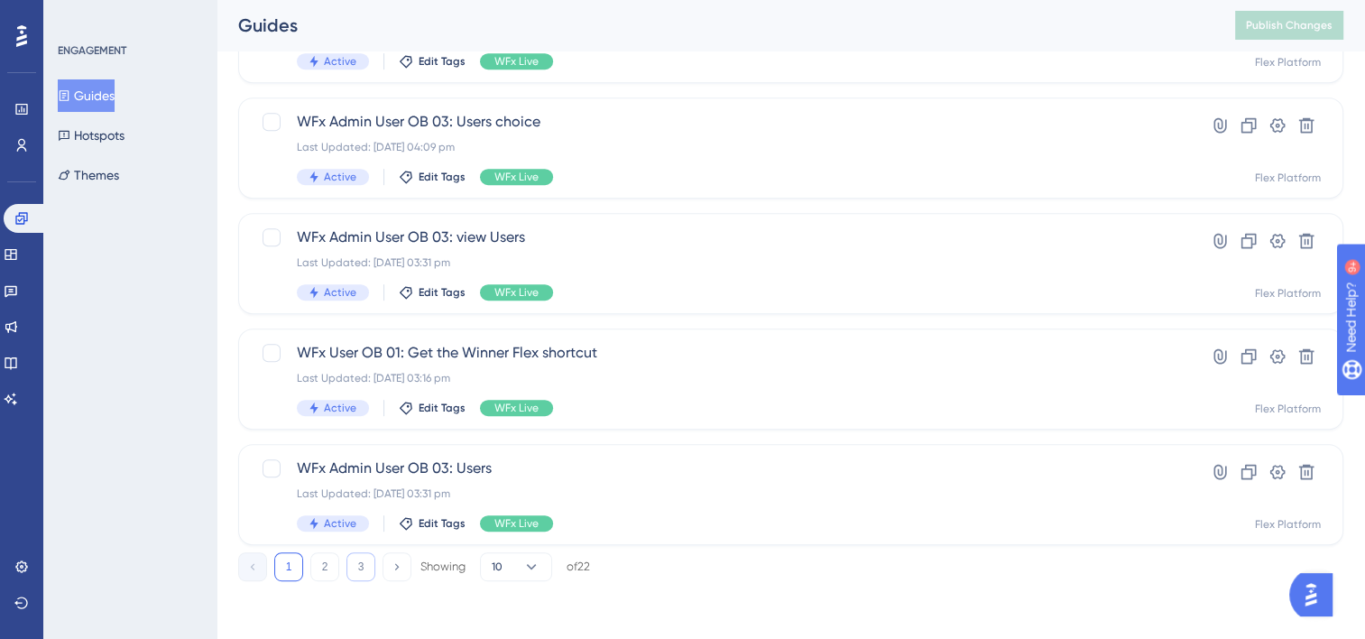
click at [368, 563] on button "3" at bounding box center [361, 566] width 29 height 29
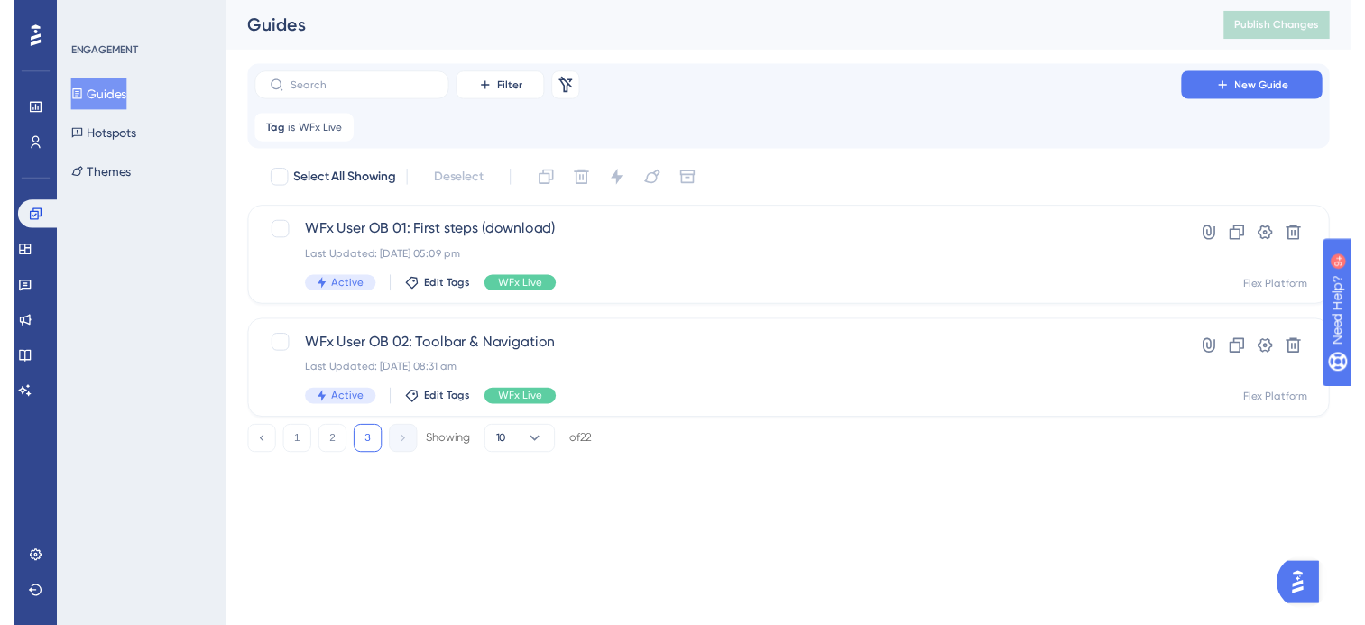
scroll to position [0, 0]
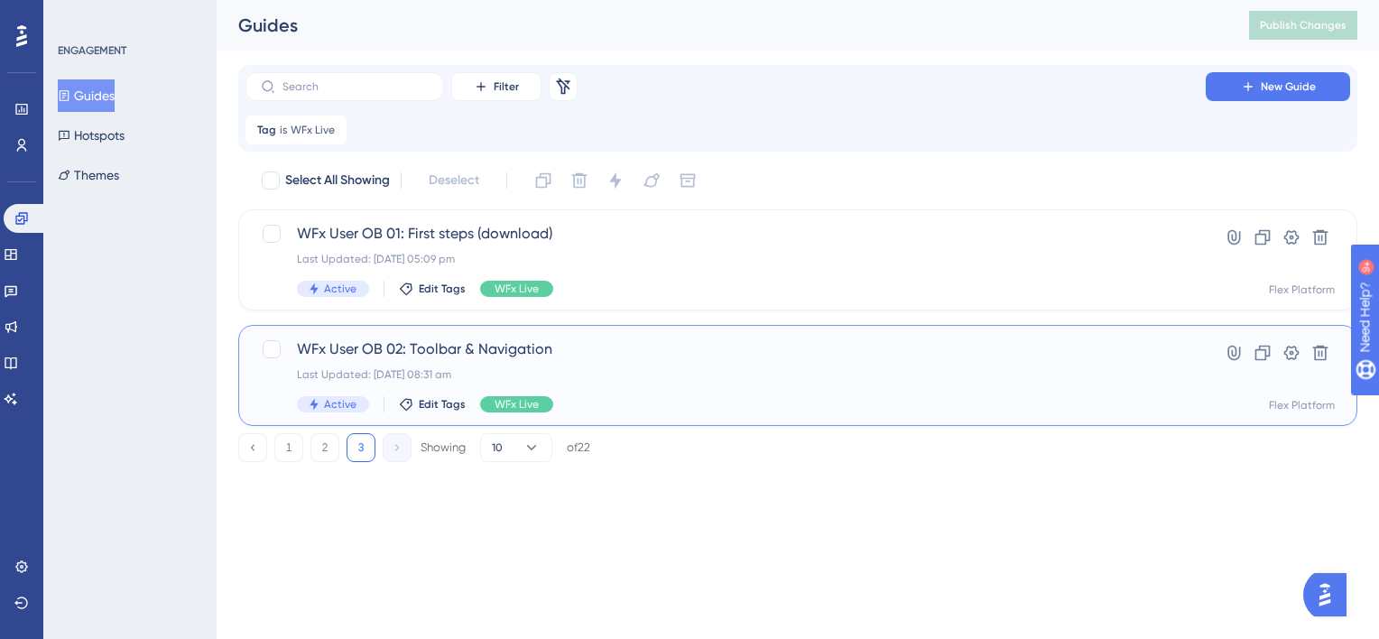
click at [606, 371] on div "Last Updated: [DATE] 08:31 am" at bounding box center [725, 374] width 857 height 14
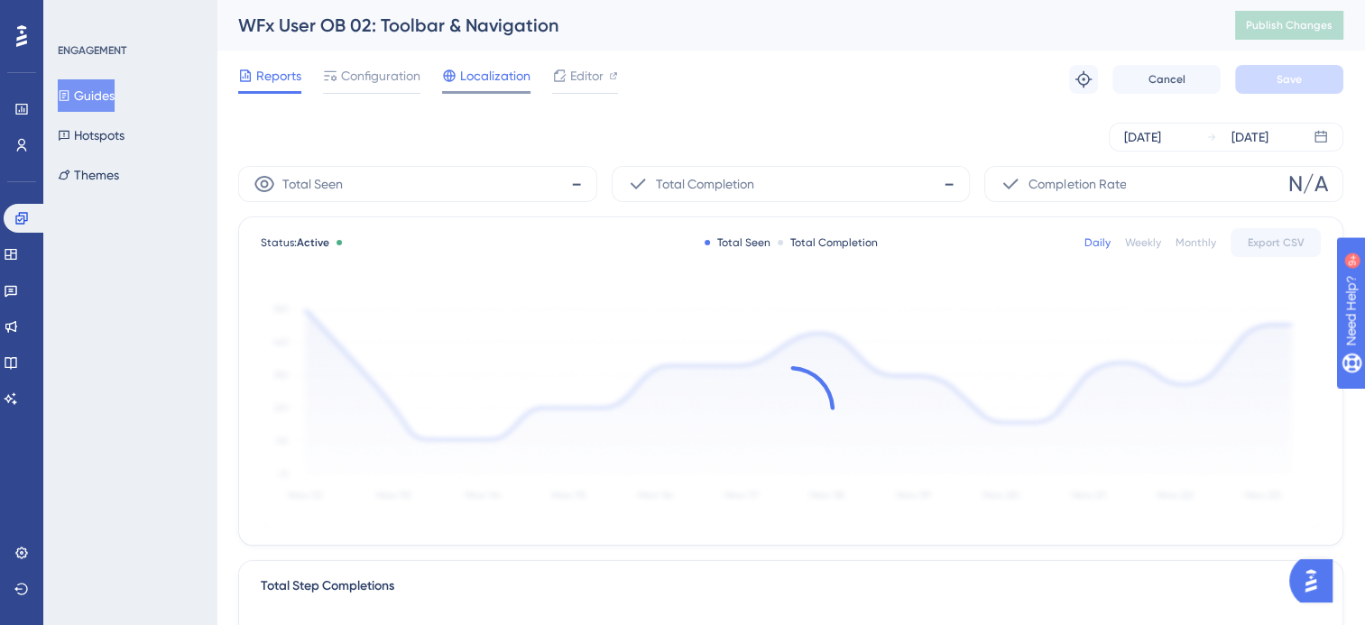
click at [500, 69] on span "Localization" at bounding box center [495, 76] width 70 height 22
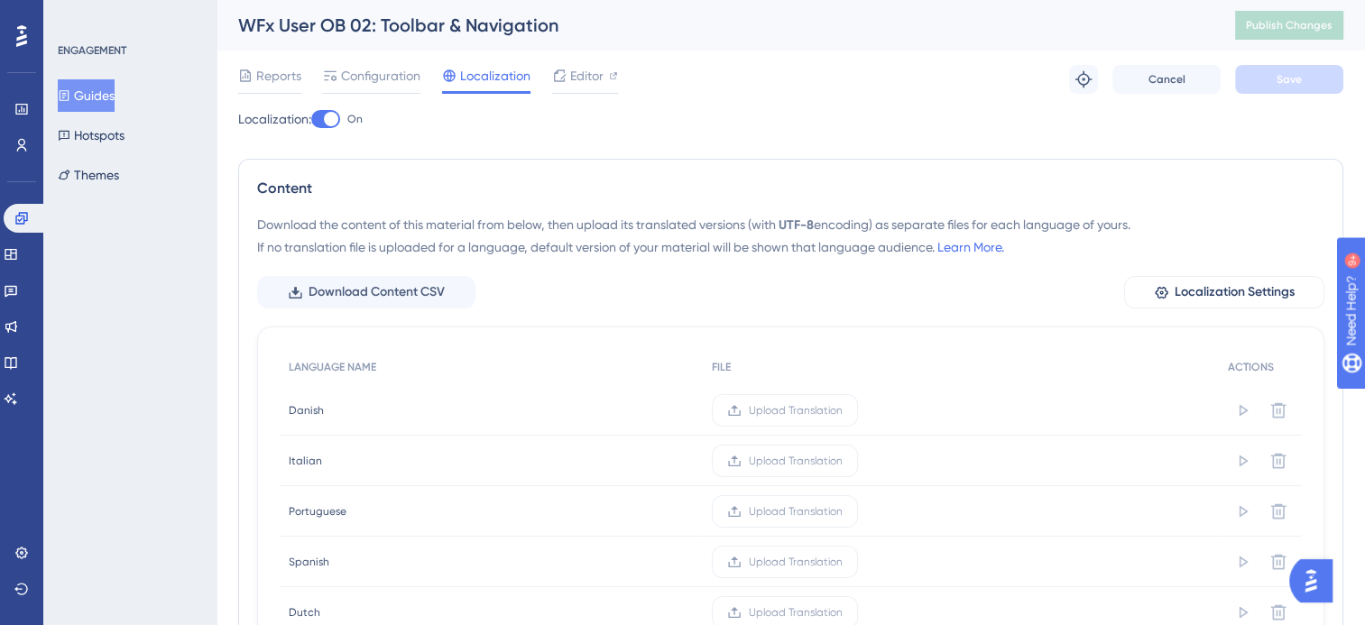
scroll to position [271, 0]
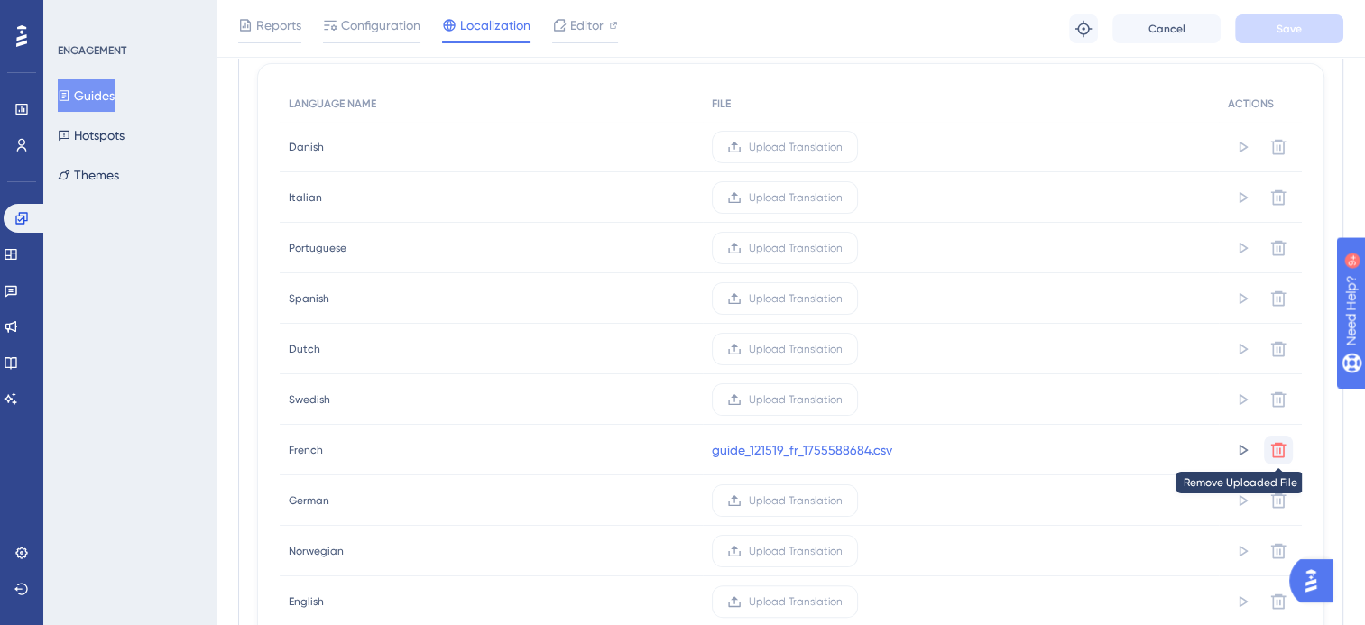
click at [1279, 452] on icon at bounding box center [1279, 450] width 18 height 18
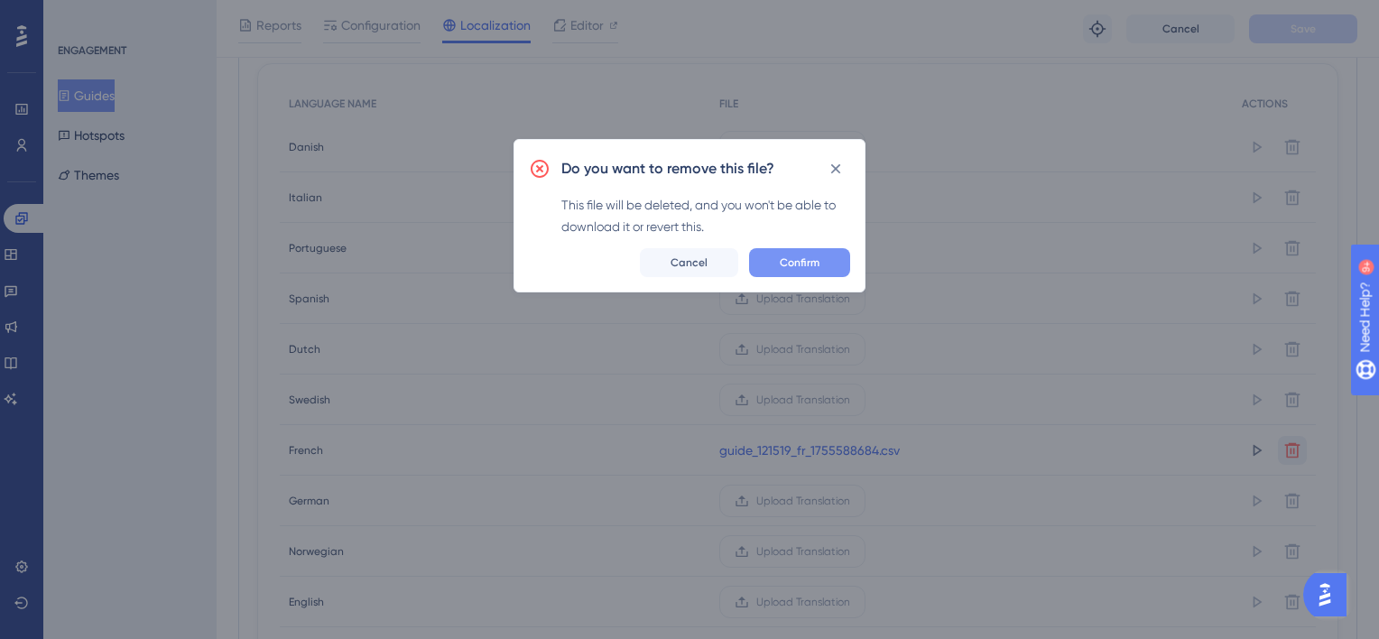
click at [799, 270] on button "Confirm" at bounding box center [799, 262] width 101 height 29
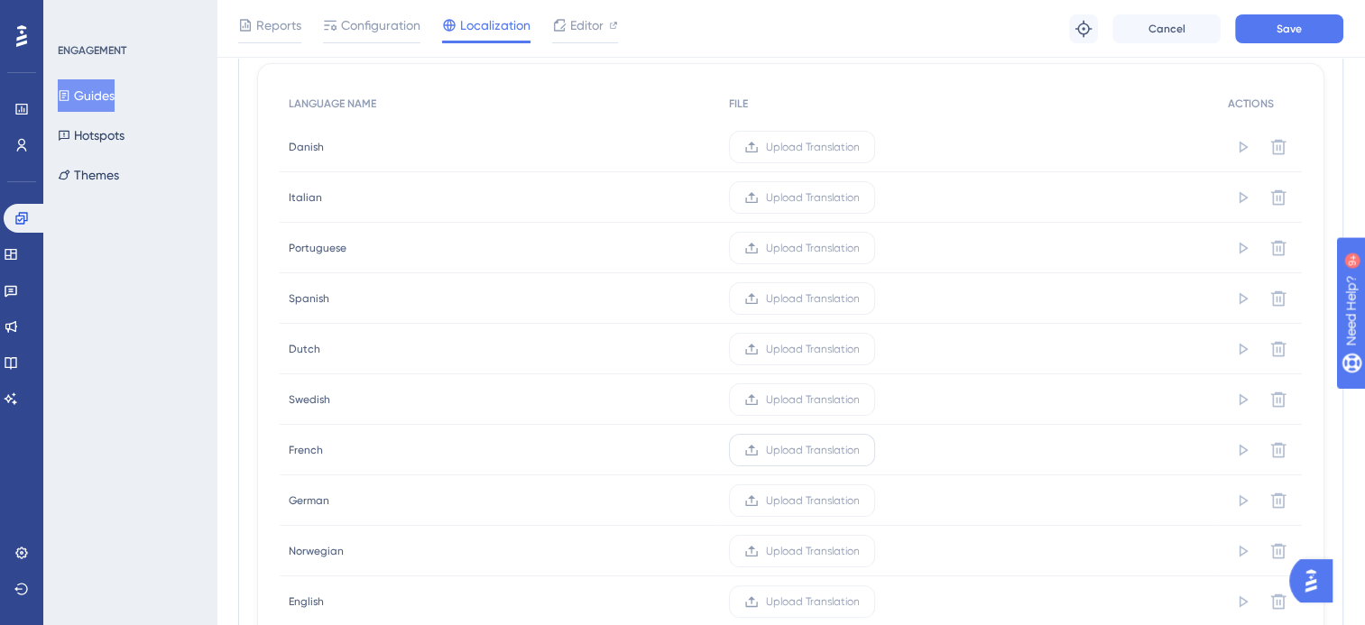
click at [788, 449] on span "Upload Translation" at bounding box center [813, 450] width 94 height 14
click at [860, 450] on input "Upload Translation" at bounding box center [860, 450] width 0 height 0
click at [1258, 32] on button "Save" at bounding box center [1289, 28] width 108 height 29
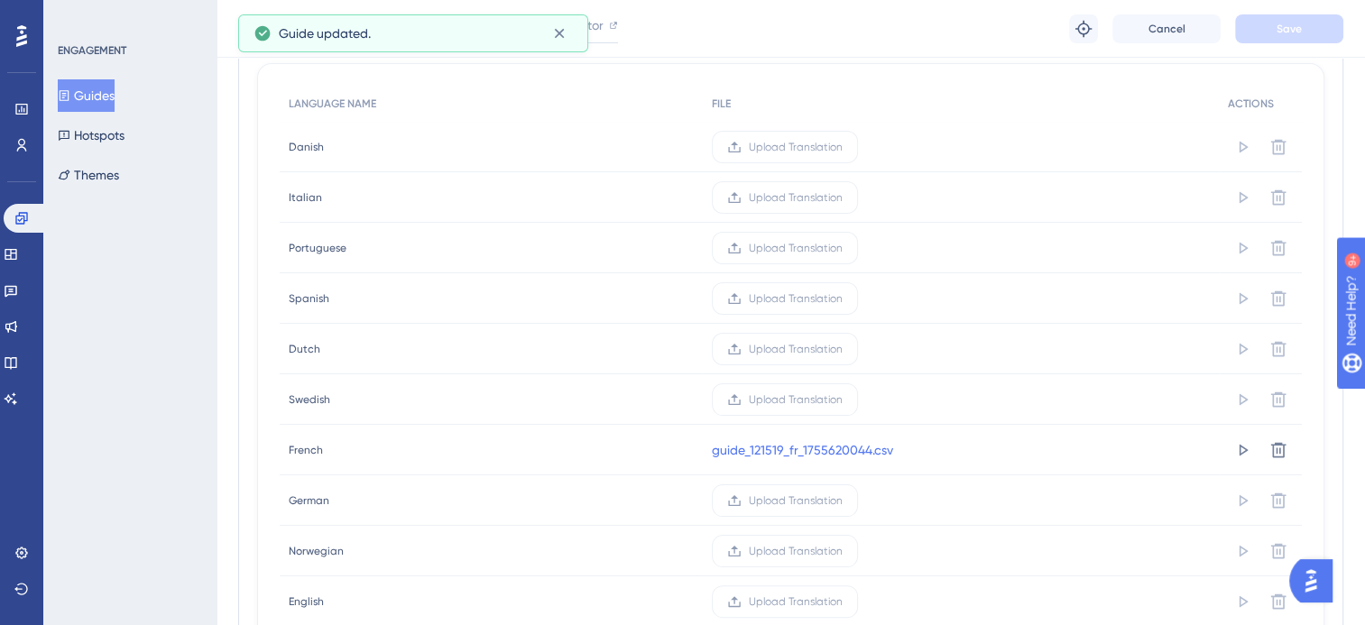
scroll to position [0, 0]
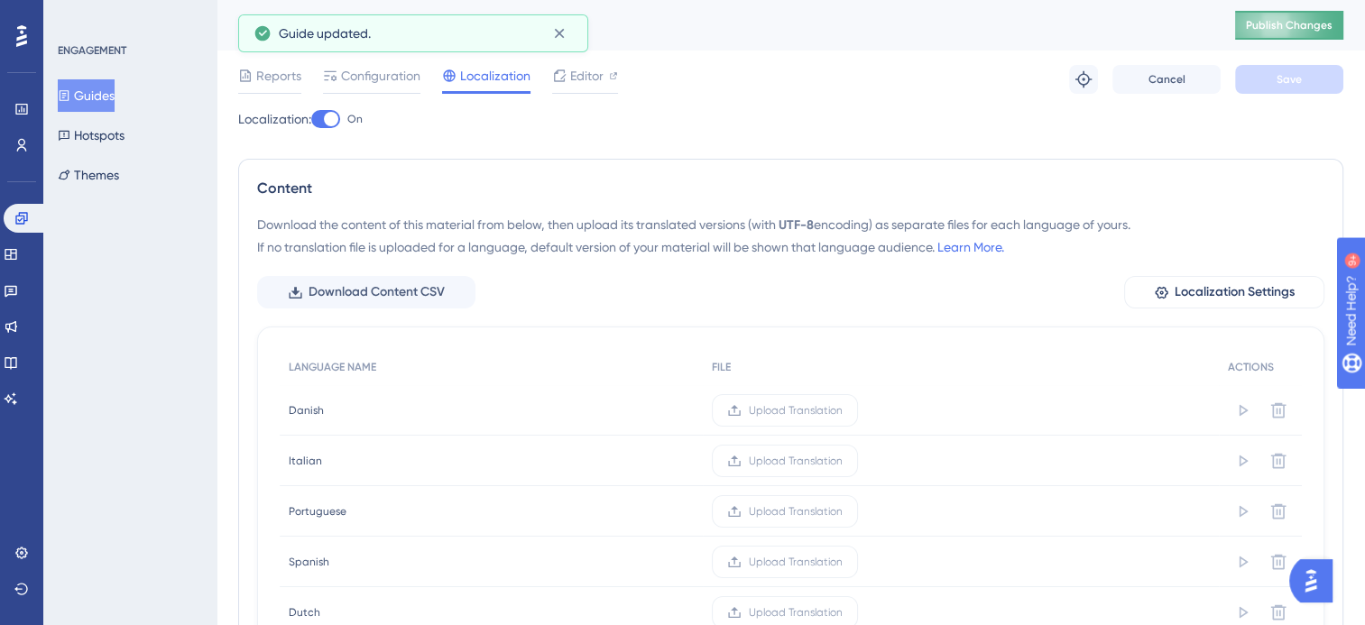
click at [1278, 22] on span "Publish Changes" at bounding box center [1289, 25] width 87 height 14
